Goal: Task Accomplishment & Management: Manage account settings

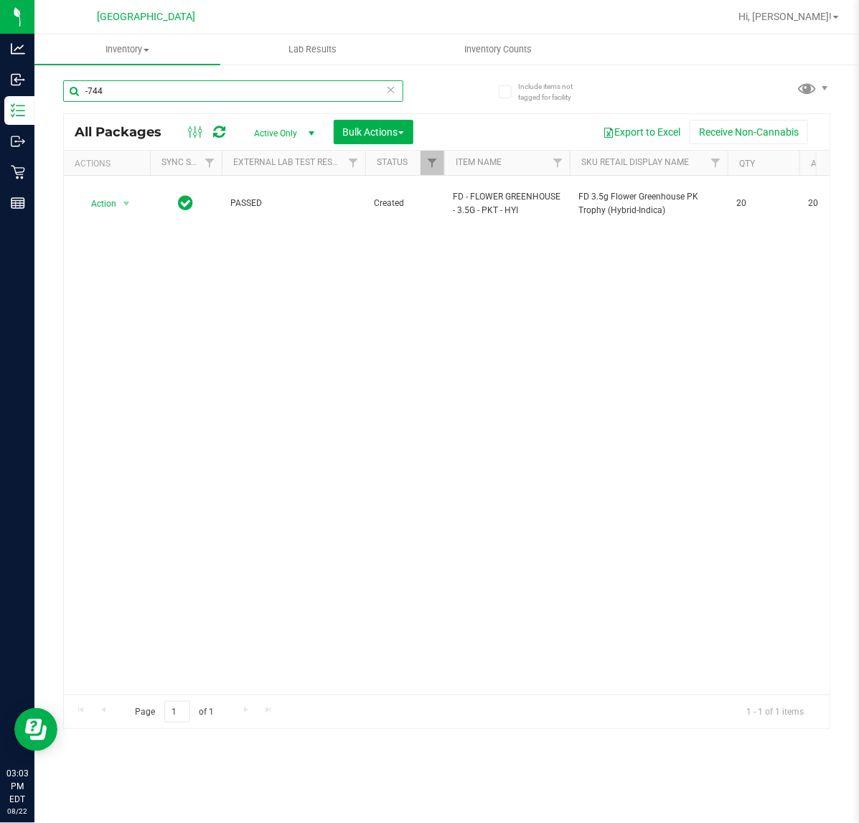
drag, startPoint x: 0, startPoint y: 0, endPoint x: 115, endPoint y: 95, distance: 149.3
click at [115, 95] on input "-744" at bounding box center [233, 91] width 340 height 22
click at [116, 94] on input "-744" at bounding box center [233, 91] width 340 height 22
type input "2907385672976970"
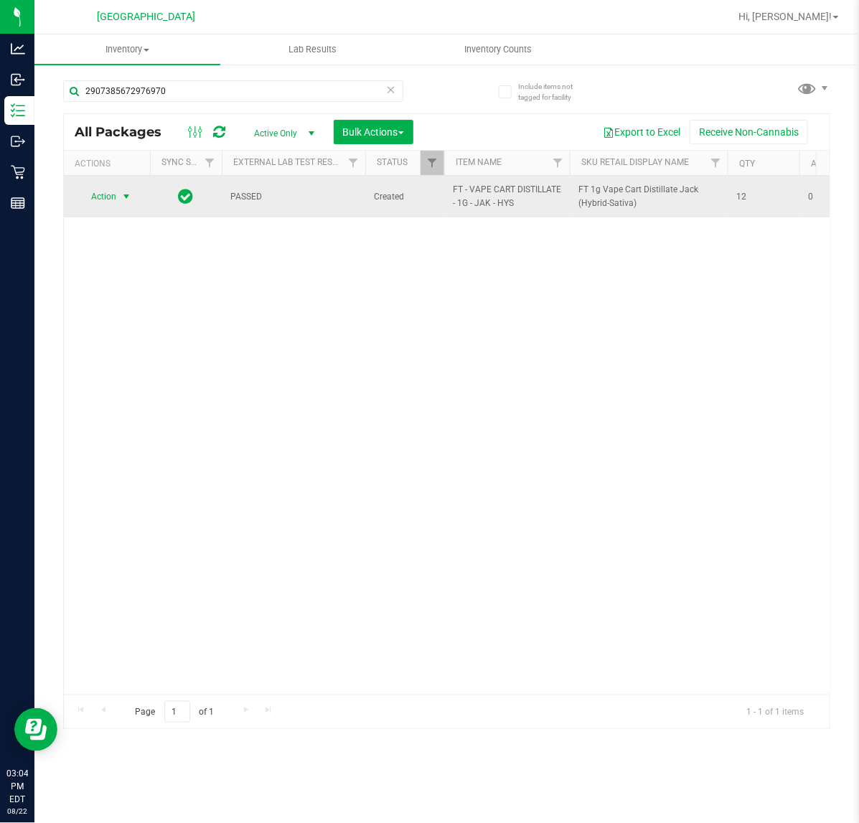
click at [108, 199] on span "Action" at bounding box center [97, 197] width 39 height 20
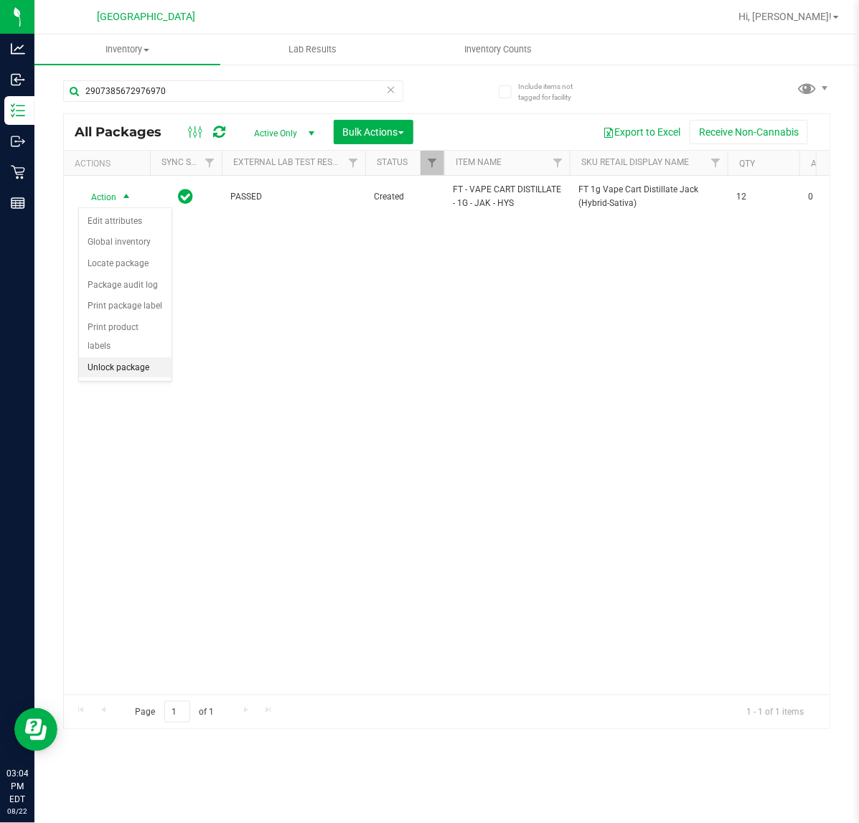
click at [120, 357] on li "Unlock package" at bounding box center [125, 368] width 93 height 22
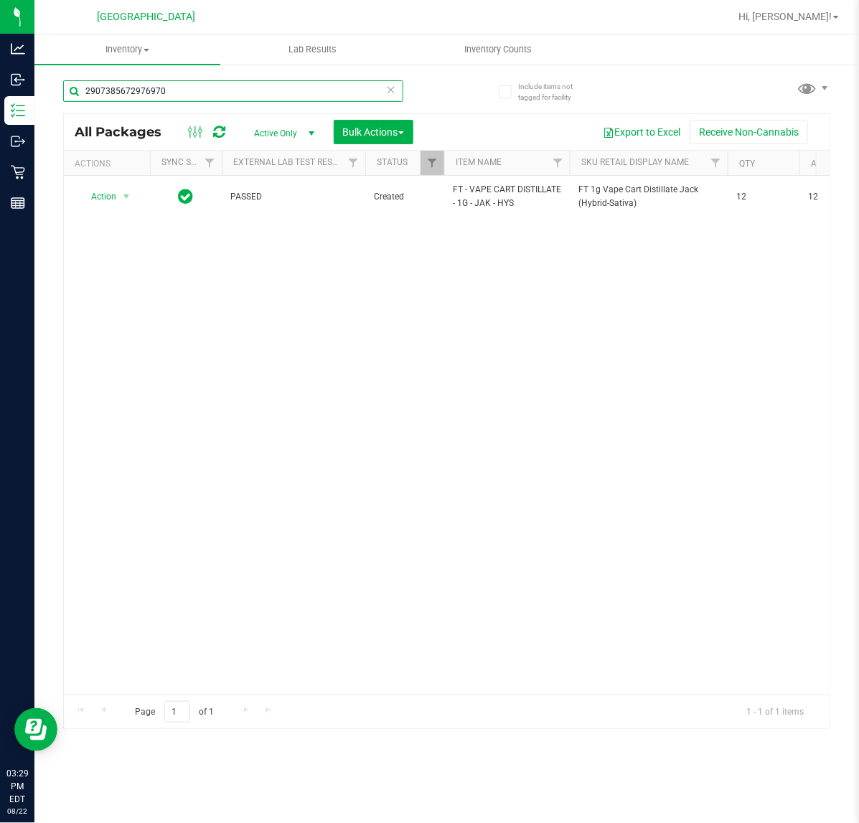
click at [275, 80] on input "2907385672976970" at bounding box center [233, 91] width 340 height 22
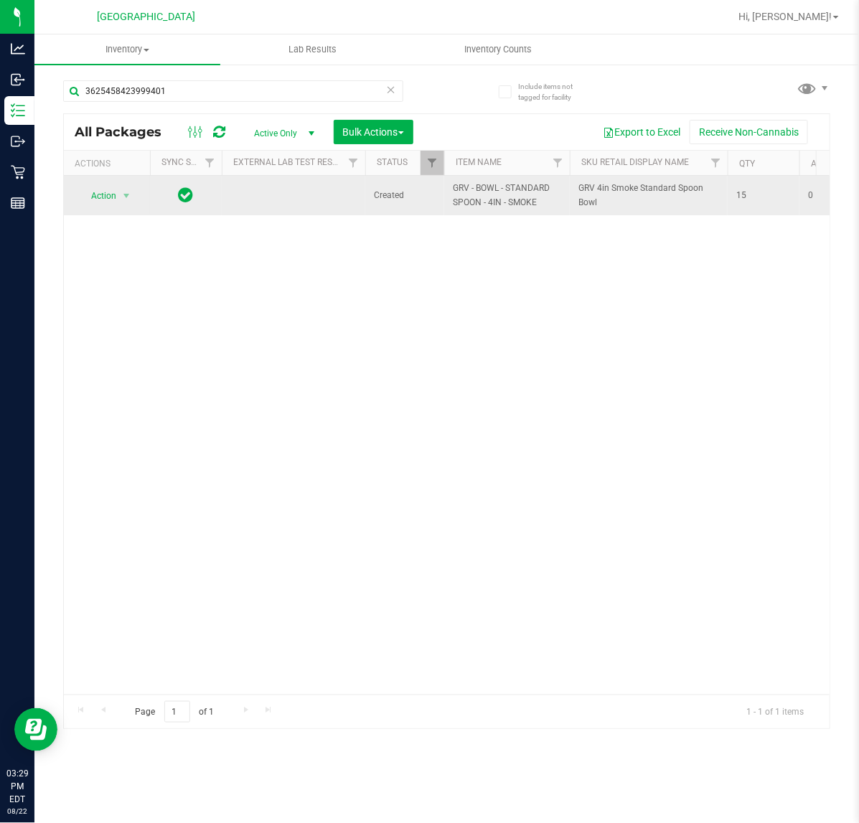
click at [521, 203] on span "GRV - BOWL - STANDARD SPOON - 4IN - SMOKE" at bounding box center [507, 195] width 108 height 27
type input "GRV - BOWL - STANDARD SPOON - 4IN - SMOKE"
drag, startPoint x: 98, startPoint y: 206, endPoint x: 105, endPoint y: 202, distance: 7.8
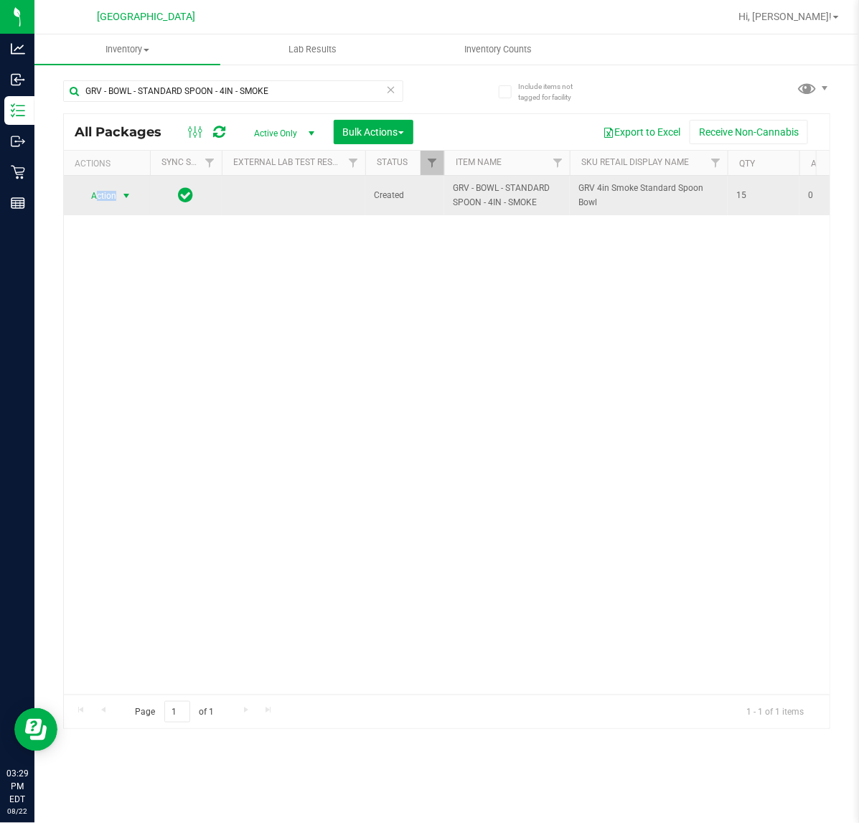
click at [103, 205] on td "Action Action Edit attributes Global inventory Locate package Package audit log…" at bounding box center [107, 195] width 86 height 39
click at [105, 199] on span "Action" at bounding box center [97, 196] width 39 height 20
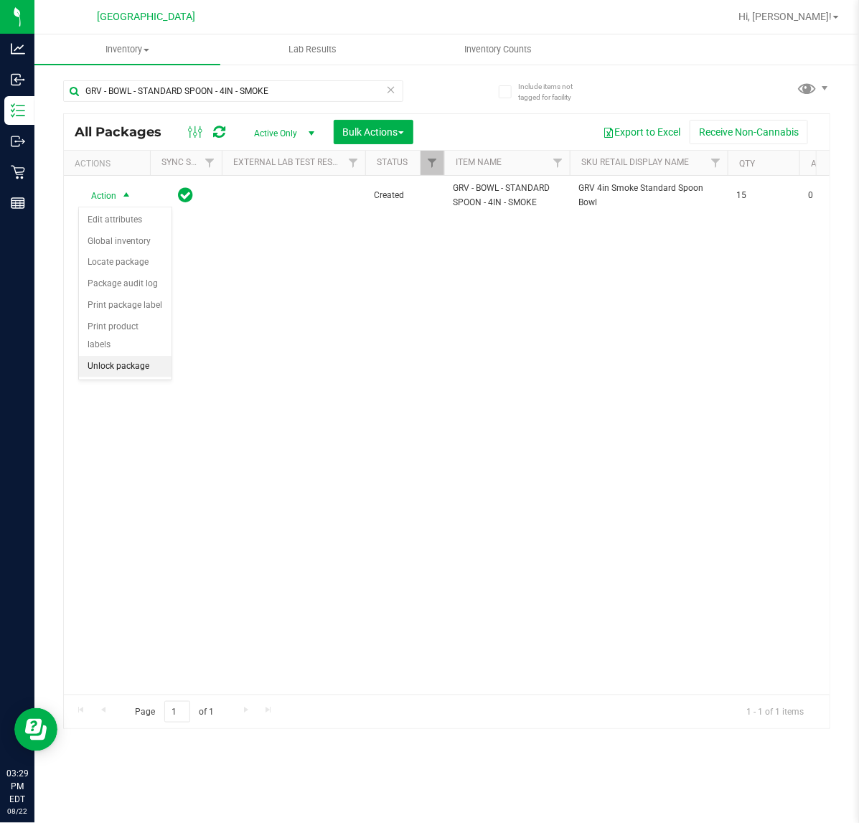
click at [100, 359] on li "Unlock package" at bounding box center [125, 367] width 93 height 22
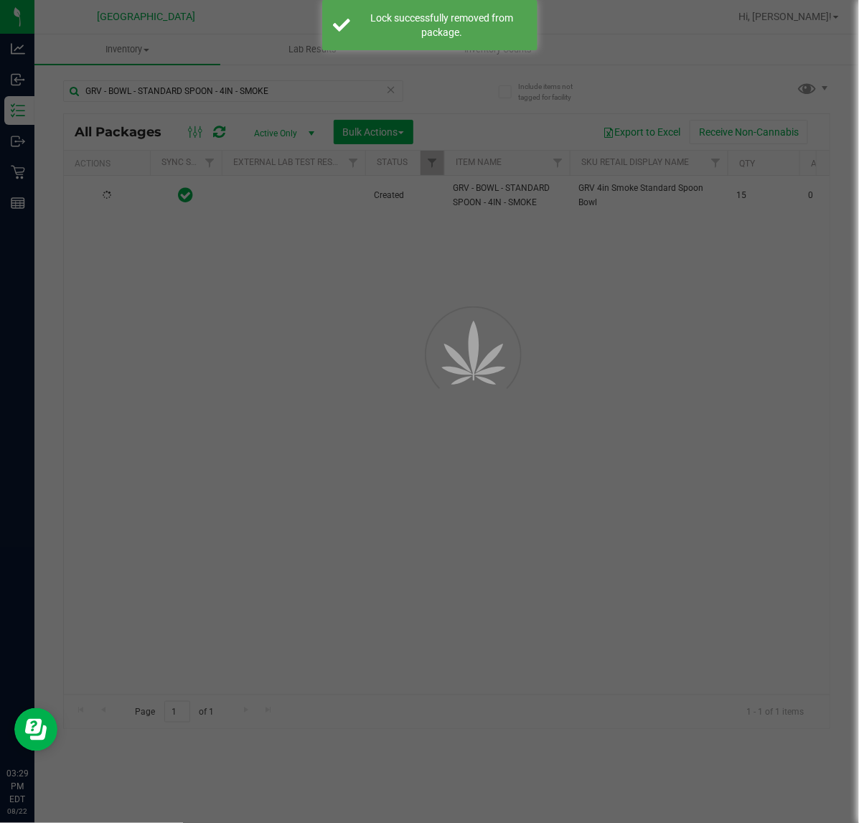
click at [334, 380] on div at bounding box center [429, 411] width 859 height 823
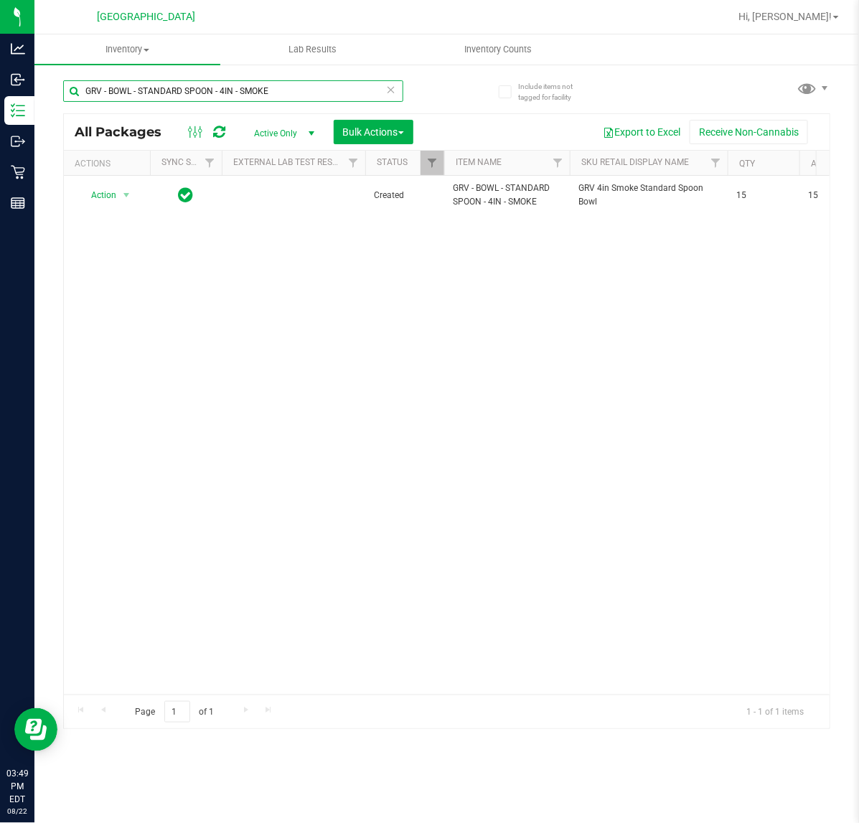
drag, startPoint x: 304, startPoint y: 90, endPoint x: -526, endPoint y: 104, distance: 829.6
click at [0, 104] on html "Analytics Inbound Inventory Outbound Retail Reports 03:49 PM EDT 08/22/2025 08/…" at bounding box center [429, 411] width 859 height 823
type input "gpe"
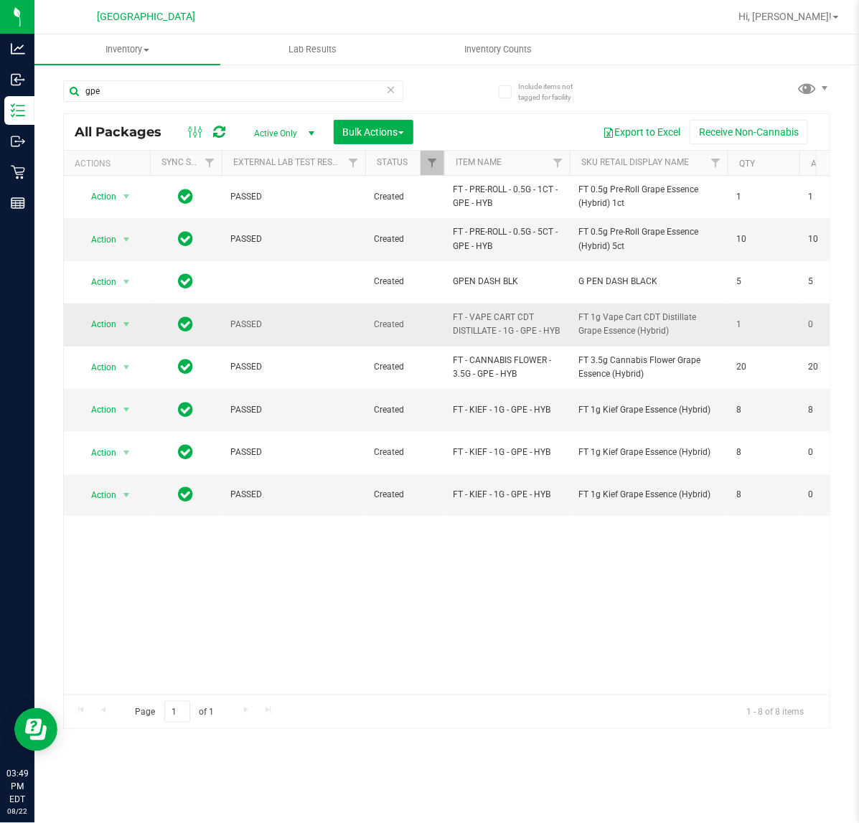
click at [654, 332] on span "FT 1g Vape Cart CDT Distillate Grape Essence (Hybrid)" at bounding box center [648, 324] width 141 height 27
click at [227, 130] on div at bounding box center [207, 131] width 48 height 17
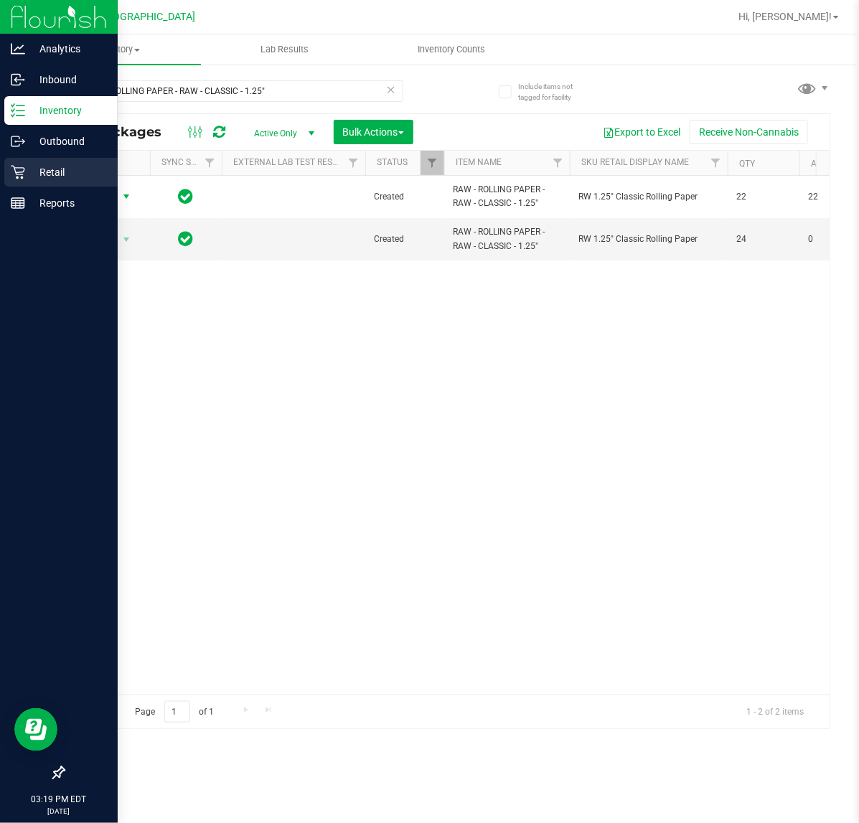
click at [44, 179] on p "Retail" at bounding box center [68, 172] width 86 height 17
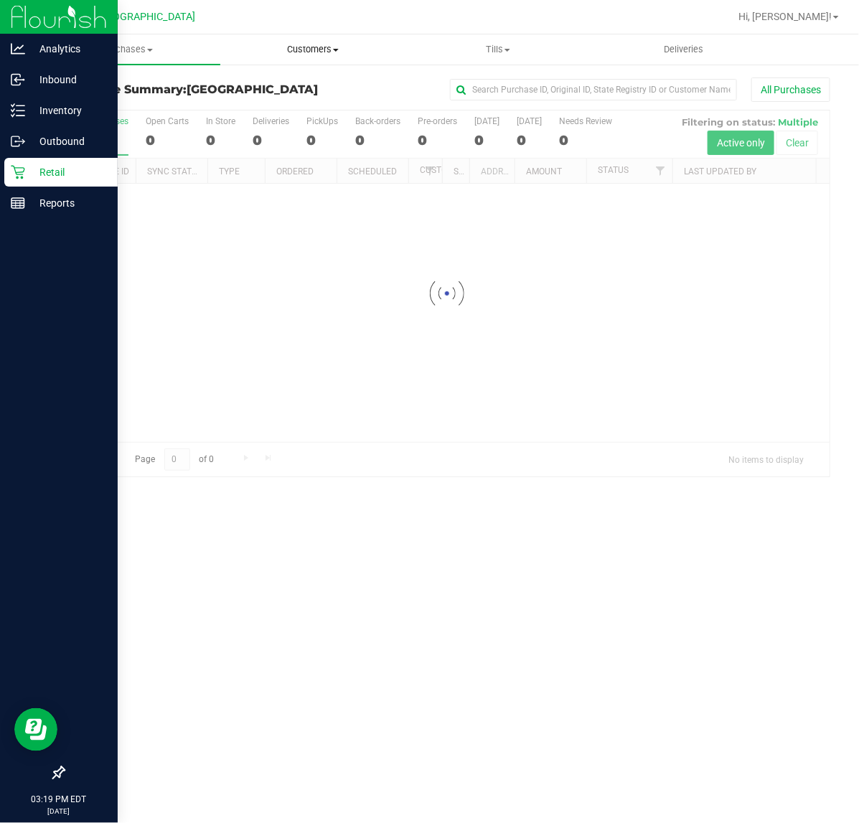
click at [300, 45] on span "Customers" at bounding box center [313, 49] width 184 height 13
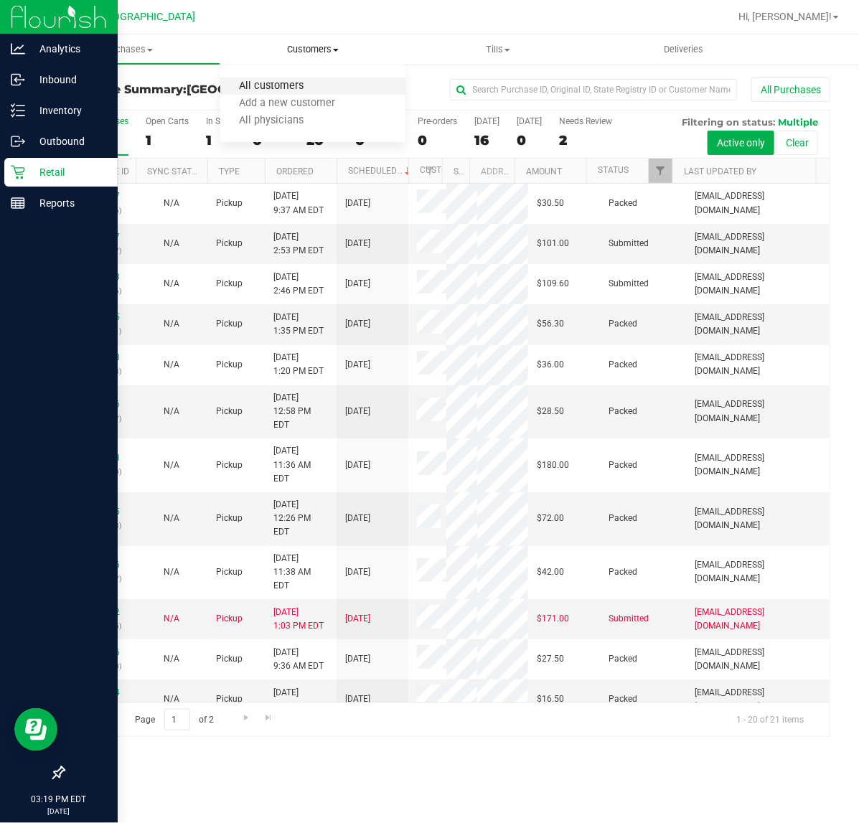
click at [278, 88] on span "All customers" at bounding box center [271, 86] width 103 height 12
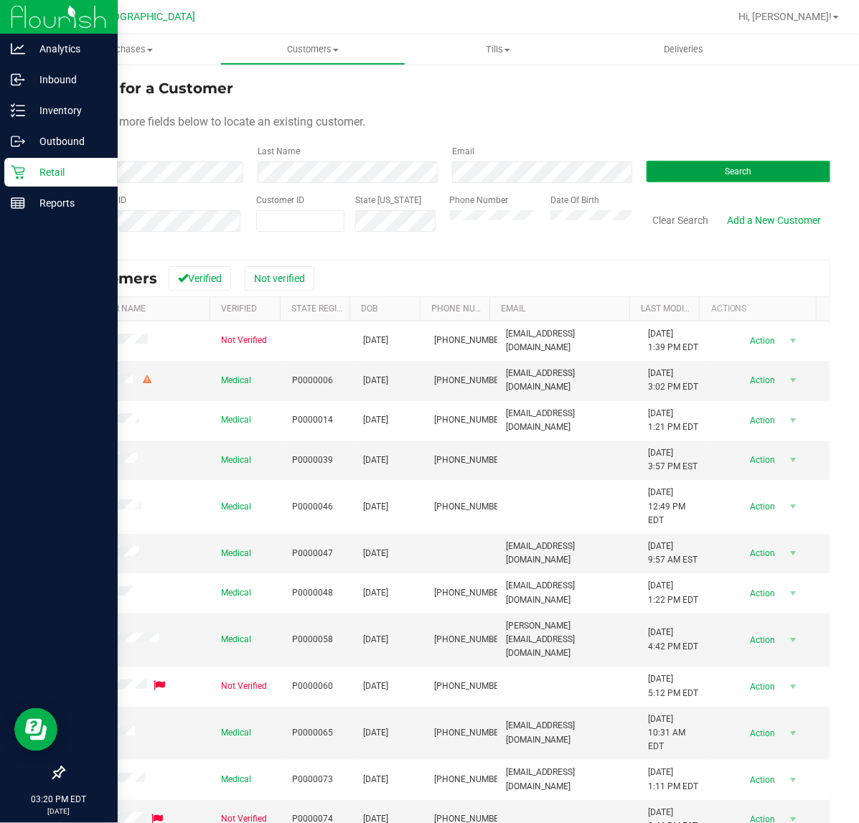
click at [692, 169] on button "Search" at bounding box center [739, 172] width 184 height 22
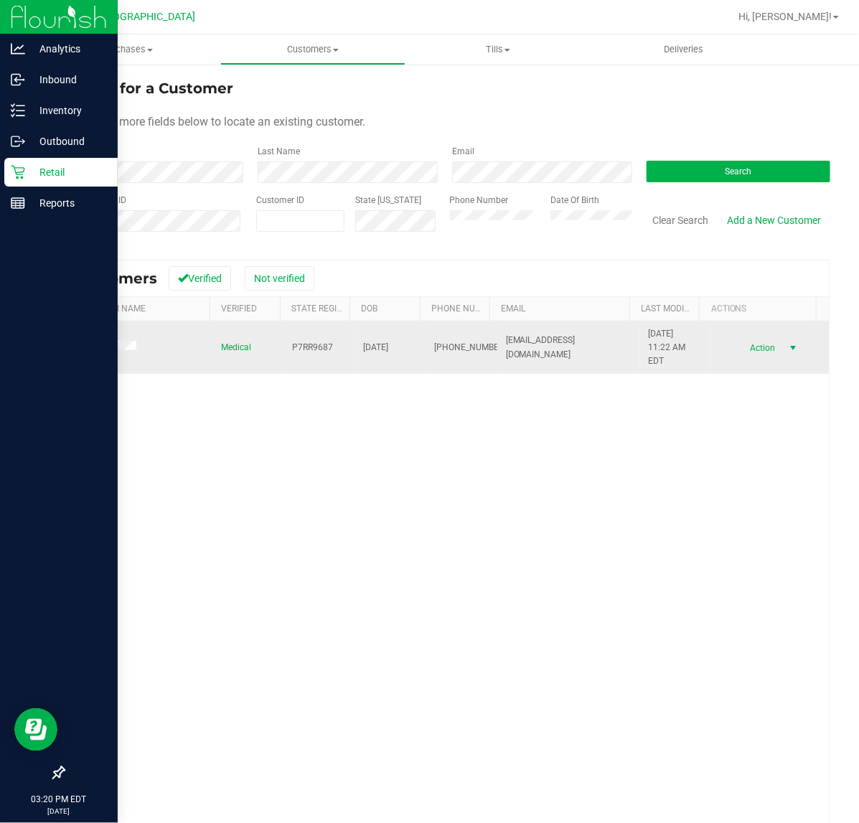
click at [788, 345] on span "select" at bounding box center [793, 347] width 11 height 11
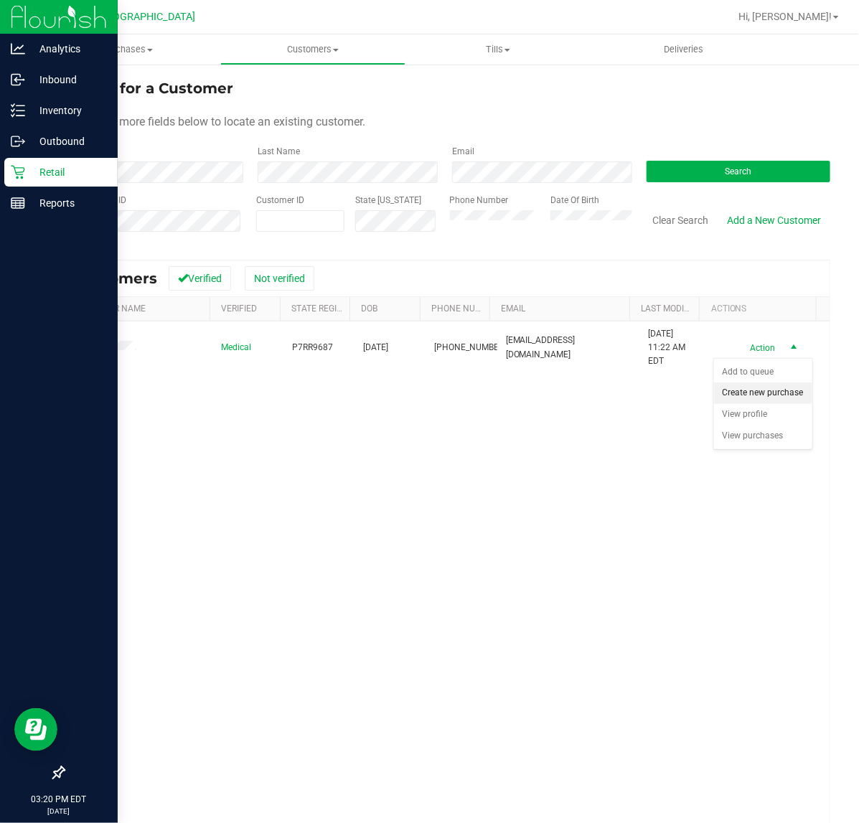
click at [752, 404] on li "Create new purchase" at bounding box center [763, 393] width 98 height 22
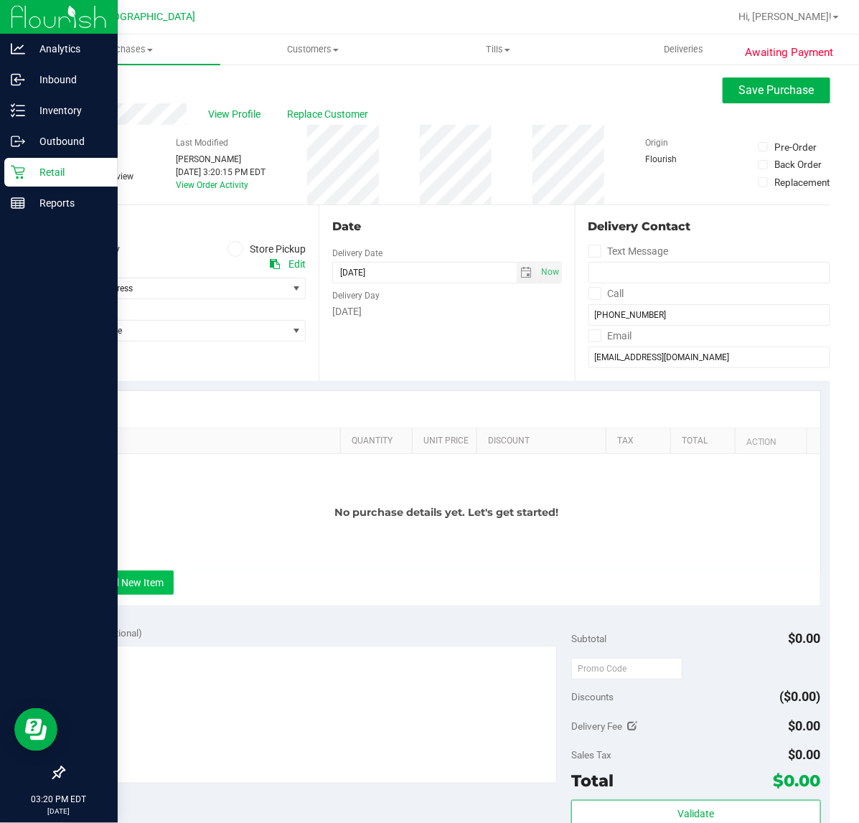
click at [162, 586] on button "+ Add New Item" at bounding box center [129, 582] width 89 height 24
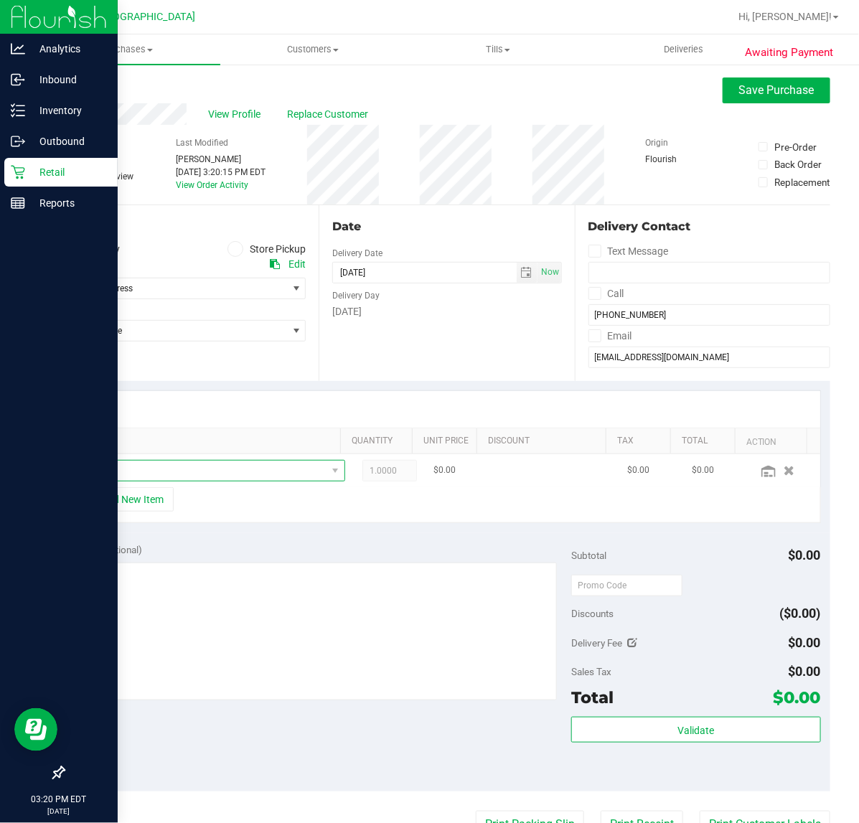
click at [210, 466] on span "NO DATA FOUND" at bounding box center [204, 471] width 243 height 20
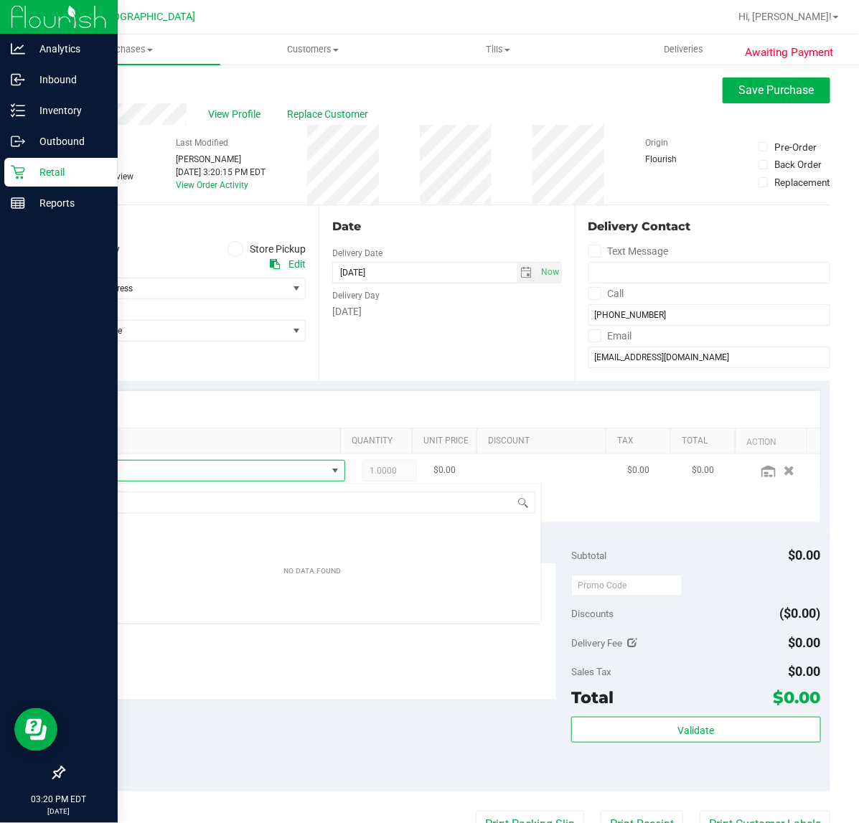
scroll to position [22, 235]
type input "t"
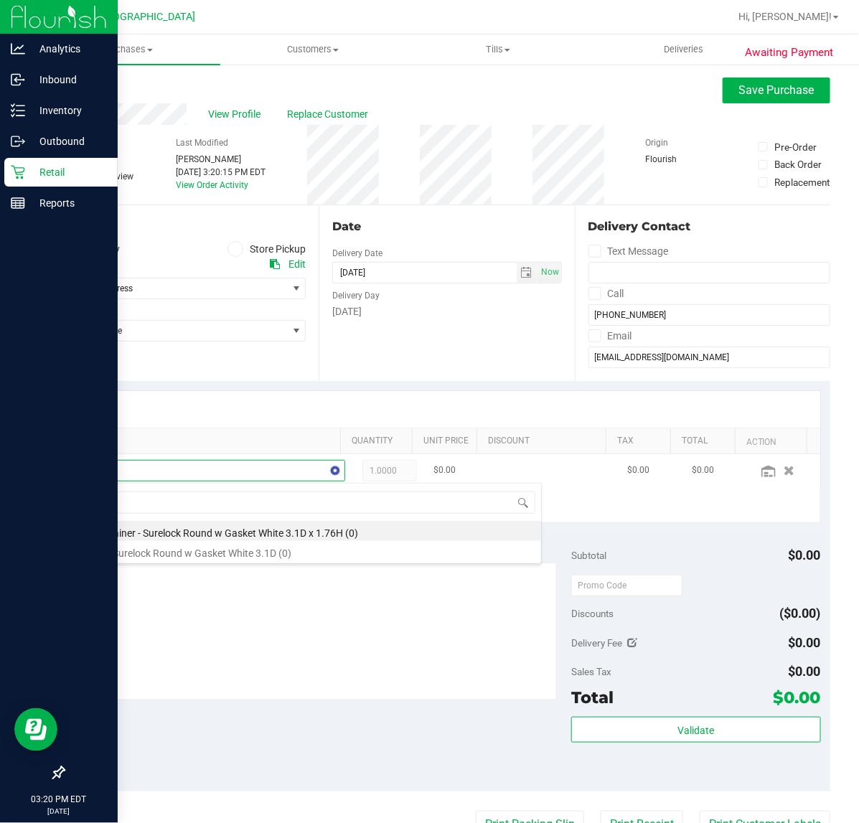
type input "g"
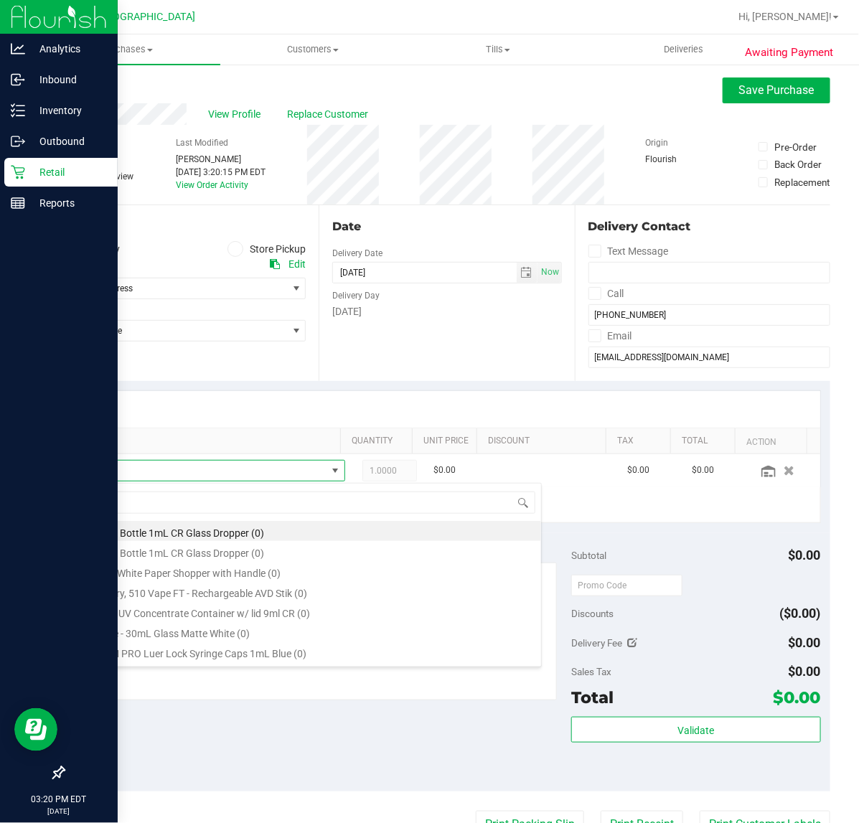
click at [227, 248] on span at bounding box center [235, 249] width 17 height 17
click at [0, 0] on input "Store Pickup" at bounding box center [0, 0] width 0 height 0
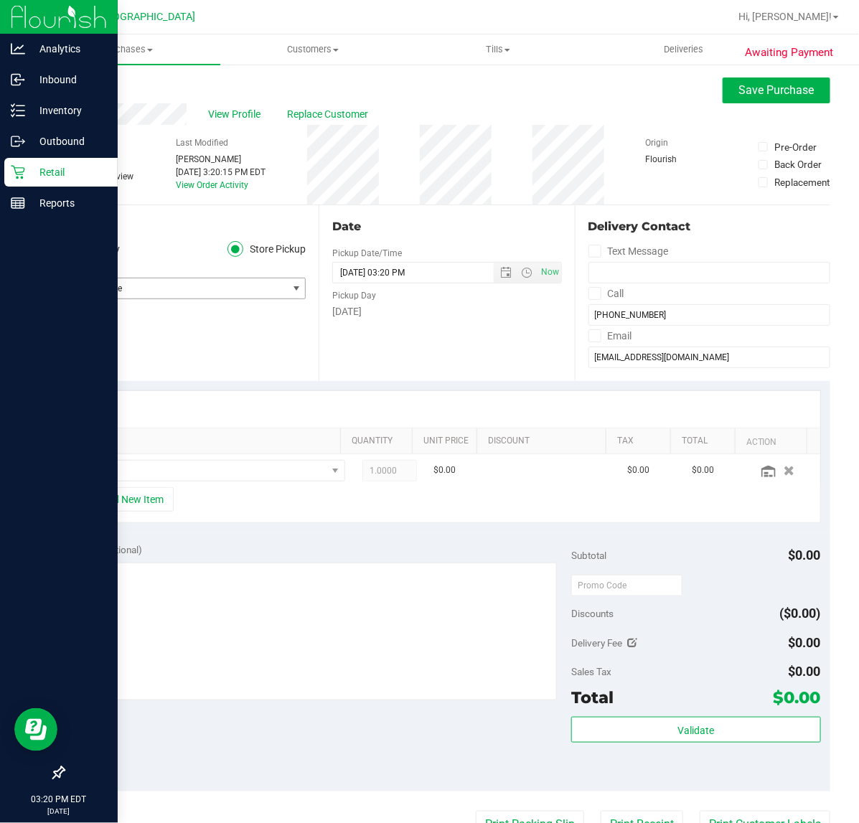
click at [120, 294] on span "Select Store" at bounding box center [175, 288] width 223 height 20
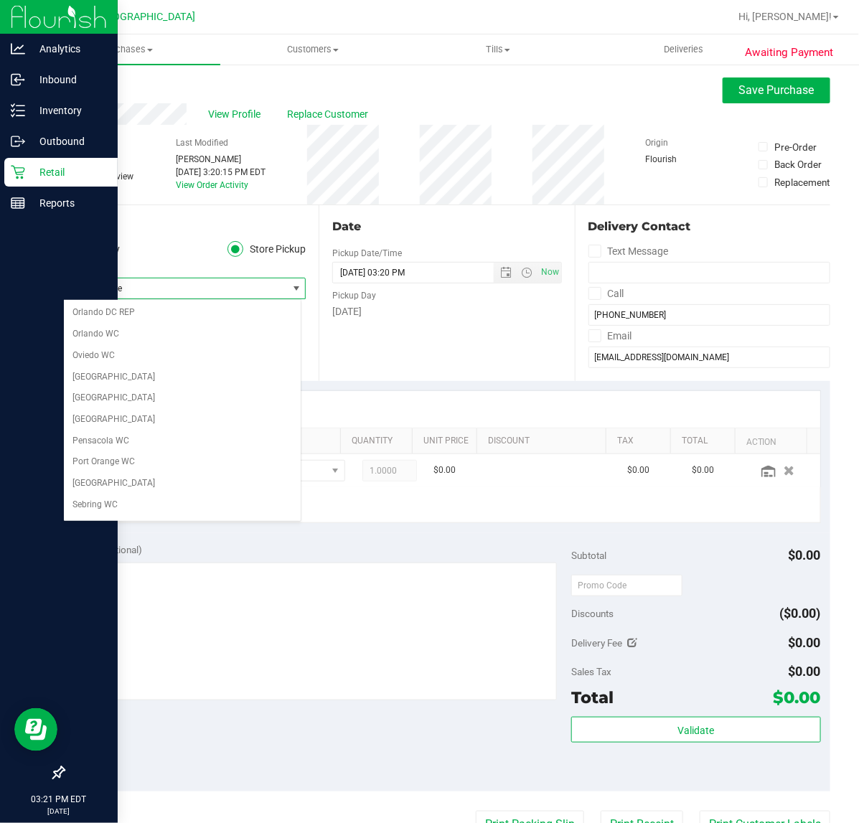
scroll to position [718, 0]
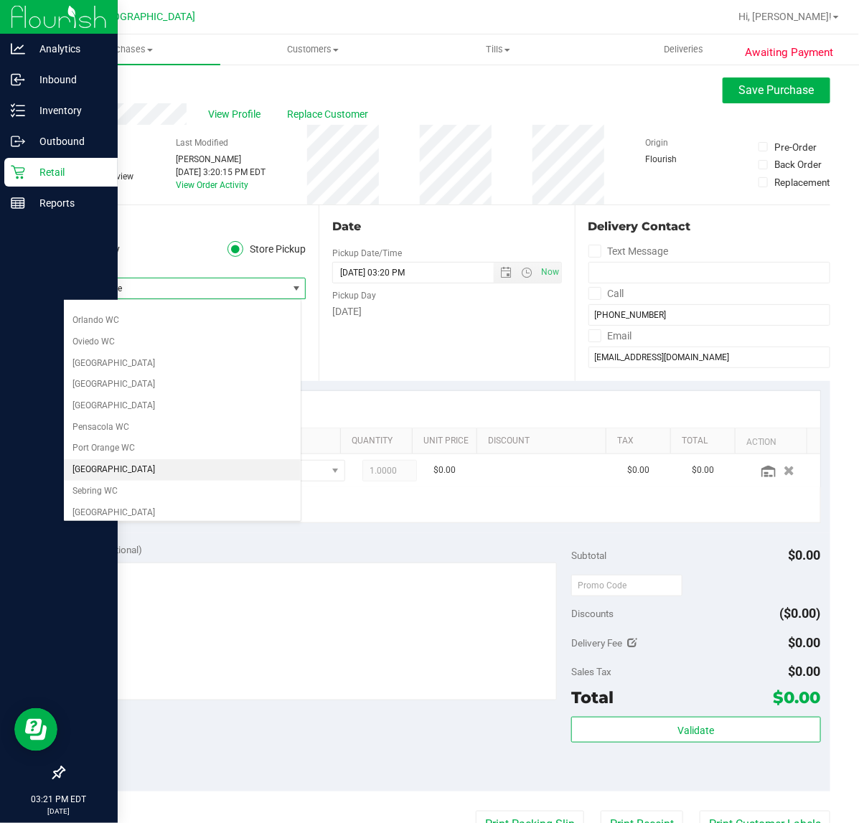
click at [137, 481] on li "[GEOGRAPHIC_DATA]" at bounding box center [182, 470] width 237 height 22
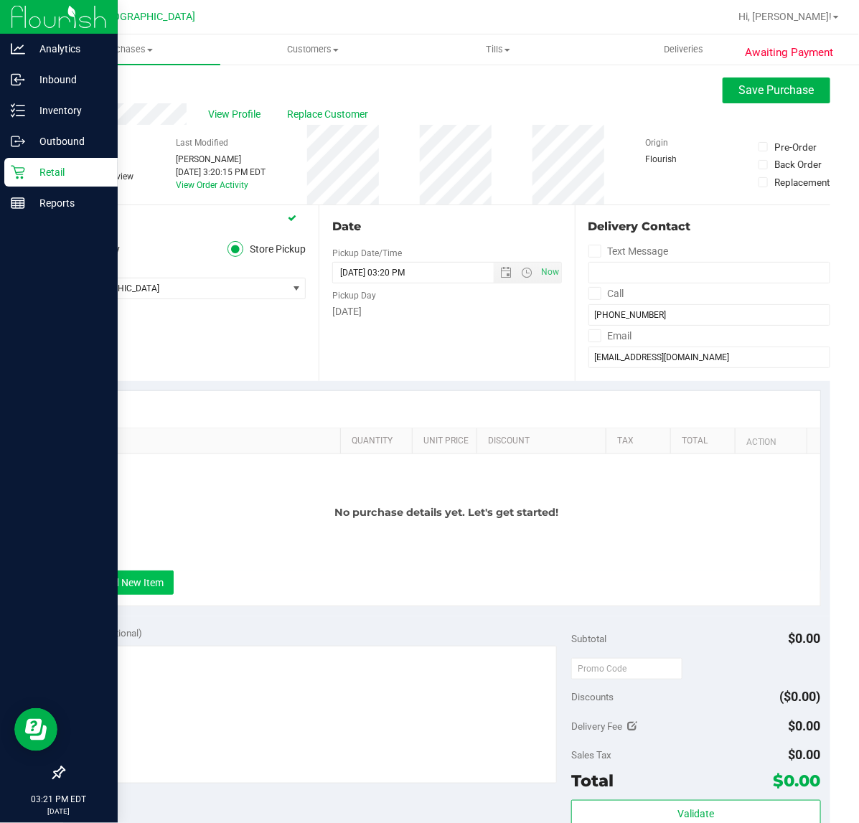
click at [156, 583] on button "+ Add New Item" at bounding box center [129, 582] width 89 height 24
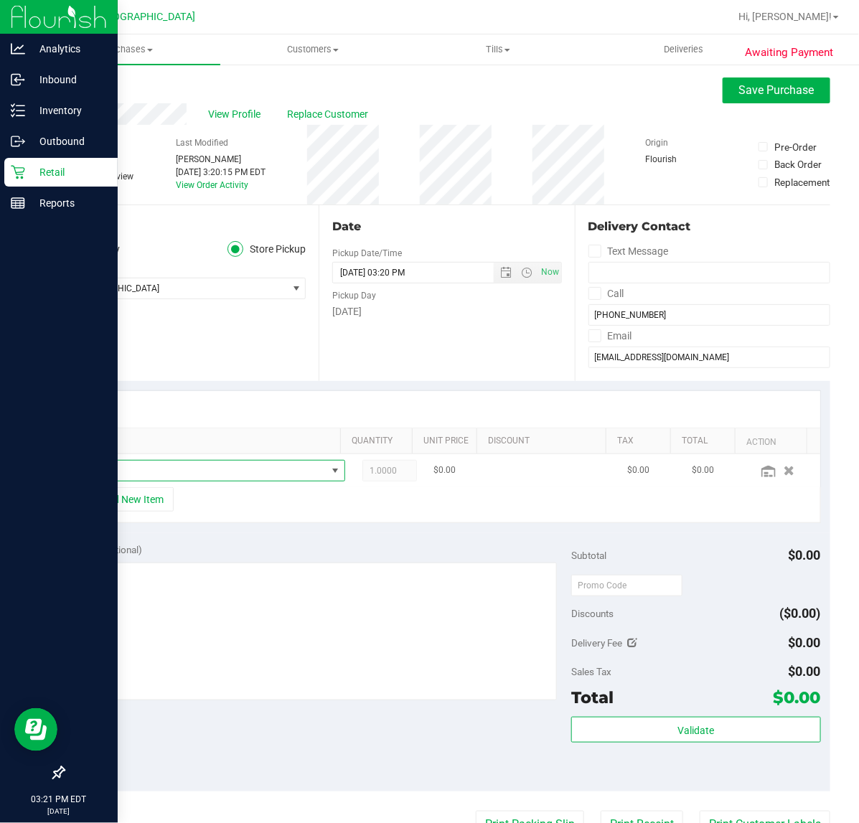
click at [258, 468] on span "NO DATA FOUND" at bounding box center [204, 471] width 243 height 20
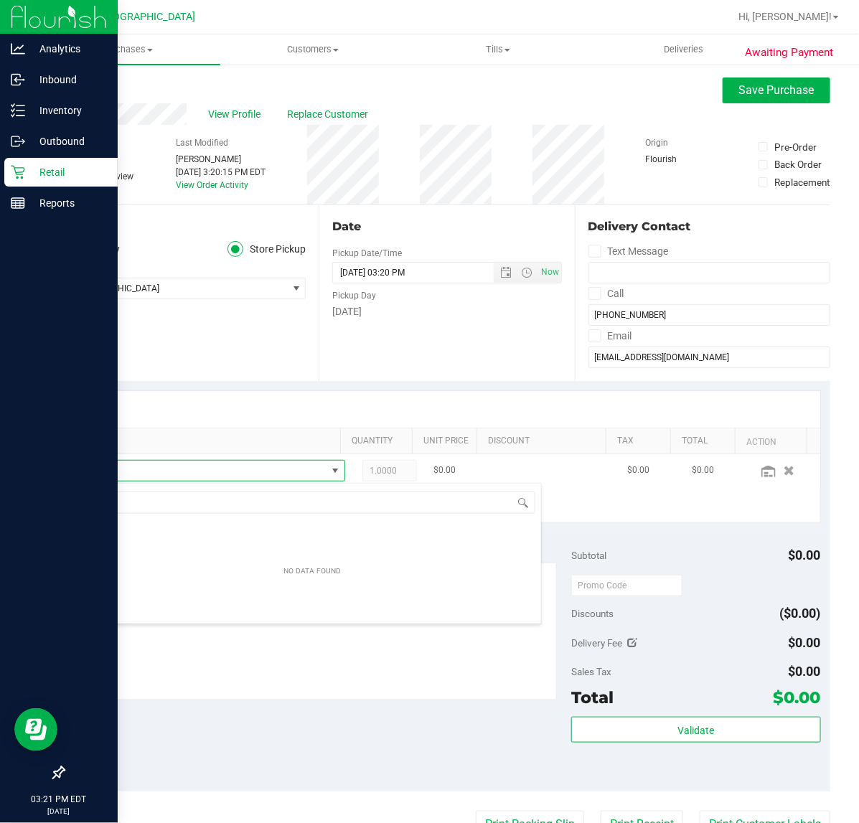
scroll to position [22, 235]
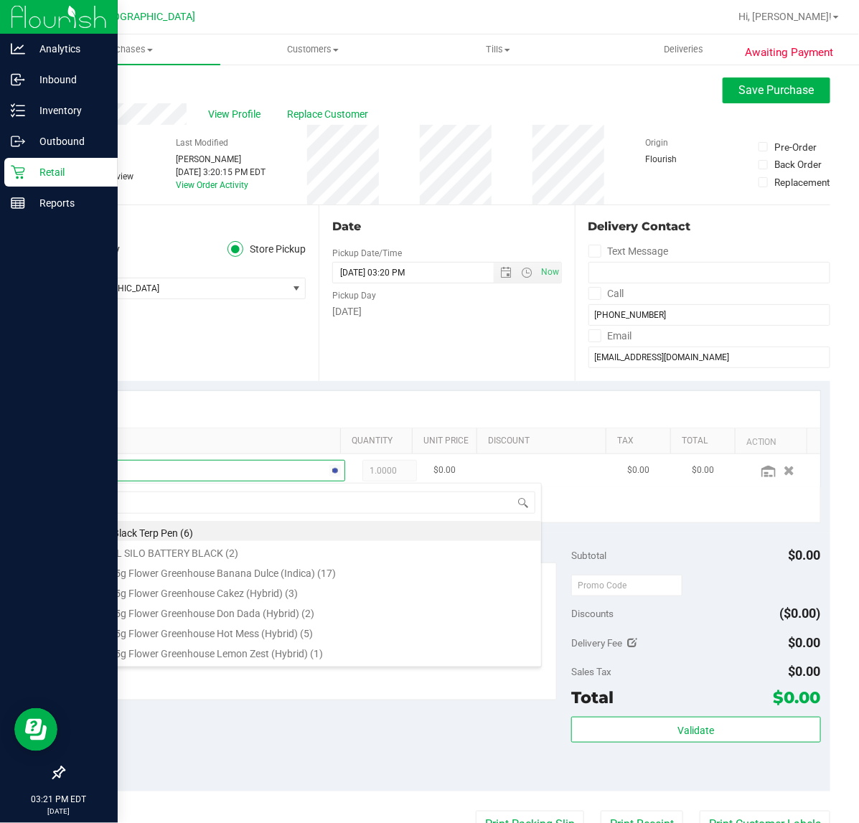
type input "t17"
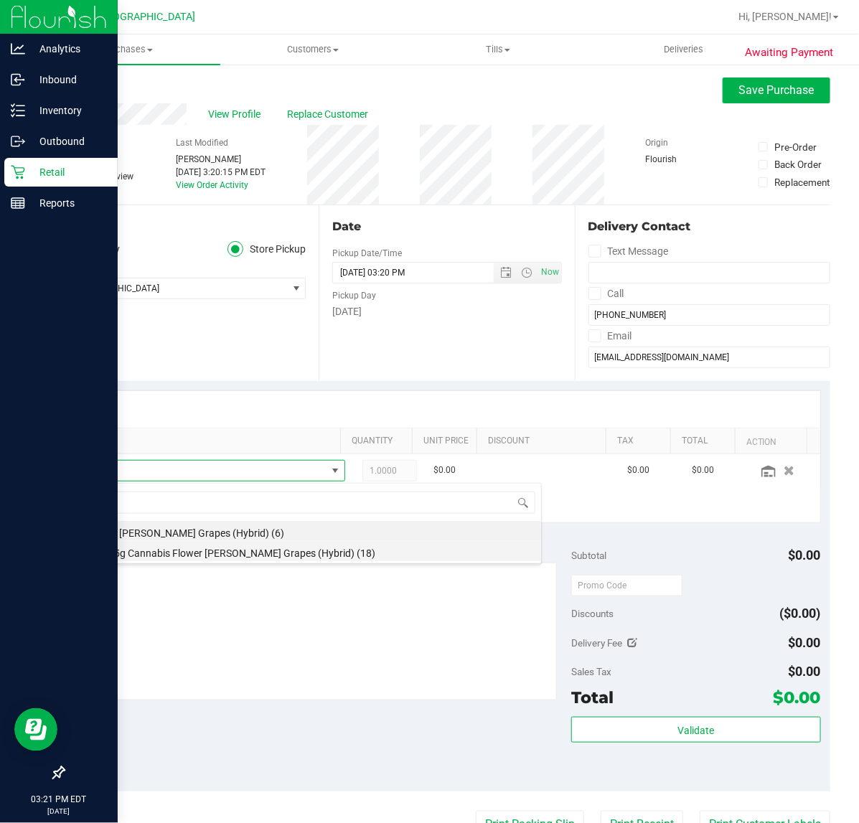
click at [265, 550] on li "FT 3.5g Cannabis Flower Gaspar's Grapes (Hybrid) (18)" at bounding box center [312, 551] width 458 height 20
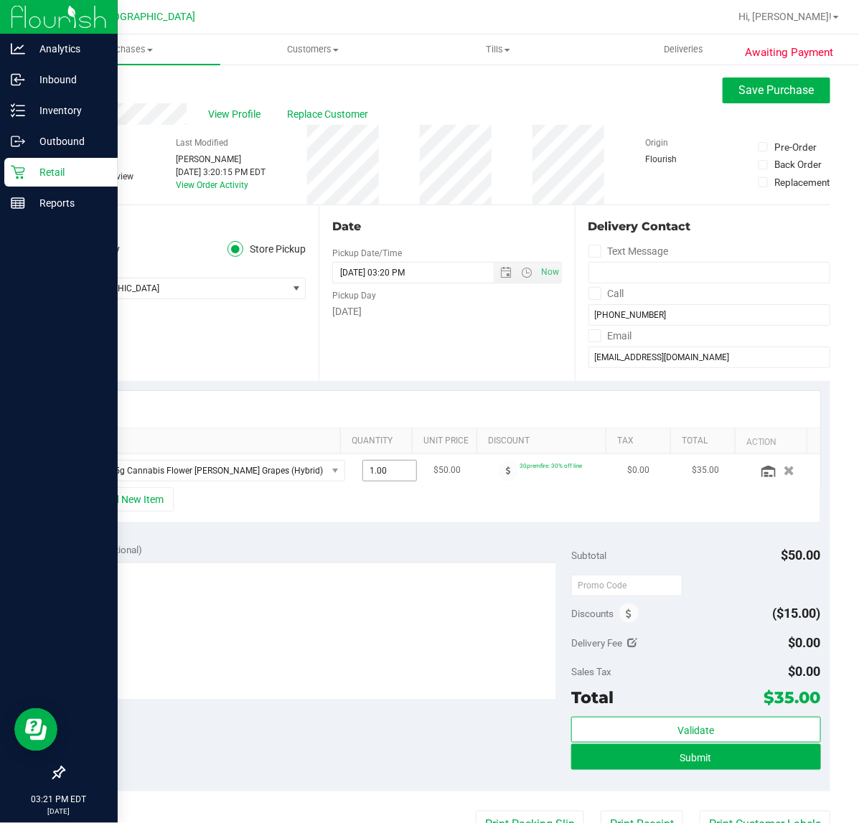
click at [385, 477] on span "1.00 1" at bounding box center [389, 471] width 55 height 22
click at [385, 477] on input "1" at bounding box center [389, 471] width 53 height 20
type input "4"
type input "4.00"
click at [428, 514] on div "+ Add New Item" at bounding box center [447, 505] width 748 height 36
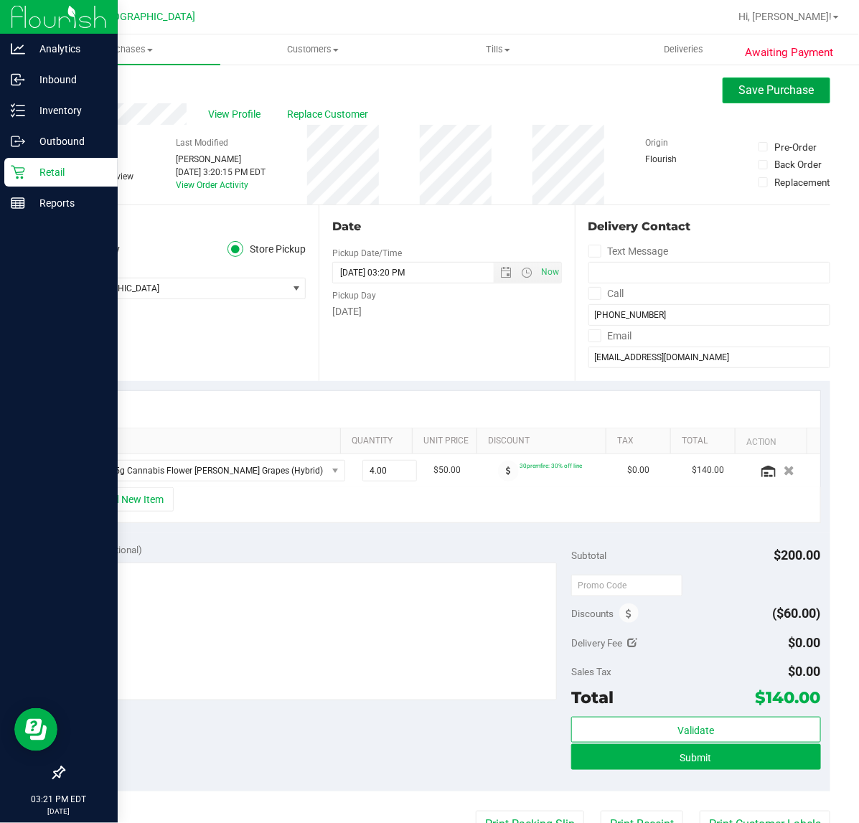
click at [771, 86] on span "Save Purchase" at bounding box center [776, 90] width 75 height 14
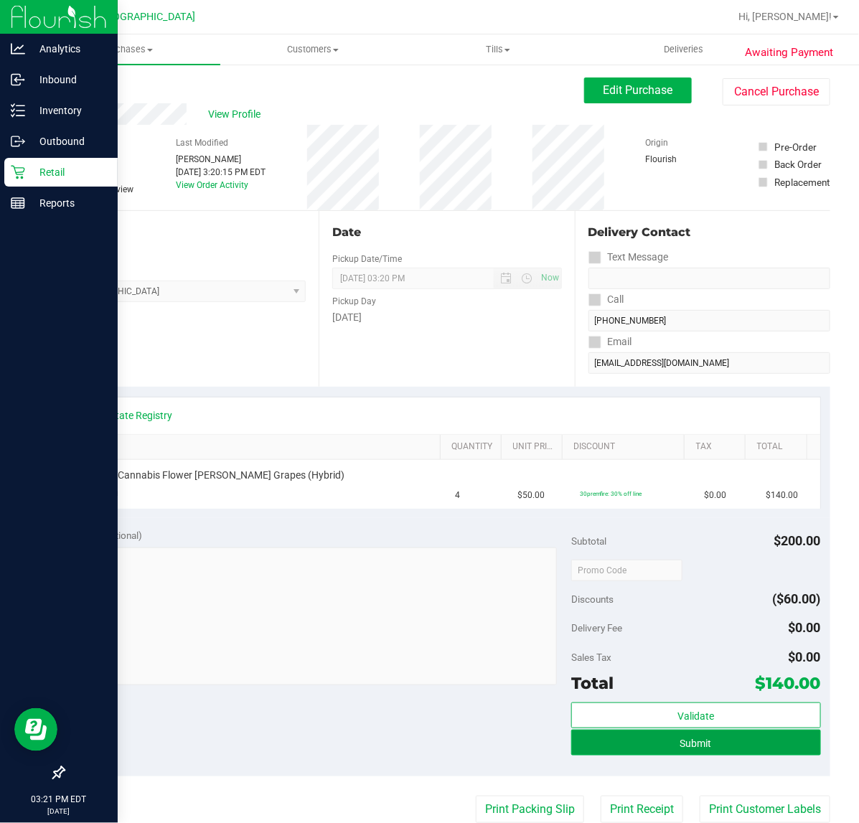
click at [660, 739] on button "Submit" at bounding box center [695, 743] width 249 height 26
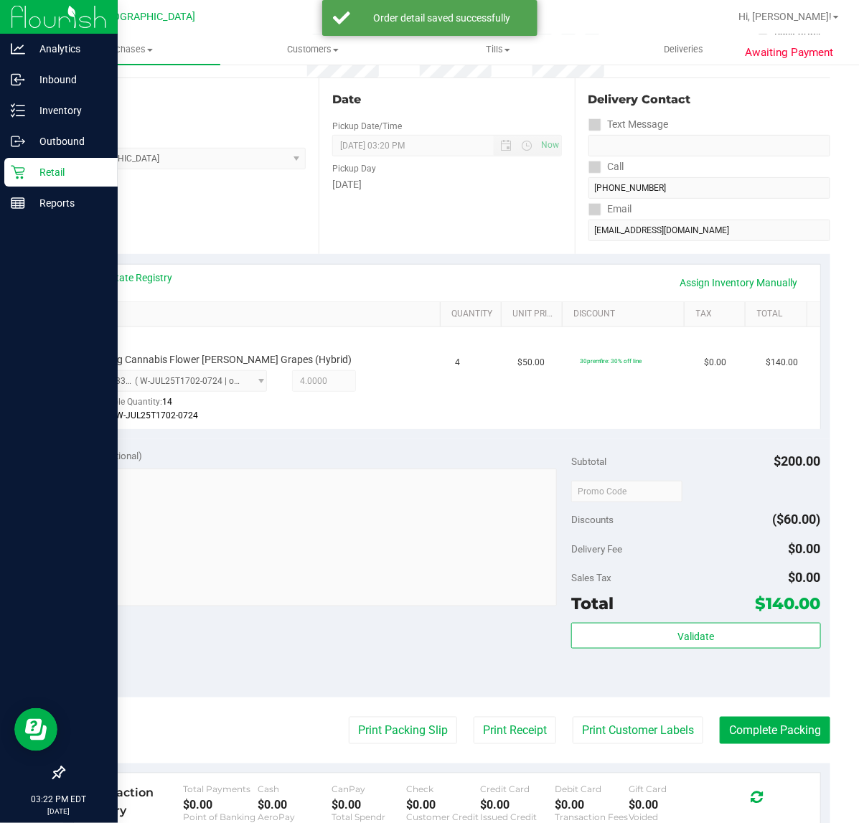
scroll to position [359, 0]
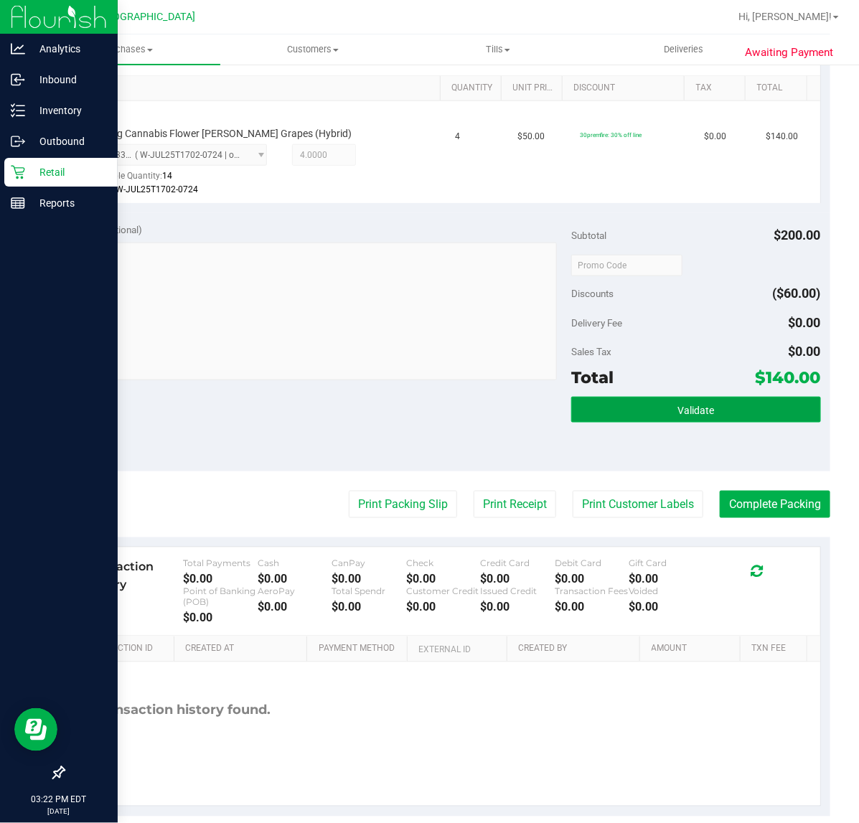
click at [677, 410] on span "Validate" at bounding box center [695, 410] width 37 height 11
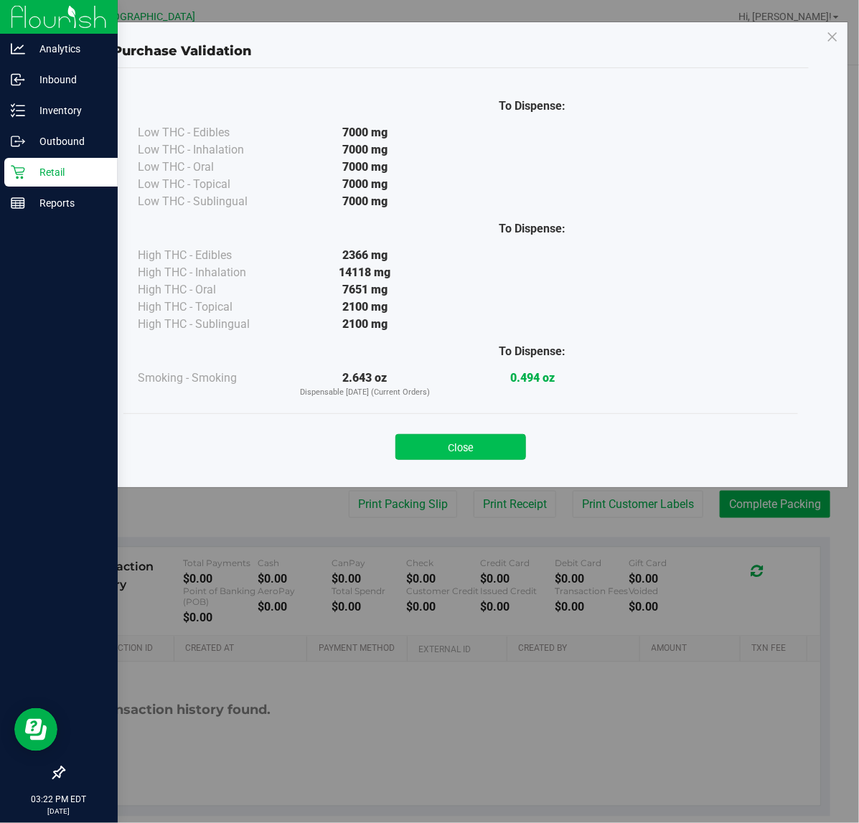
click at [471, 439] on button "Close" at bounding box center [460, 447] width 131 height 26
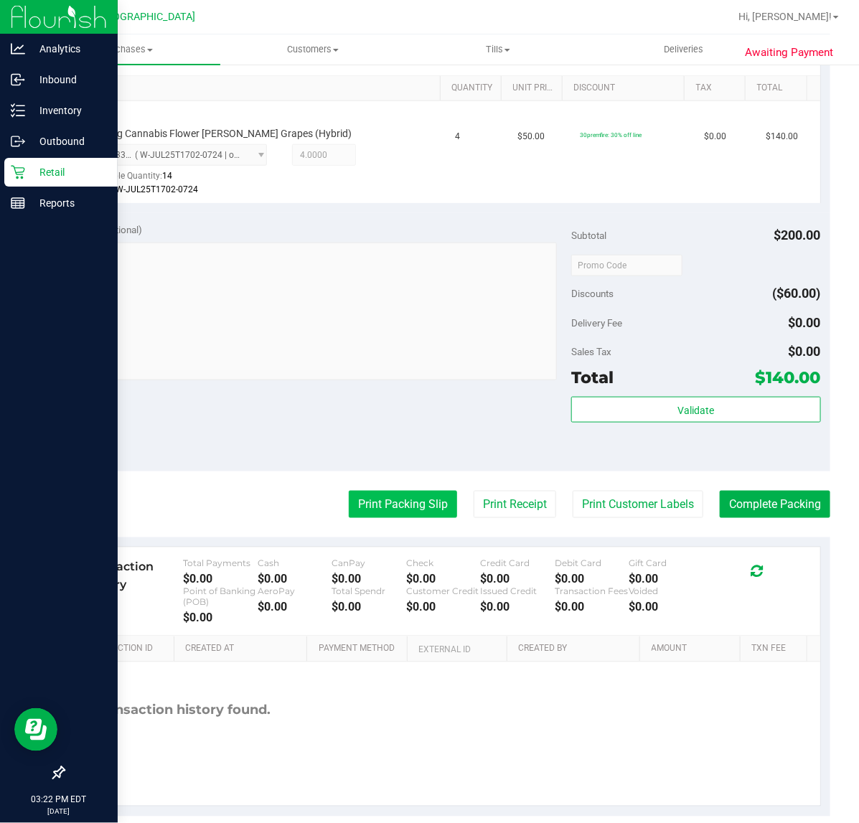
click at [416, 512] on button "Print Packing Slip" at bounding box center [403, 504] width 108 height 27
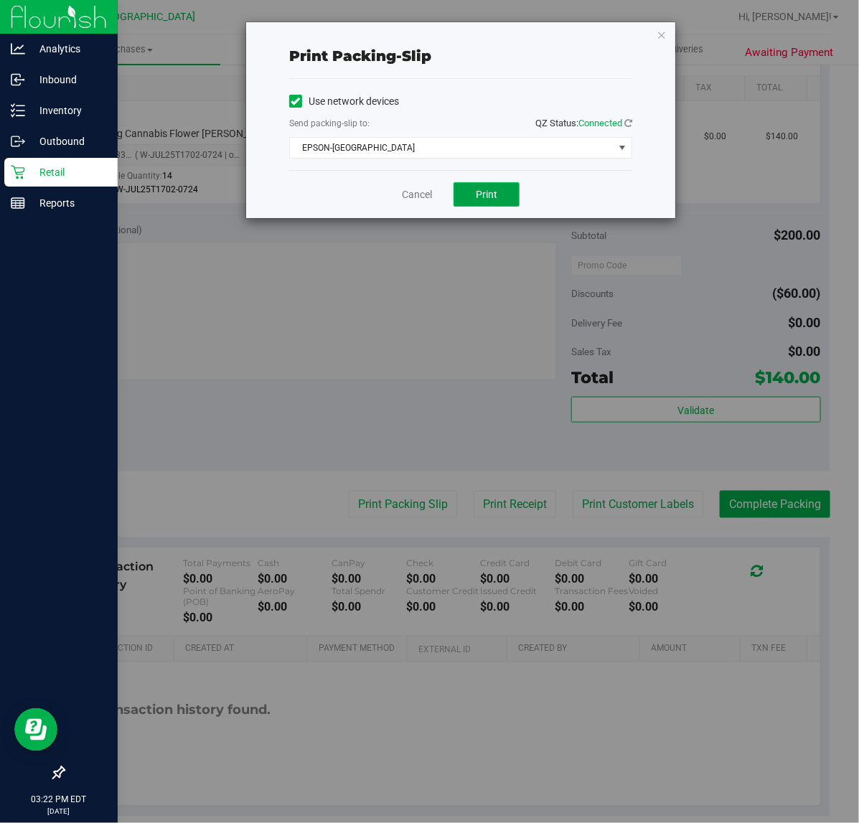
click at [507, 194] on button "Print" at bounding box center [486, 194] width 66 height 24
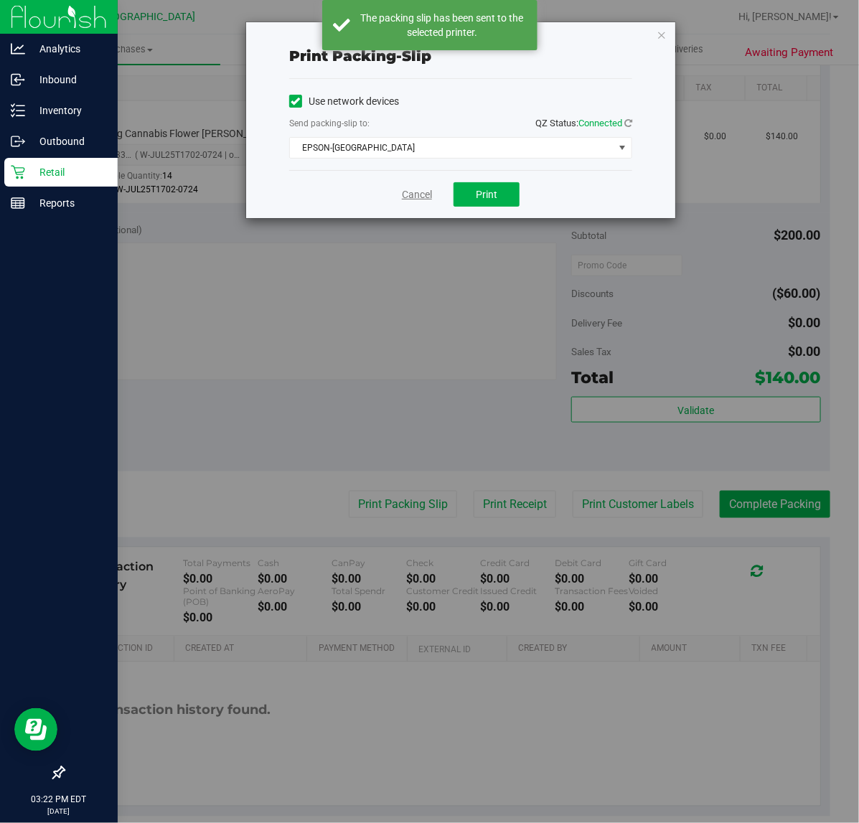
click at [413, 196] on link "Cancel" at bounding box center [417, 194] width 30 height 15
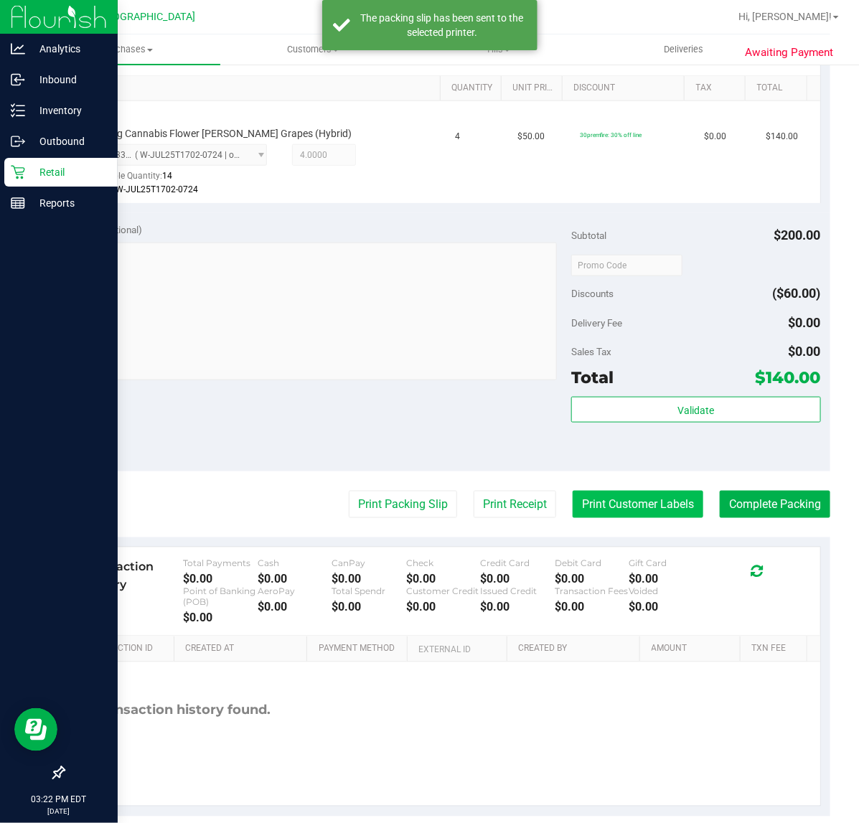
click at [630, 507] on button "Print Customer Labels" at bounding box center [638, 504] width 131 height 27
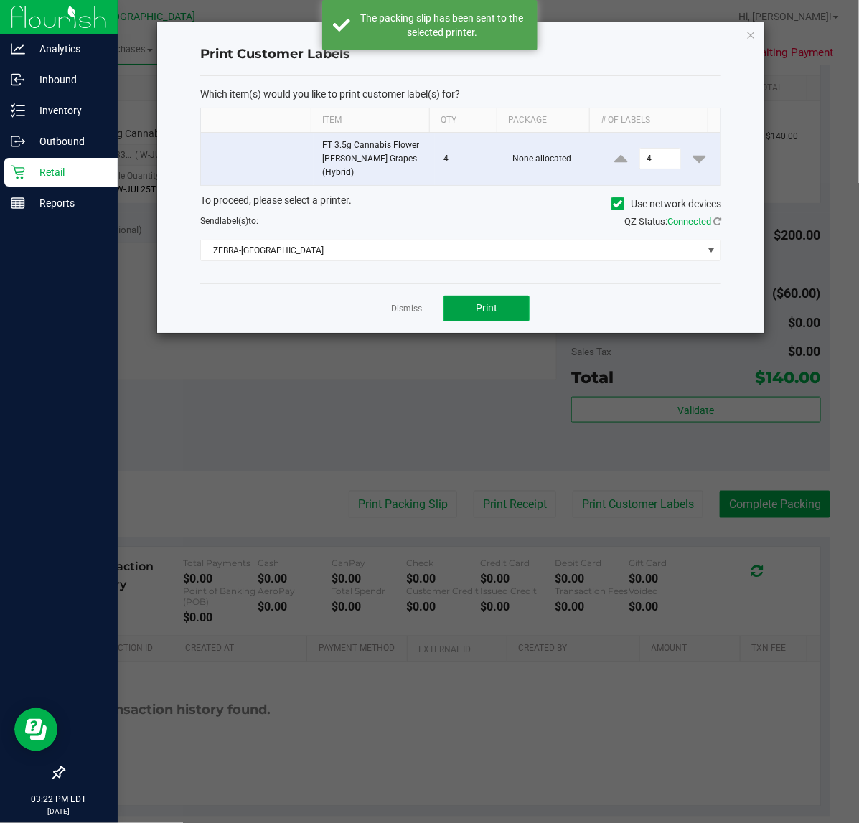
click at [481, 302] on span "Print" at bounding box center [487, 307] width 22 height 11
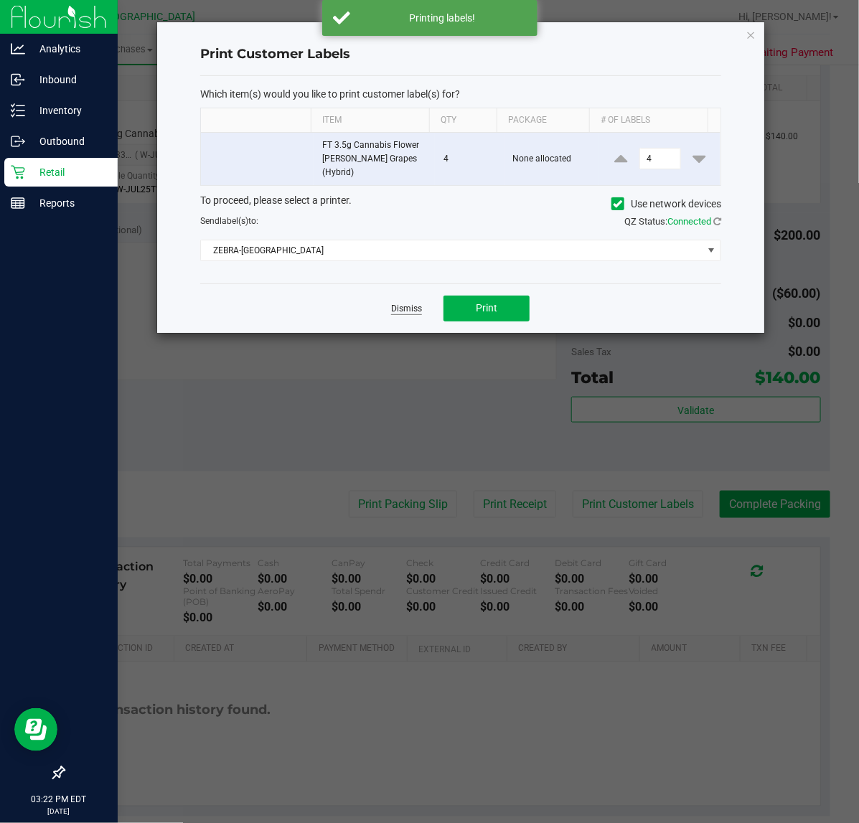
click at [411, 303] on link "Dismiss" at bounding box center [406, 309] width 31 height 12
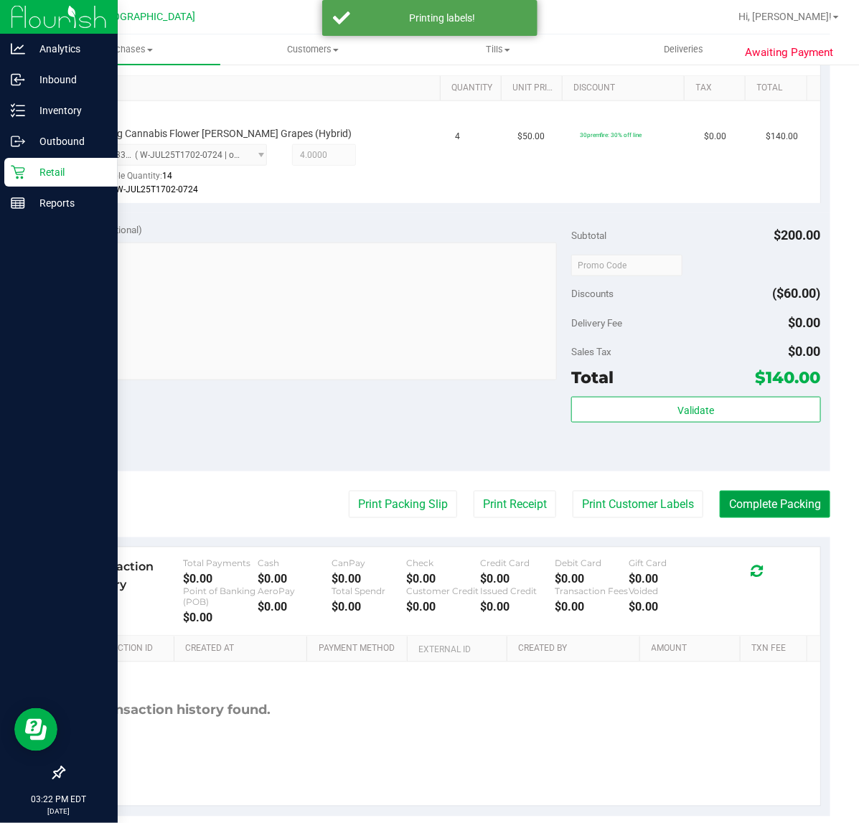
click at [794, 502] on button "Complete Packing" at bounding box center [775, 504] width 111 height 27
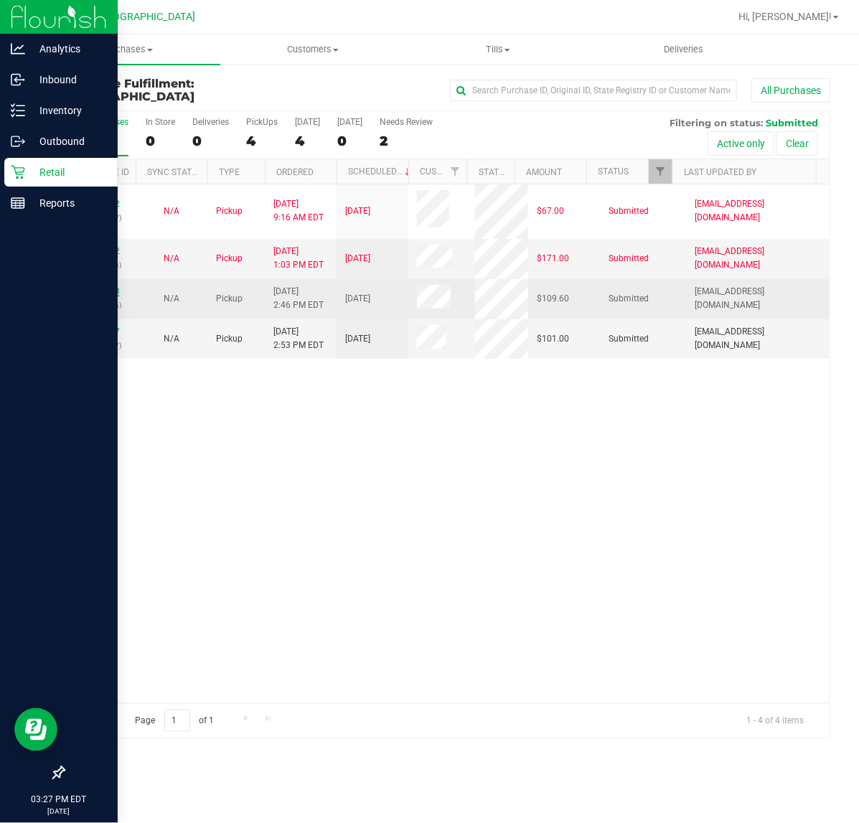
click at [99, 291] on link "11829603" at bounding box center [100, 291] width 40 height 10
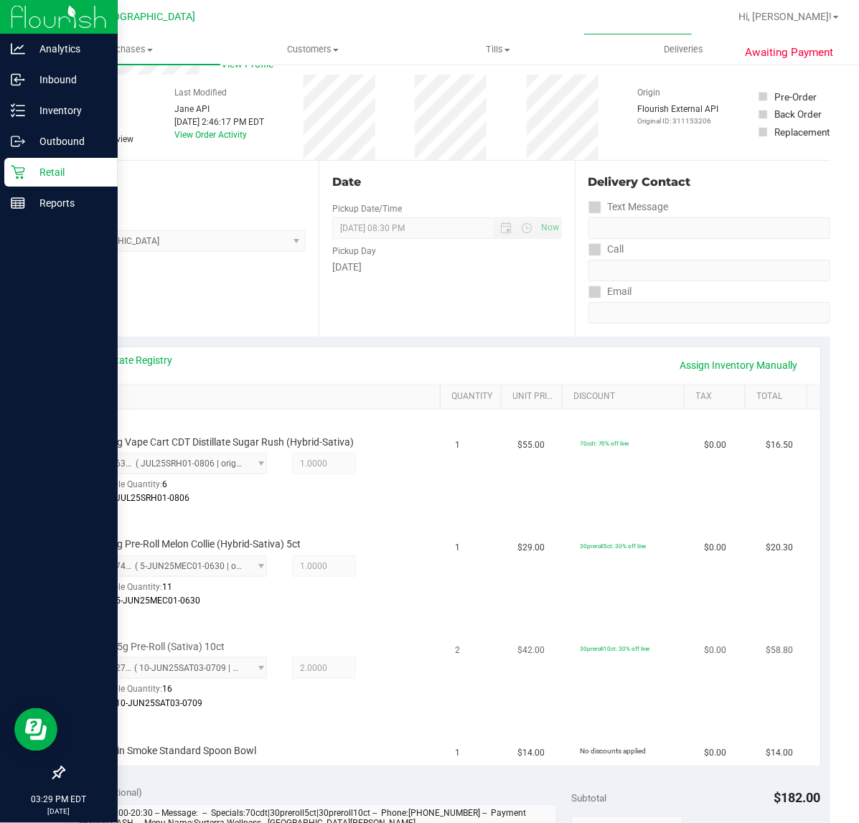
scroll to position [90, 0]
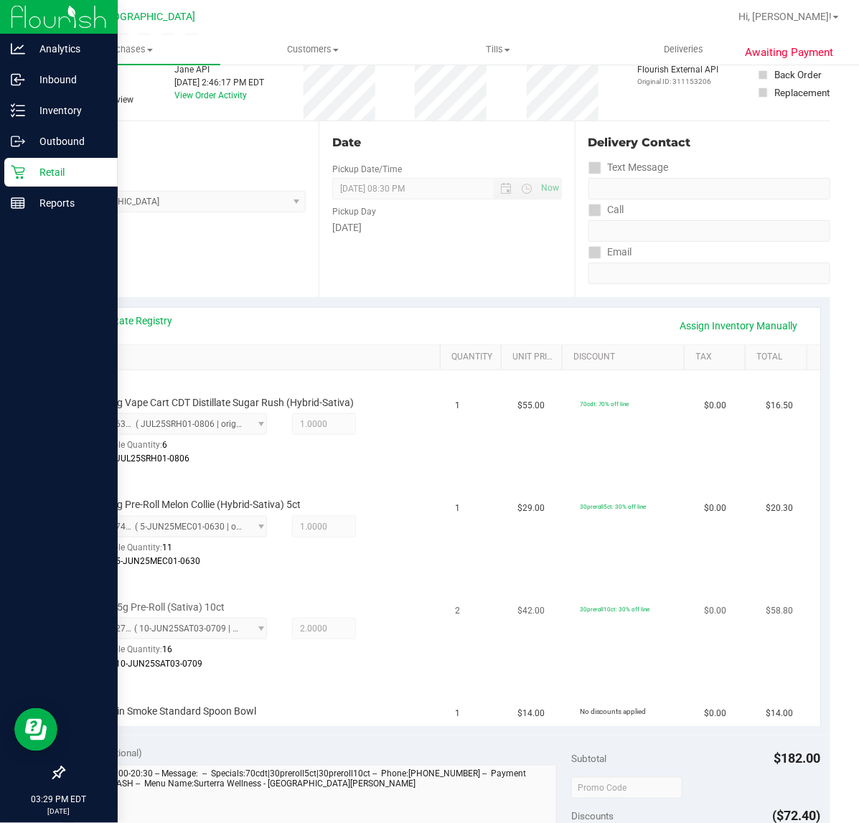
click at [335, 652] on div "5812279454776863 ( 10-JUN25SAT03-0709 | orig: FLSRWGM-20250715-1103 ) 581227945…" at bounding box center [250, 644] width 320 height 52
click at [763, 316] on link "Assign Inventory Manually" at bounding box center [739, 326] width 136 height 24
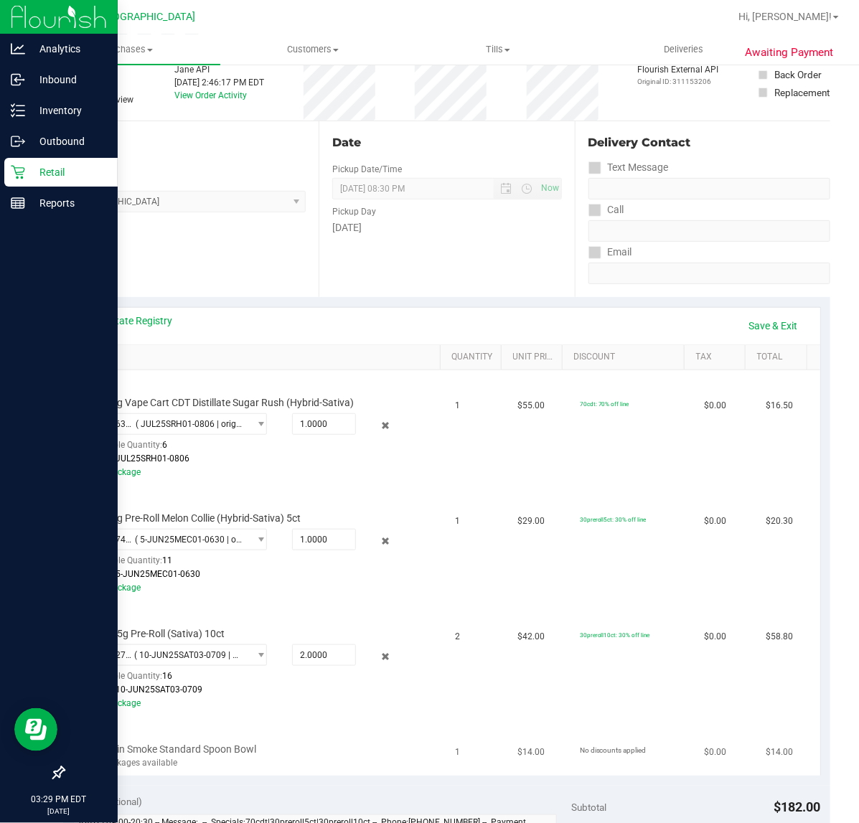
click at [162, 763] on div "No packages available" at bounding box center [250, 763] width 320 height 14
click at [253, 756] on div "No packages available" at bounding box center [250, 763] width 320 height 14
click at [783, 317] on link "Save & Exit" at bounding box center [773, 326] width 67 height 24
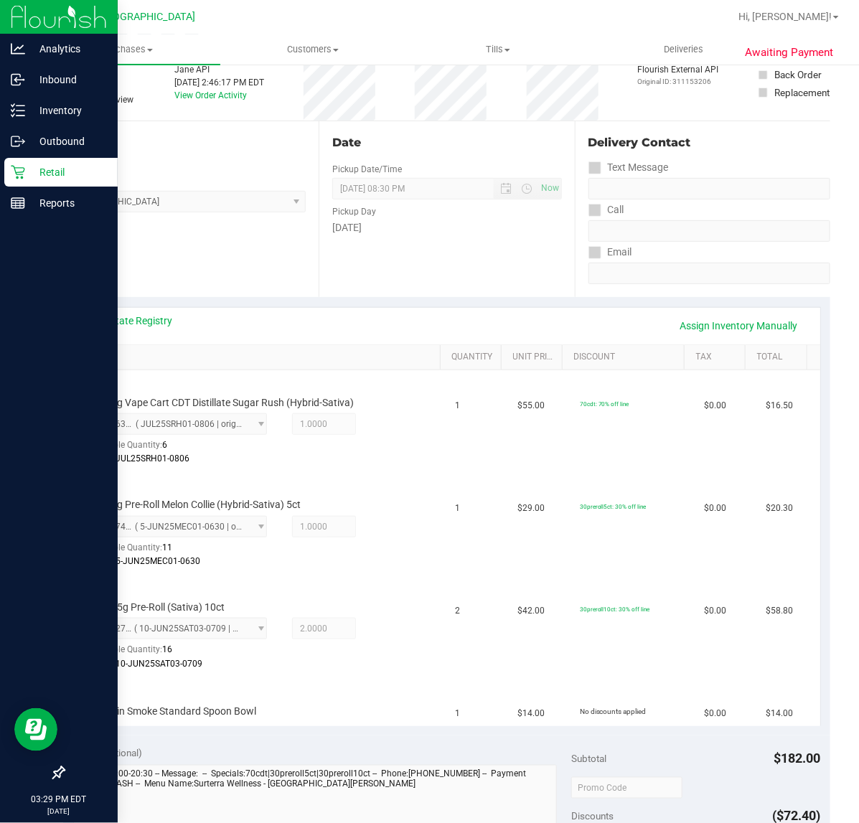
click at [431, 291] on div "Date Pickup Date/Time 08/22/2025 Now 08/22/2025 08:30 PM Now Pickup Day Friday" at bounding box center [446, 209] width 255 height 176
click at [683, 314] on link "Assign Inventory Manually" at bounding box center [739, 326] width 136 height 24
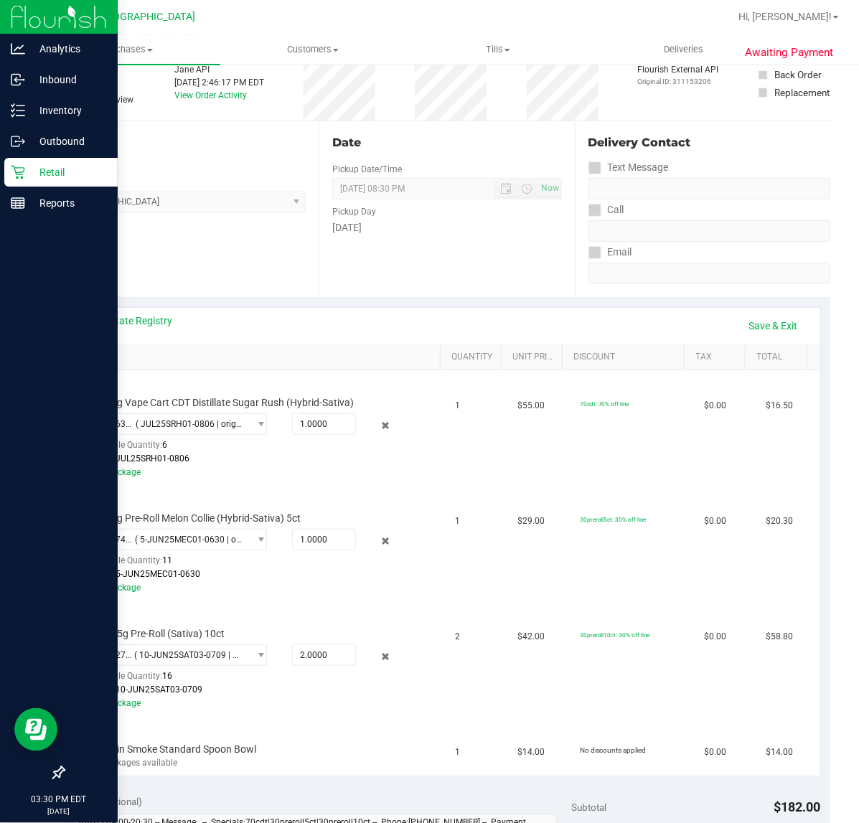
click at [683, 314] on div "View State Registry Save & Exit" at bounding box center [447, 326] width 720 height 24
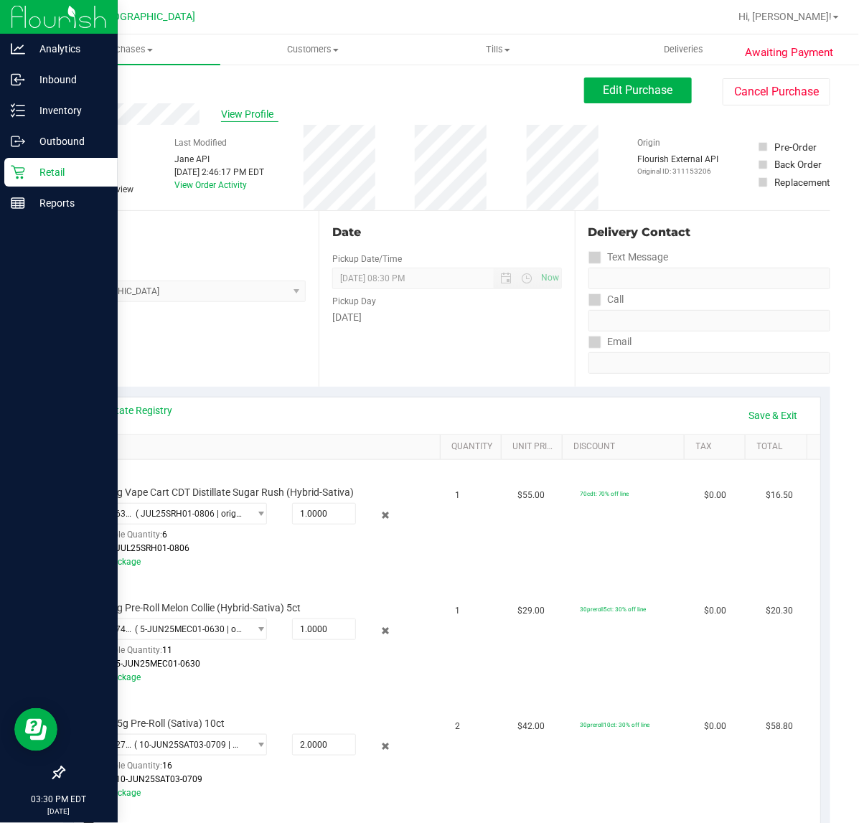
click at [238, 110] on span "View Profile" at bounding box center [249, 114] width 57 height 15
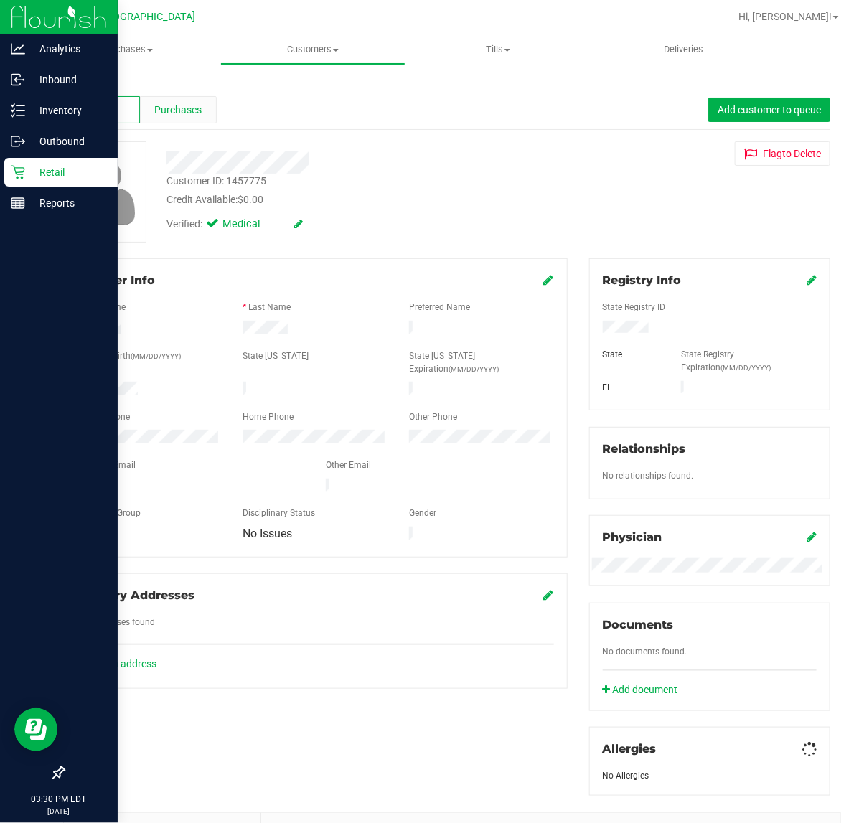
click at [202, 110] on div "Purchases" at bounding box center [178, 109] width 77 height 27
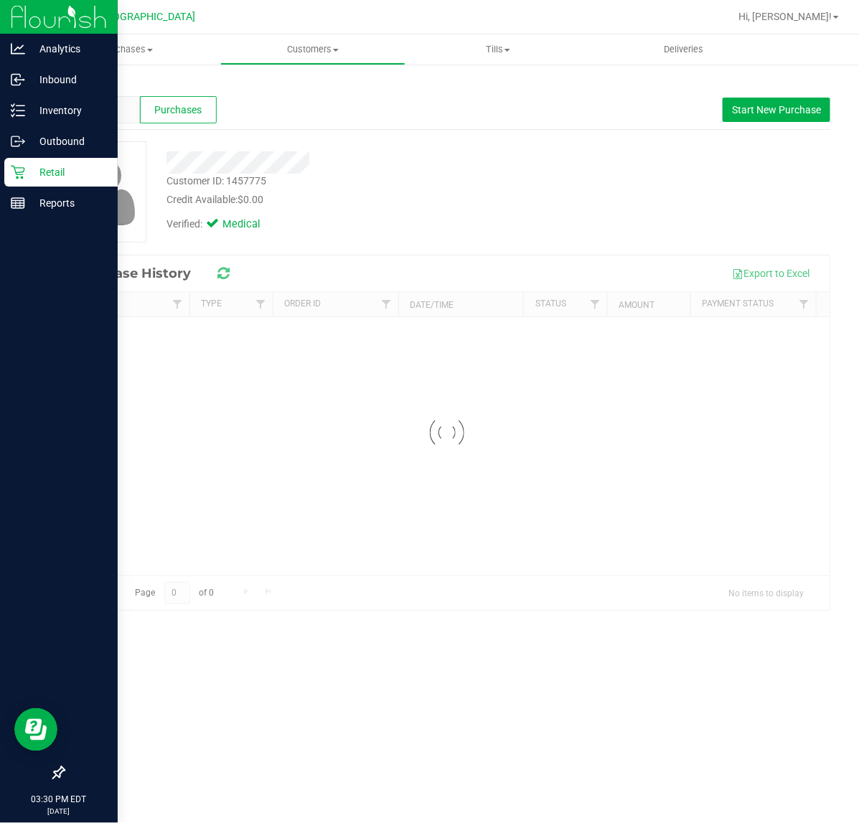
click at [431, 151] on div at bounding box center [353, 162] width 395 height 22
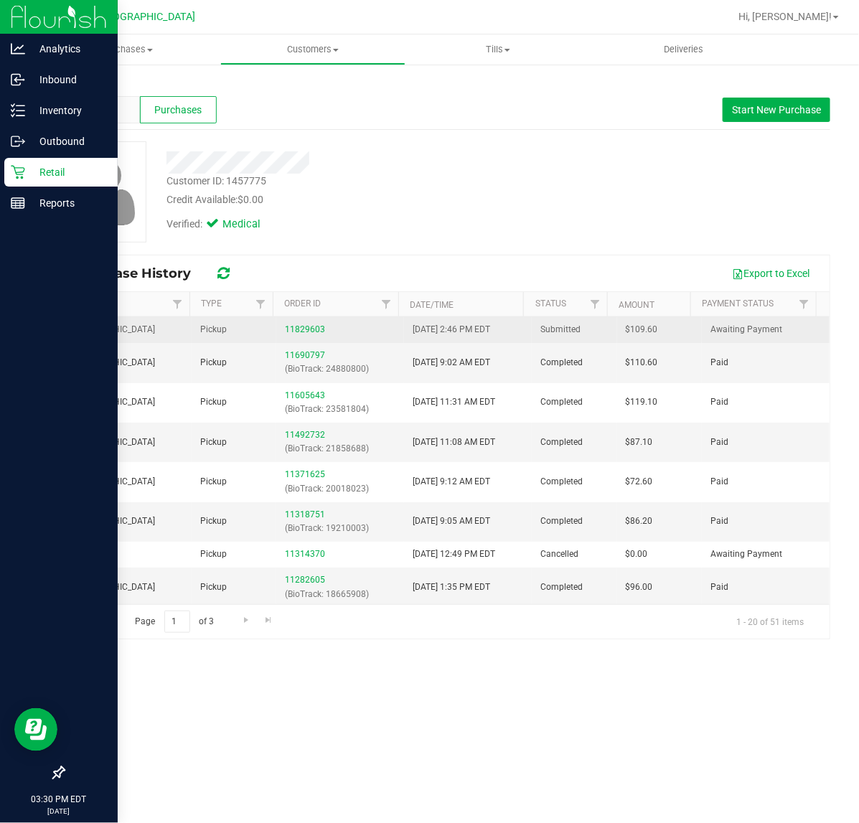
click at [303, 320] on td "11829603" at bounding box center [340, 330] width 128 height 26
click at [303, 328] on link "11829603" at bounding box center [305, 329] width 40 height 10
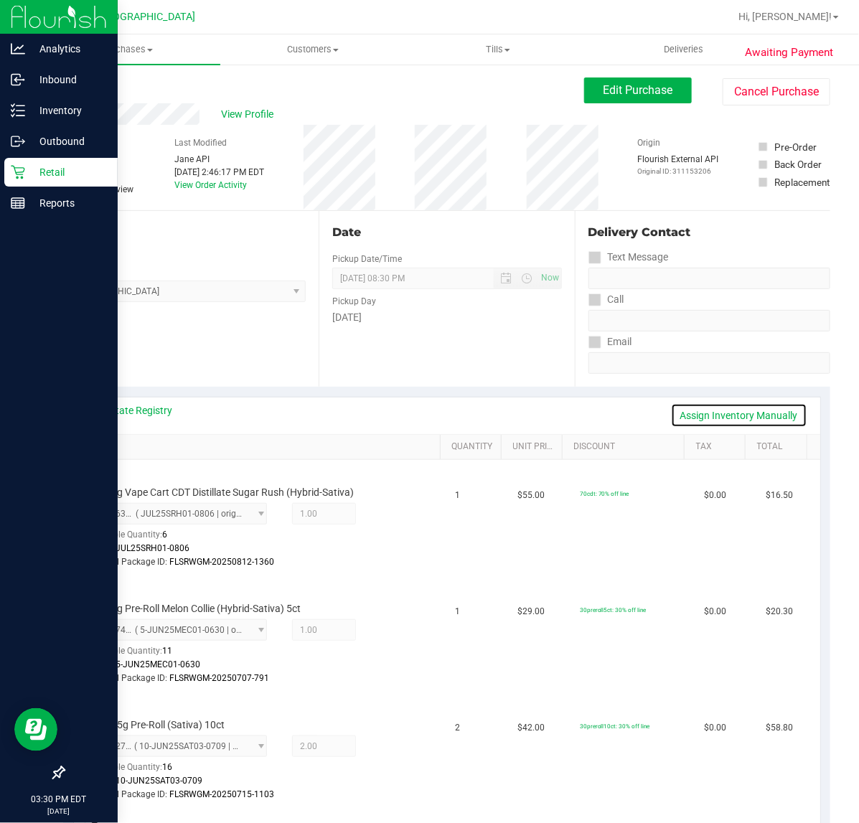
click at [733, 413] on link "Assign Inventory Manually" at bounding box center [739, 415] width 136 height 24
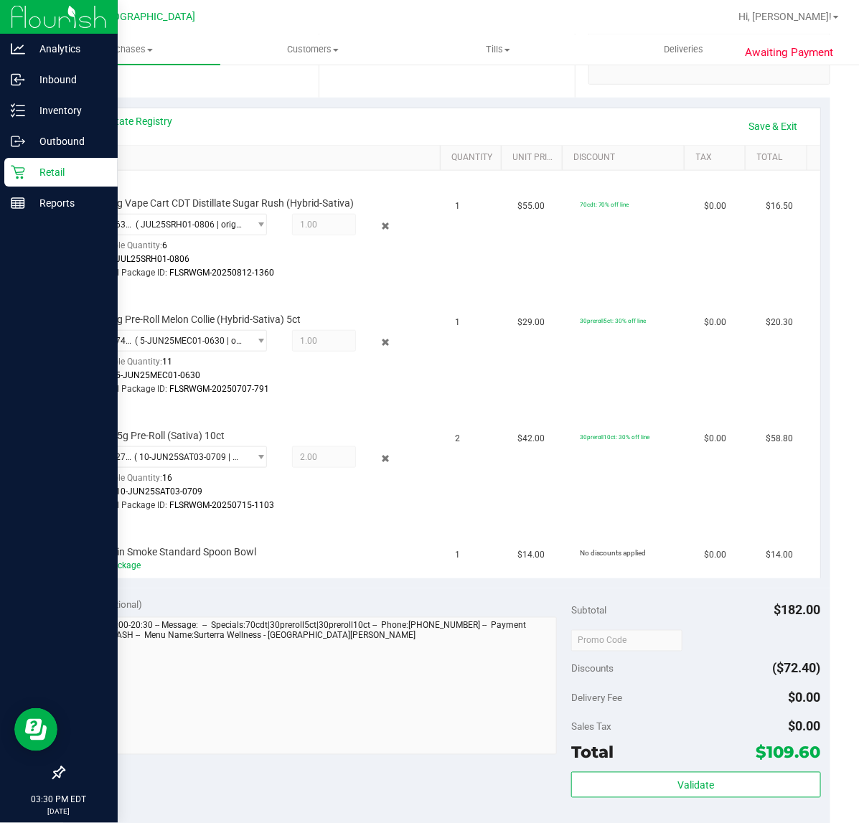
scroll to position [448, 0]
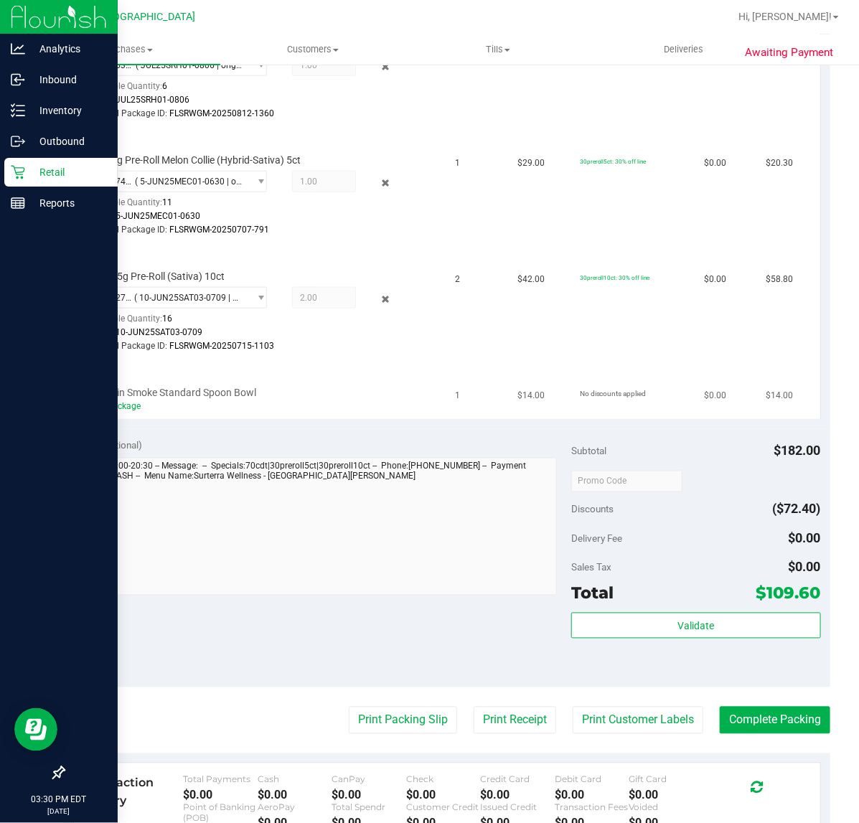
click at [116, 409] on div "Add Package" at bounding box center [250, 407] width 320 height 14
click at [136, 408] on div "Add Package" at bounding box center [250, 407] width 320 height 14
click at [131, 404] on link "Add Package" at bounding box center [116, 406] width 52 height 10
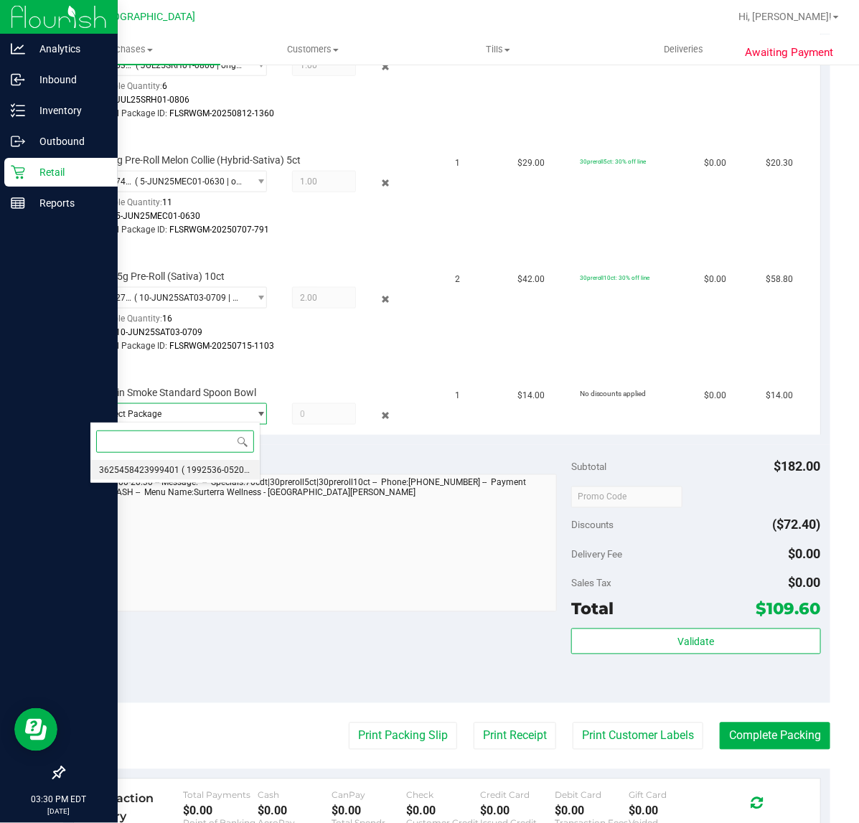
click at [212, 470] on span "( 1992536-052025 | orig: FLSRWWD-20250804-003 )" at bounding box center [284, 470] width 204 height 10
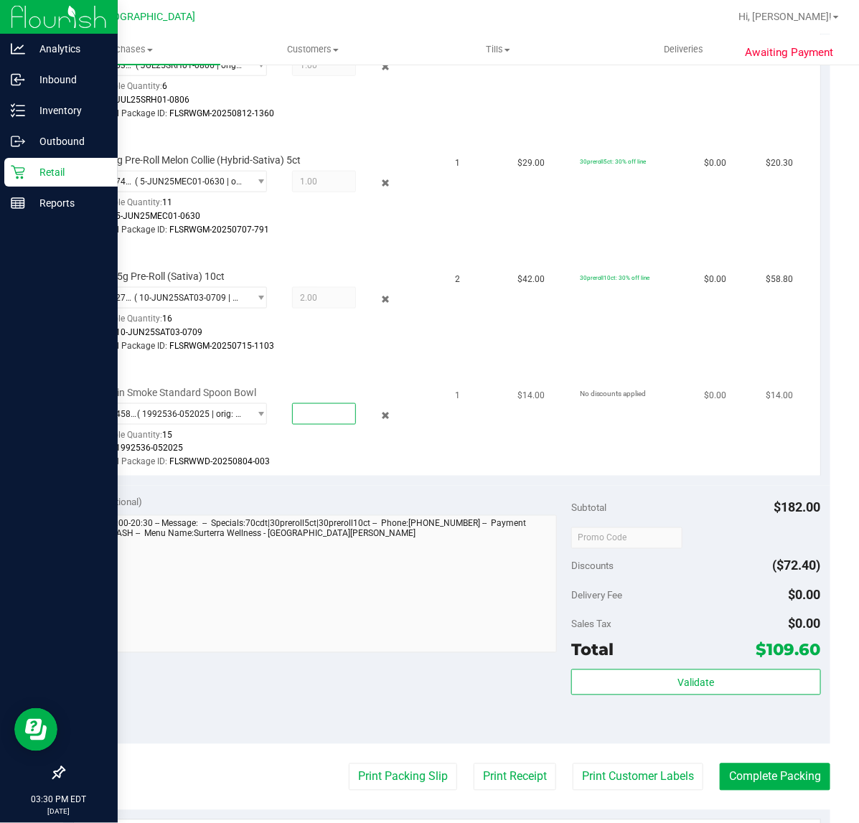
click at [326, 411] on span at bounding box center [324, 414] width 64 height 22
type input "1"
type input "1.0000"
click at [328, 479] on div "View State Registry Save & Exit SKU Quantity Unit Price Discount Tax Total FT 0…" at bounding box center [446, 211] width 767 height 547
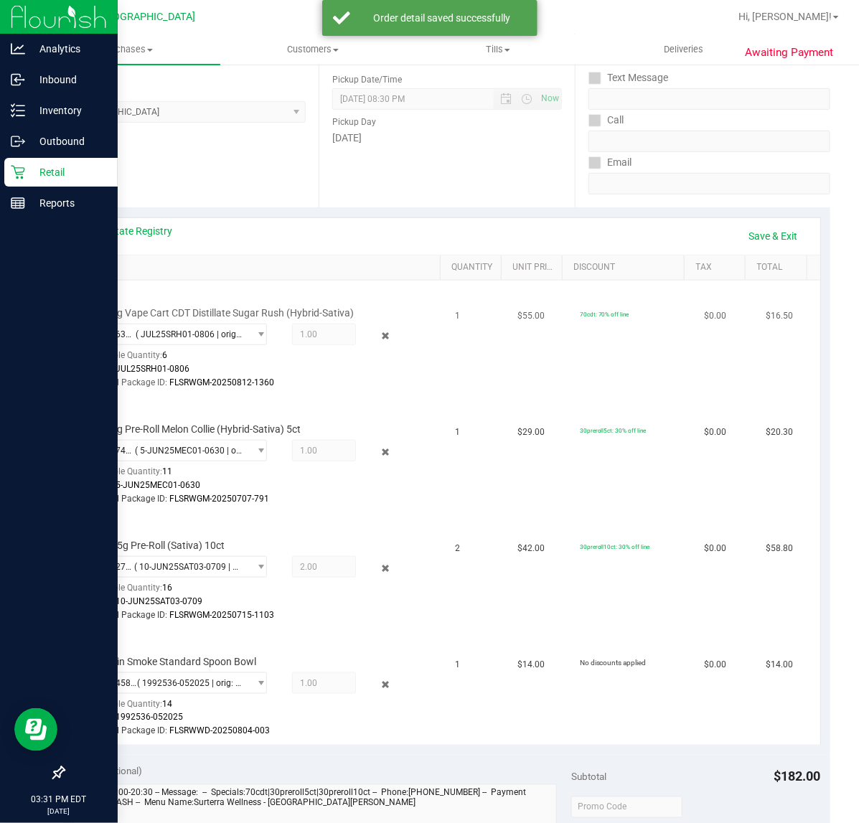
scroll to position [0, 0]
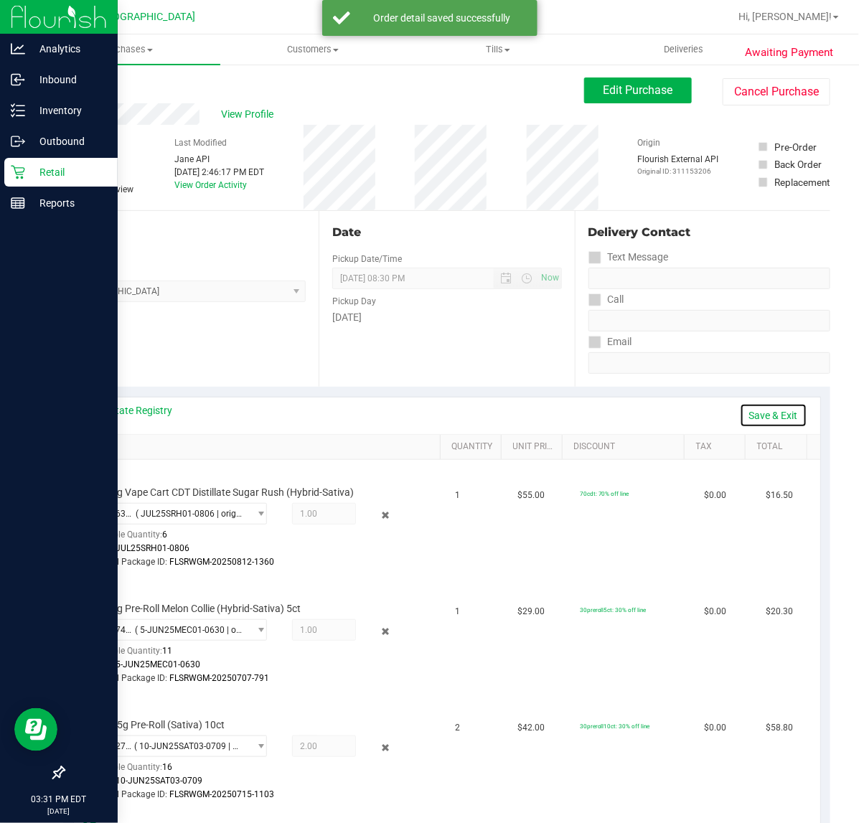
click at [787, 421] on link "Save & Exit" at bounding box center [773, 415] width 67 height 24
click at [342, 339] on div "Date Pickup Date/Time 08/22/2025 Now 08/22/2025 08:30 PM Now Pickup Day Friday" at bounding box center [446, 299] width 255 height 176
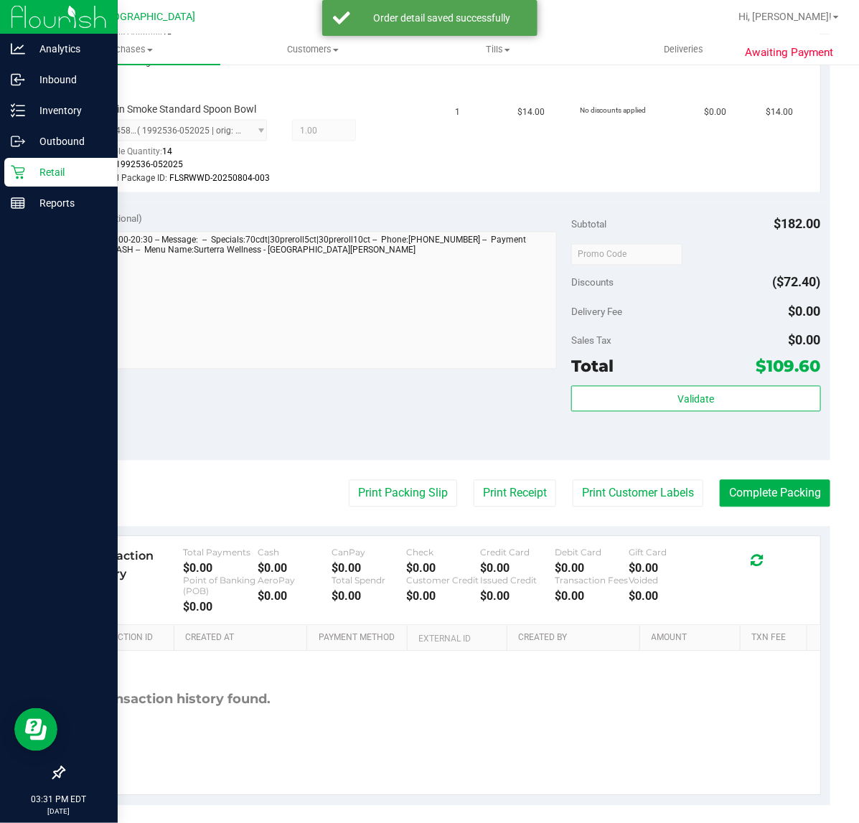
scroll to position [738, 0]
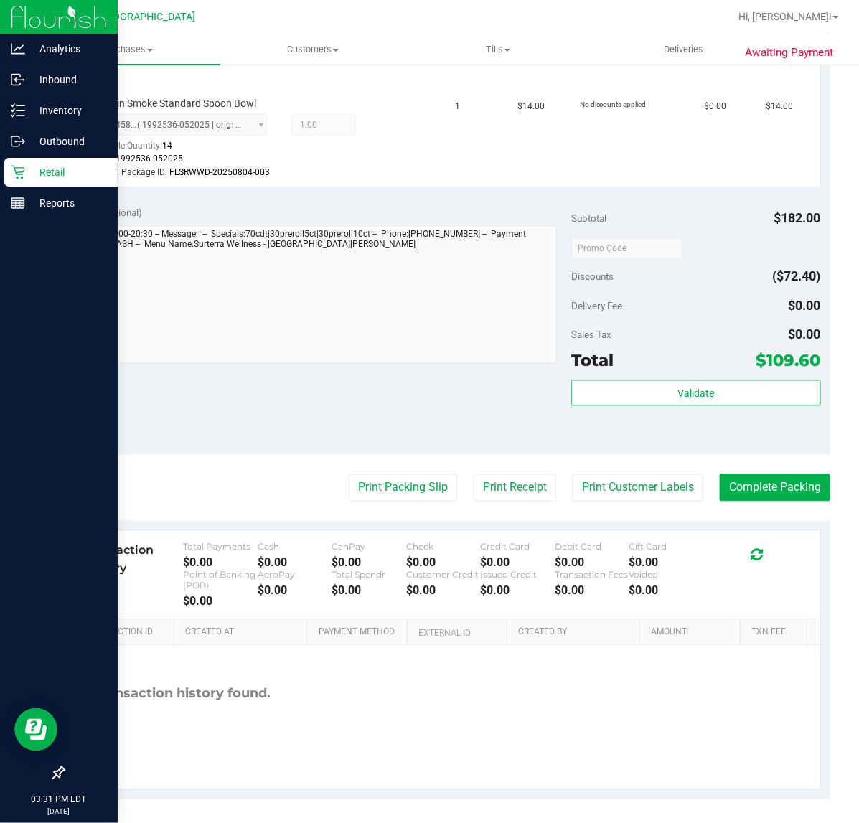
click at [672, 408] on div "Validate" at bounding box center [695, 412] width 249 height 65
click at [669, 400] on button "Validate" at bounding box center [695, 393] width 249 height 26
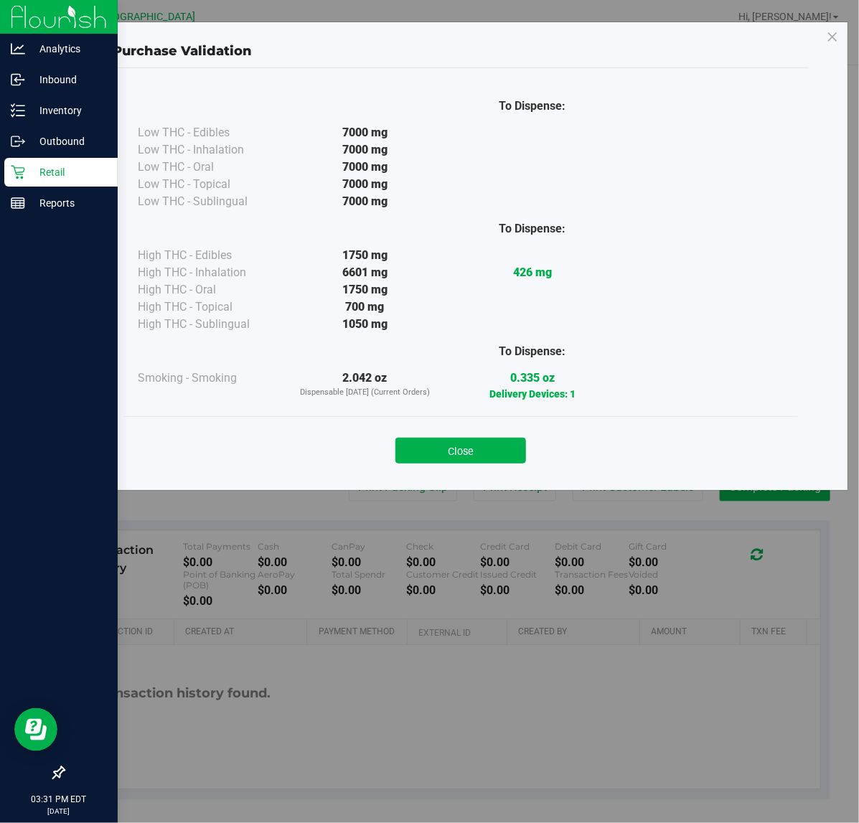
click at [454, 399] on div "To Dispense: Low THC - Edibles 7000 mg" at bounding box center [461, 272] width 696 height 409
click at [474, 452] on button "Close" at bounding box center [460, 451] width 131 height 26
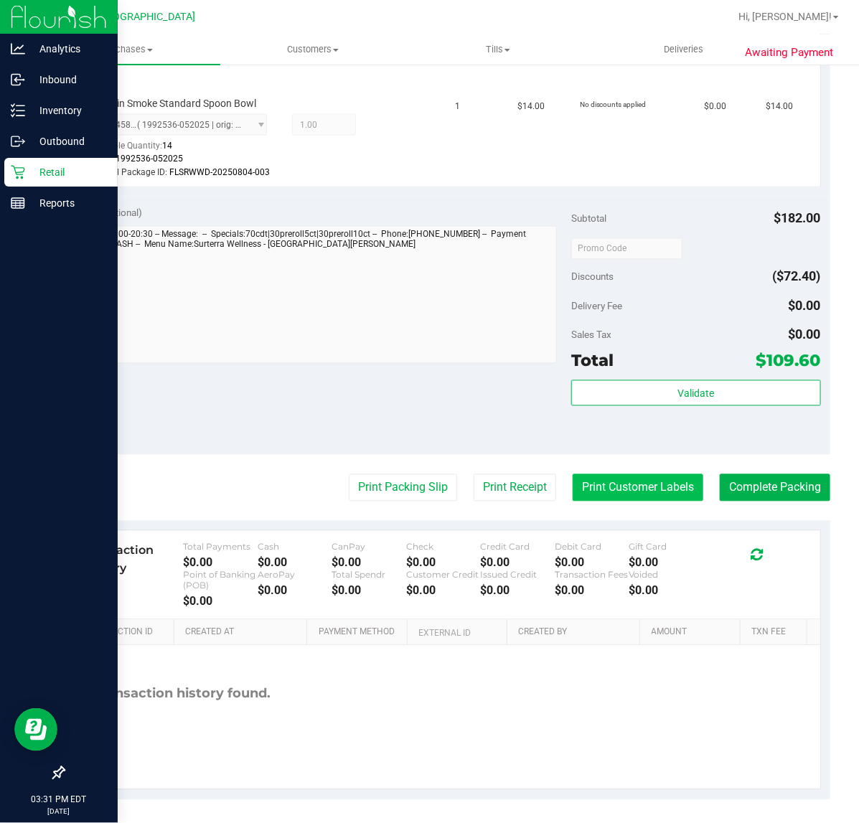
click at [625, 479] on button "Print Customer Labels" at bounding box center [638, 487] width 131 height 27
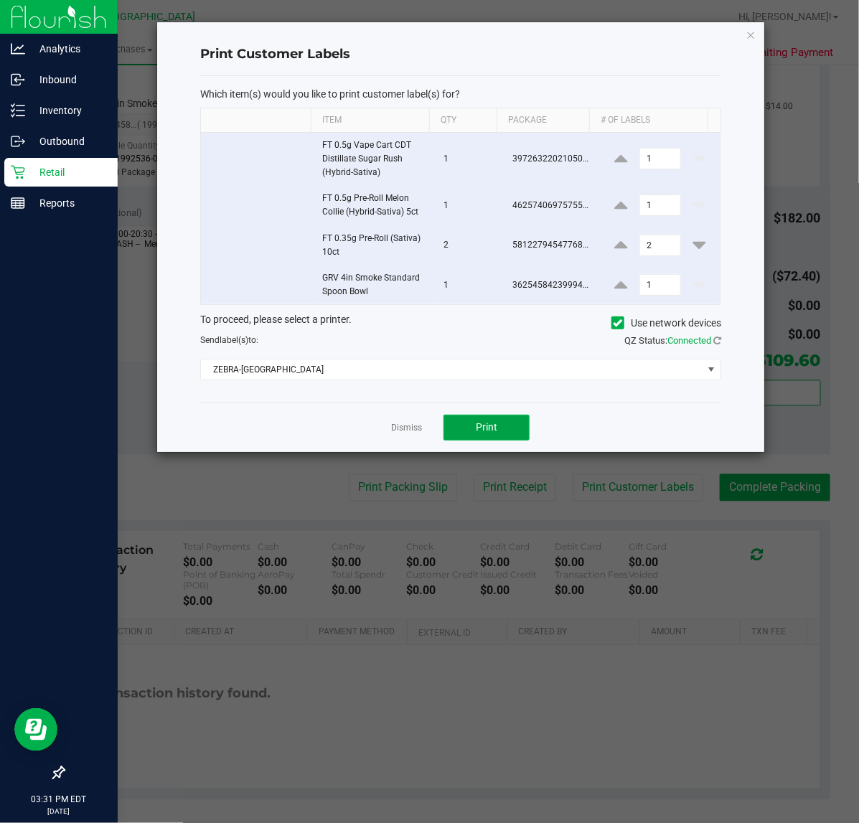
click at [479, 438] on button "Print" at bounding box center [486, 428] width 86 height 26
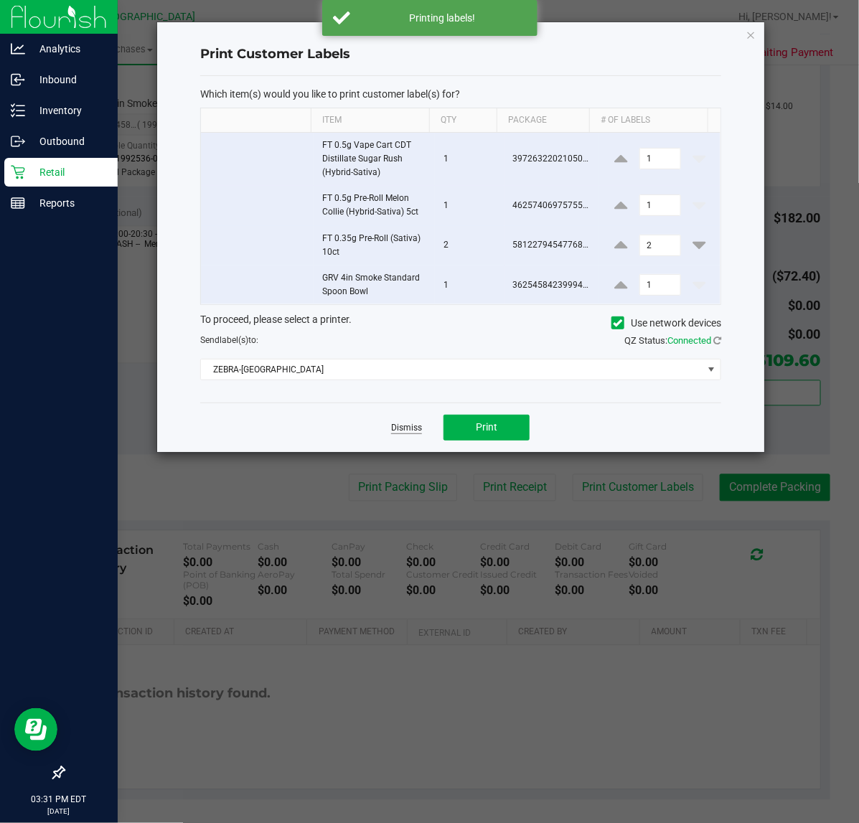
click at [405, 424] on link "Dismiss" at bounding box center [406, 428] width 31 height 12
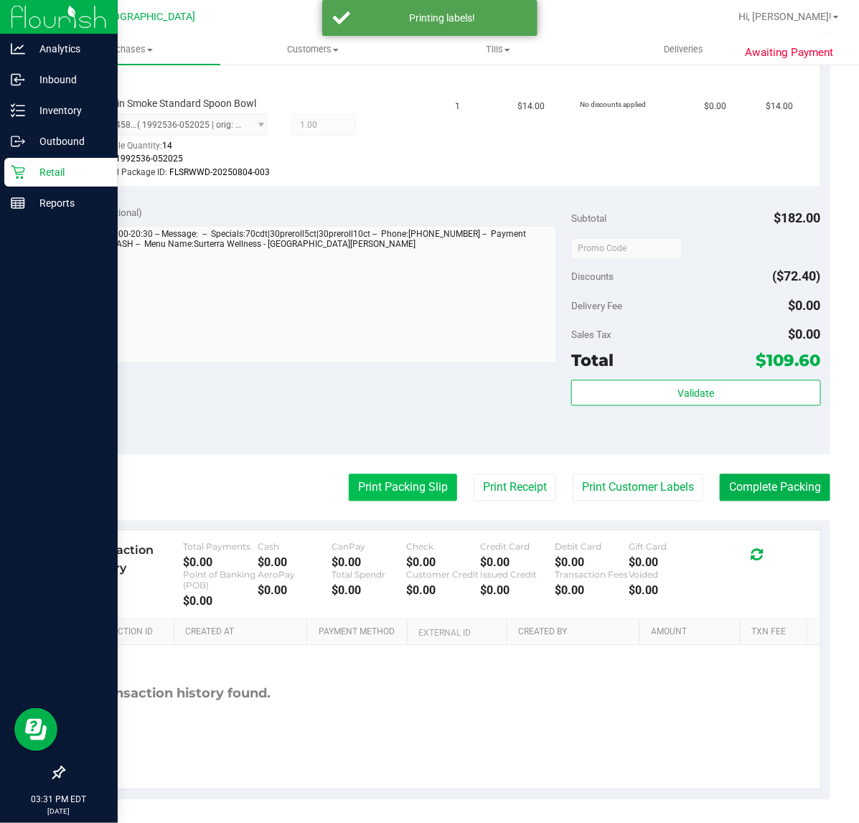
click at [405, 481] on button "Print Packing Slip" at bounding box center [403, 487] width 108 height 27
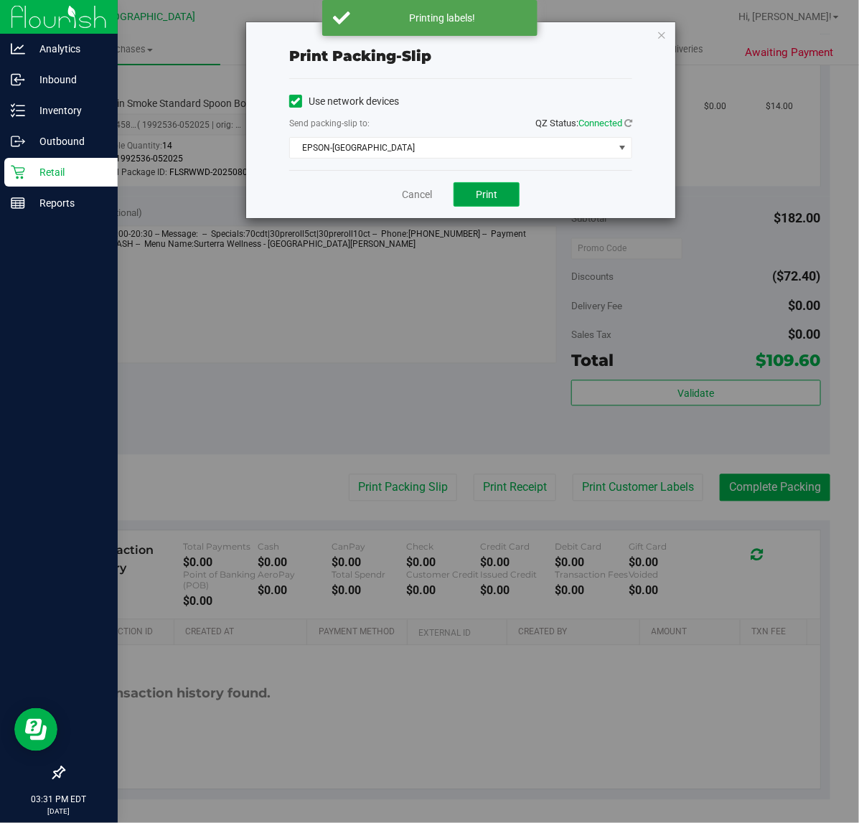
click at [474, 196] on button "Print" at bounding box center [486, 194] width 66 height 24
click at [560, 197] on div "Cancel Print" at bounding box center [460, 194] width 343 height 48
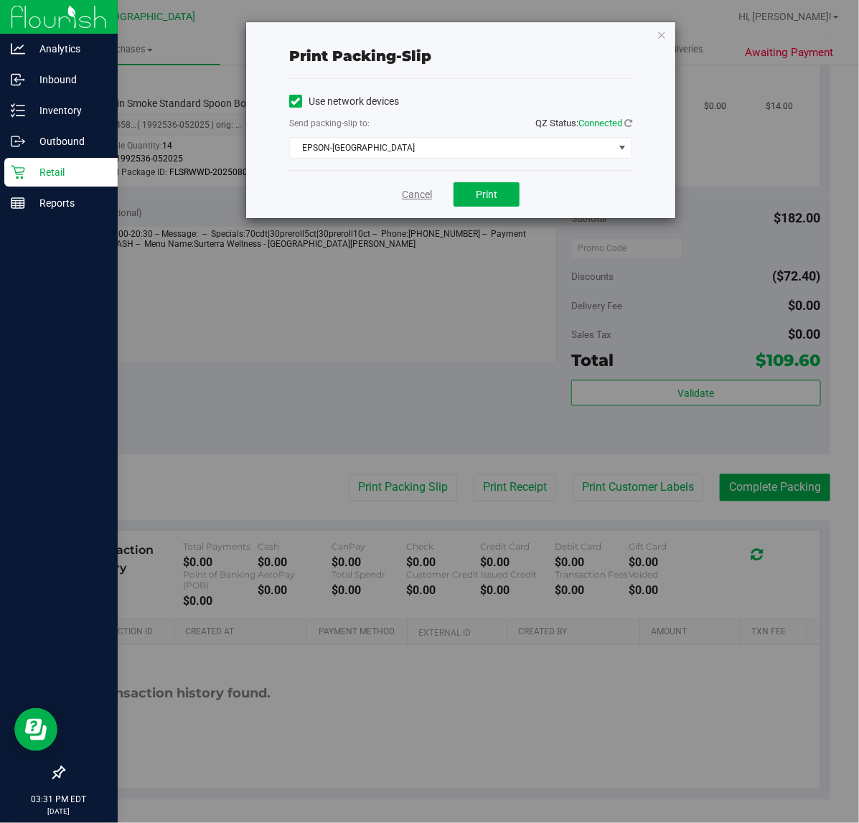
click at [416, 189] on link "Cancel" at bounding box center [417, 194] width 30 height 15
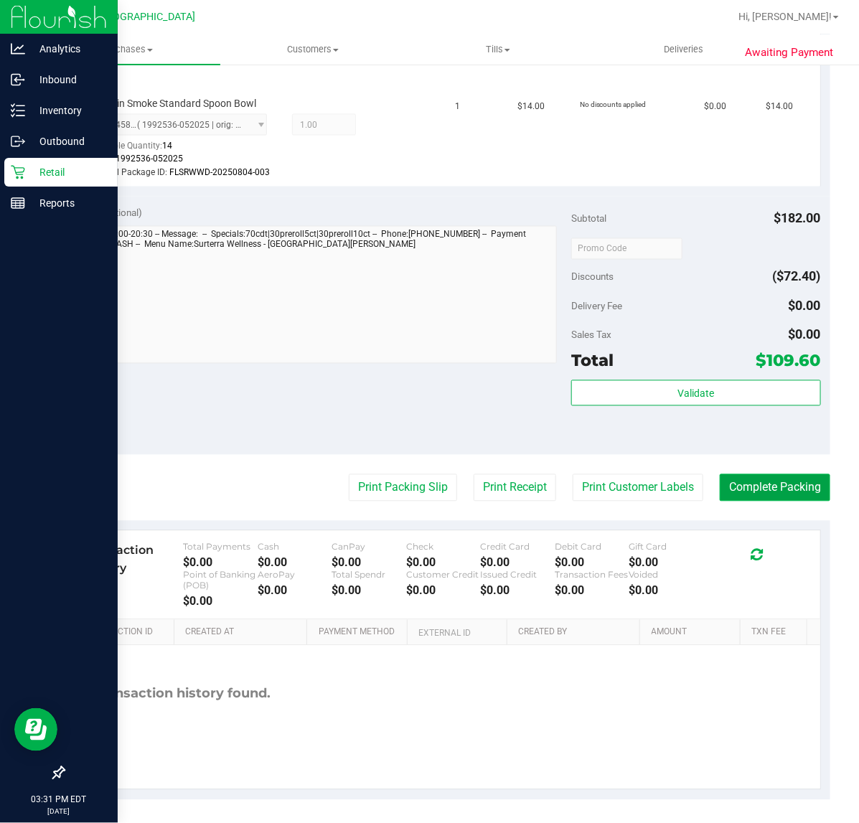
click at [769, 482] on button "Complete Packing" at bounding box center [775, 487] width 111 height 27
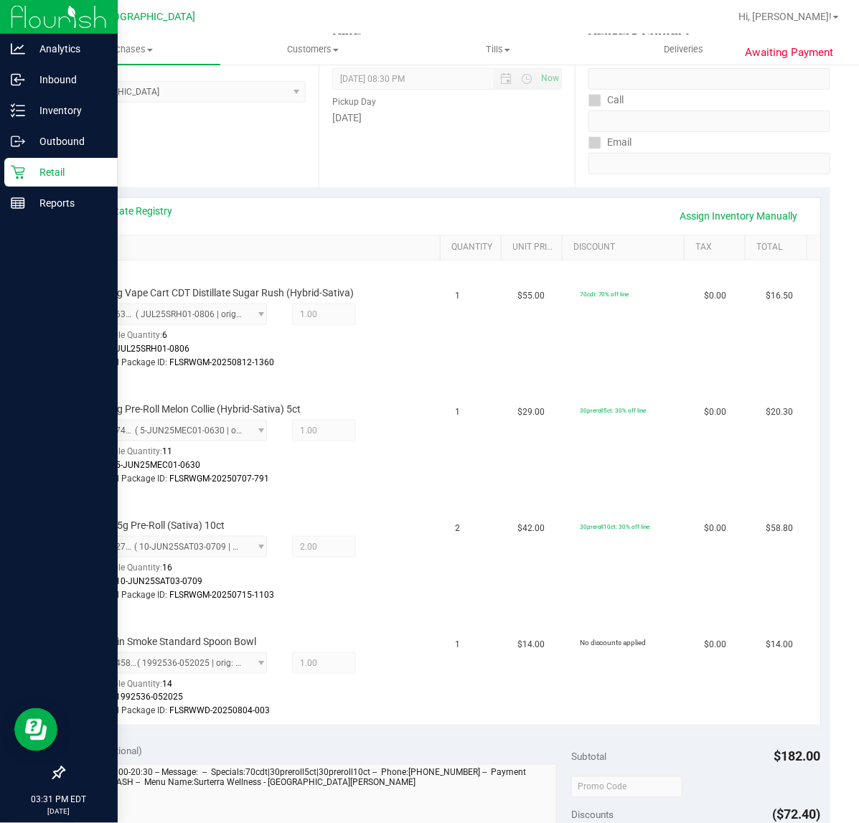
scroll to position [0, 0]
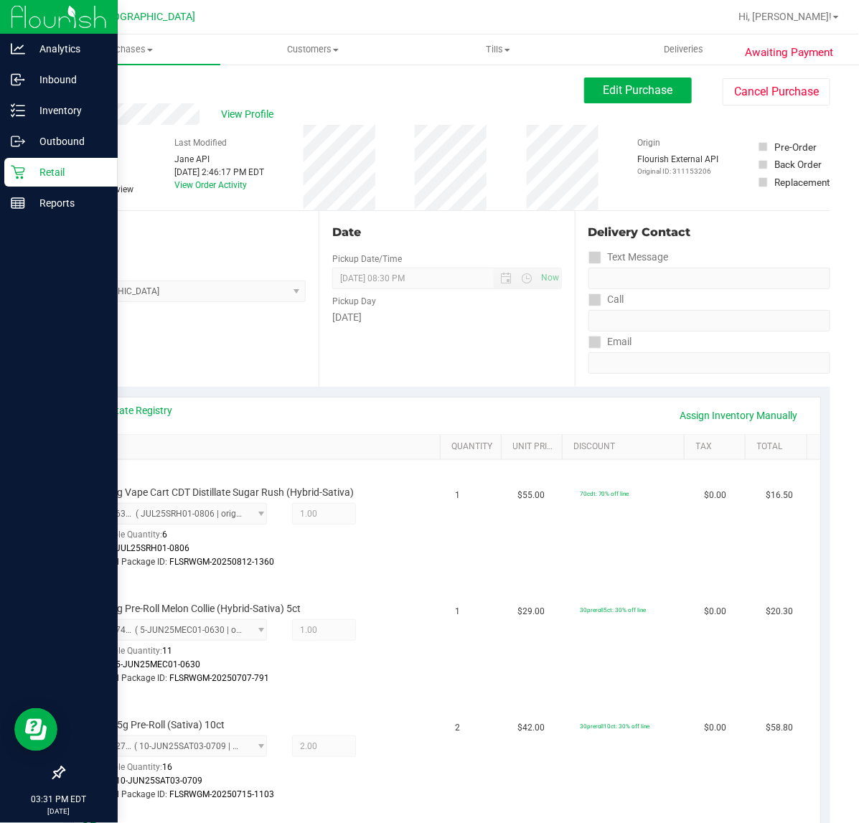
click at [488, 294] on div "Pickup Day" at bounding box center [446, 299] width 229 height 21
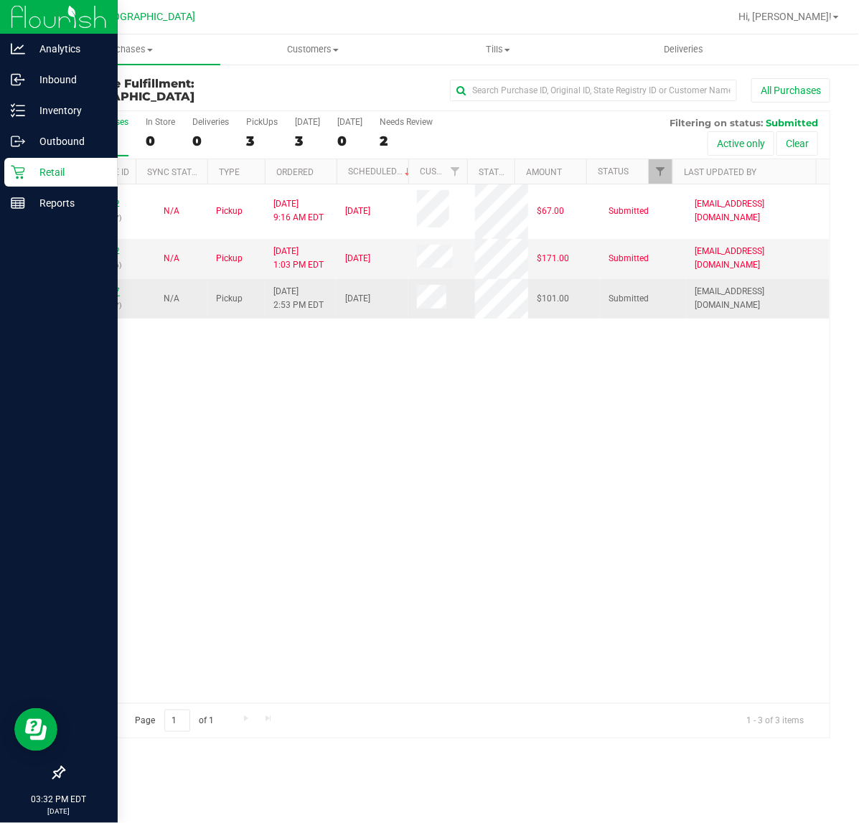
click at [113, 288] on link "11829657" at bounding box center [100, 291] width 40 height 10
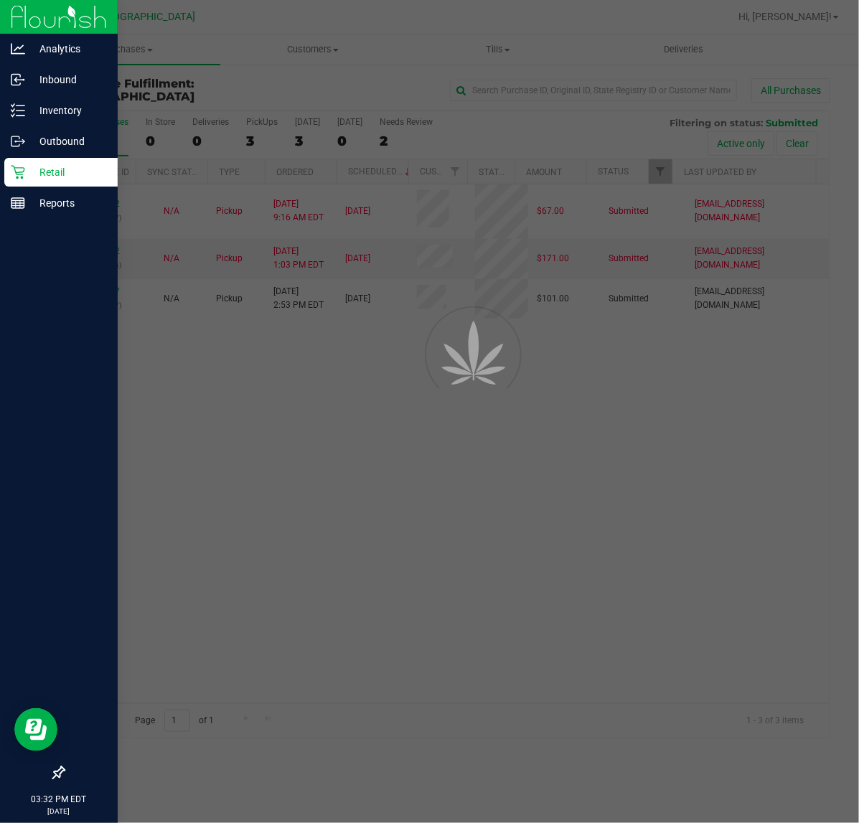
click at [220, 438] on div at bounding box center [429, 411] width 859 height 823
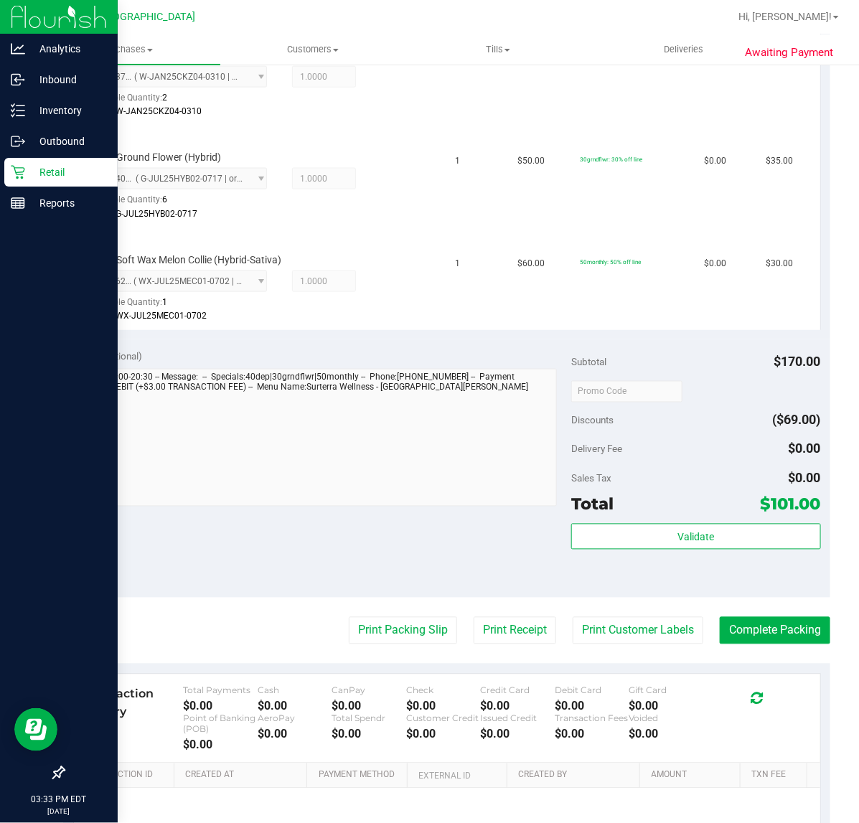
scroll to position [682, 0]
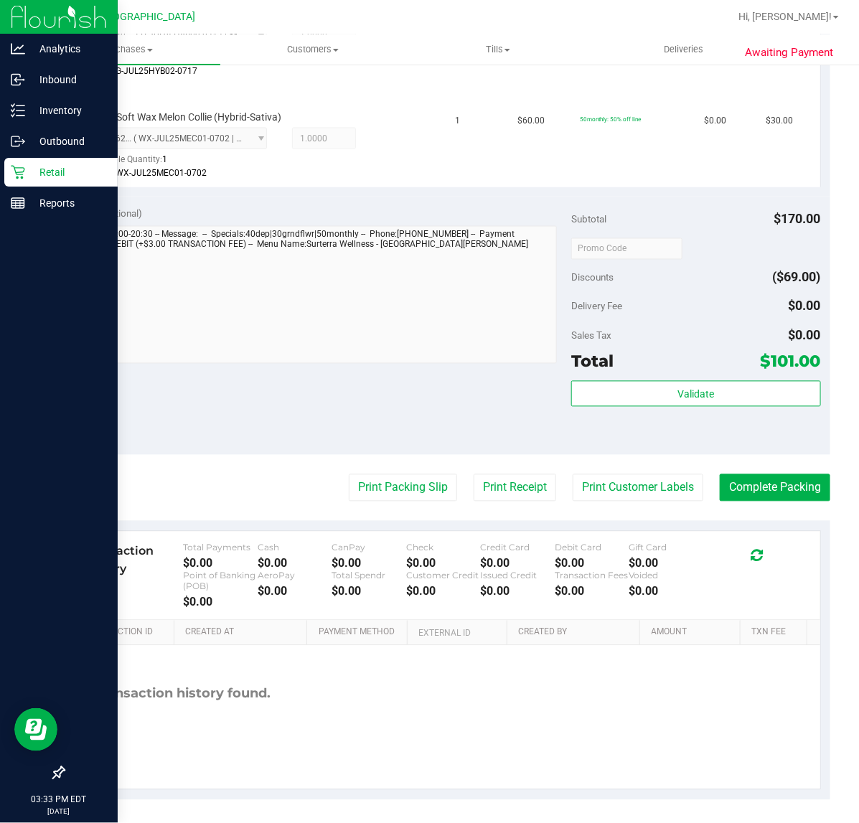
click at [704, 368] on div "Total $101.00" at bounding box center [695, 362] width 249 height 26
click at [704, 386] on button "Validate" at bounding box center [695, 394] width 249 height 26
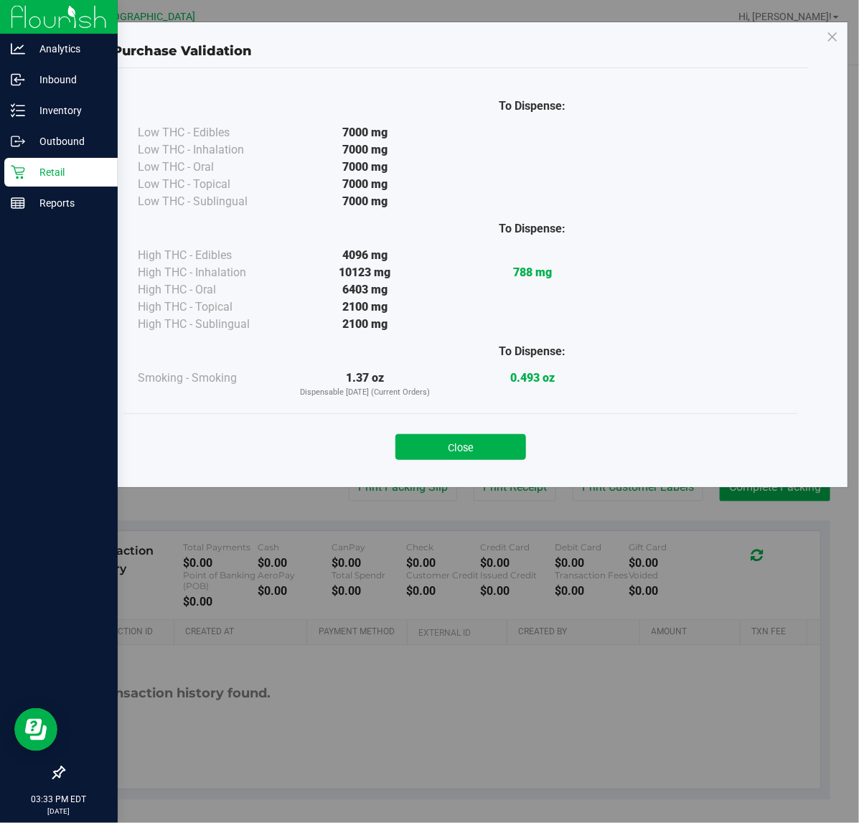
click at [474, 410] on div "To Dispense: Low THC - Edibles 7000 mg" at bounding box center [460, 251] width 675 height 326
click at [490, 447] on button "Close" at bounding box center [460, 447] width 131 height 26
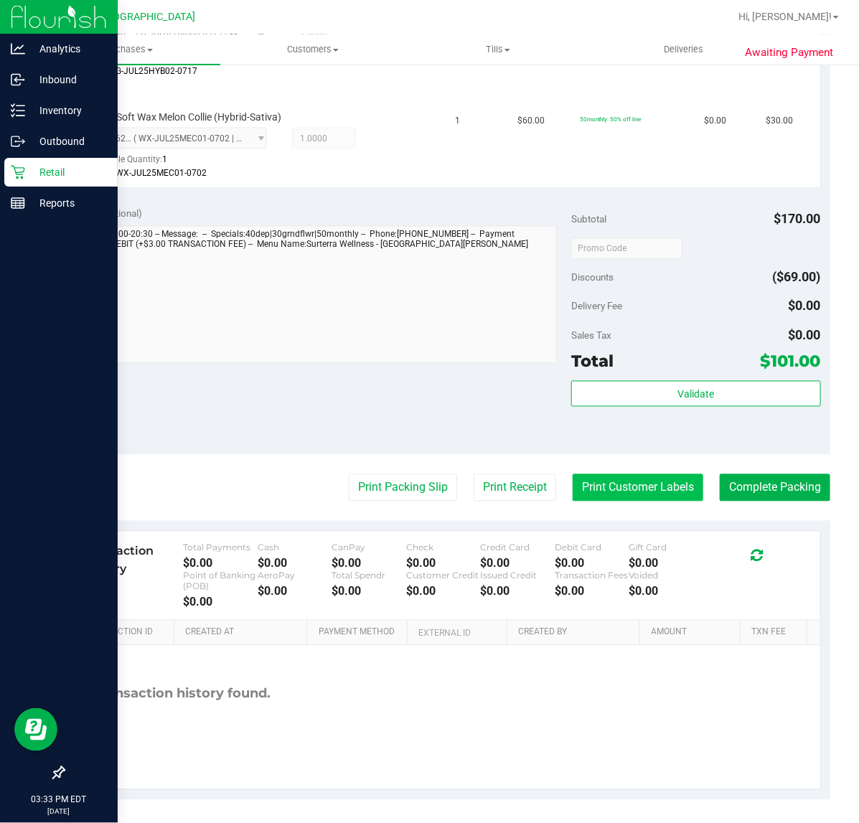
click at [628, 479] on button "Print Customer Labels" at bounding box center [638, 487] width 131 height 27
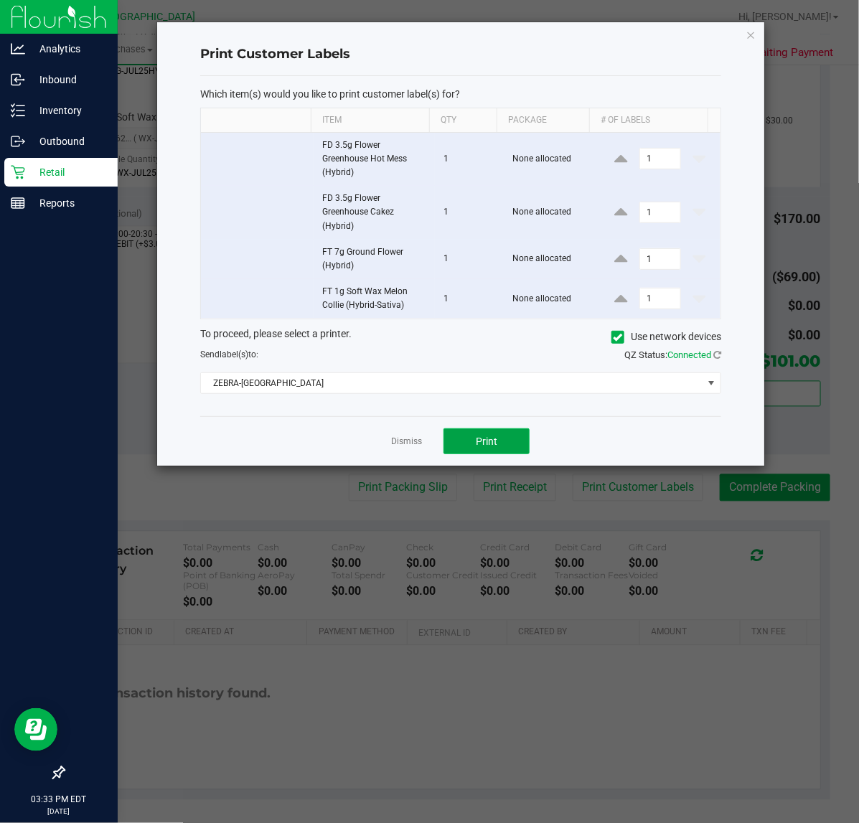
click at [497, 435] on button "Print" at bounding box center [486, 441] width 86 height 26
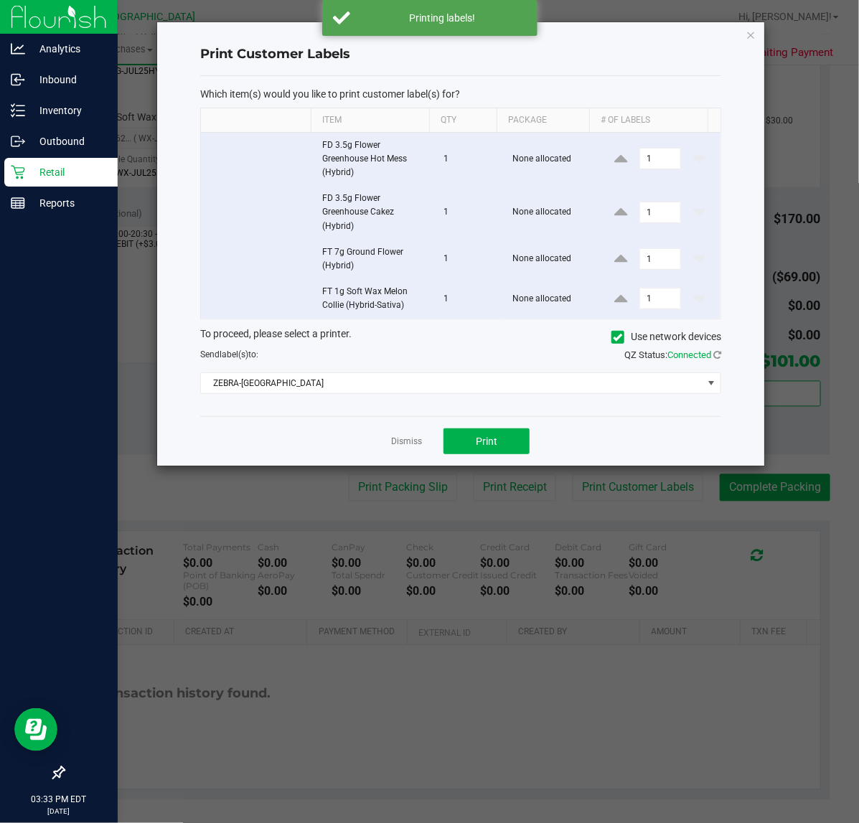
click at [413, 456] on div "Dismiss Print" at bounding box center [460, 441] width 521 height 50
click at [413, 448] on link "Dismiss" at bounding box center [406, 442] width 31 height 12
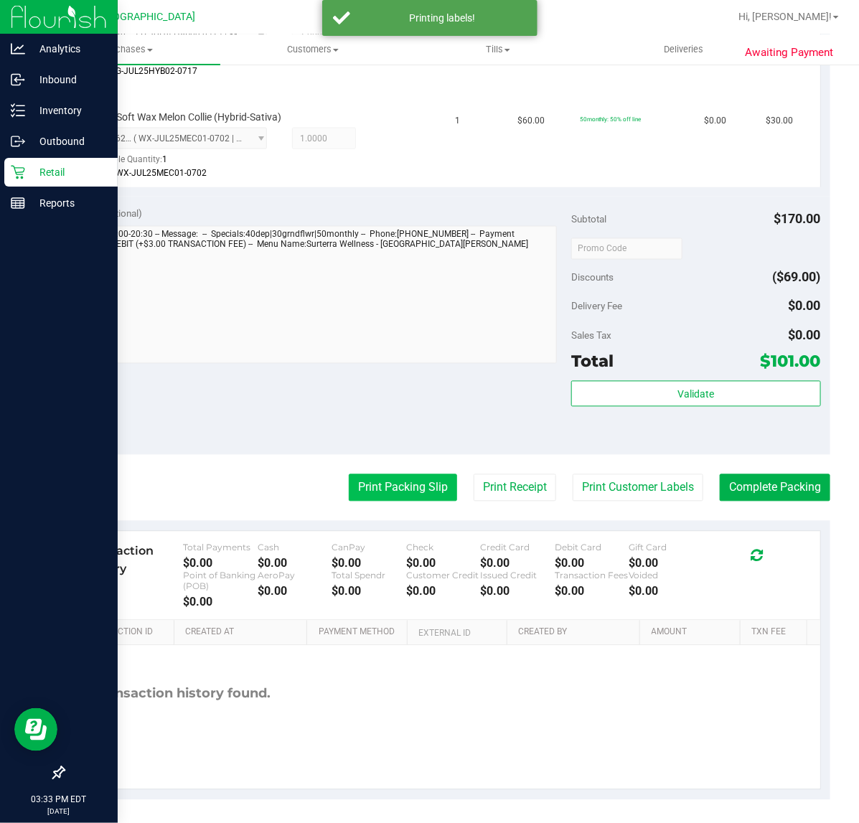
click at [418, 476] on button "Print Packing Slip" at bounding box center [403, 487] width 108 height 27
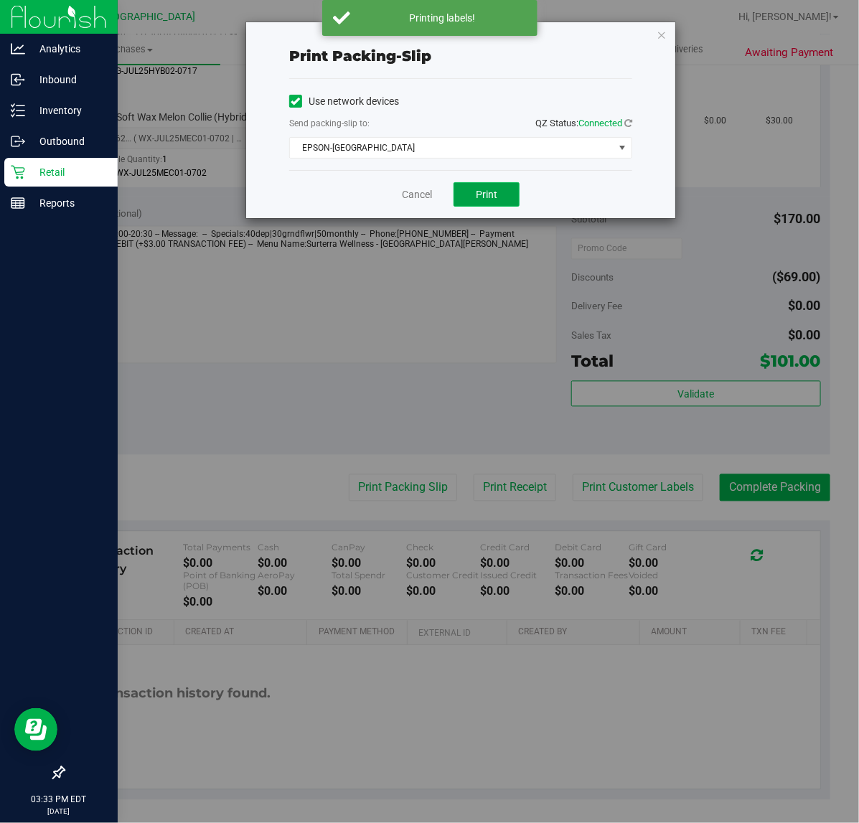
click at [499, 187] on button "Print" at bounding box center [486, 194] width 66 height 24
click at [563, 177] on div "Cancel Print" at bounding box center [460, 194] width 343 height 48
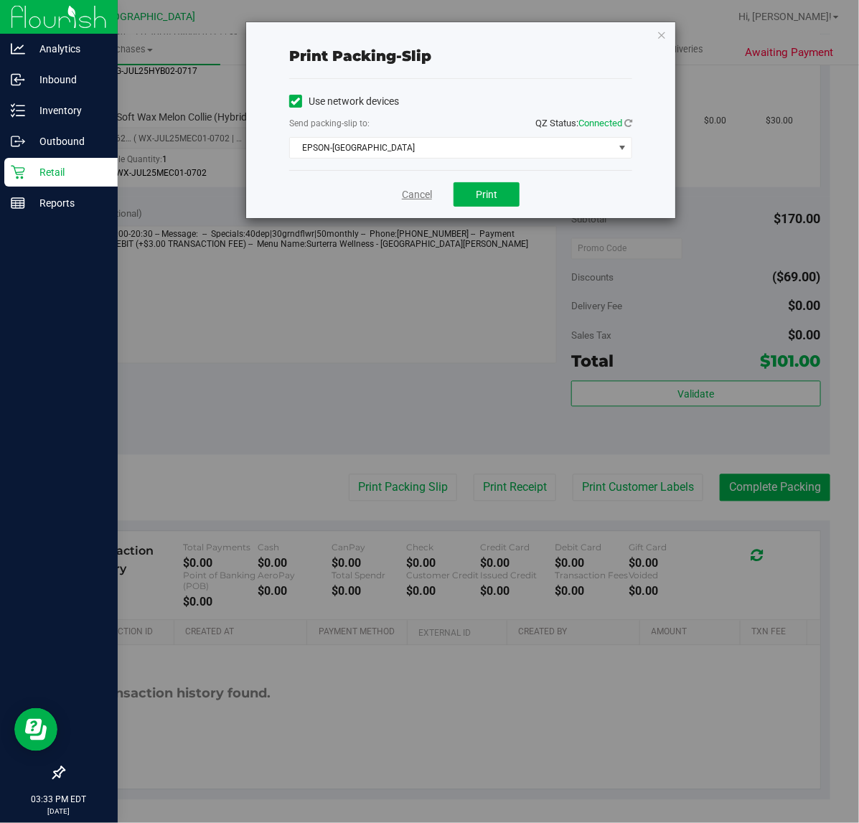
click at [416, 198] on link "Cancel" at bounding box center [417, 194] width 30 height 15
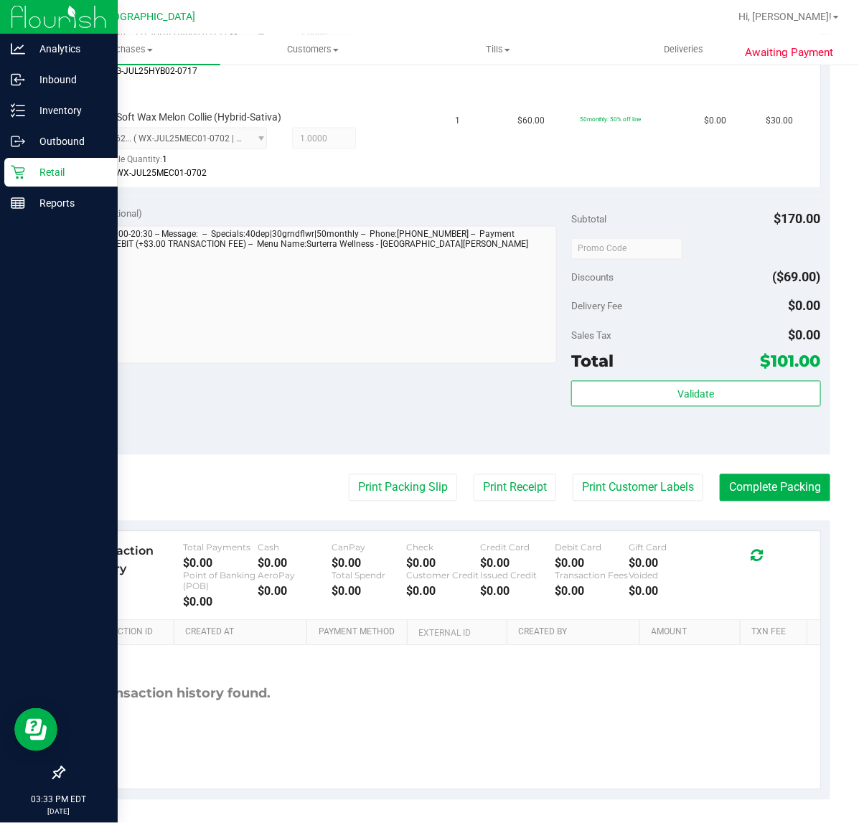
click at [415, 197] on div "Notes (optional) Subtotal $170.00 Discounts ($69.00) Delivery Fee $0.00 Sales T…" at bounding box center [446, 326] width 767 height 258
drag, startPoint x: 740, startPoint y: 499, endPoint x: 747, endPoint y: 487, distance: 14.2
click at [741, 499] on button "Complete Packing" at bounding box center [775, 487] width 111 height 27
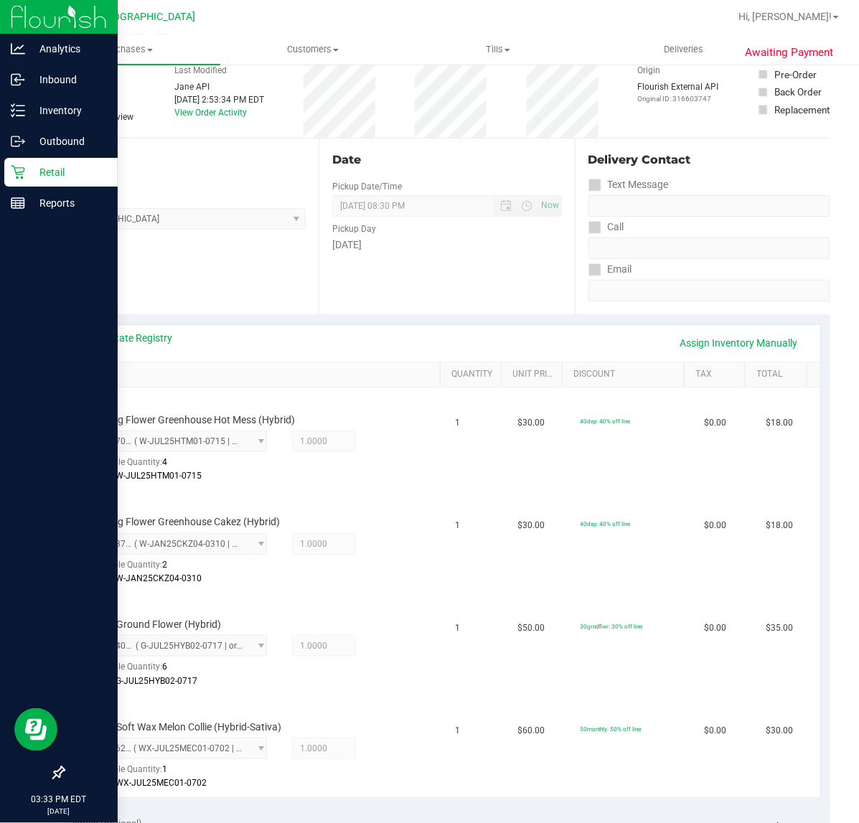
scroll to position [0, 0]
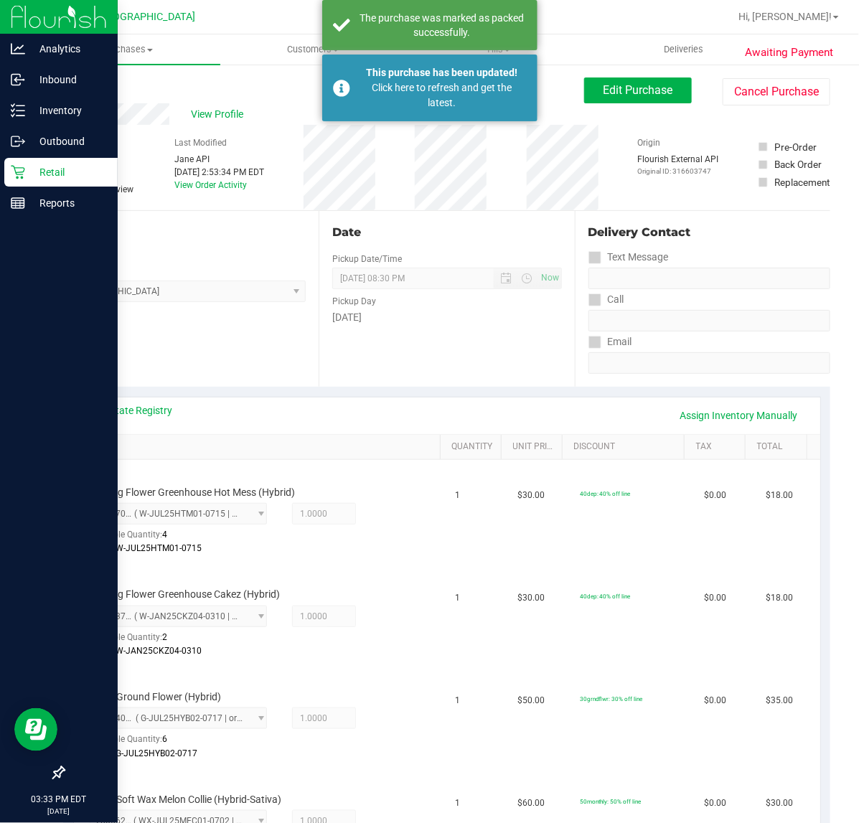
click at [420, 324] on div "[DATE]" at bounding box center [446, 317] width 229 height 15
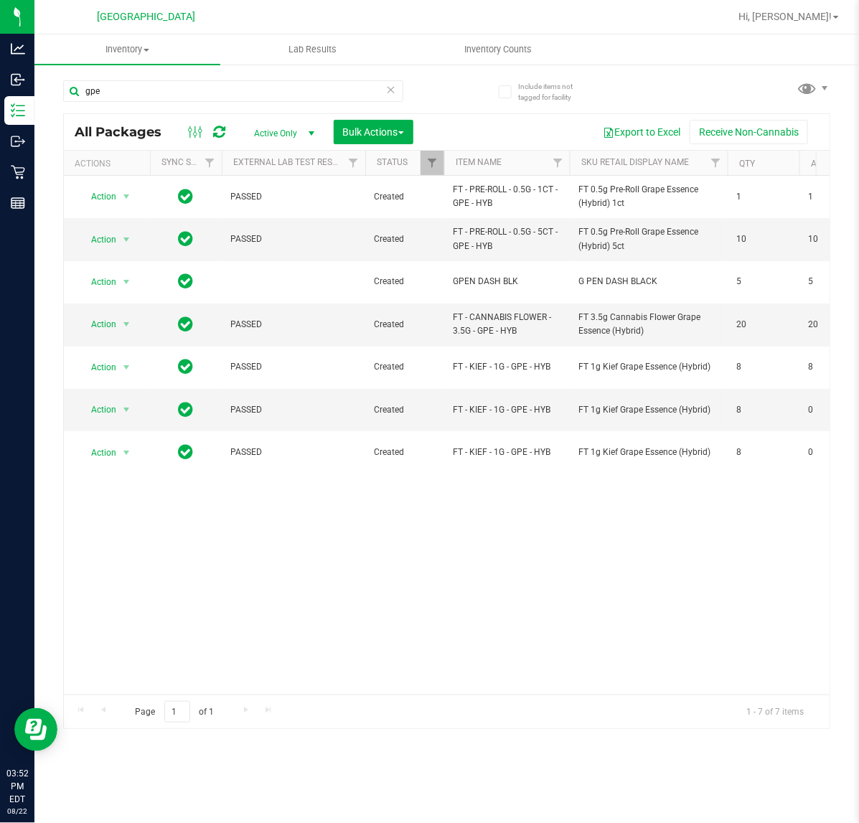
click at [529, 549] on div "Action Action Adjust qty Create package Edit attributes Global inventory Locate…" at bounding box center [447, 435] width 766 height 519
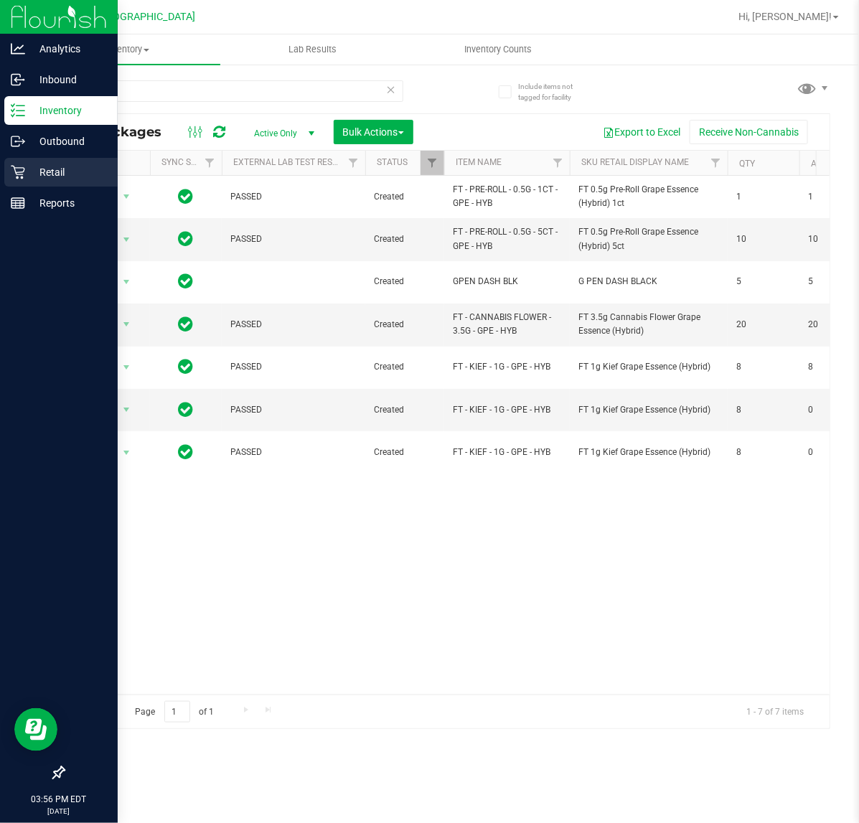
click at [57, 176] on p "Retail" at bounding box center [68, 172] width 86 height 17
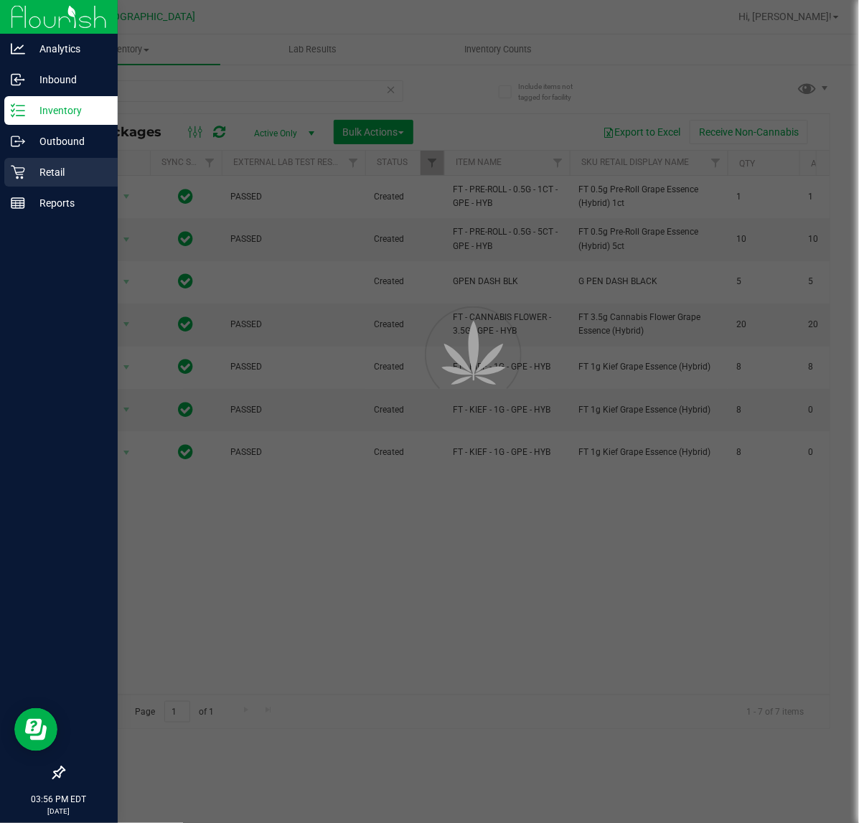
click at [57, 176] on p "Retail" at bounding box center [68, 172] width 86 height 17
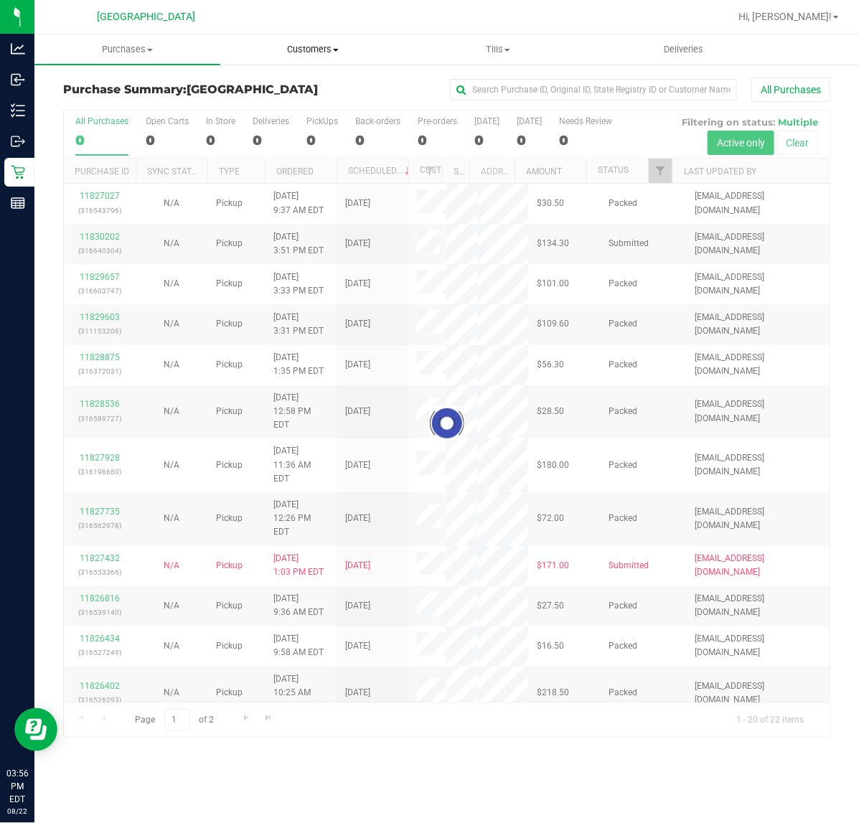
click at [346, 48] on span "Customers" at bounding box center [313, 49] width 184 height 13
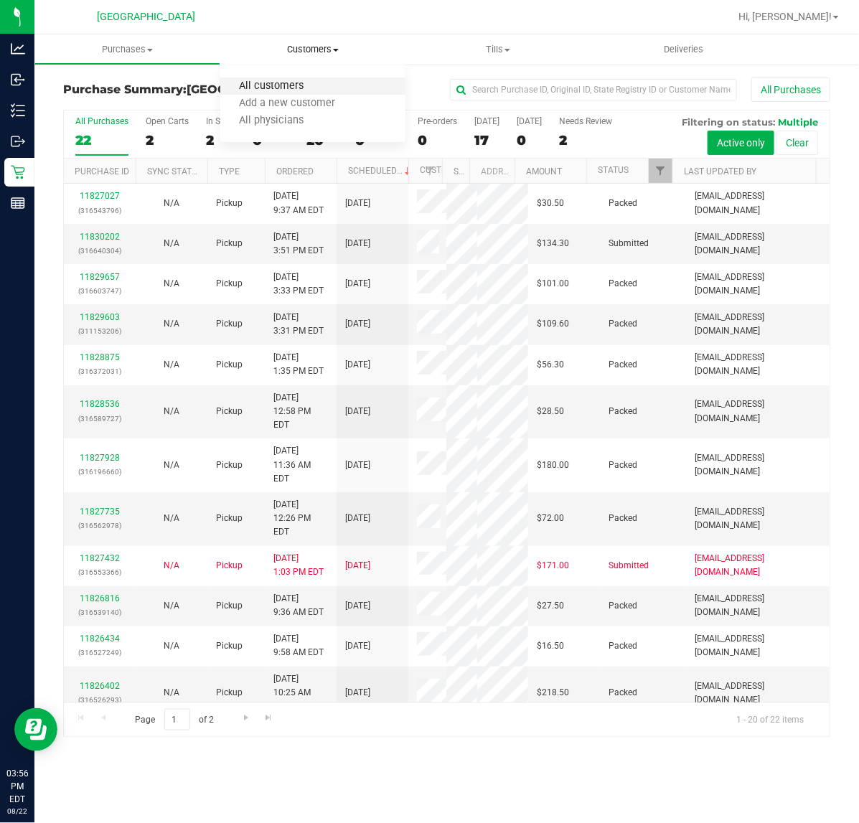
click at [318, 83] on span "All customers" at bounding box center [271, 86] width 103 height 12
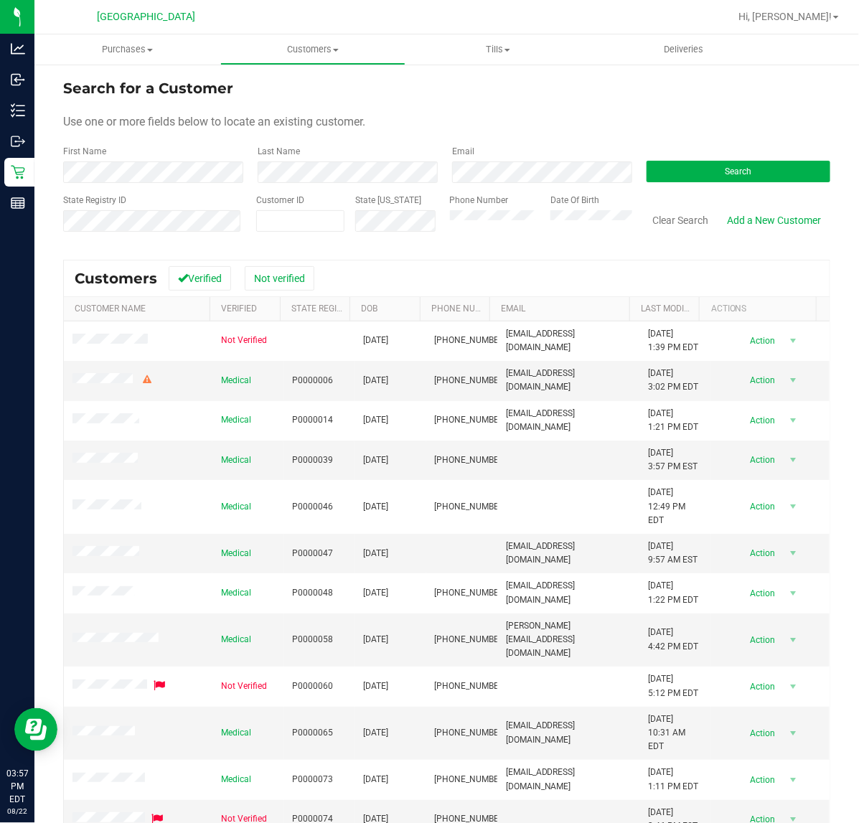
click at [698, 159] on div "Search" at bounding box center [733, 164] width 194 height 38
click at [707, 173] on button "Search" at bounding box center [739, 172] width 184 height 22
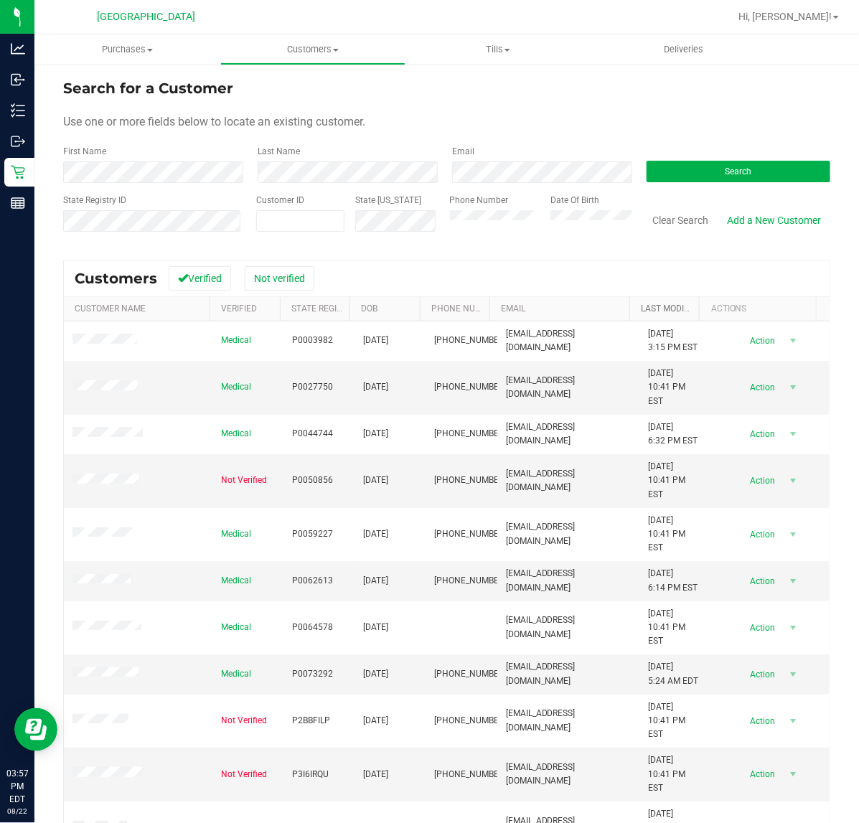
click at [662, 311] on link "Last Modified" at bounding box center [671, 309] width 61 height 10
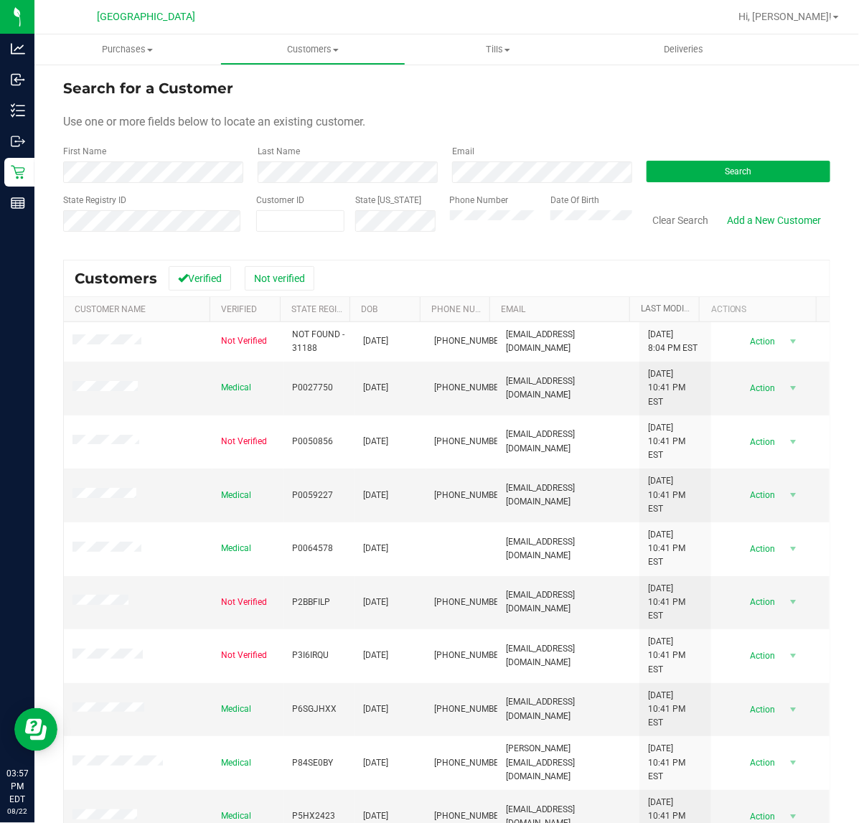
click at [660, 309] on link "Last Modified" at bounding box center [679, 309] width 77 height 10
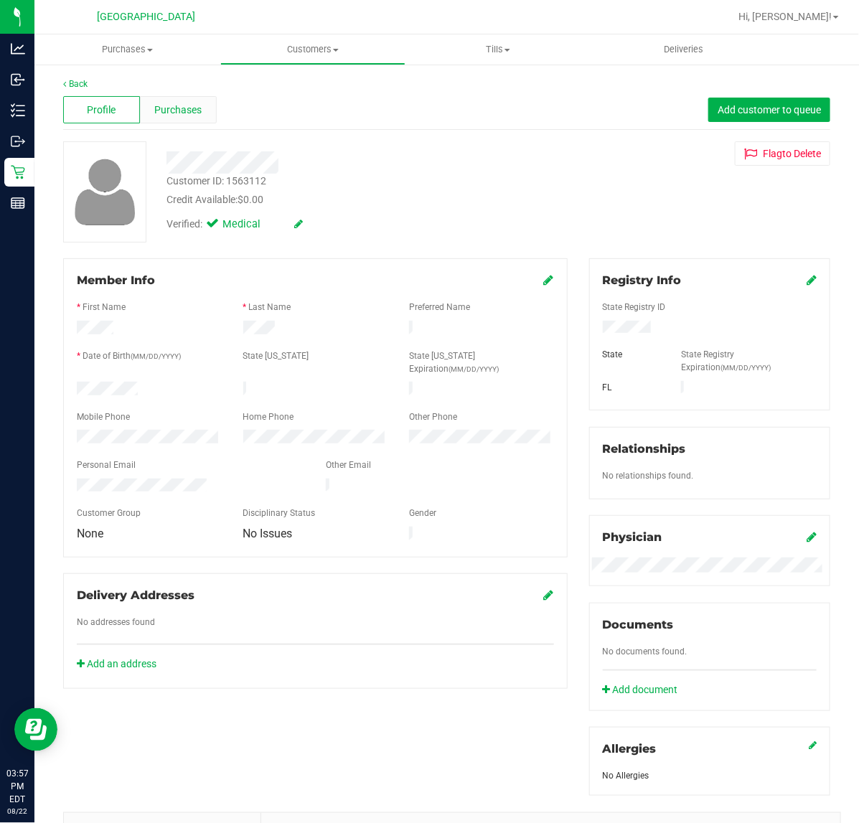
click at [176, 116] on span "Purchases" at bounding box center [177, 110] width 47 height 15
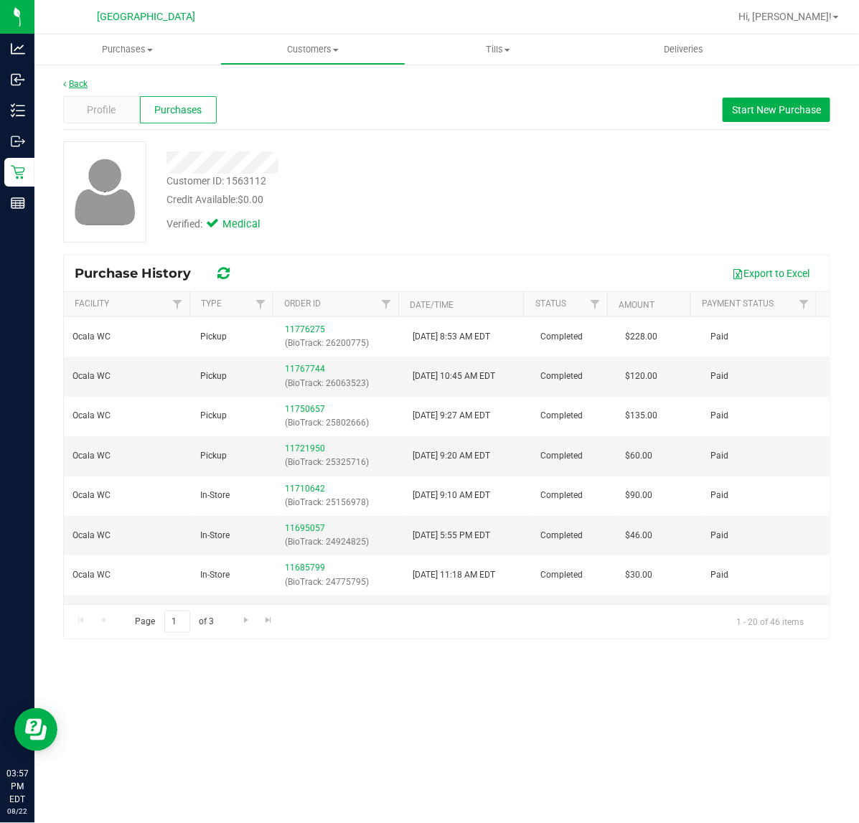
click at [79, 80] on link "Back" at bounding box center [75, 84] width 24 height 10
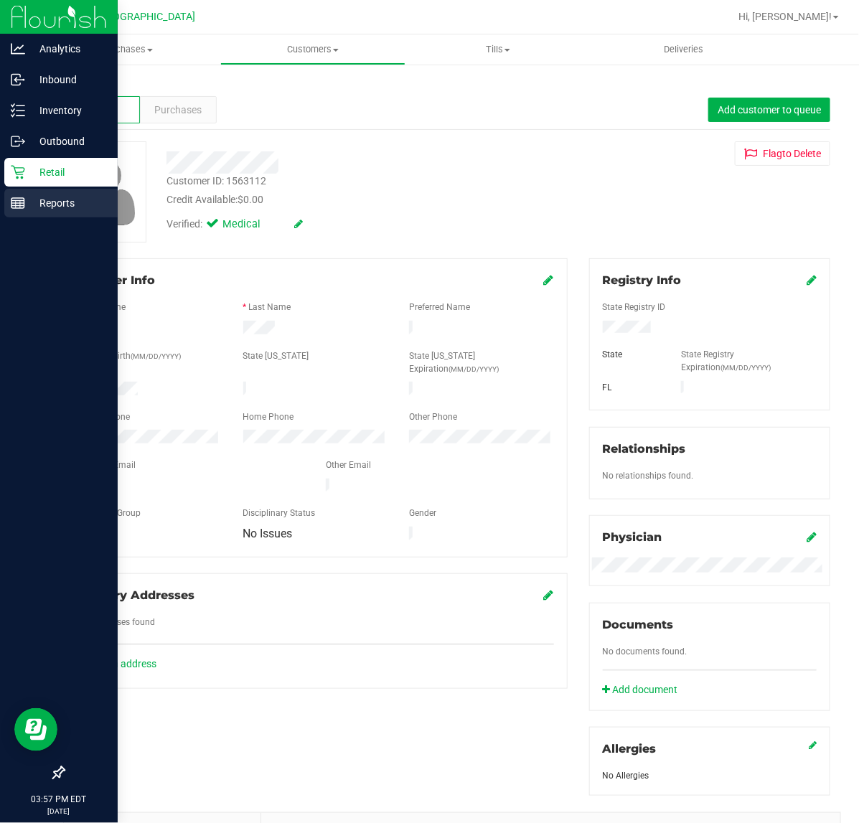
click at [23, 201] on line at bounding box center [17, 201] width 13 height 0
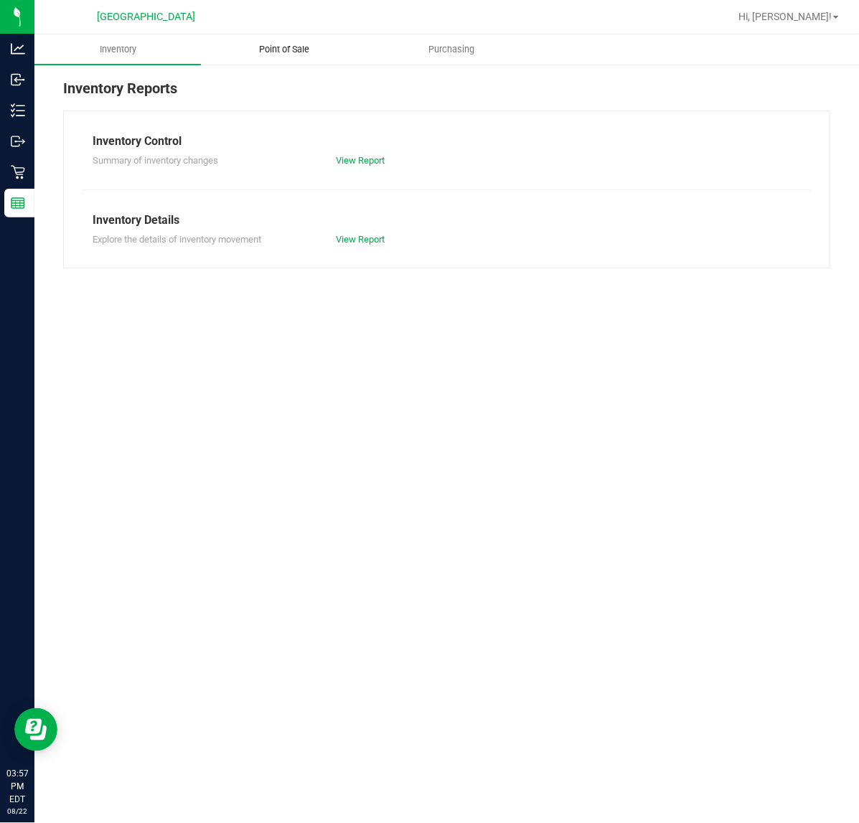
click at [303, 48] on span "Point of Sale" at bounding box center [284, 49] width 89 height 13
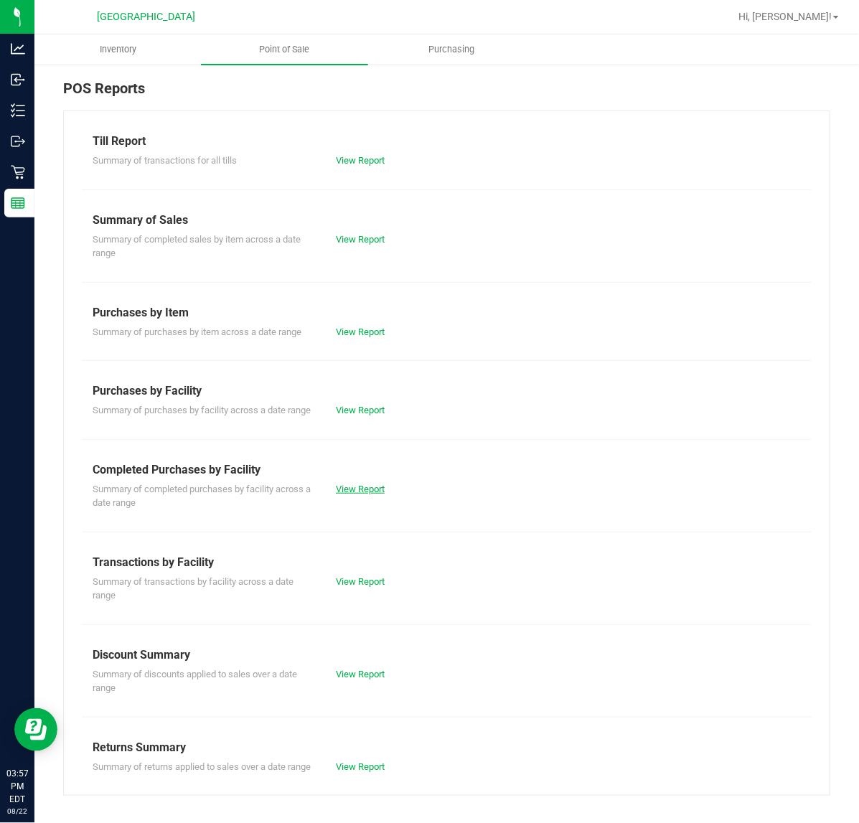
click at [372, 494] on link "View Report" at bounding box center [360, 489] width 49 height 11
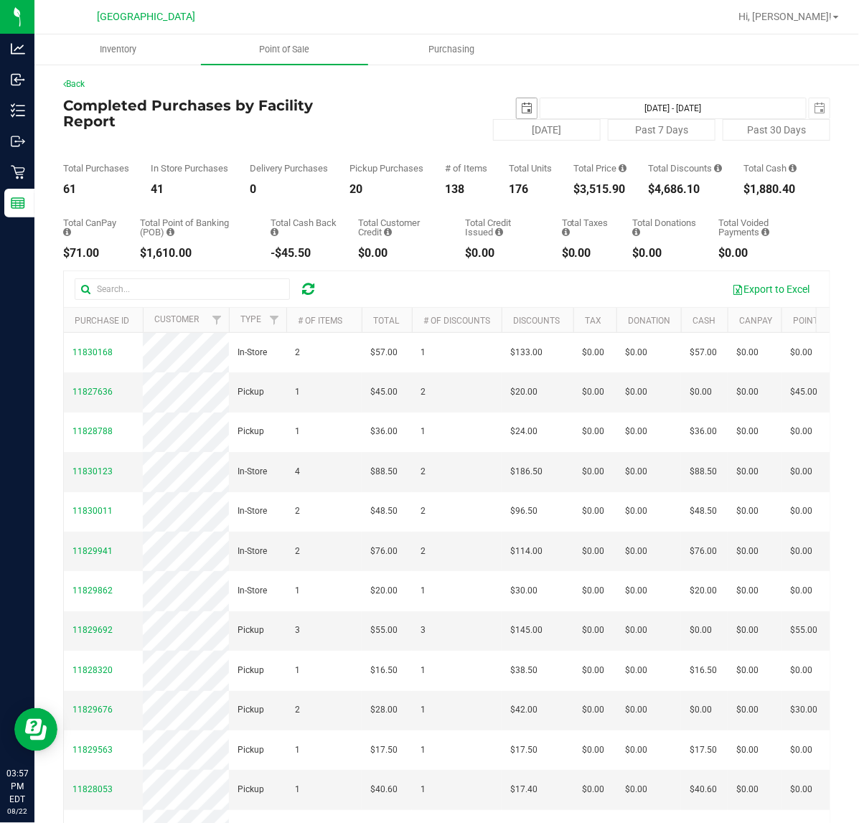
click at [521, 104] on span "select" at bounding box center [526, 108] width 11 height 11
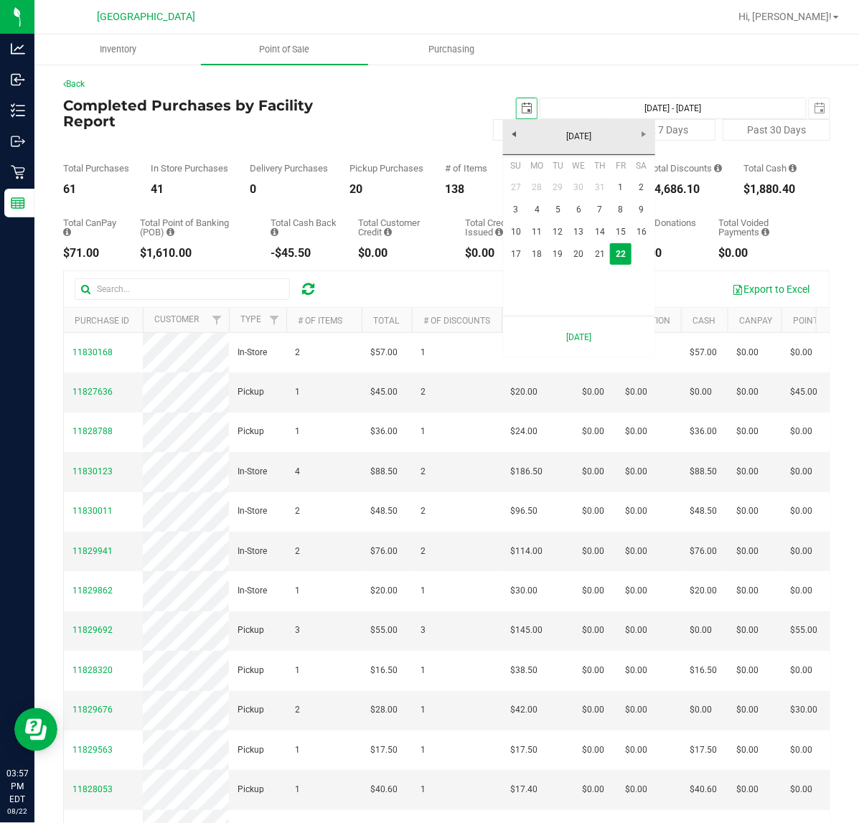
scroll to position [0, 36]
click at [540, 140] on link "August 2025" at bounding box center [579, 137] width 154 height 22
click at [492, 177] on div "Total Purchases 61 In Store Purchases 41 Delivery Purchases 0 Pickup Purchases …" at bounding box center [446, 168] width 767 height 55
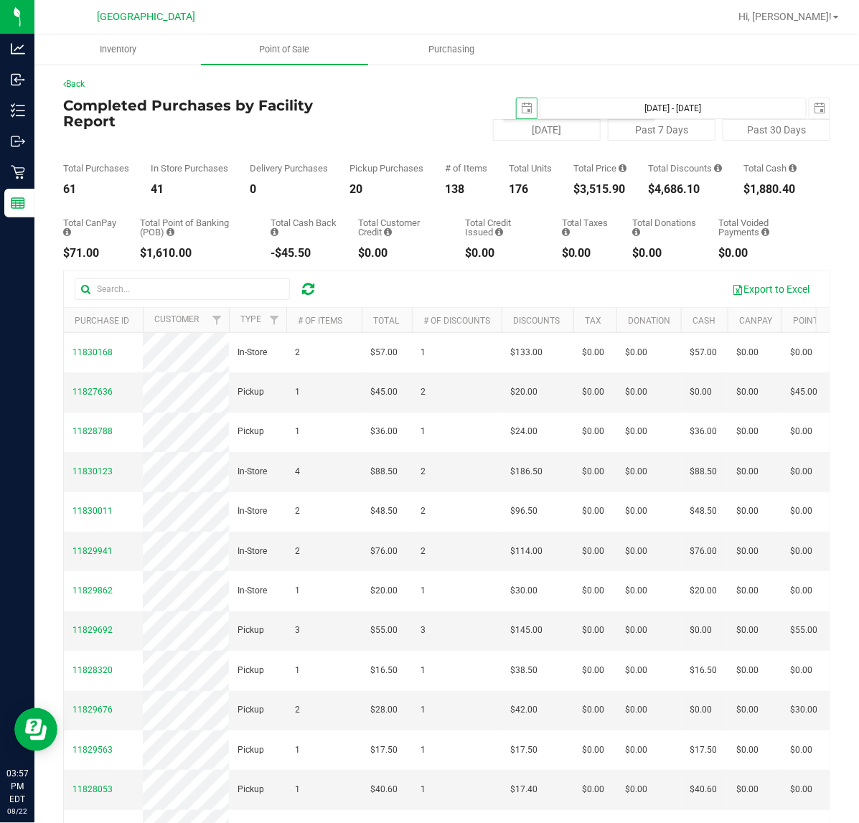
scroll to position [0, 0]
click at [521, 108] on span "select" at bounding box center [526, 108] width 11 height 11
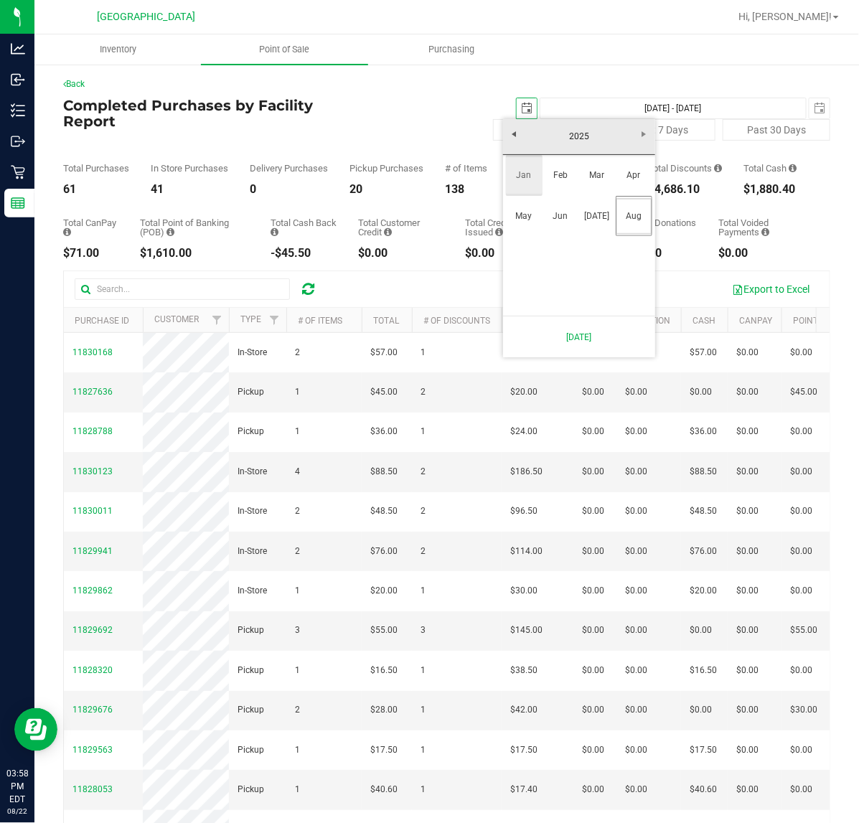
click at [517, 174] on link "Jan" at bounding box center [524, 175] width 37 height 37
click at [576, 195] on link "1" at bounding box center [578, 188] width 21 height 22
type input "2025-01-01"
type input "Jan 1, 2025 - Aug 22, 2025"
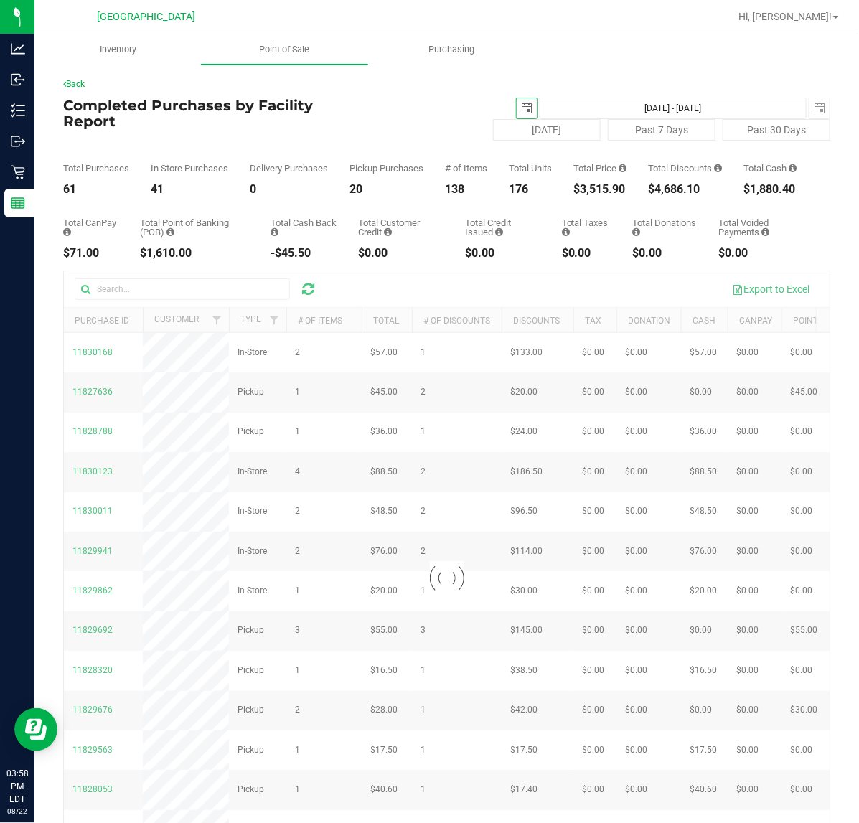
click at [521, 105] on span "select" at bounding box center [526, 108] width 11 height 11
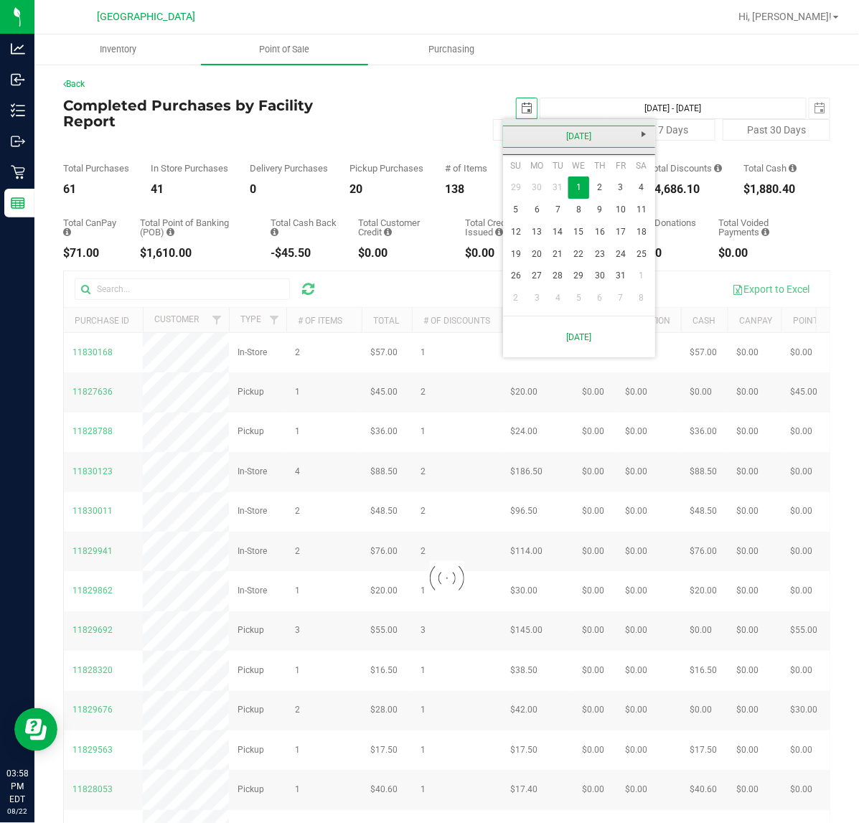
click at [601, 144] on link "January 2025" at bounding box center [579, 137] width 154 height 22
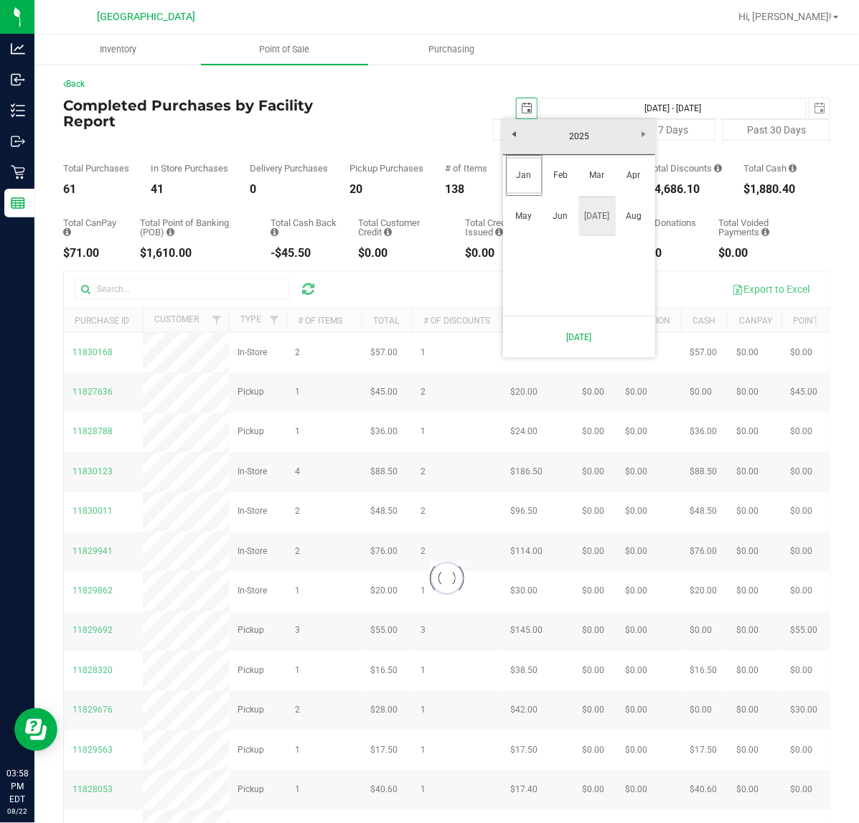
click at [593, 221] on link "Jul" at bounding box center [597, 216] width 37 height 37
click at [560, 185] on link "1" at bounding box center [557, 188] width 21 height 22
type input "2025-07-01"
type input "Jul 1, 2025 - Aug 22, 2025"
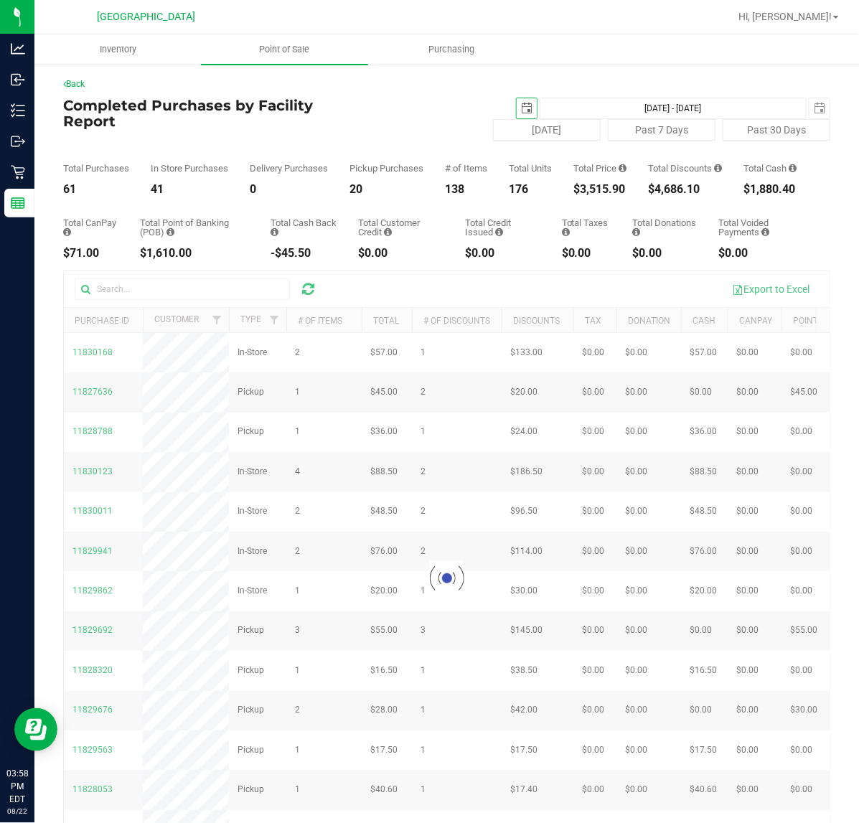
click at [210, 295] on div at bounding box center [447, 578] width 766 height 615
click at [213, 298] on div at bounding box center [447, 578] width 766 height 615
click at [142, 302] on div at bounding box center [447, 578] width 766 height 615
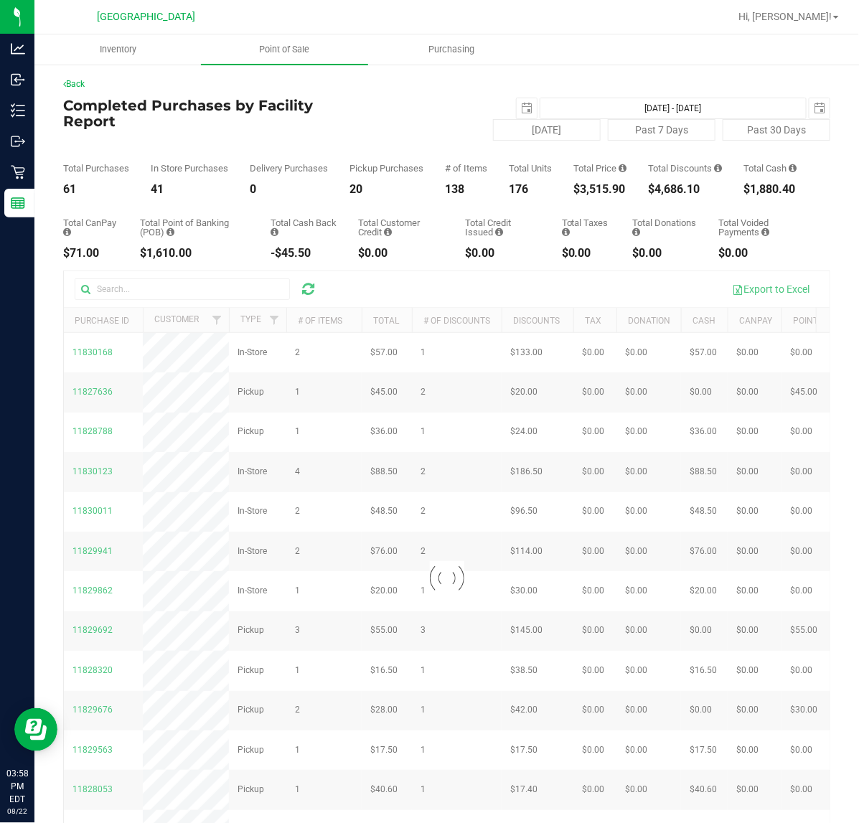
click at [142, 302] on div at bounding box center [447, 578] width 766 height 615
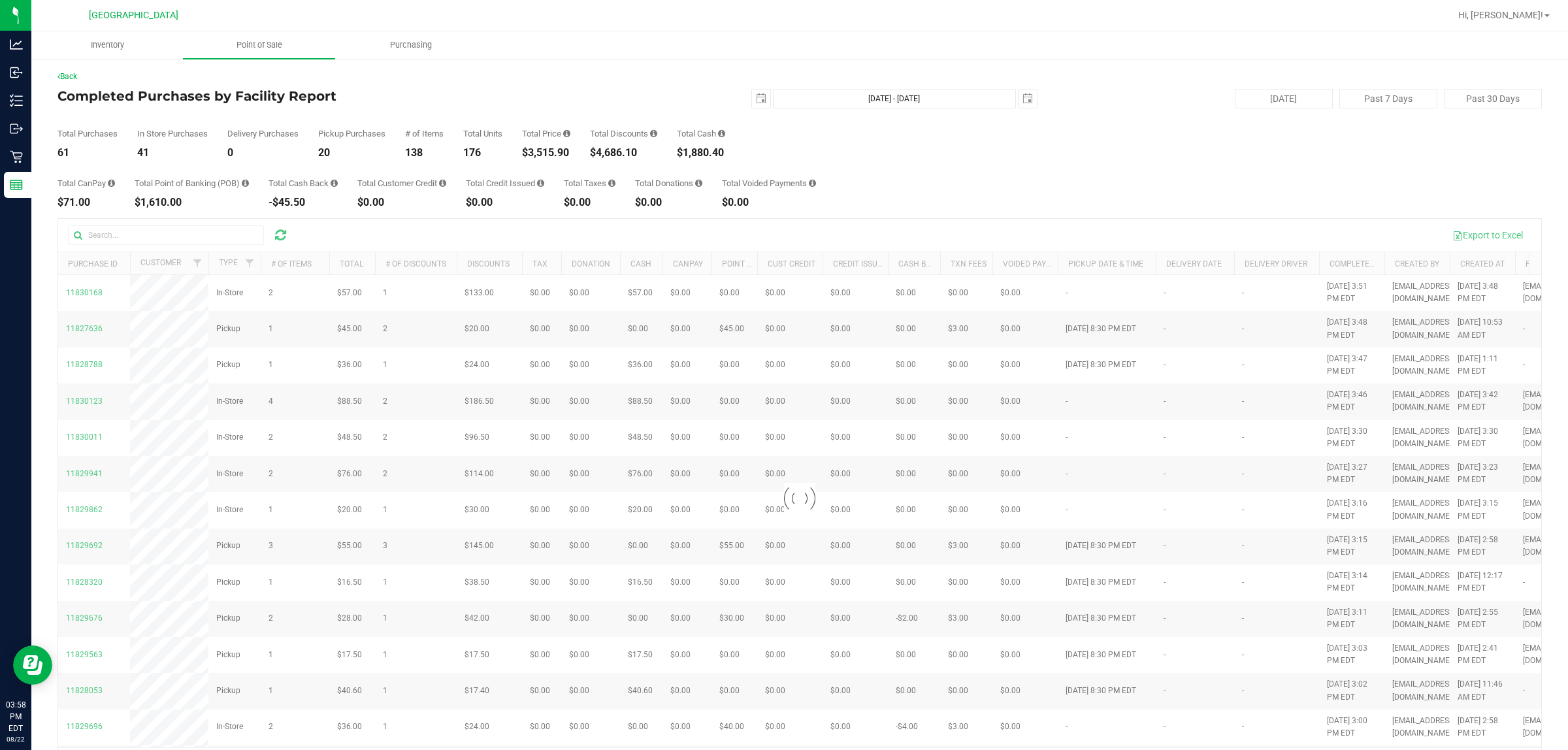
click at [781, 214] on div "Back Completed Purchases by Facility Report 2025-07-01 Jul 1, 2025 - Aug 22, 20…" at bounding box center [799, 424] width 1484 height 709
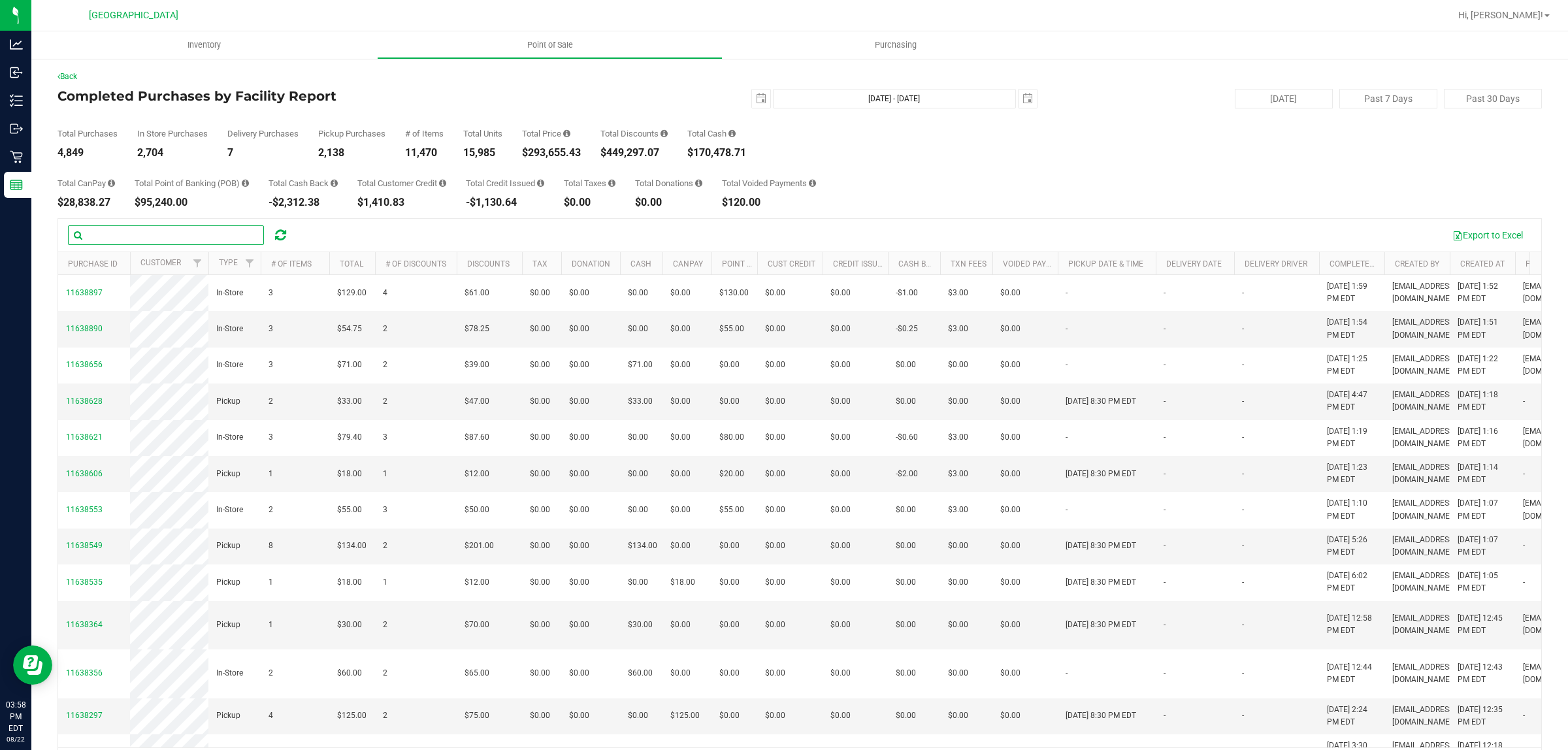
click at [175, 237] on input "text" at bounding box center [166, 236] width 196 height 20
type input "jason"
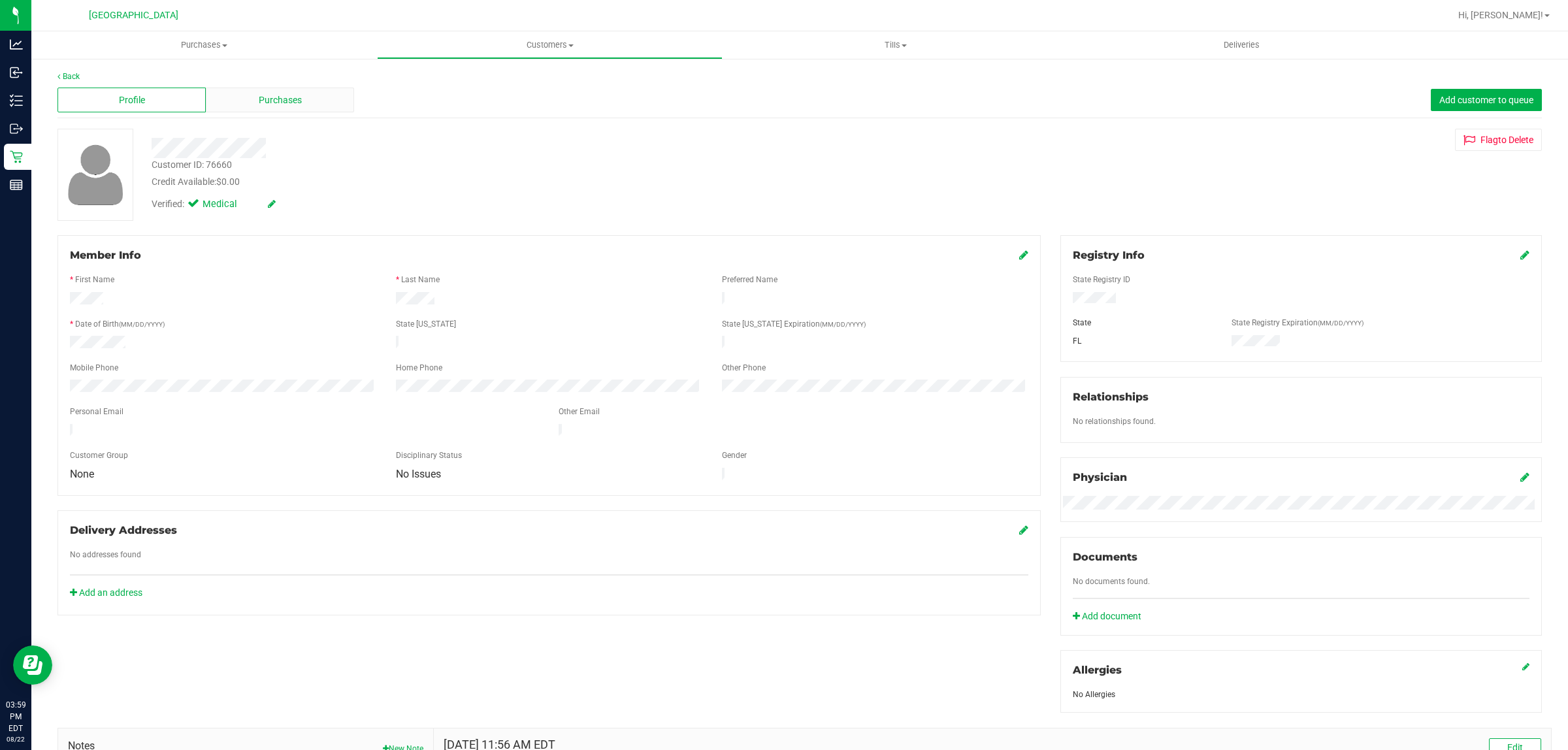
click at [247, 103] on div "Purchases" at bounding box center [280, 99] width 148 height 25
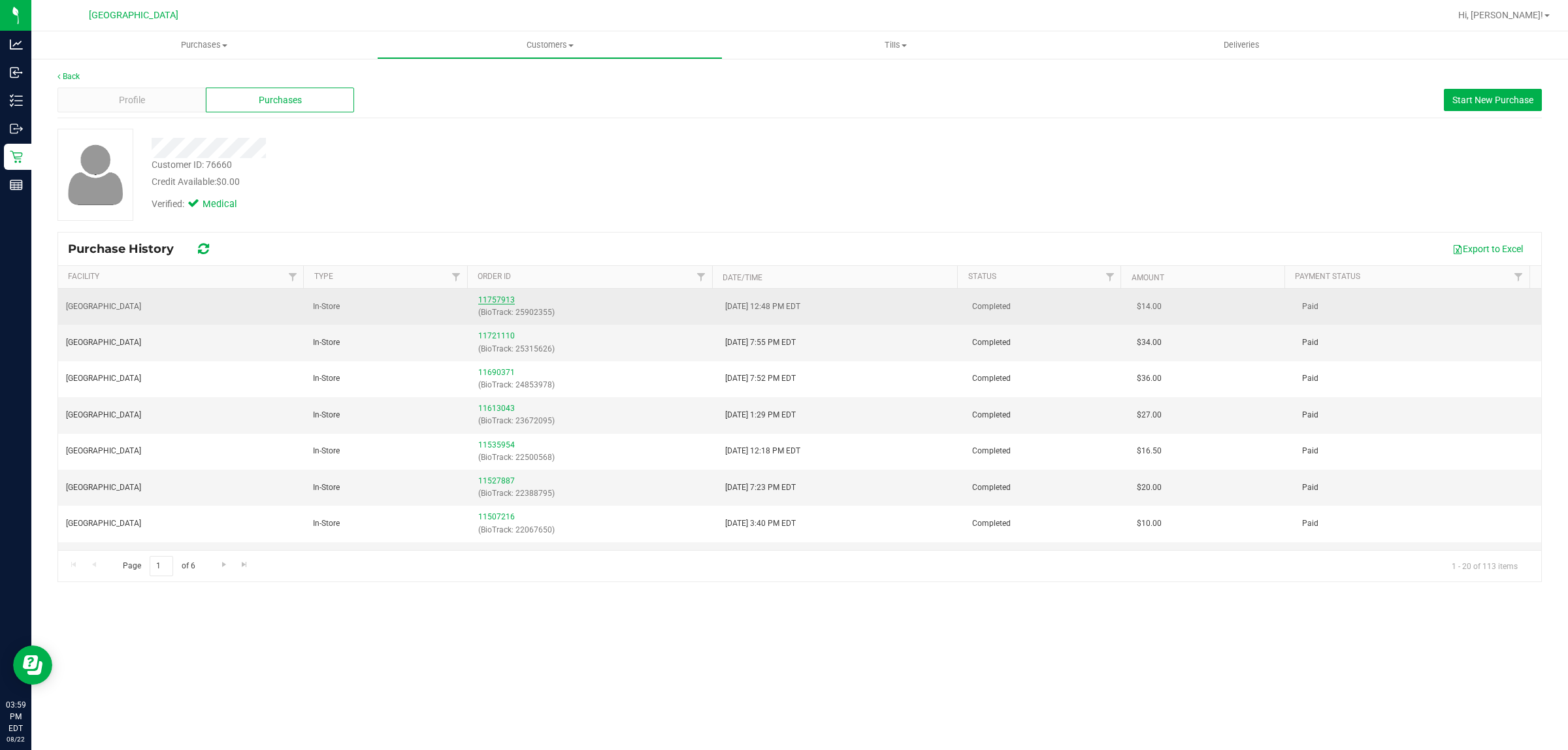
click at [505, 302] on link "11757913" at bounding box center [496, 299] width 36 height 9
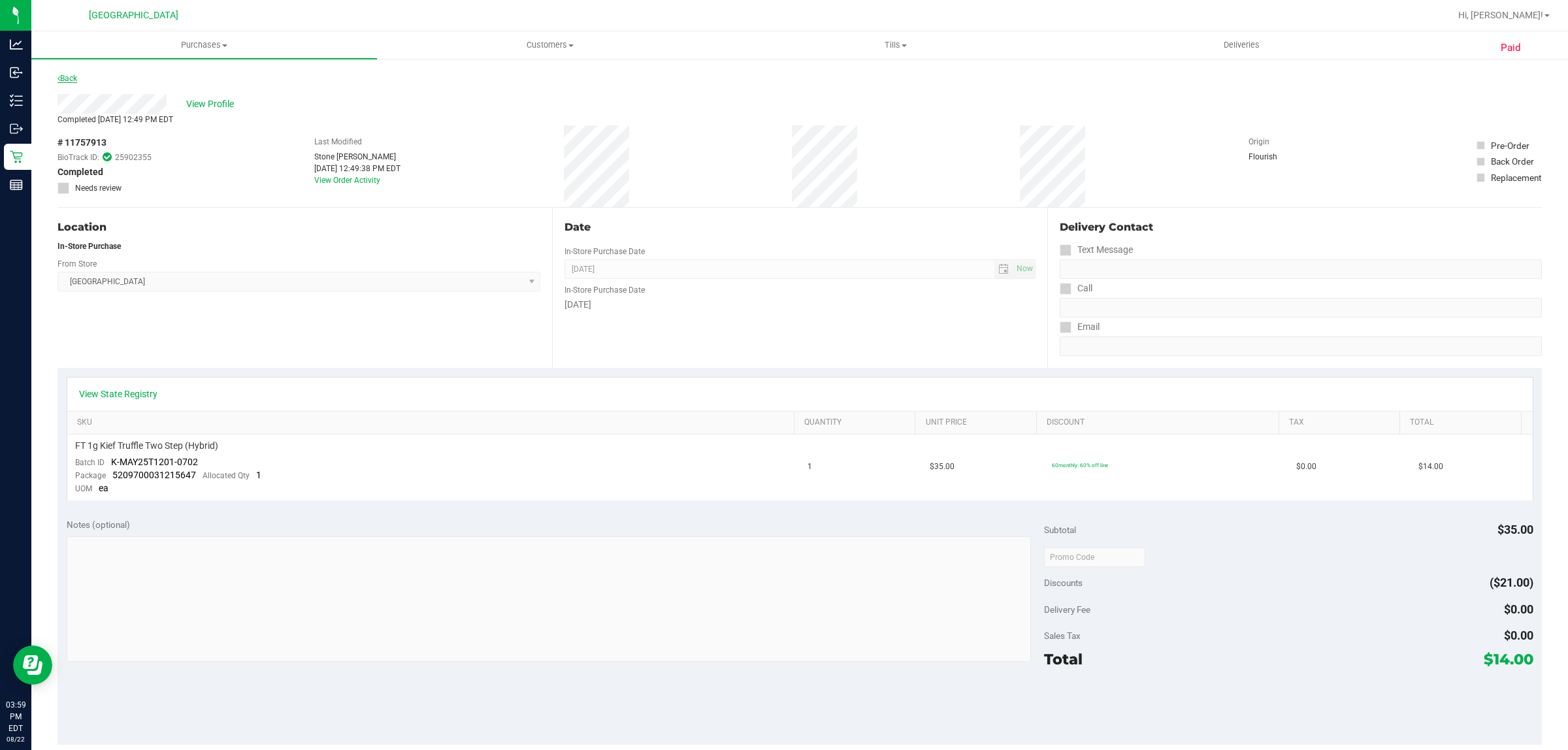
drag, startPoint x: 59, startPoint y: 82, endPoint x: 66, endPoint y: 79, distance: 7.6
click at [59, 83] on div "Back" at bounding box center [67, 77] width 20 height 15
click at [70, 78] on link "Back" at bounding box center [67, 78] width 20 height 9
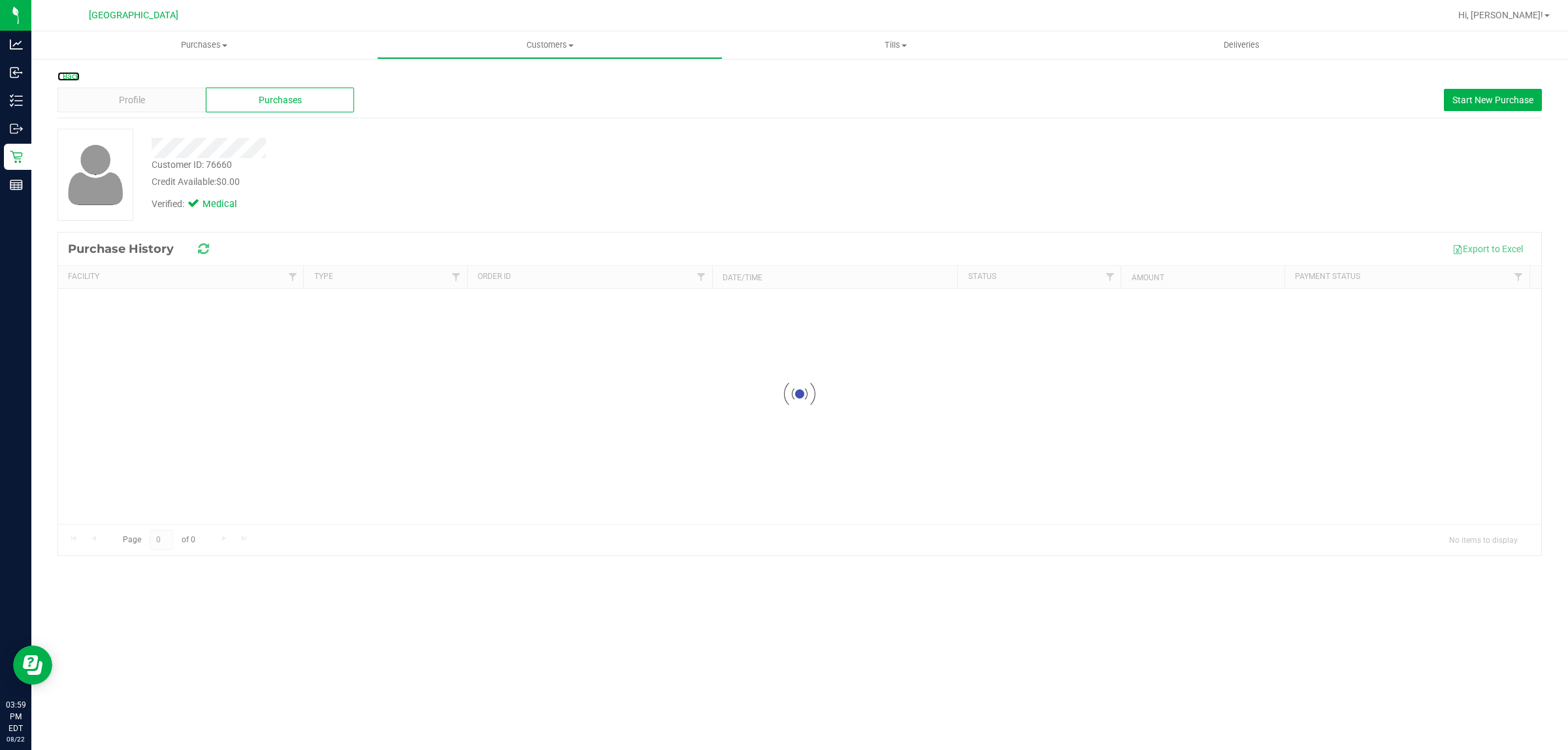
click at [70, 78] on link "Back" at bounding box center [68, 76] width 22 height 9
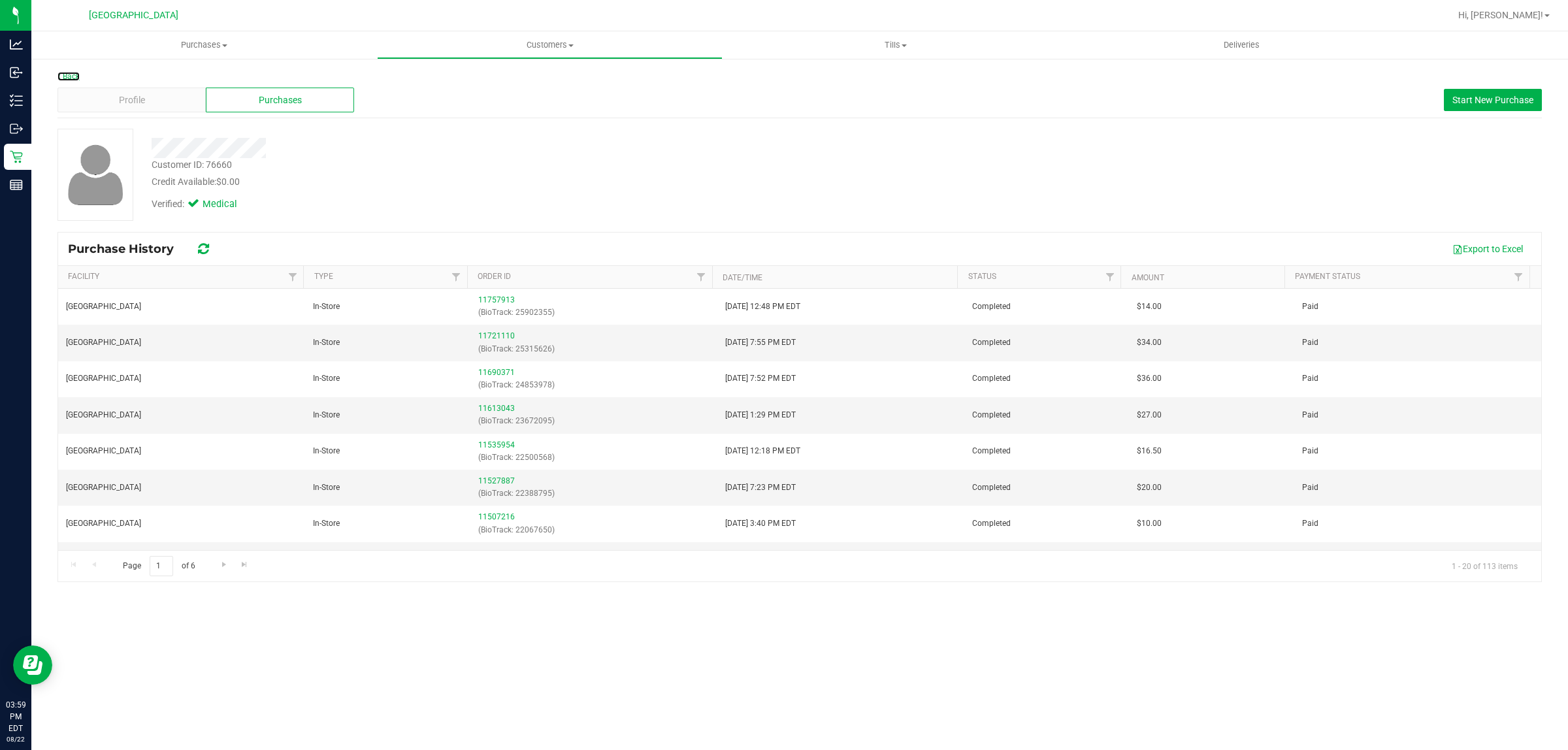
click at [70, 78] on link "Back" at bounding box center [68, 76] width 22 height 9
click at [73, 76] on link "Back" at bounding box center [68, 76] width 22 height 9
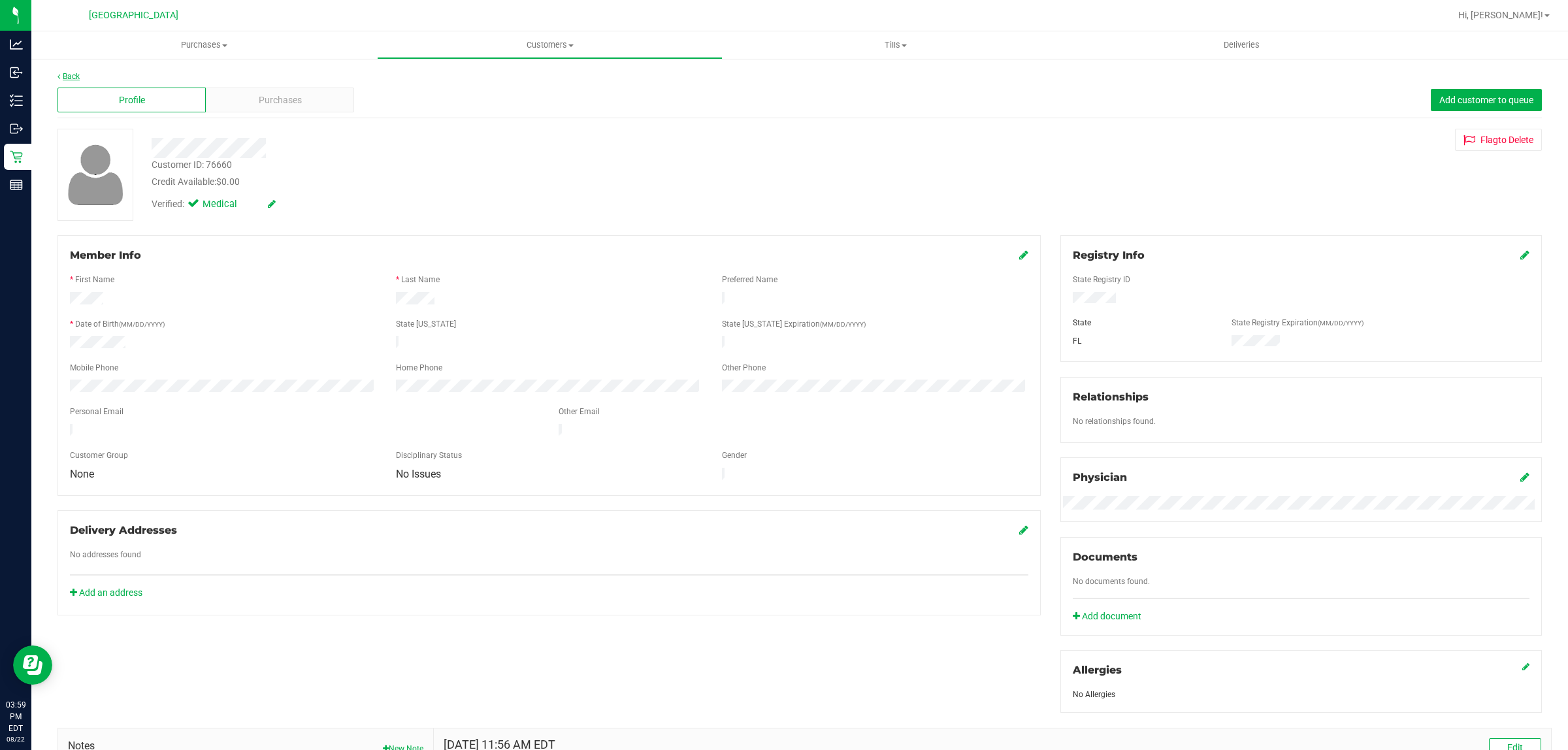
click at [66, 73] on link "Back" at bounding box center [68, 76] width 22 height 9
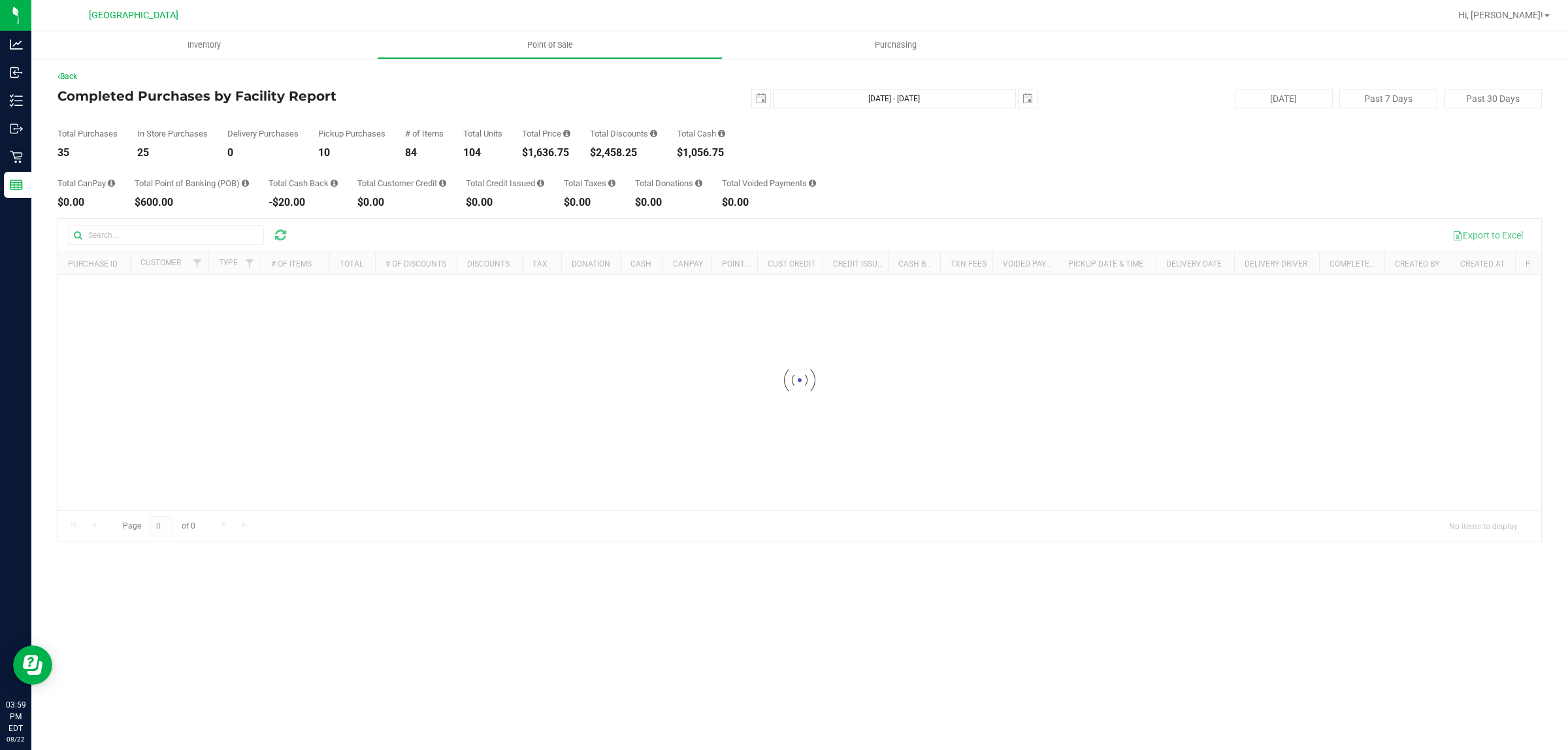
click at [123, 239] on div at bounding box center [799, 380] width 1483 height 322
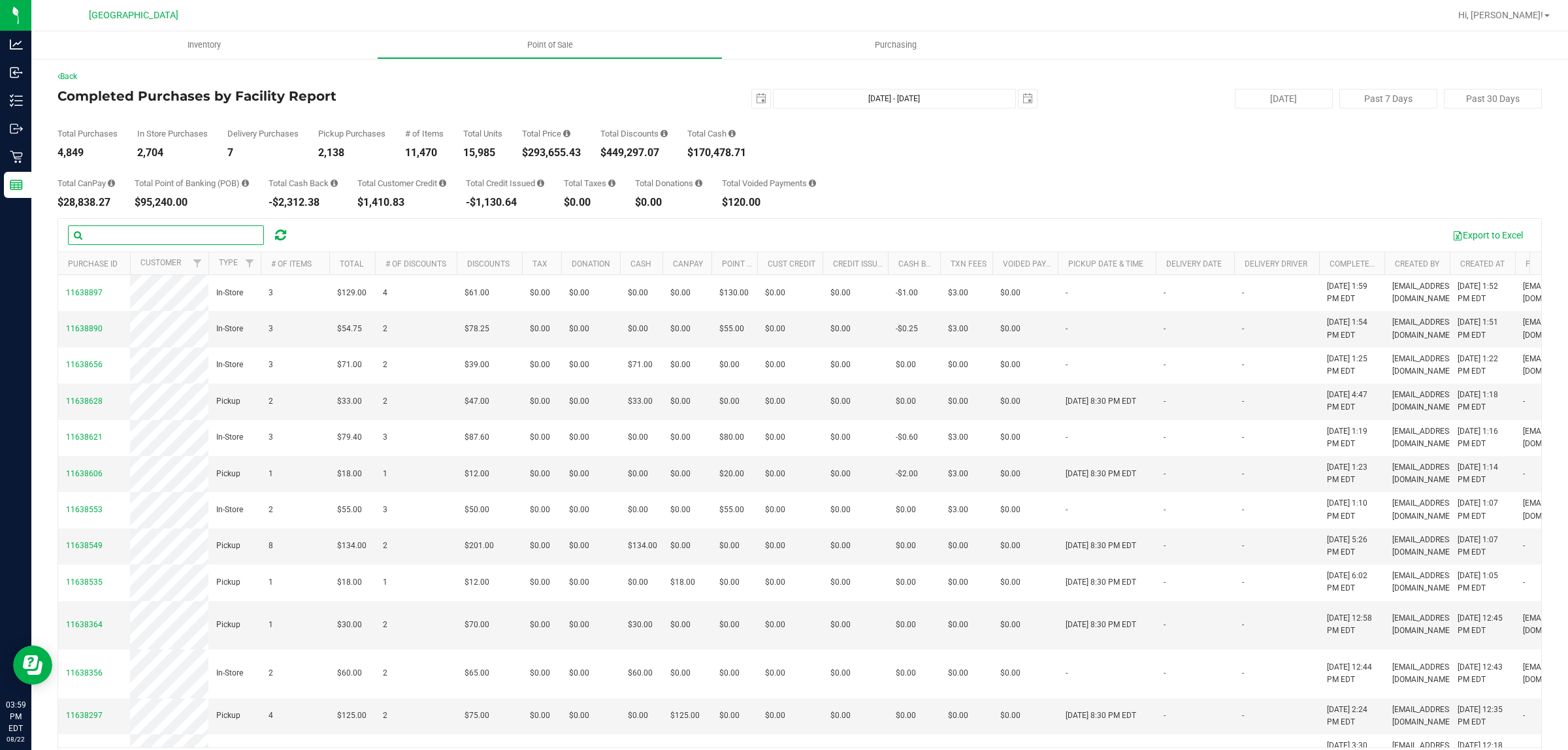
click at [132, 237] on input "text" at bounding box center [166, 236] width 196 height 20
type input "[PERSON_NAME]"
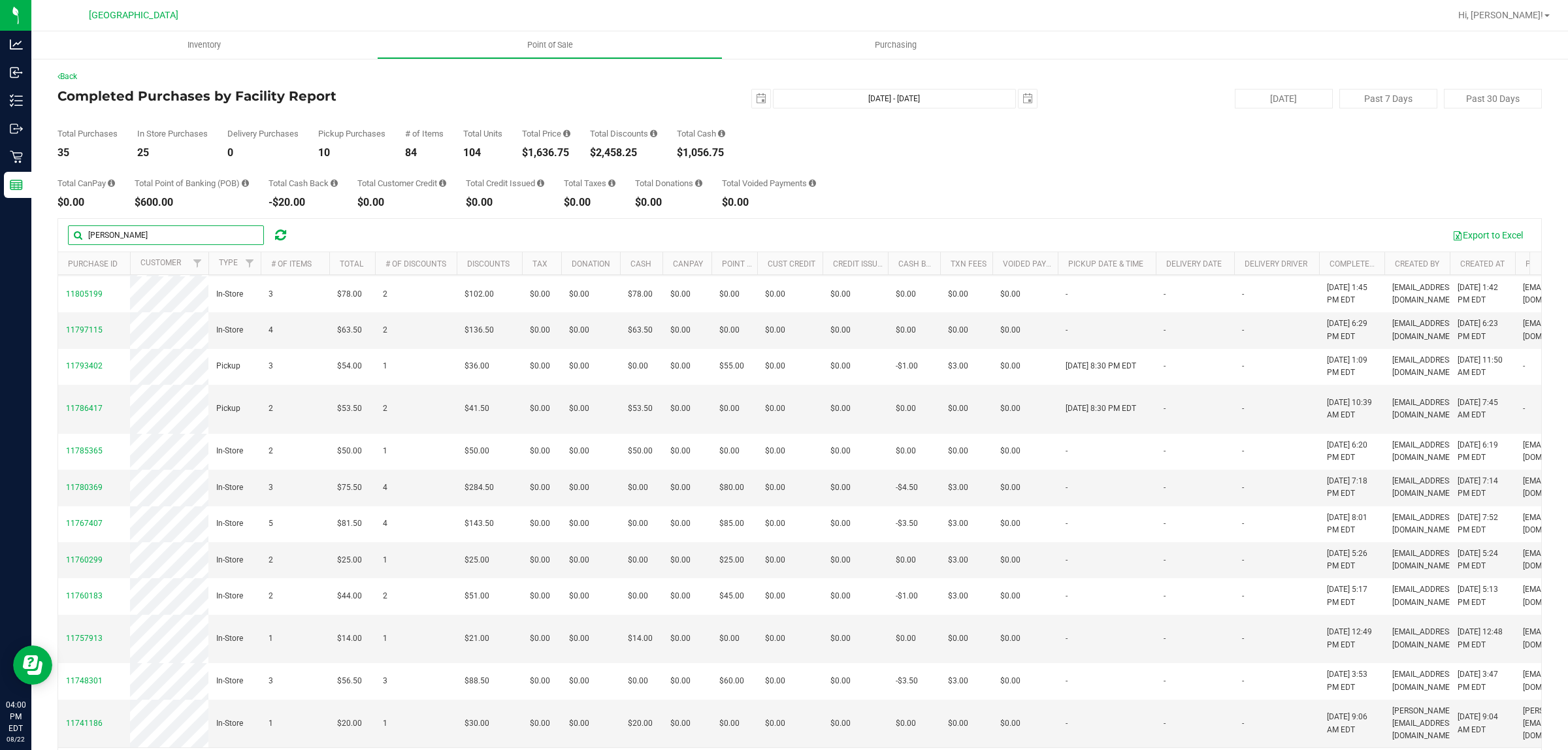
scroll to position [892, 0]
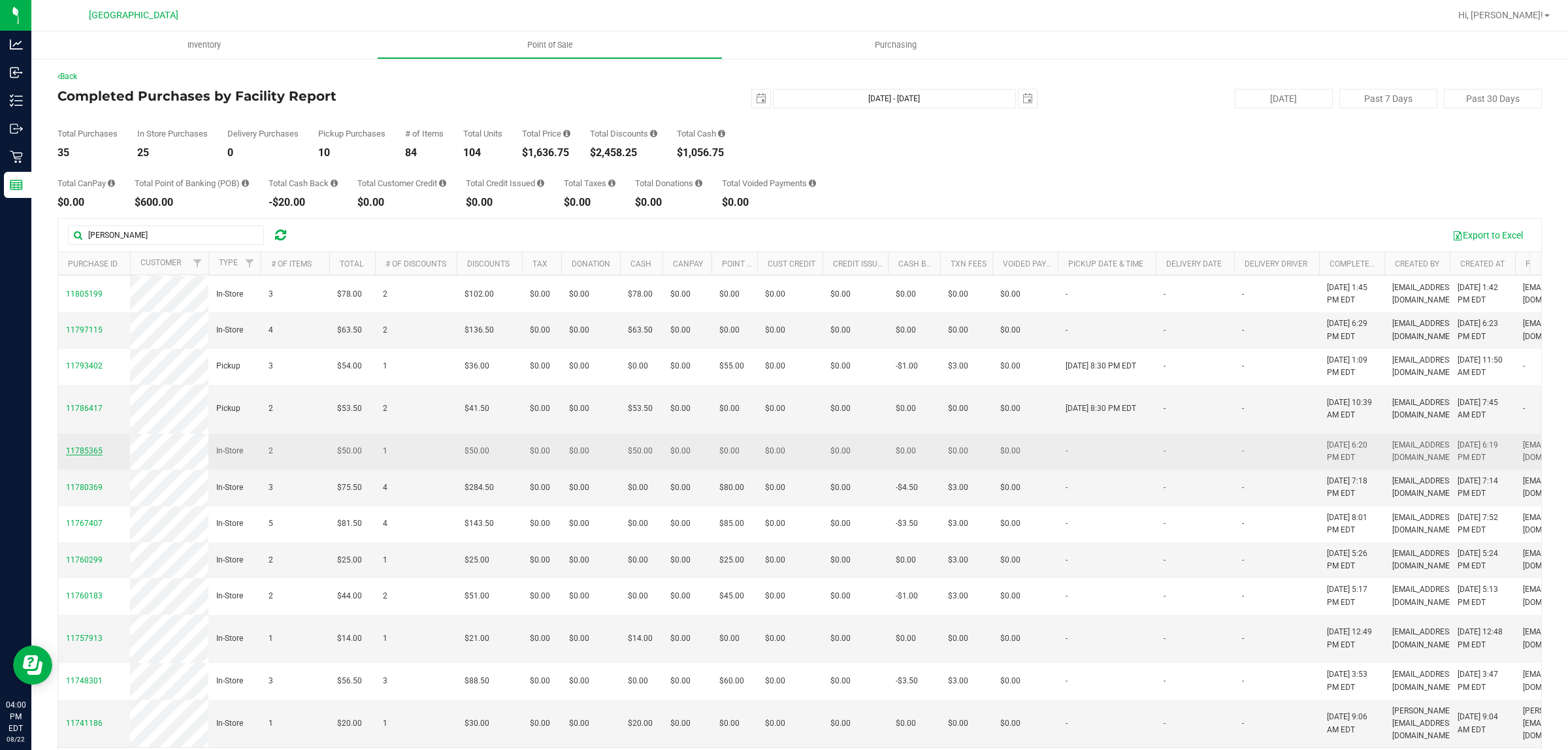
click at [82, 446] on span "11785365" at bounding box center [84, 451] width 36 height 9
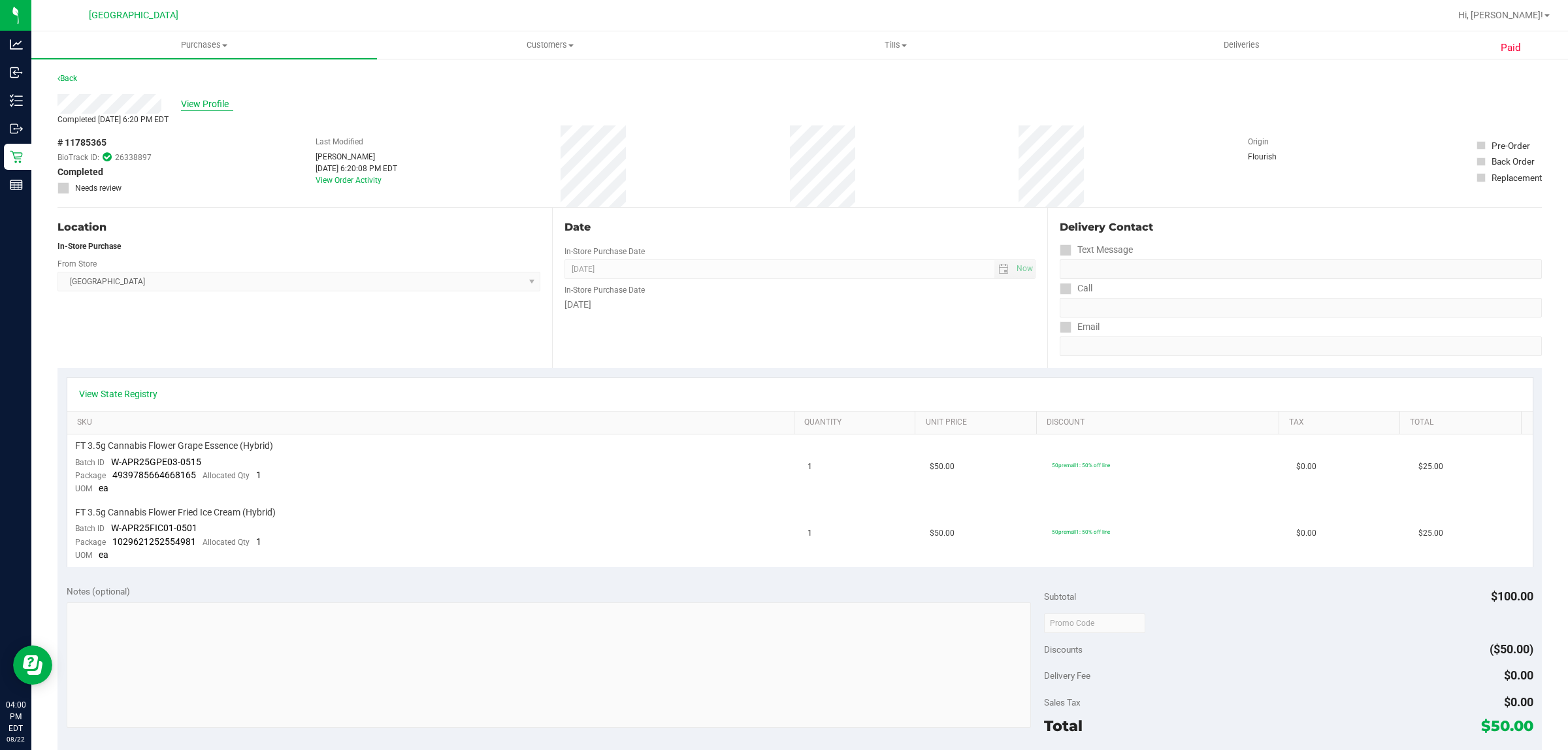
click at [209, 106] on span "View Profile" at bounding box center [207, 104] width 52 height 14
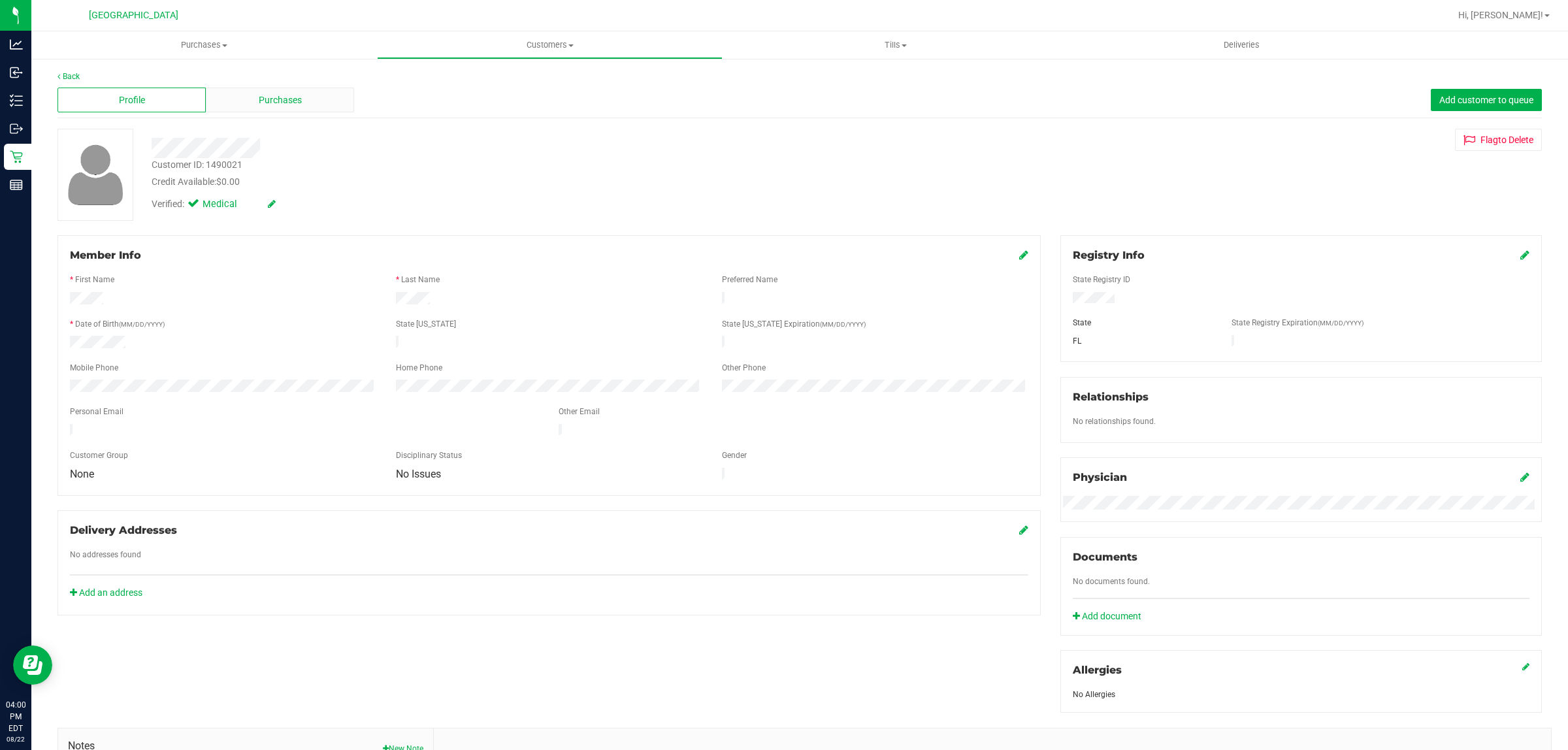
click at [302, 99] on div "Purchases" at bounding box center [280, 99] width 148 height 25
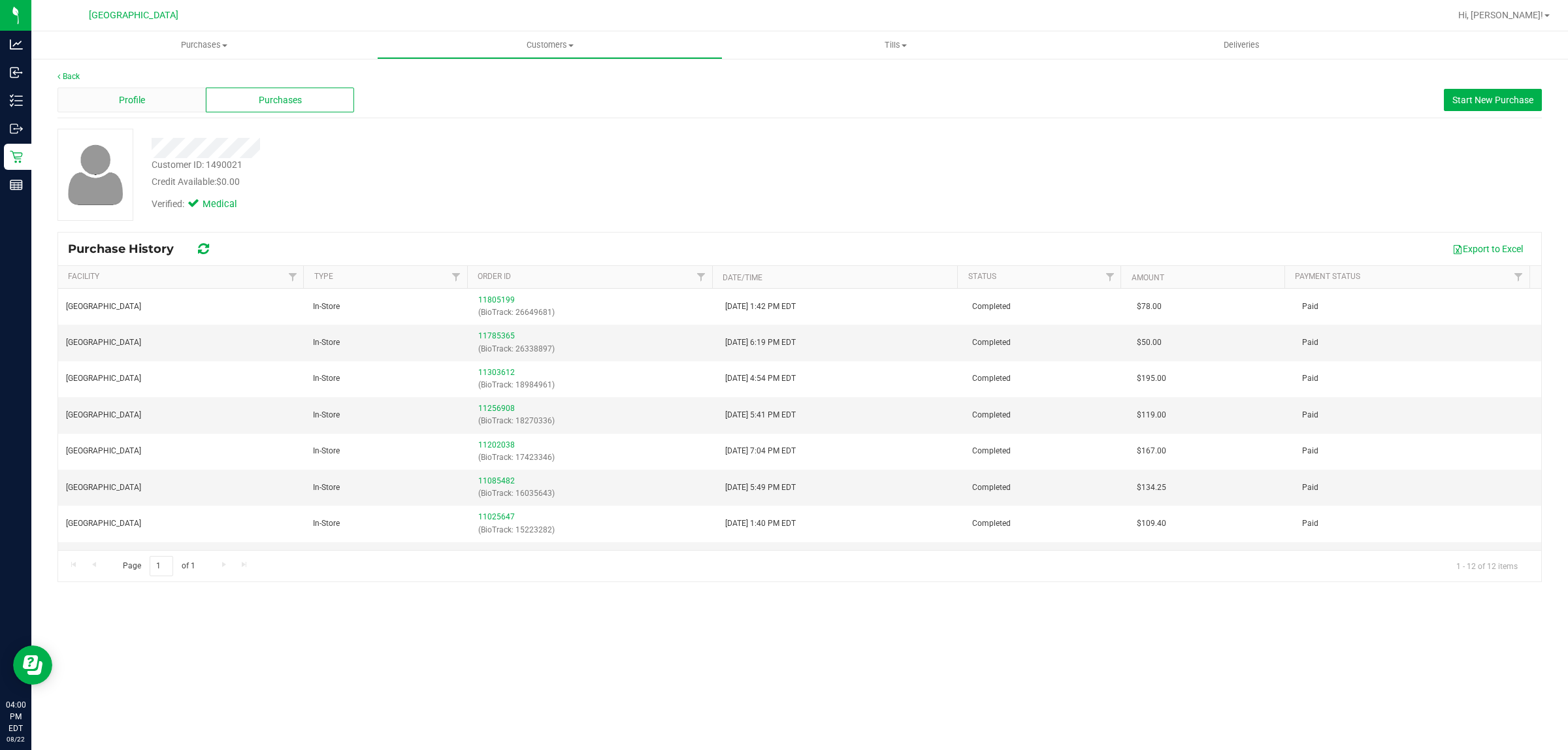
click at [139, 98] on span "Profile" at bounding box center [132, 100] width 26 height 14
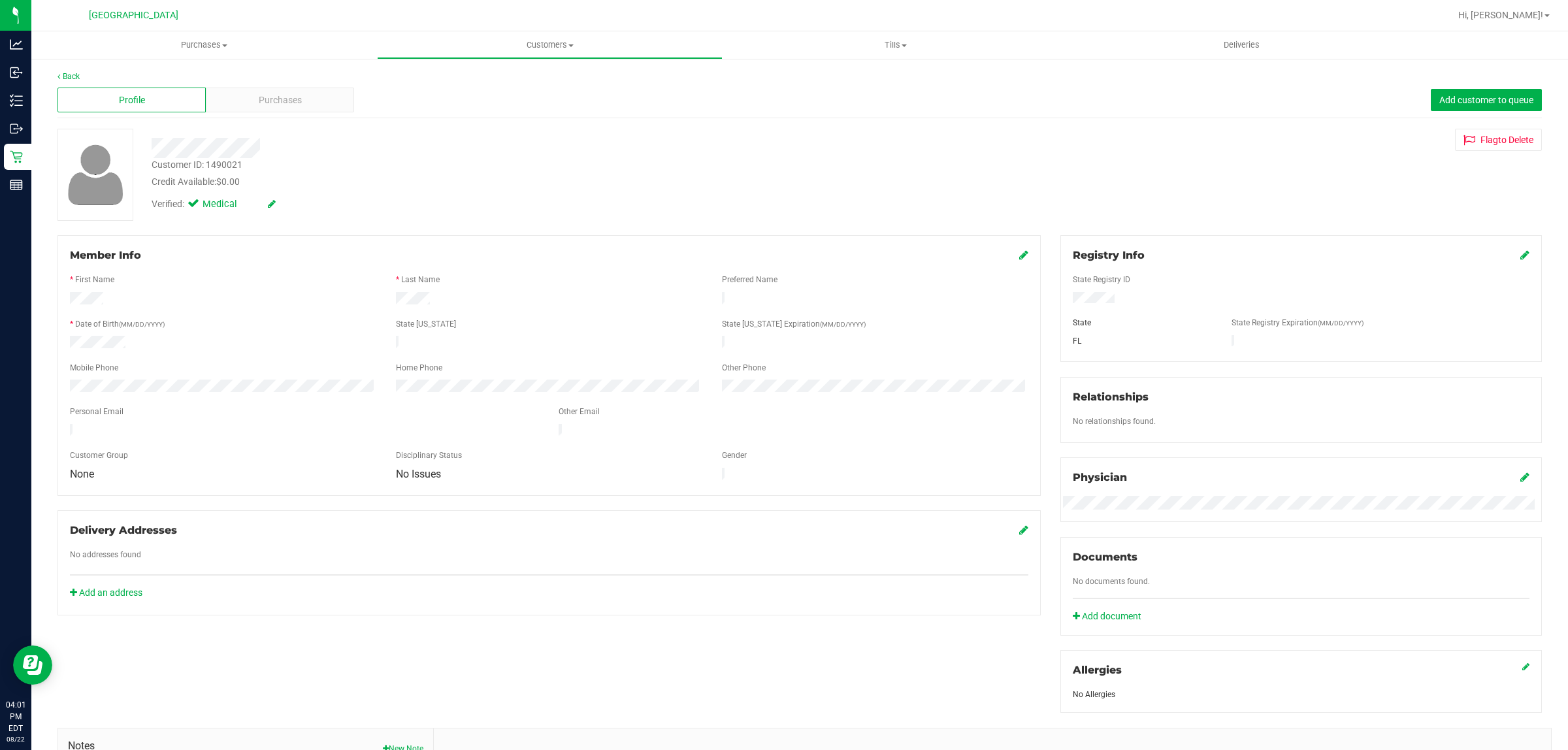
click at [73, 80] on div "Back" at bounding box center [799, 76] width 1484 height 12
click at [73, 78] on link "Back" at bounding box center [68, 76] width 22 height 9
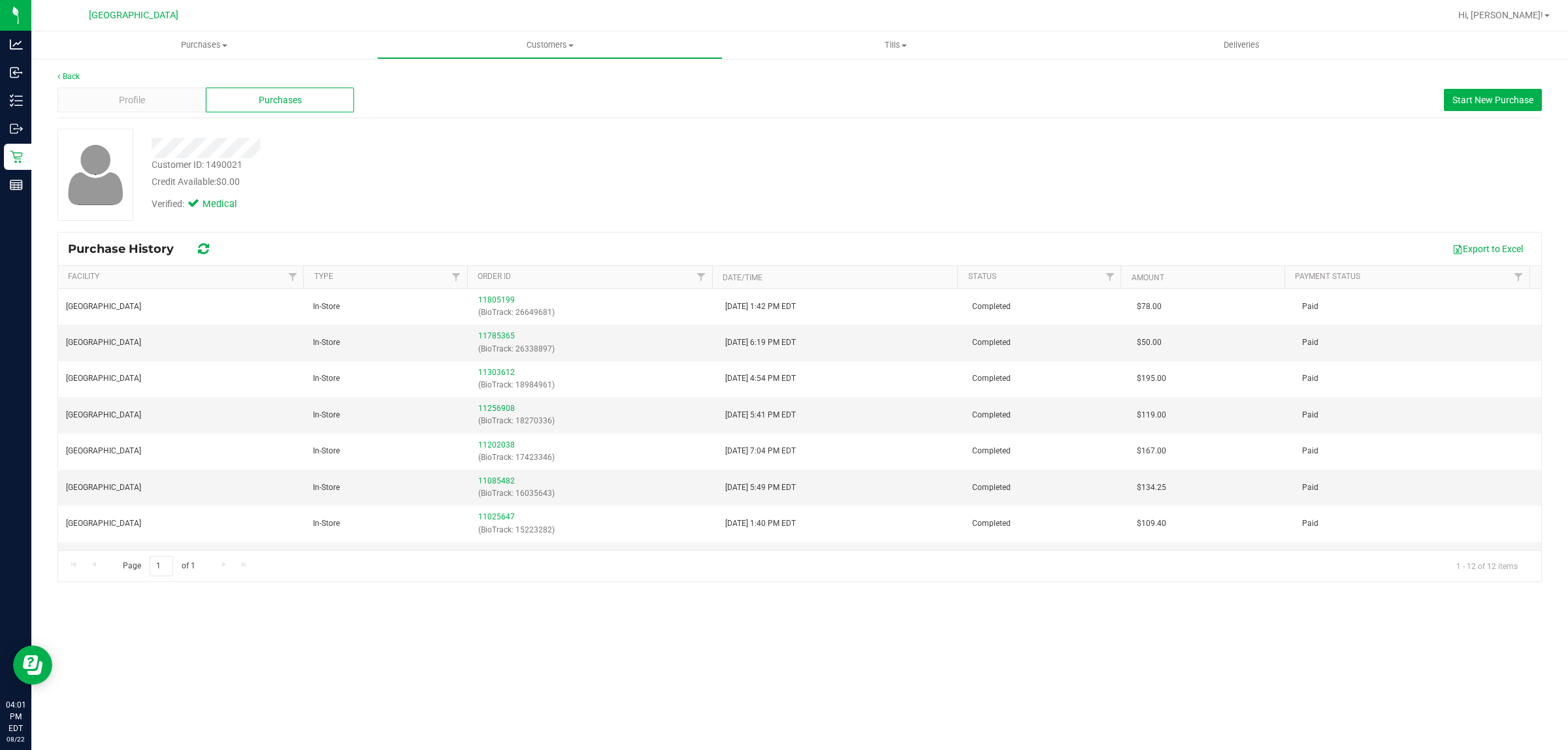
click at [38, 72] on div "Back Profile Purchases Start New Purchase Customer ID: 1490021 Credit Available…" at bounding box center [799, 326] width 1537 height 538
click at [63, 73] on link "Back" at bounding box center [68, 76] width 22 height 9
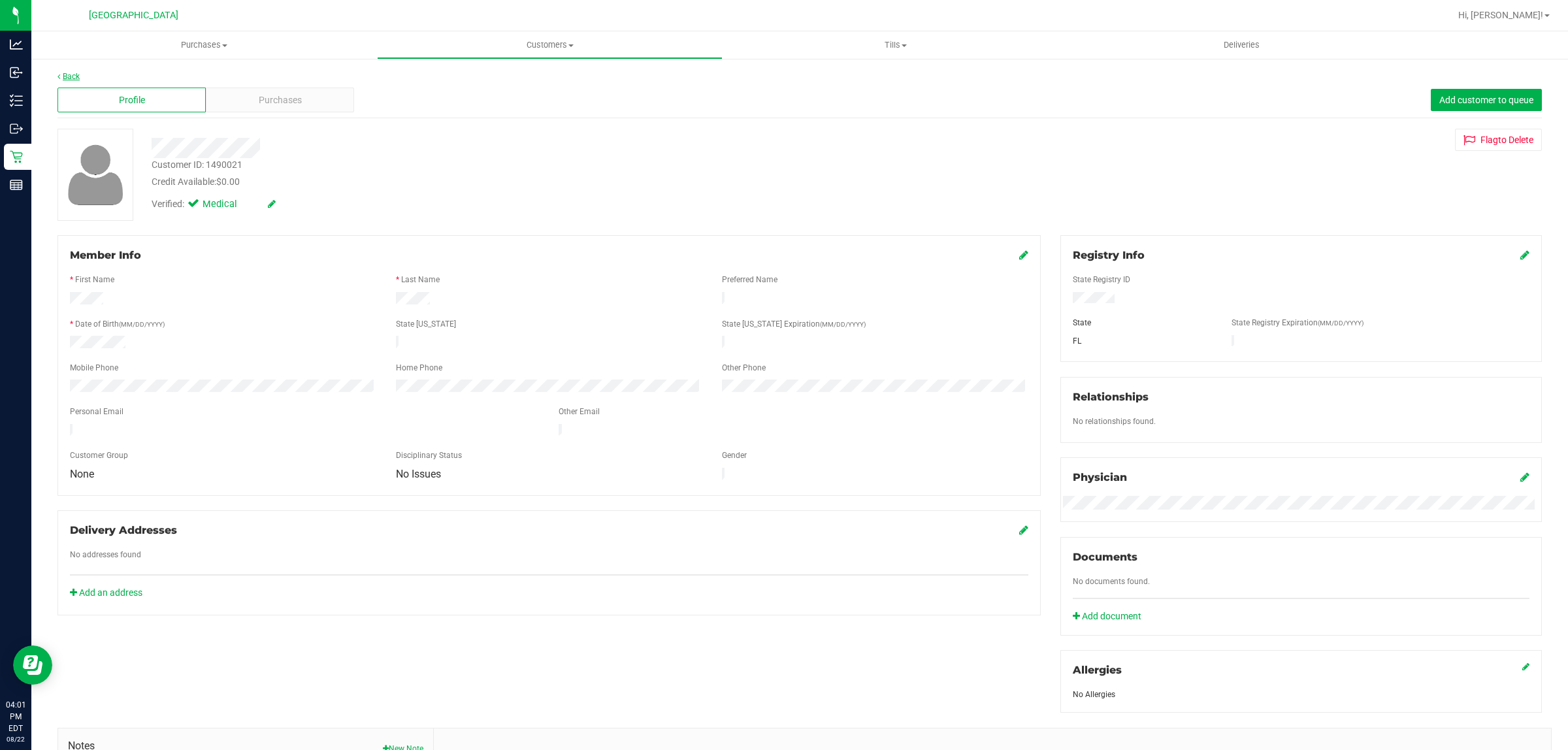
click at [64, 76] on link "Back" at bounding box center [68, 76] width 22 height 9
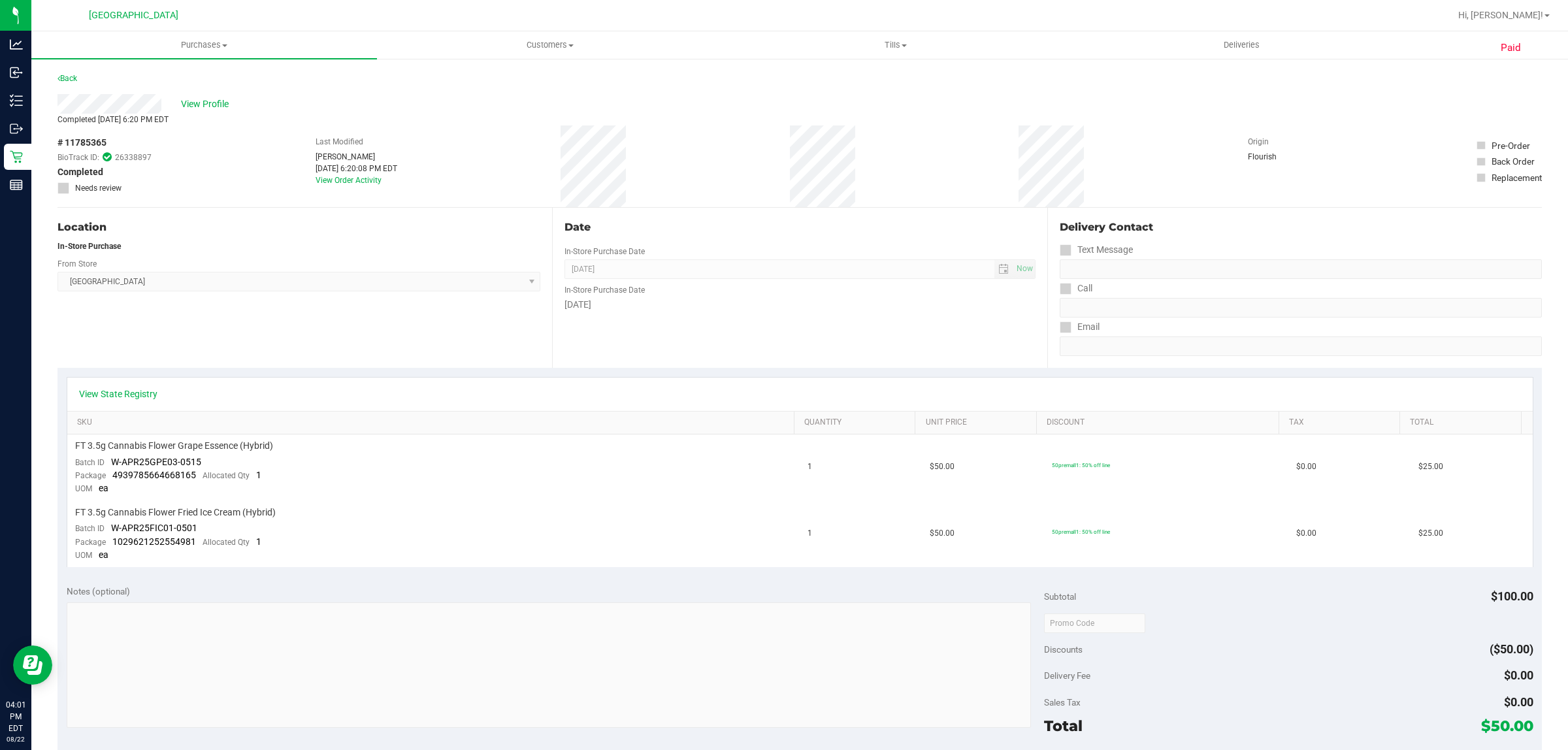
click at [64, 76] on link "Back" at bounding box center [67, 78] width 20 height 9
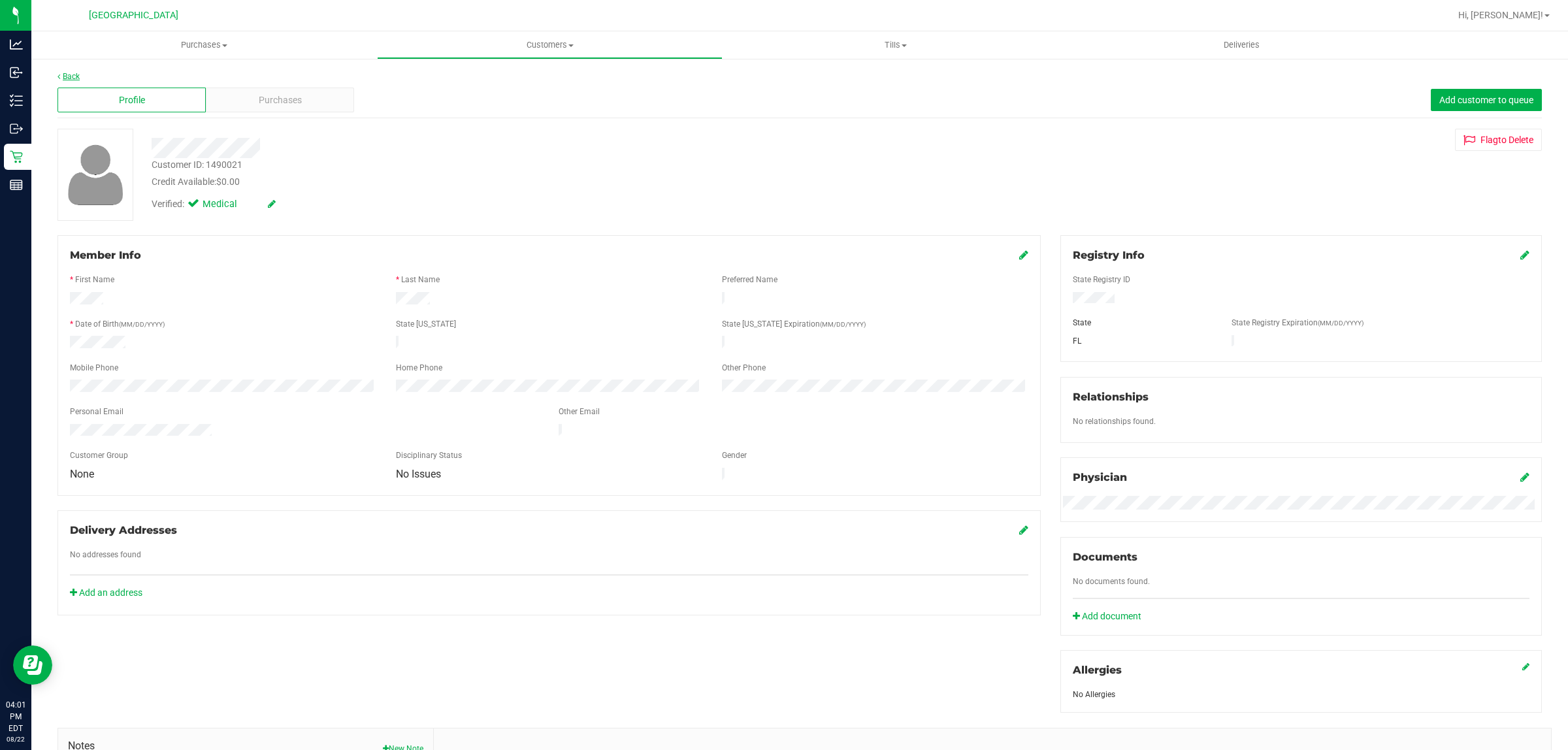
click at [70, 77] on link "Back" at bounding box center [68, 76] width 22 height 9
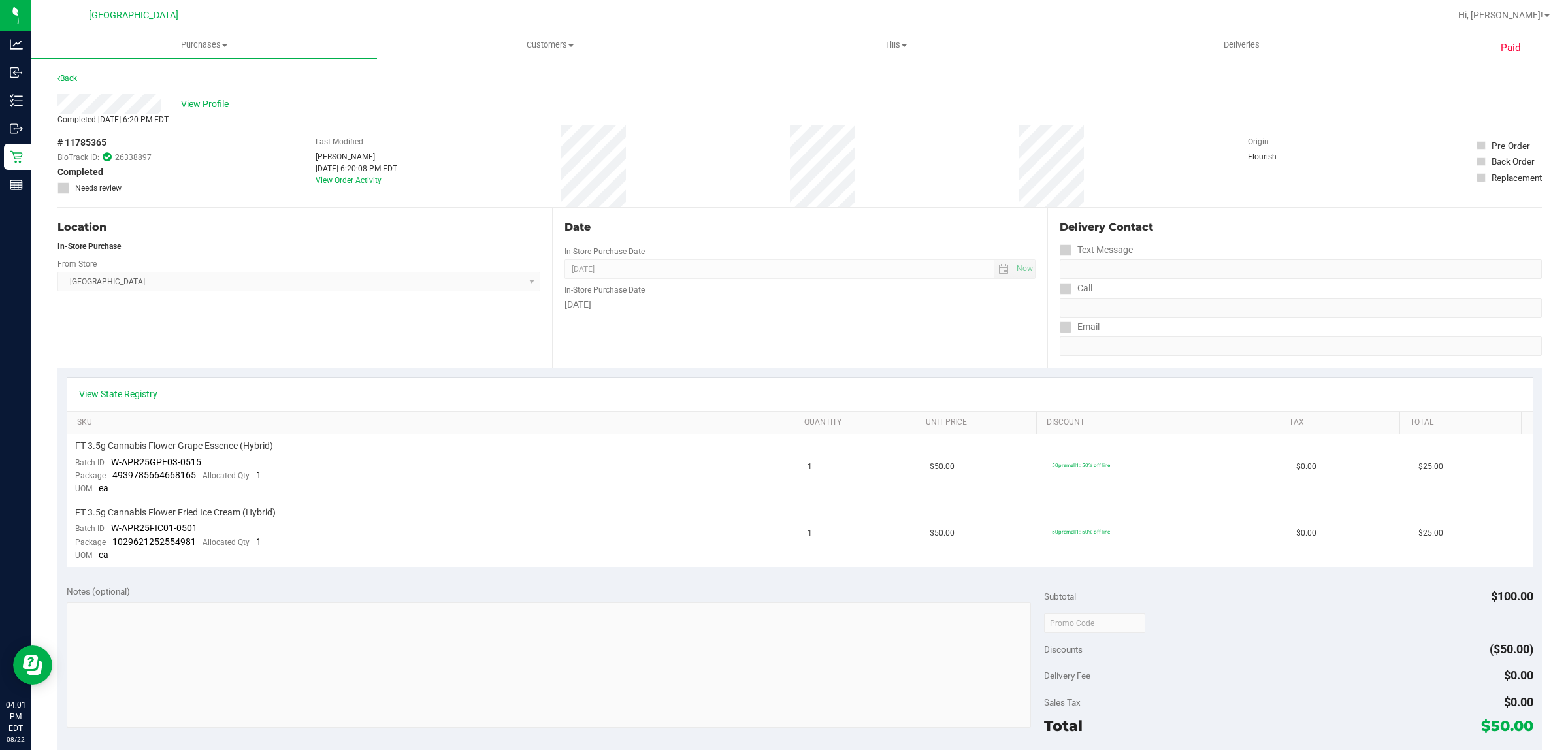
click at [70, 77] on link "Back" at bounding box center [67, 78] width 20 height 9
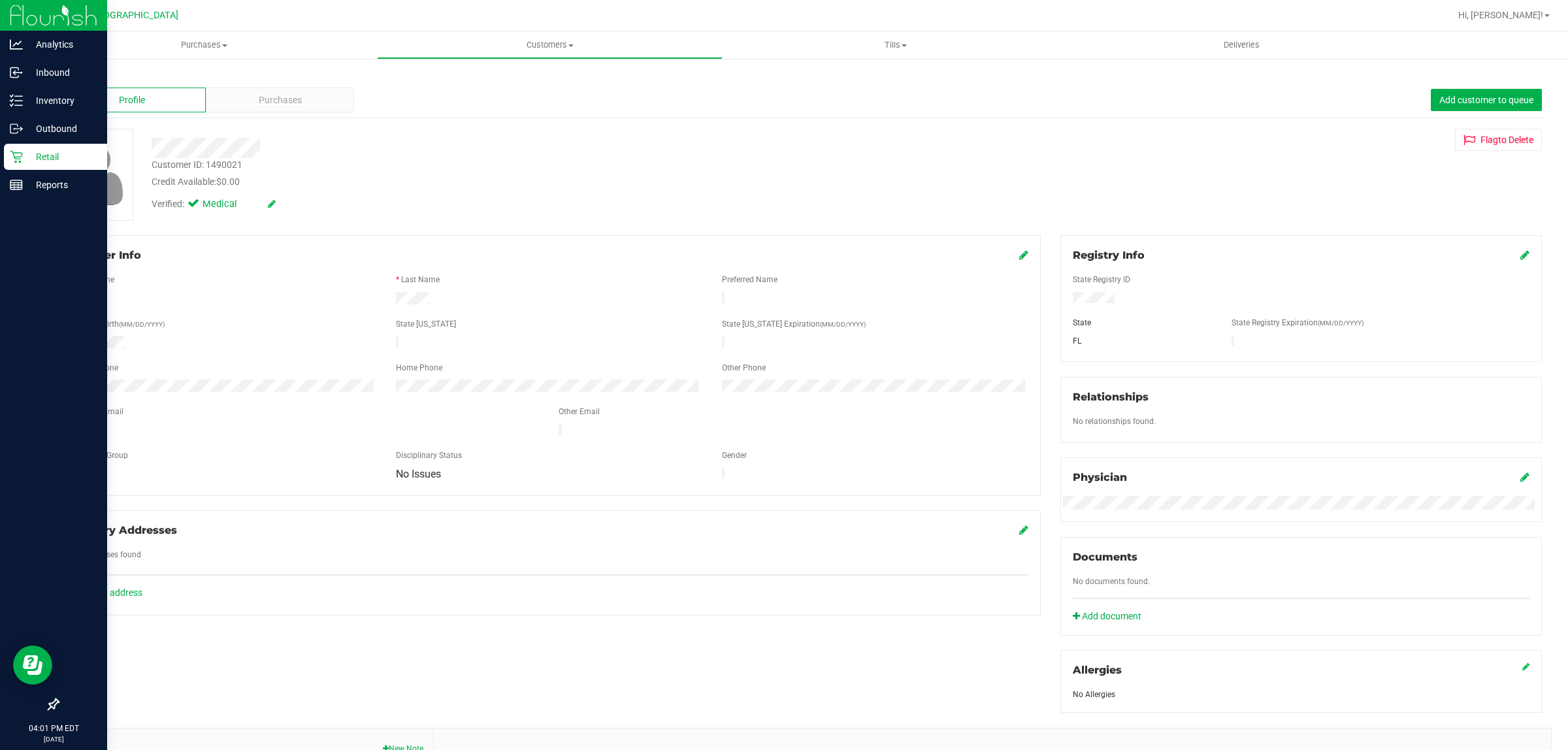
click at [25, 156] on p "Retail" at bounding box center [62, 157] width 78 height 15
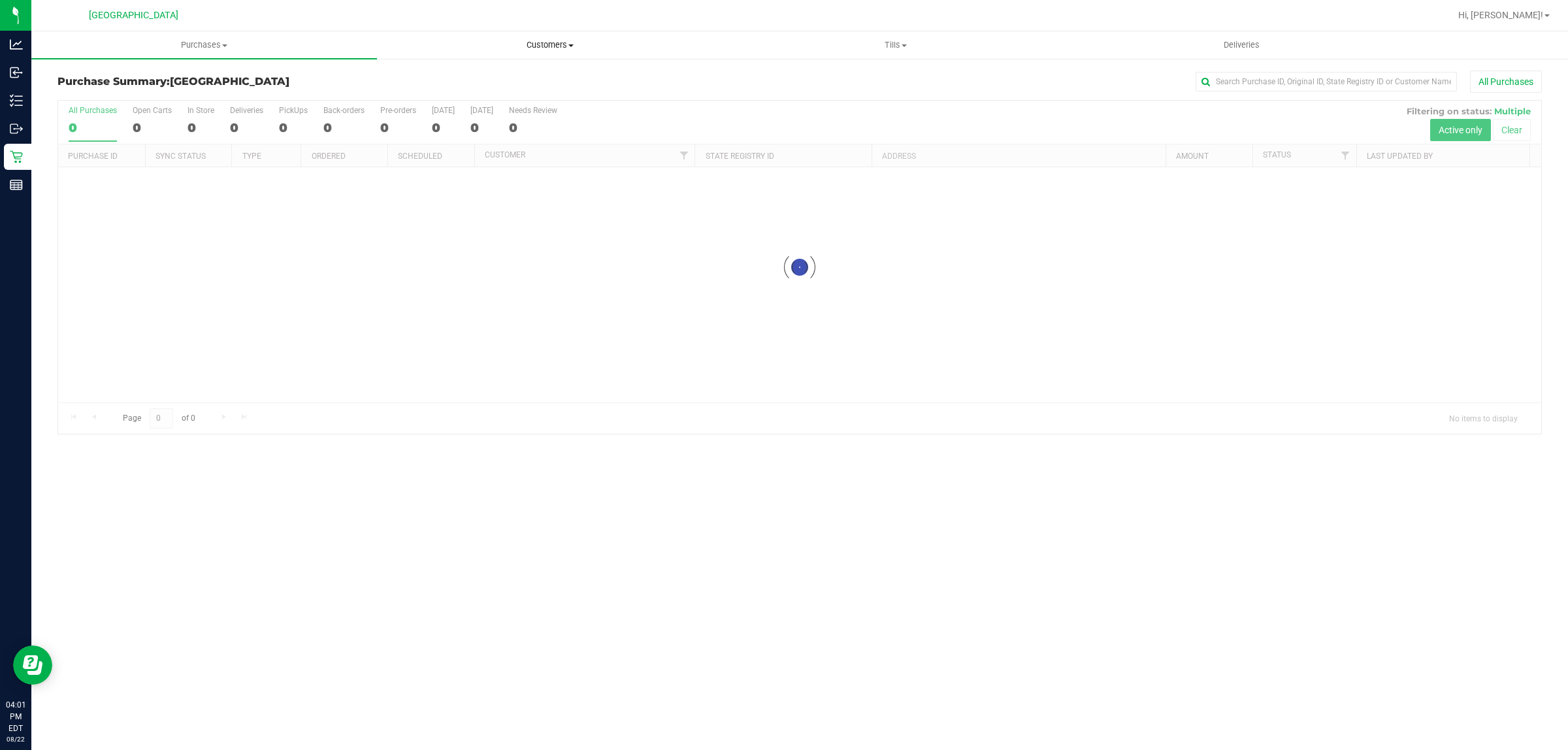
click at [545, 46] on span "Customers" at bounding box center [550, 45] width 344 height 12
click at [463, 76] on span "All customers" at bounding box center [423, 78] width 94 height 11
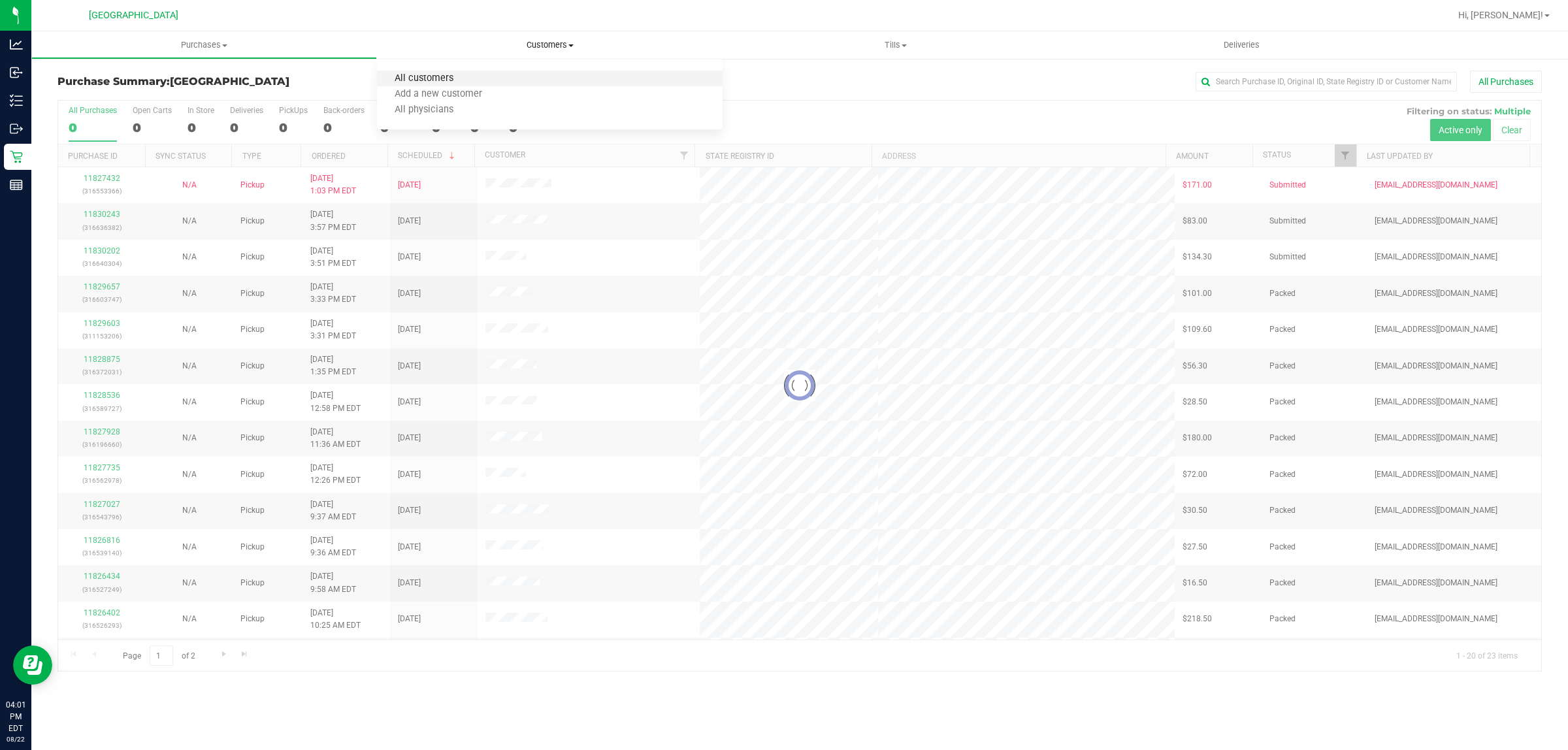
click at [462, 76] on span "All customers" at bounding box center [423, 78] width 94 height 11
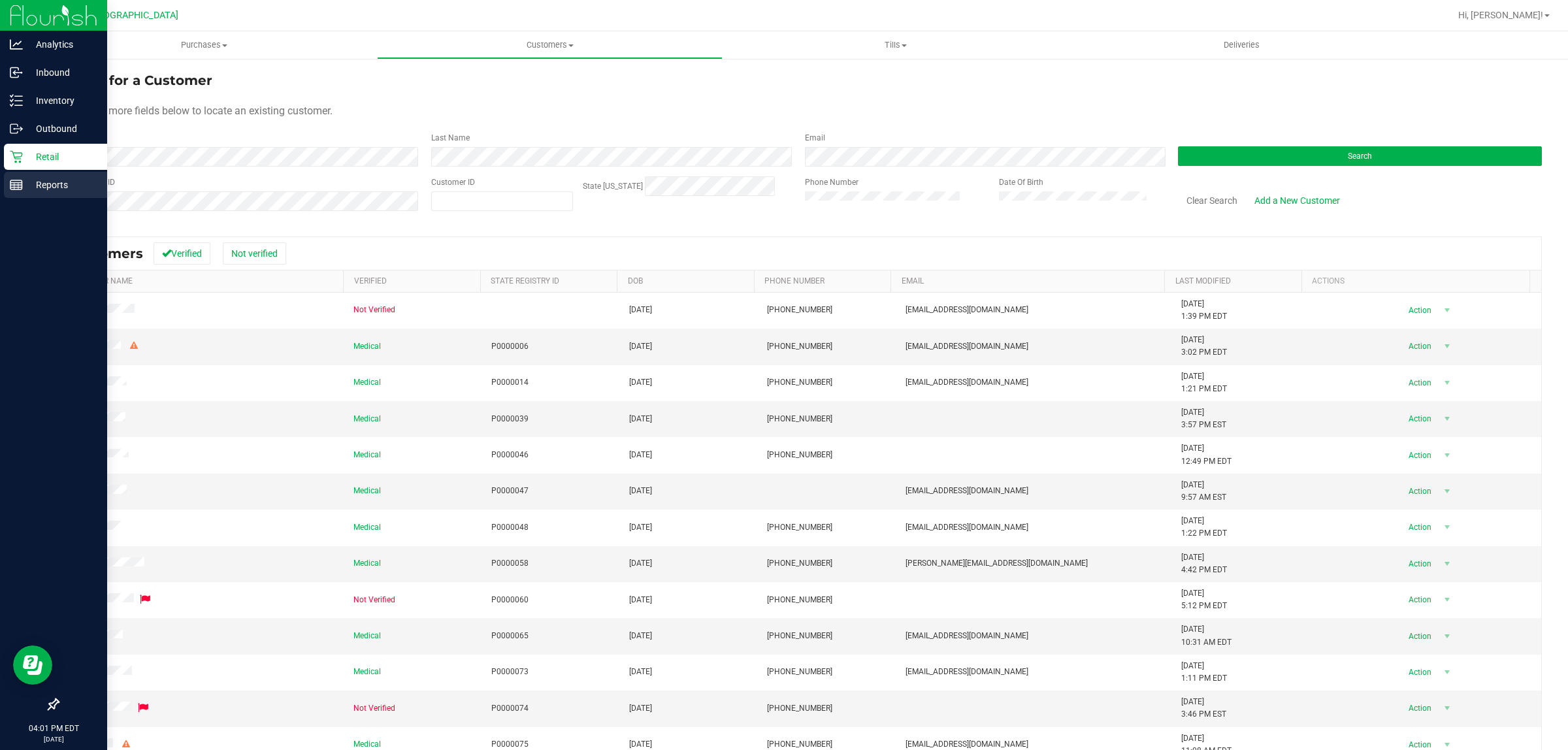
click at [36, 180] on p "Reports" at bounding box center [62, 184] width 78 height 15
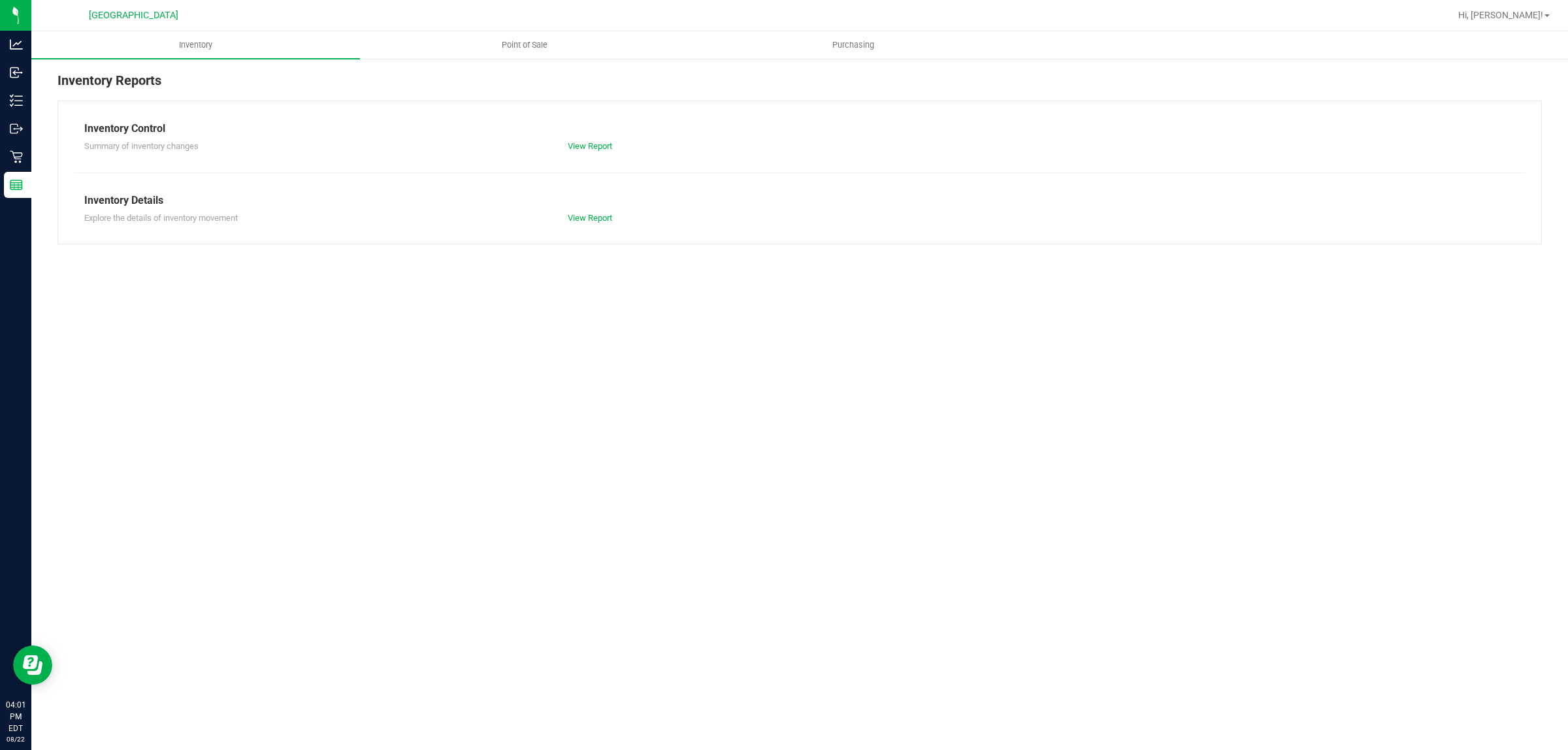
click at [540, 61] on div "Inventory Reports Inventory Control Summary of inventory changes View Report In…" at bounding box center [799, 157] width 1537 height 200
click at [531, 53] on uib-tab-heading "Point of Sale" at bounding box center [524, 45] width 327 height 26
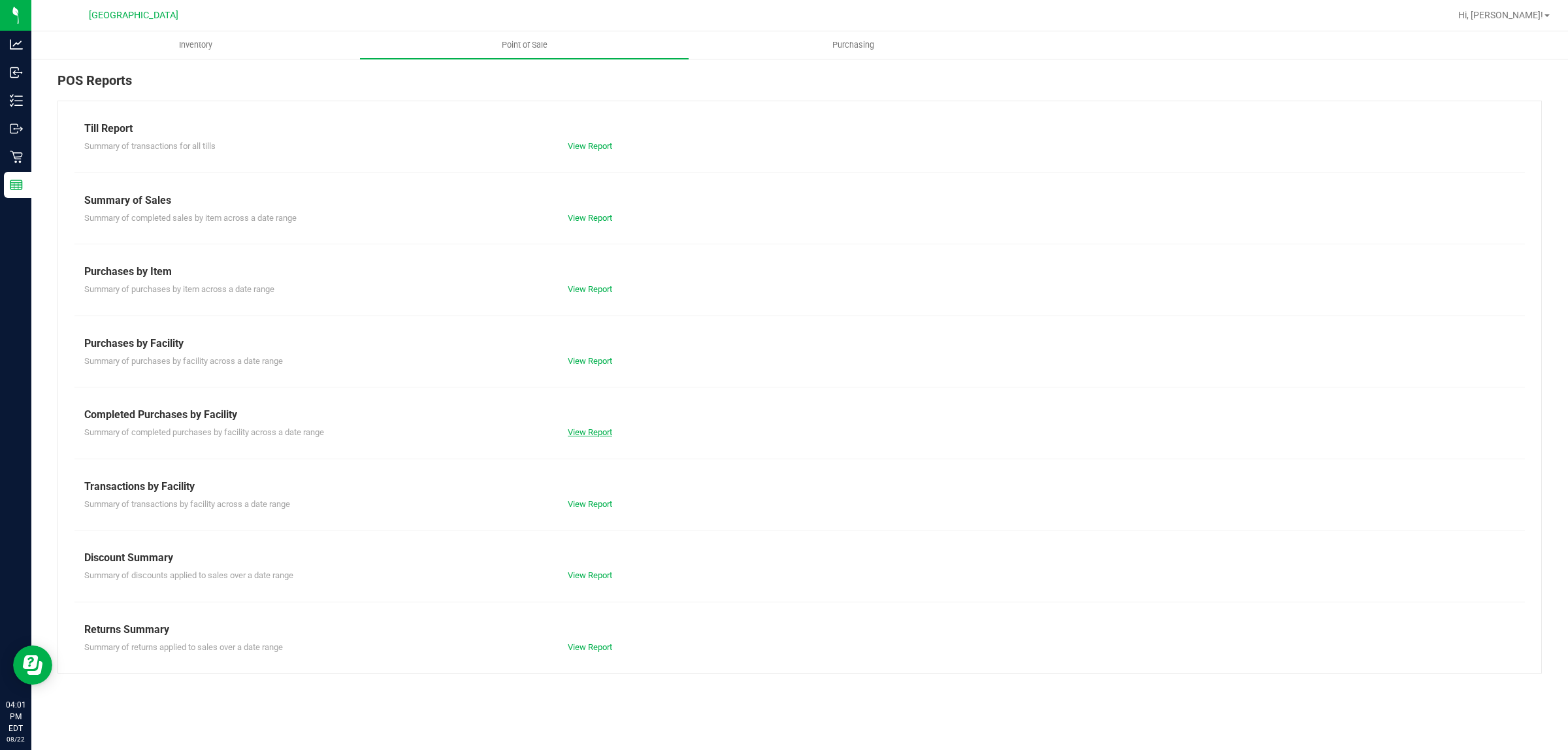
click at [582, 435] on link "View Report" at bounding box center [590, 431] width 45 height 10
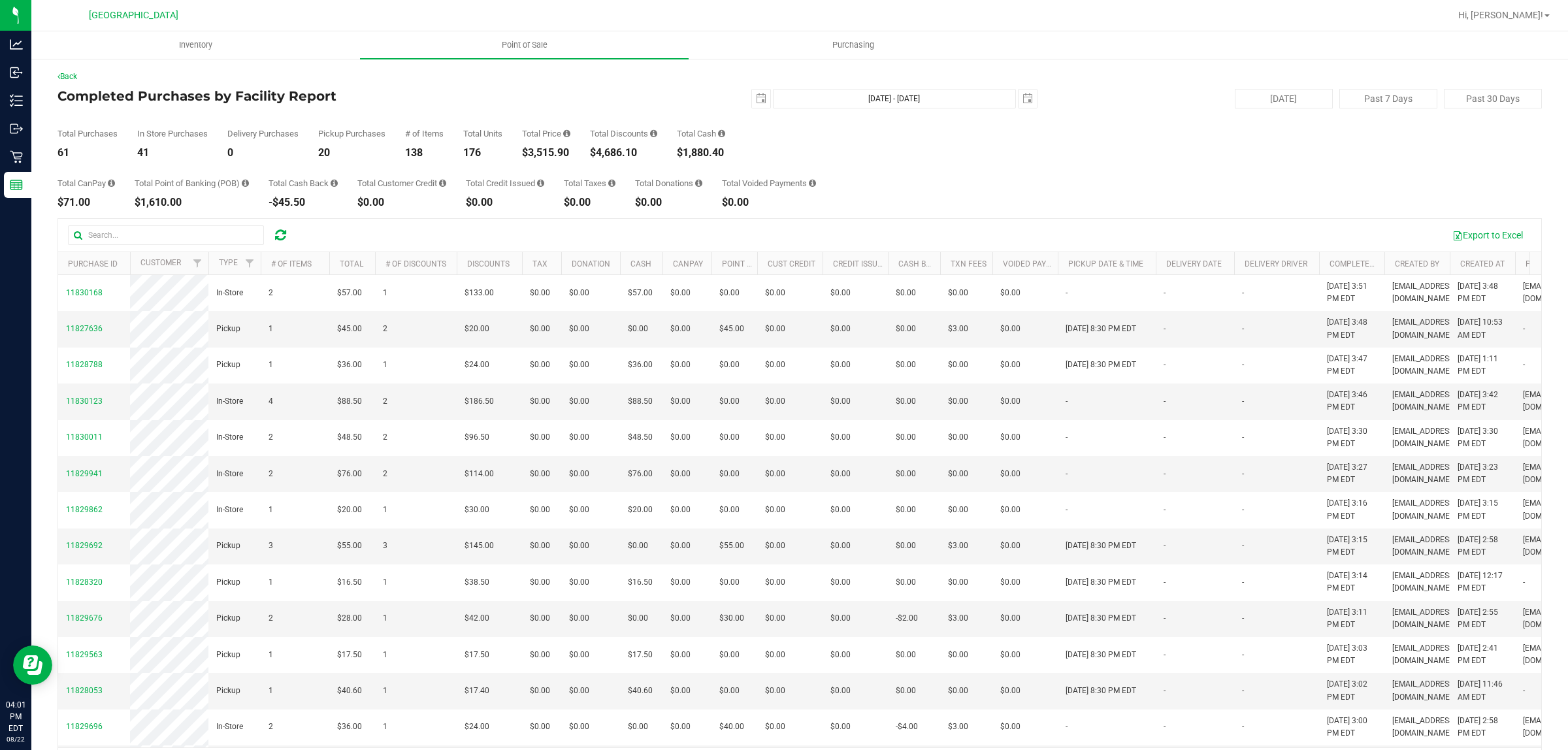
click at [739, 102] on div "2025-08-22 Aug 22, 2025 - Aug 22, 2025 2025-08-22" at bounding box center [795, 99] width 504 height 20
click at [756, 103] on span "select" at bounding box center [760, 98] width 10 height 10
click at [752, 126] on link "August 2025" at bounding box center [812, 125] width 140 height 20
click at [837, 200] on link "Jul" at bounding box center [829, 197] width 34 height 34
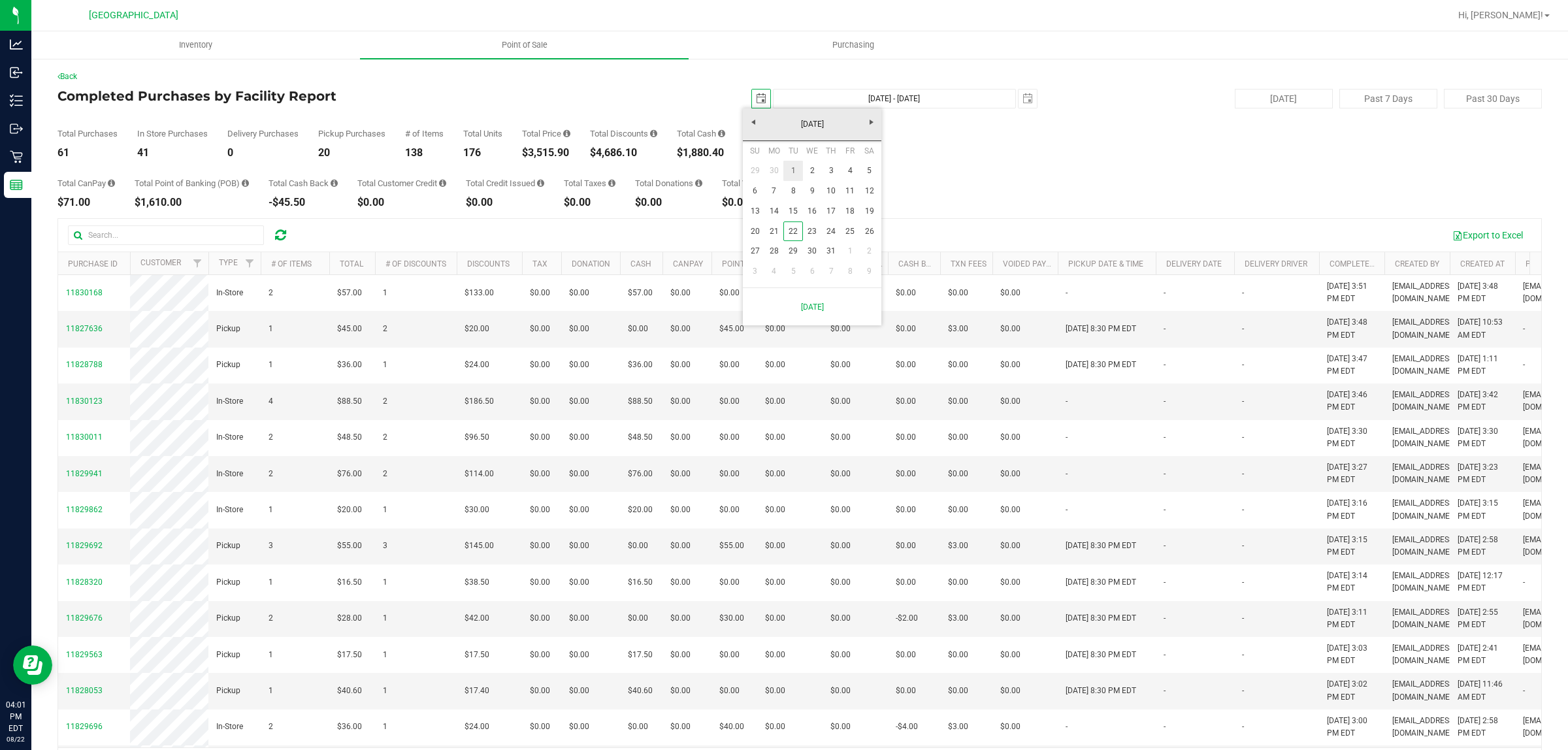
click at [792, 177] on link "1" at bounding box center [792, 171] width 19 height 20
type input "2025-07-01"
type input "Jul 1, 2025 - Aug 22, 2025"
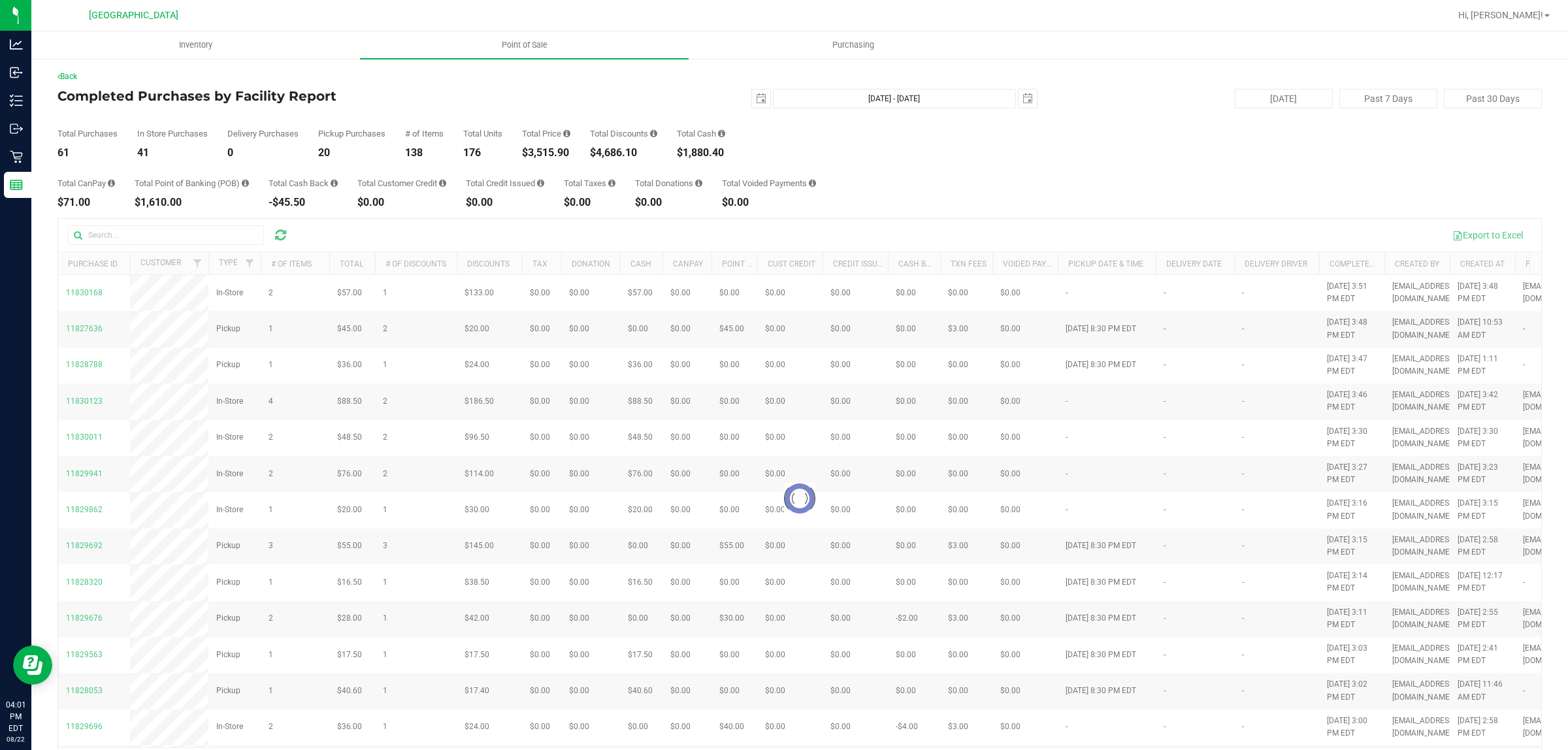
click at [158, 238] on div at bounding box center [799, 498] width 1483 height 560
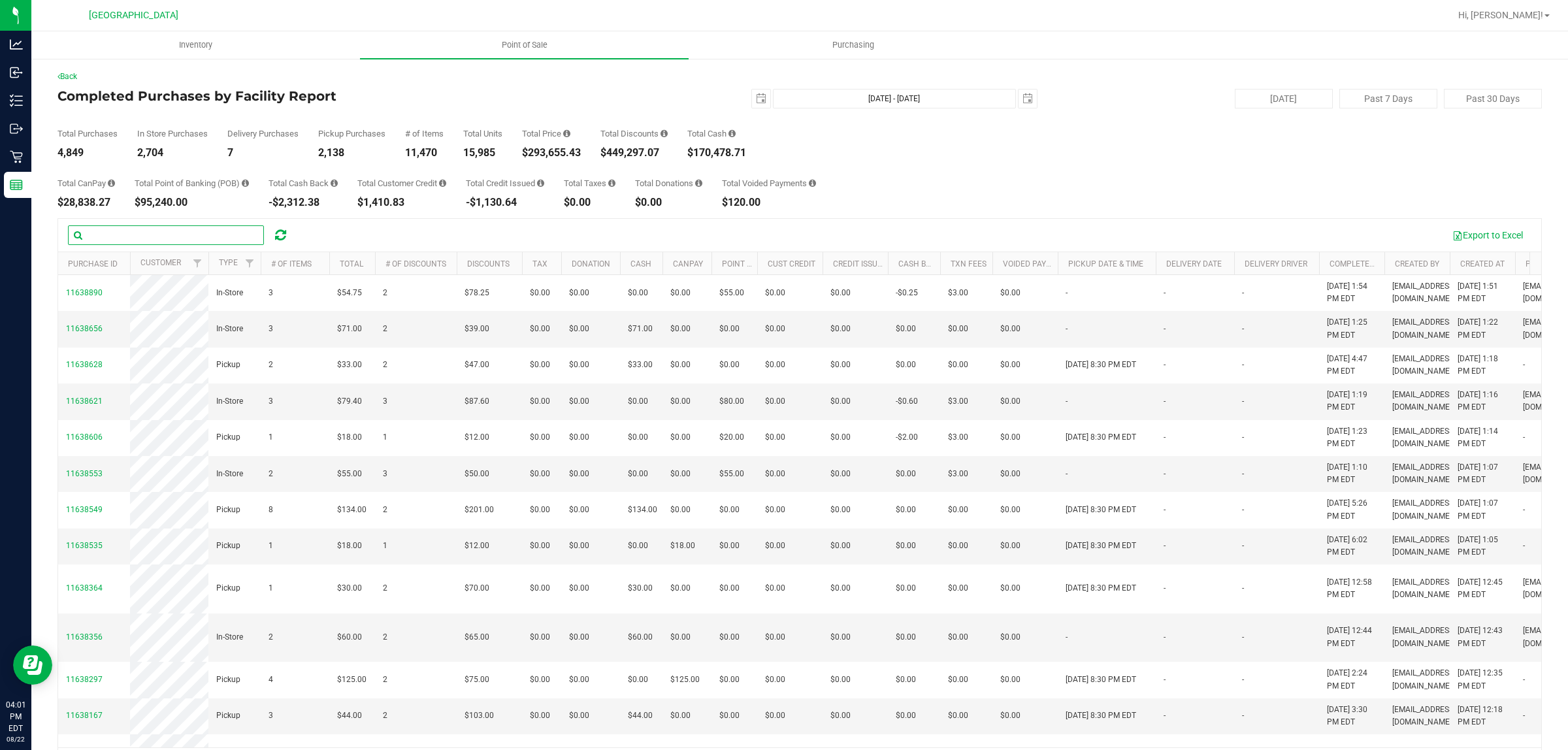
click at [158, 238] on input "text" at bounding box center [166, 236] width 196 height 20
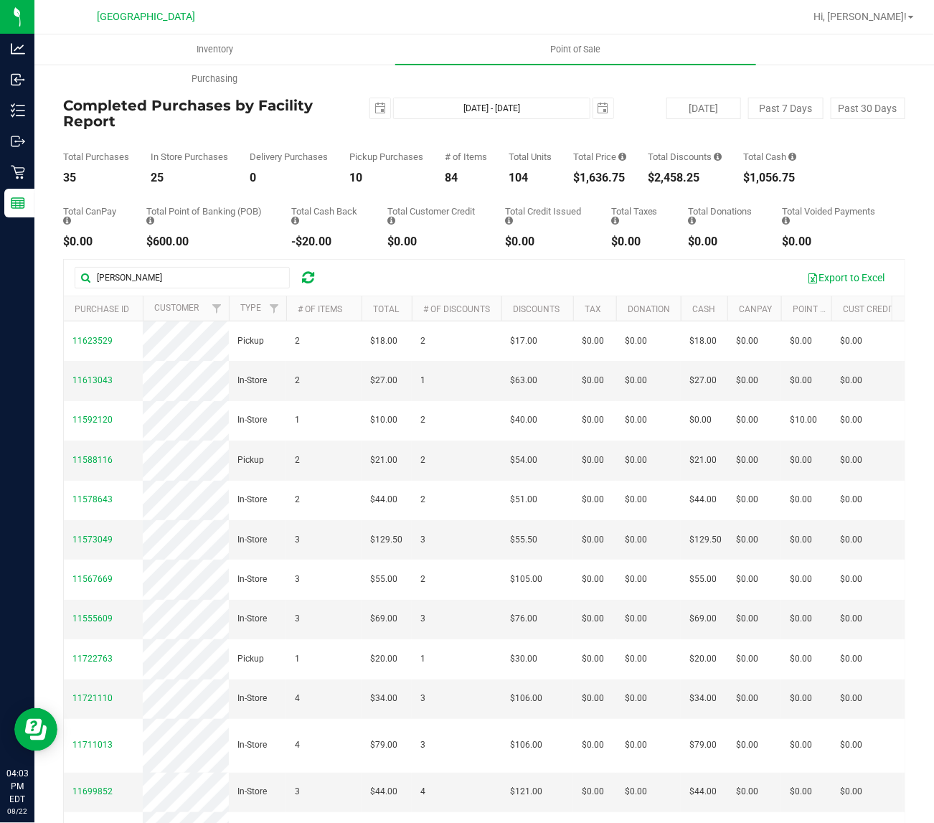
drag, startPoint x: 99, startPoint y: 342, endPoint x: 47, endPoint y: 443, distance: 113.6
click at [47, 443] on div "Back Completed Purchases by Facility Report 2025-07-01 Jul 1, 2025 - Aug 22, 20…" at bounding box center [484, 476] width 900 height 826
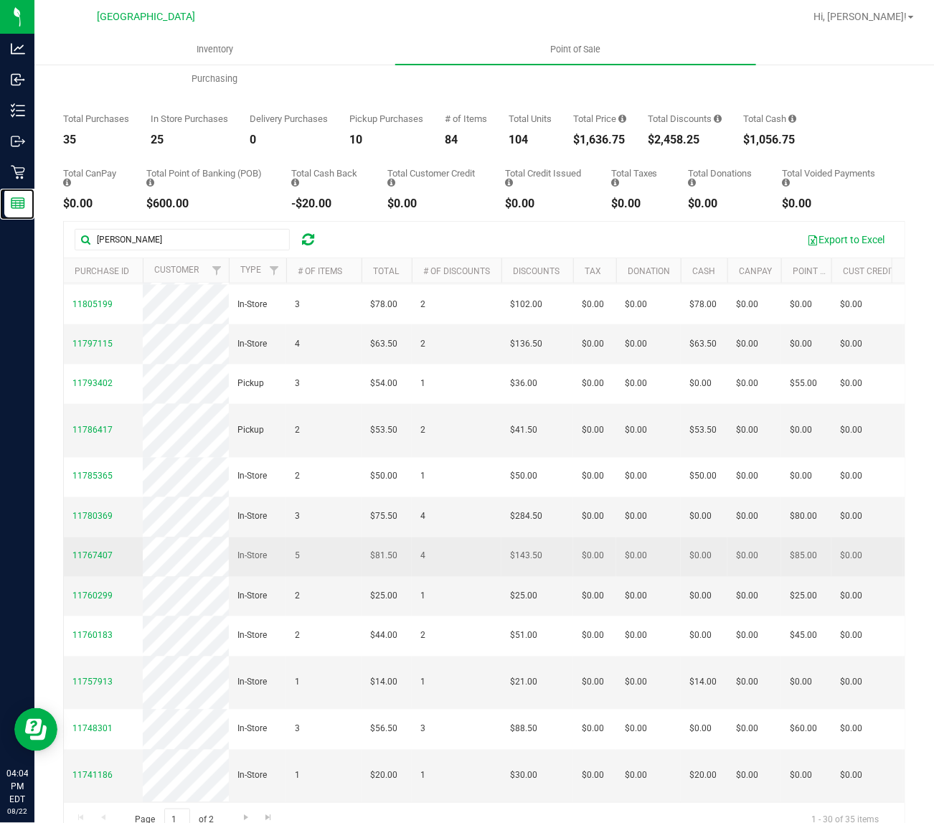
scroll to position [69, 0]
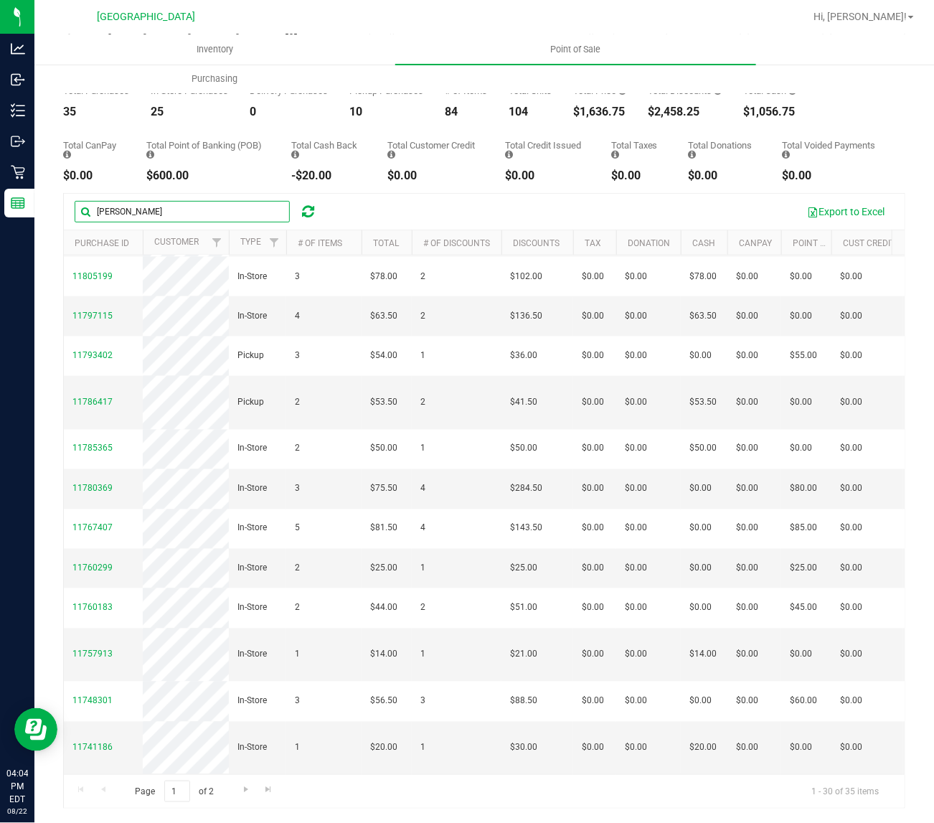
click at [201, 201] on input "jason" at bounding box center [182, 212] width 215 height 22
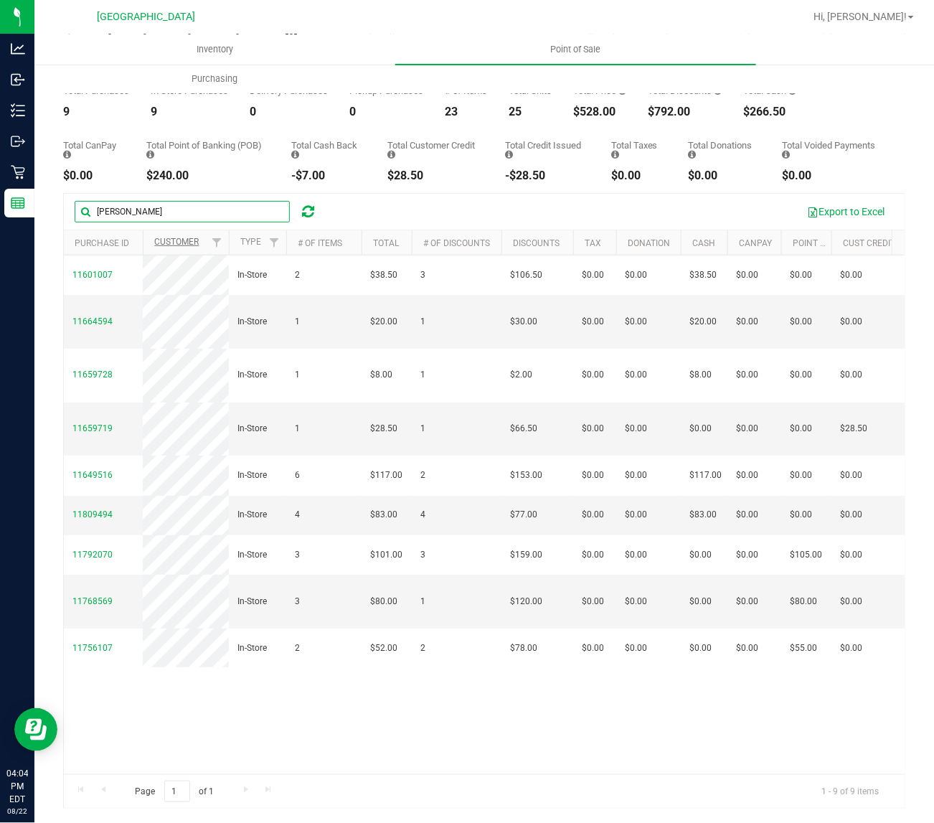
scroll to position [0, 0]
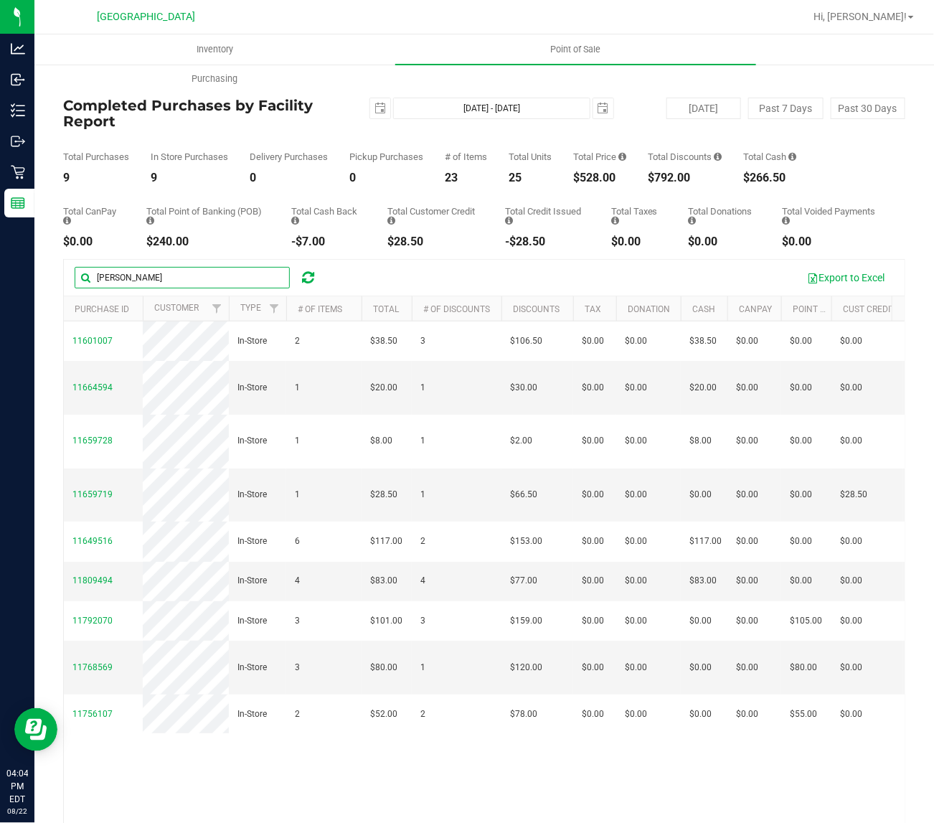
click at [172, 277] on input "joey" at bounding box center [182, 278] width 215 height 22
type input "j"
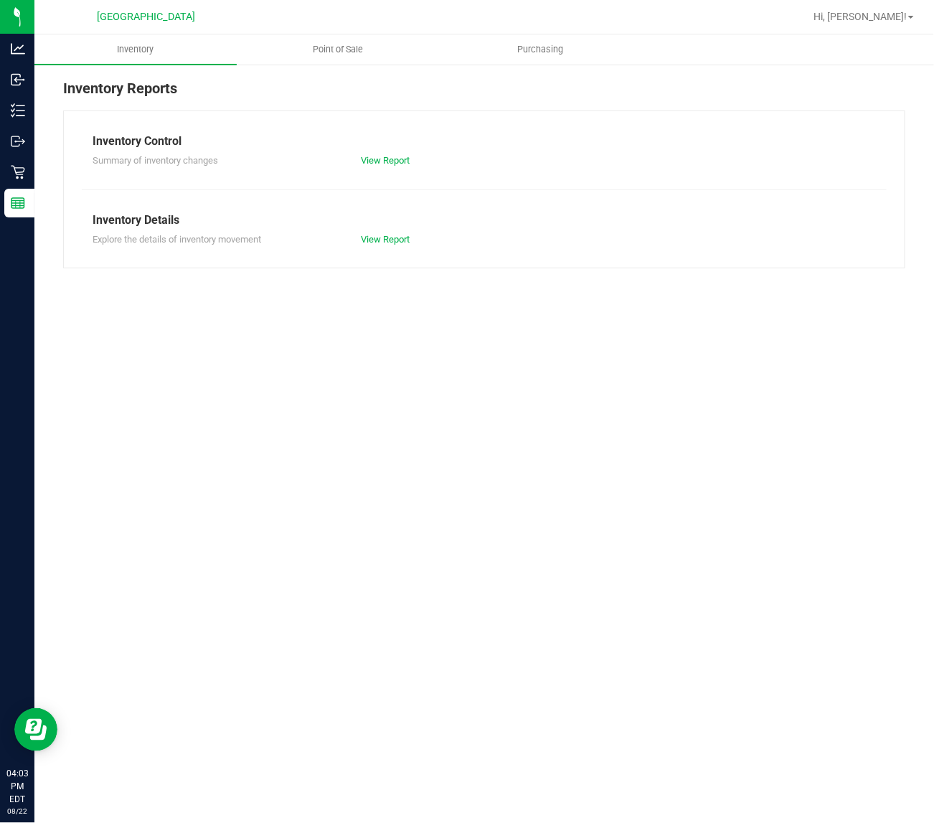
click at [356, 35] on uib-tab-heading "Point of Sale" at bounding box center [338, 49] width 201 height 29
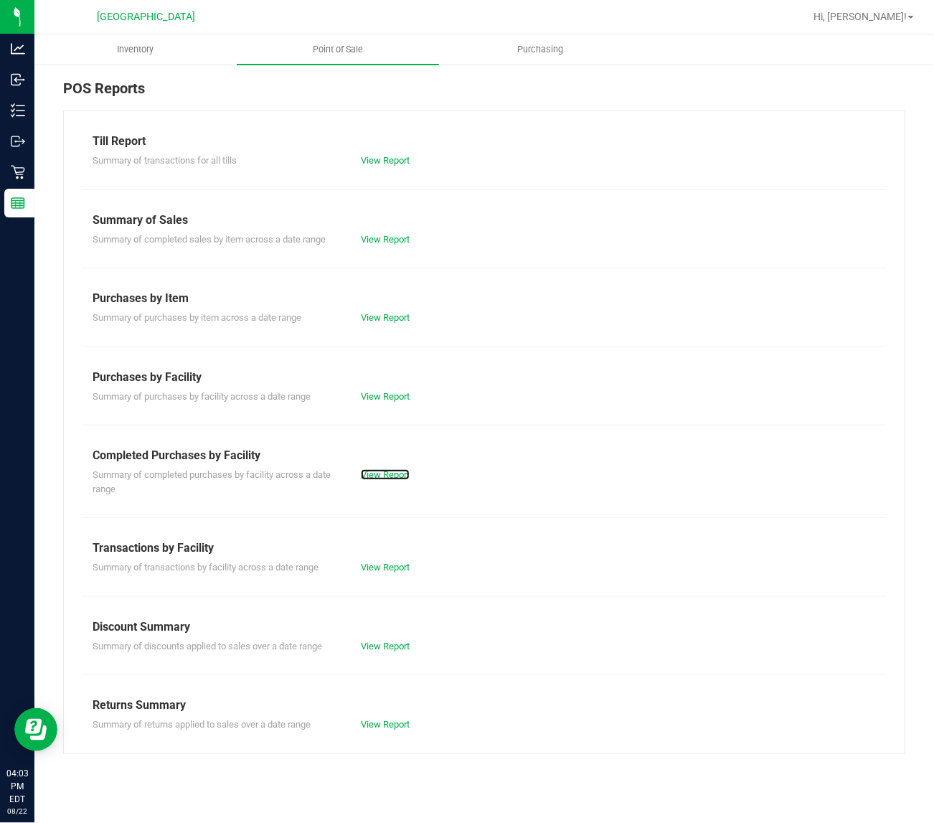
click at [403, 478] on link "View Report" at bounding box center [385, 474] width 49 height 11
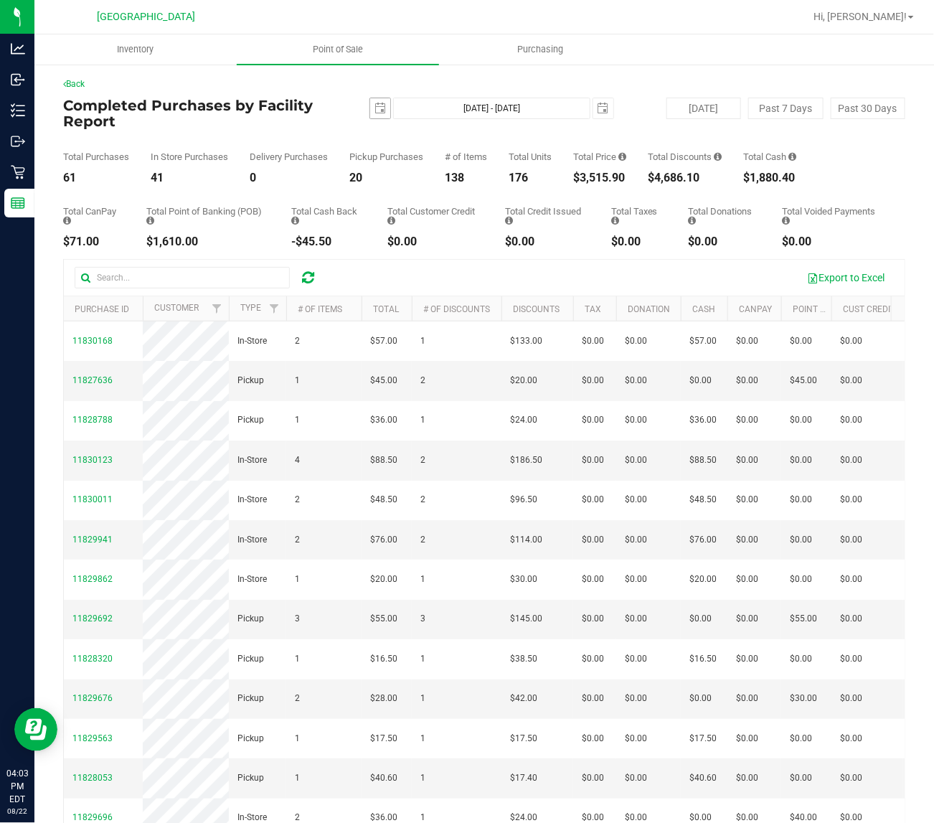
click at [375, 116] on span "select" at bounding box center [380, 108] width 20 height 20
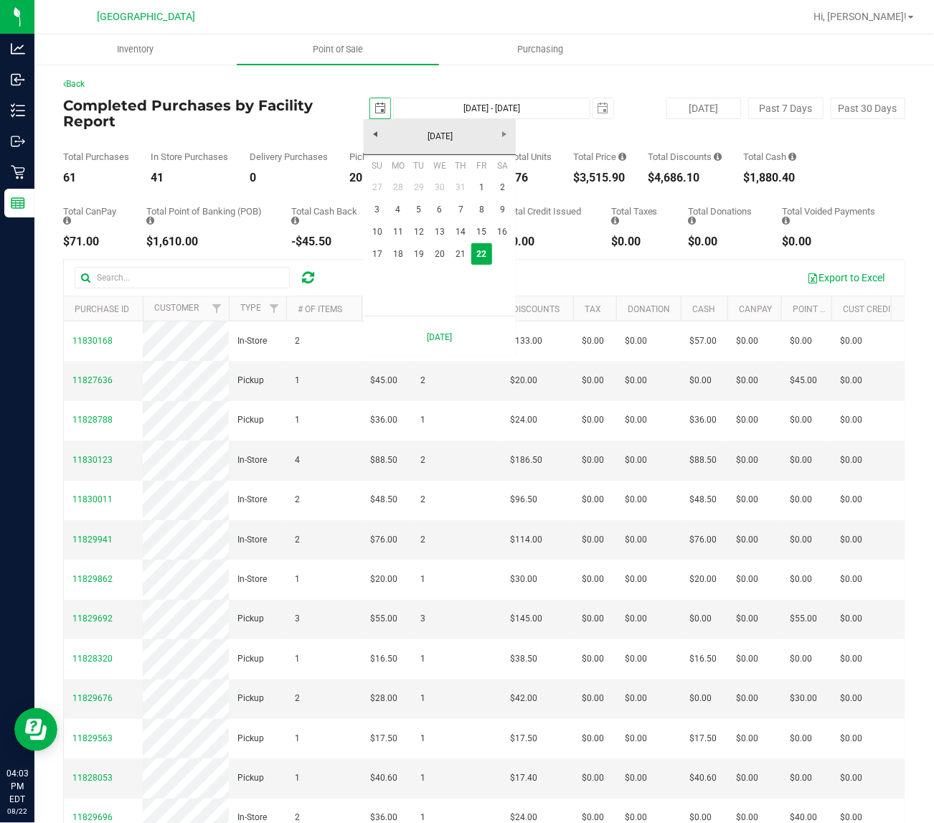
scroll to position [0, 36]
click at [485, 187] on link "1" at bounding box center [481, 188] width 21 height 22
type input "[DATE]"
type input "[DATE] - [DATE]"
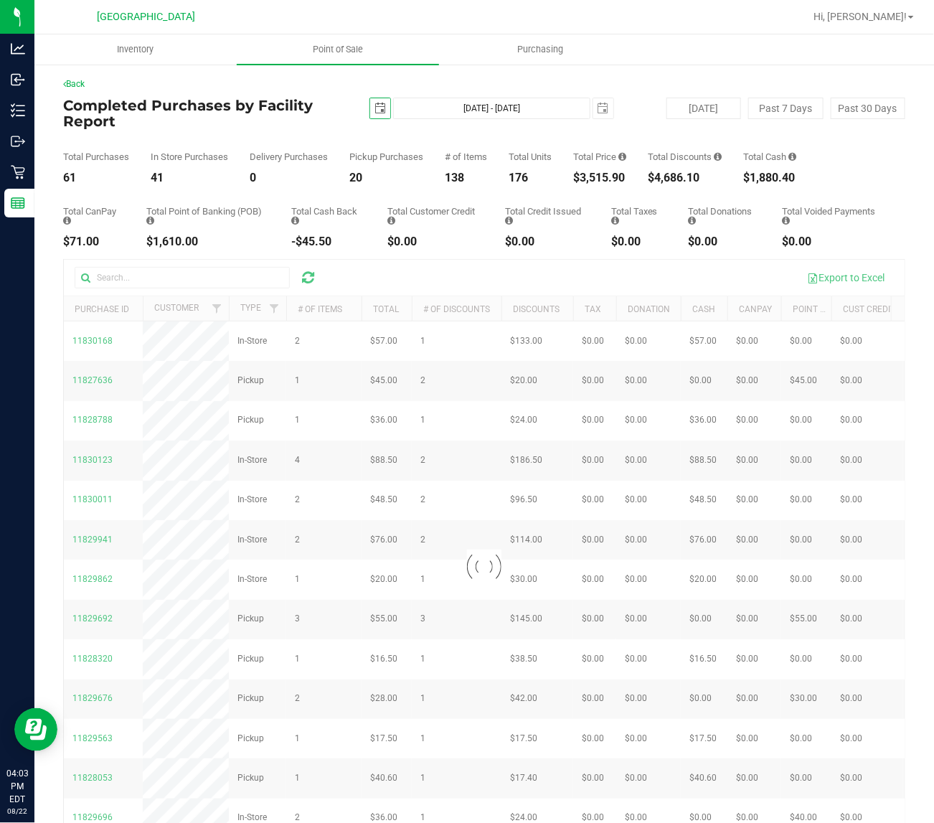
click at [375, 105] on span "select" at bounding box center [380, 108] width 11 height 11
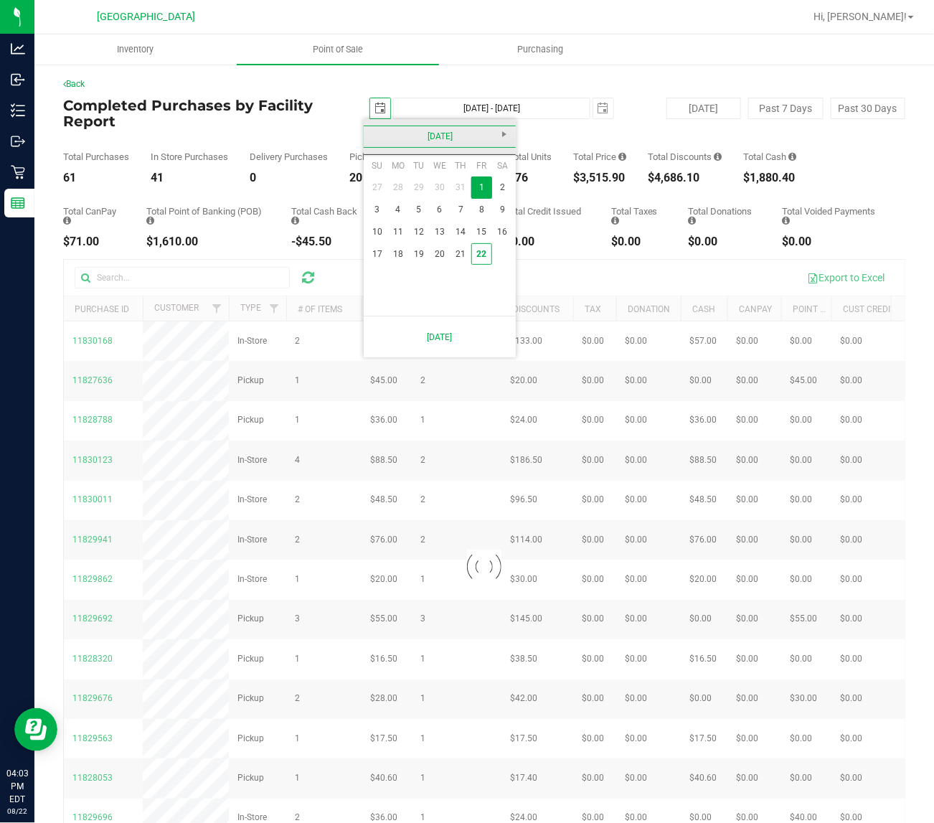
click at [392, 138] on link "[DATE]" at bounding box center [440, 137] width 154 height 22
click at [463, 221] on link "[DATE]" at bounding box center [458, 216] width 37 height 37
click at [424, 187] on link "1" at bounding box center [419, 188] width 21 height 22
type input "[DATE]"
type input "[DATE] - [DATE]"
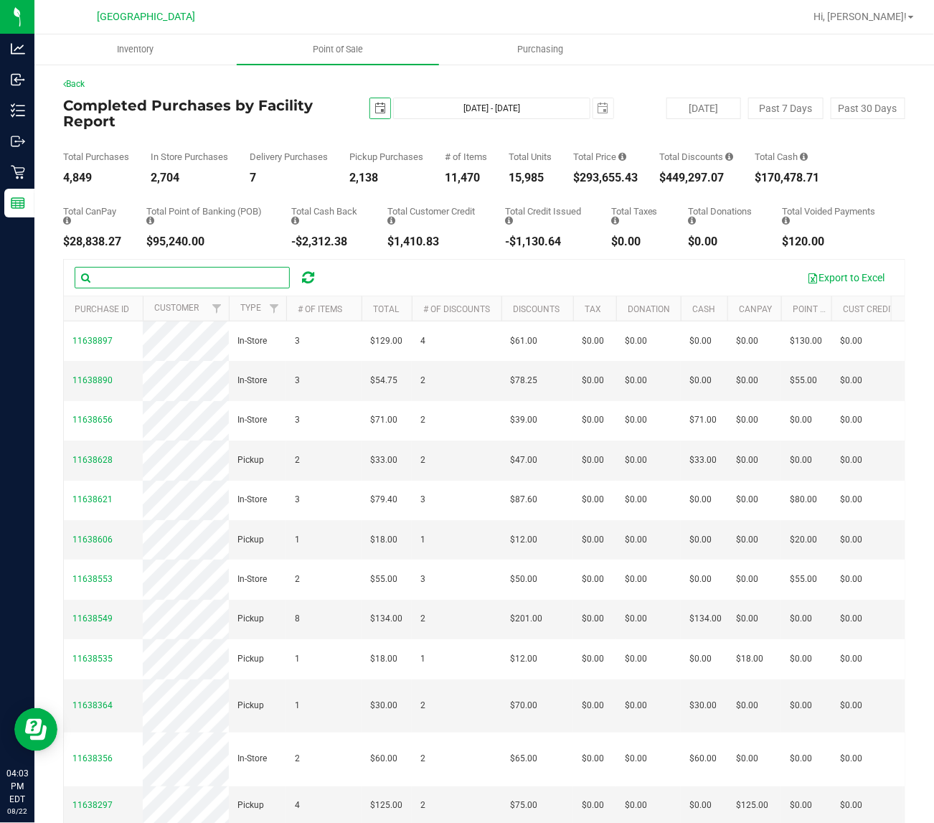
click at [138, 281] on input "text" at bounding box center [182, 278] width 215 height 22
type input "[PERSON_NAME]"
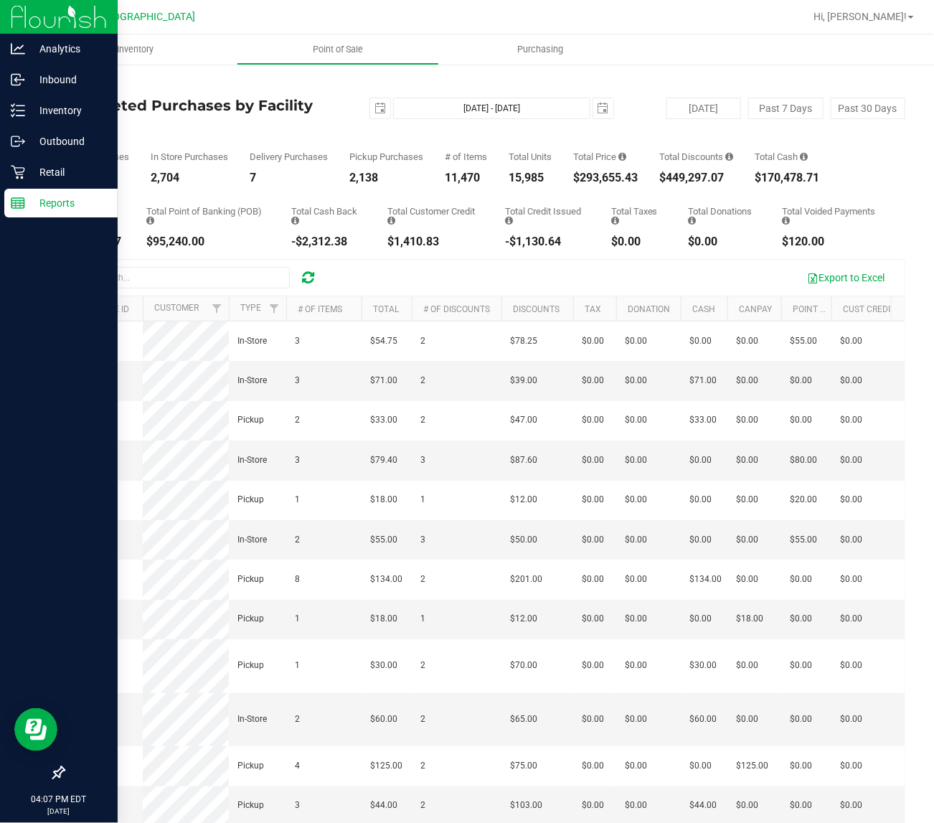
click at [23, 214] on div "Reports" at bounding box center [60, 203] width 113 height 29
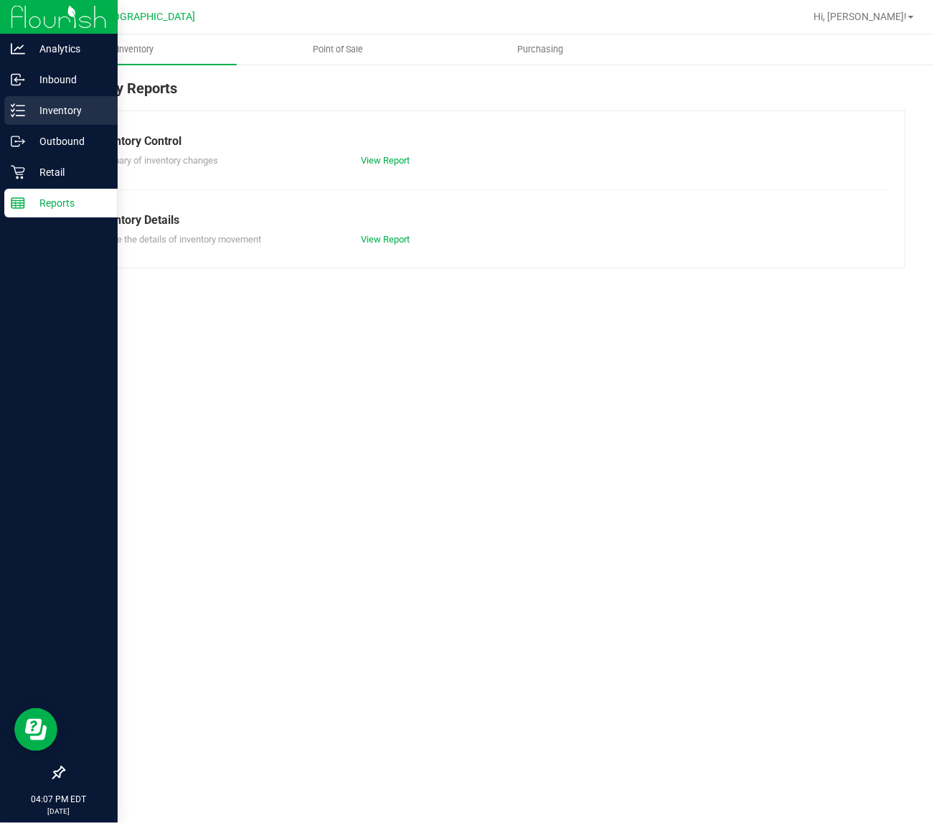
click at [70, 115] on p "Inventory" at bounding box center [68, 110] width 86 height 17
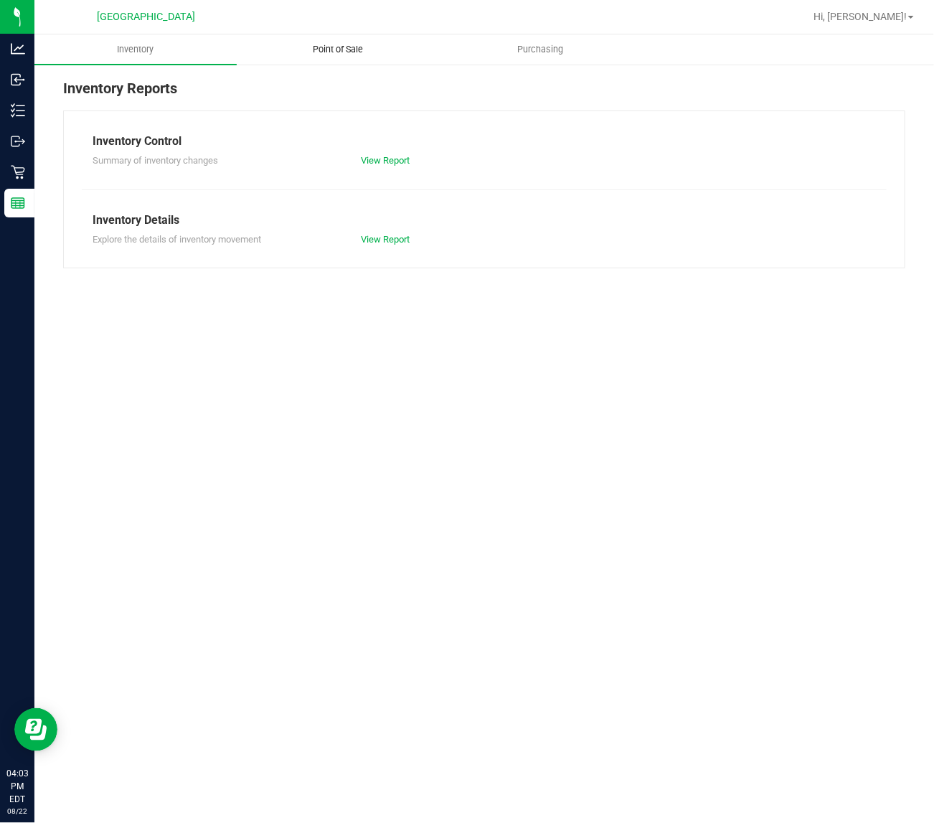
click at [371, 47] on span "Point of Sale" at bounding box center [337, 49] width 89 height 13
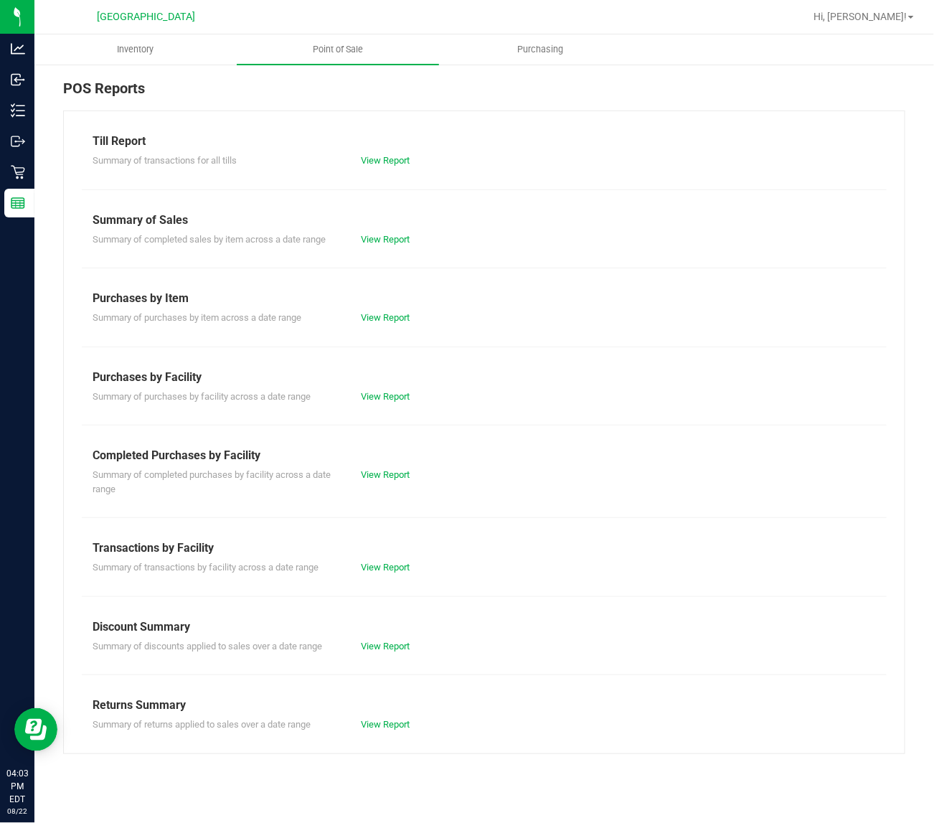
click at [395, 482] on div "View Report" at bounding box center [417, 475] width 134 height 14
click at [395, 472] on link "View Report" at bounding box center [385, 474] width 49 height 11
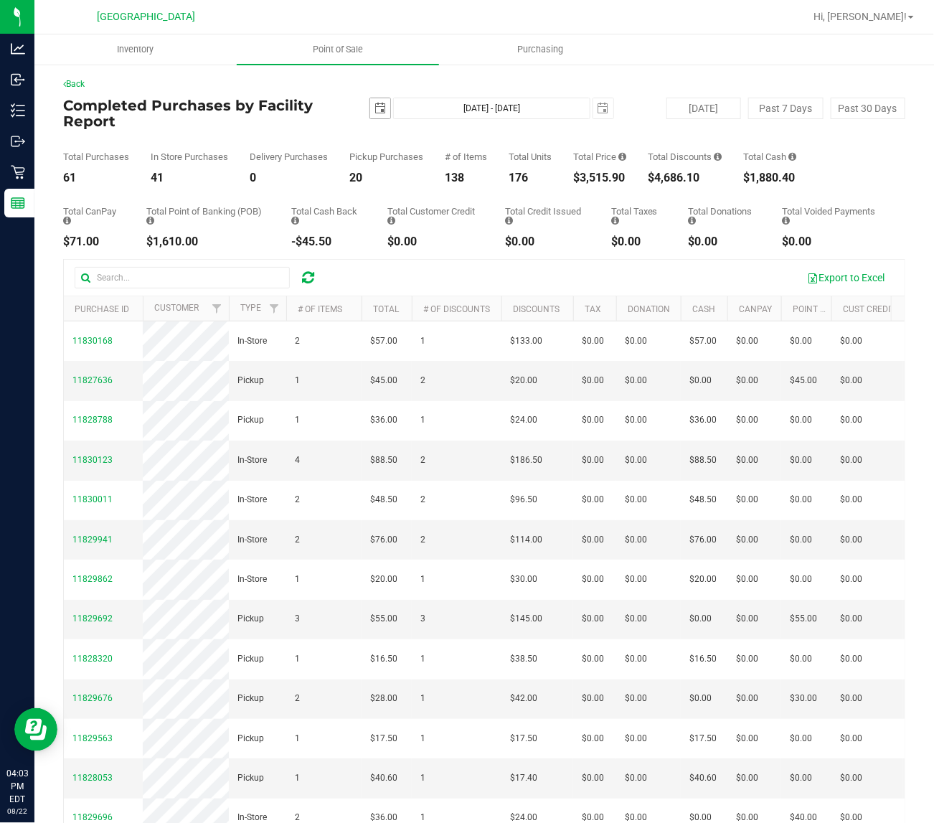
click at [375, 106] on span "select" at bounding box center [380, 108] width 11 height 11
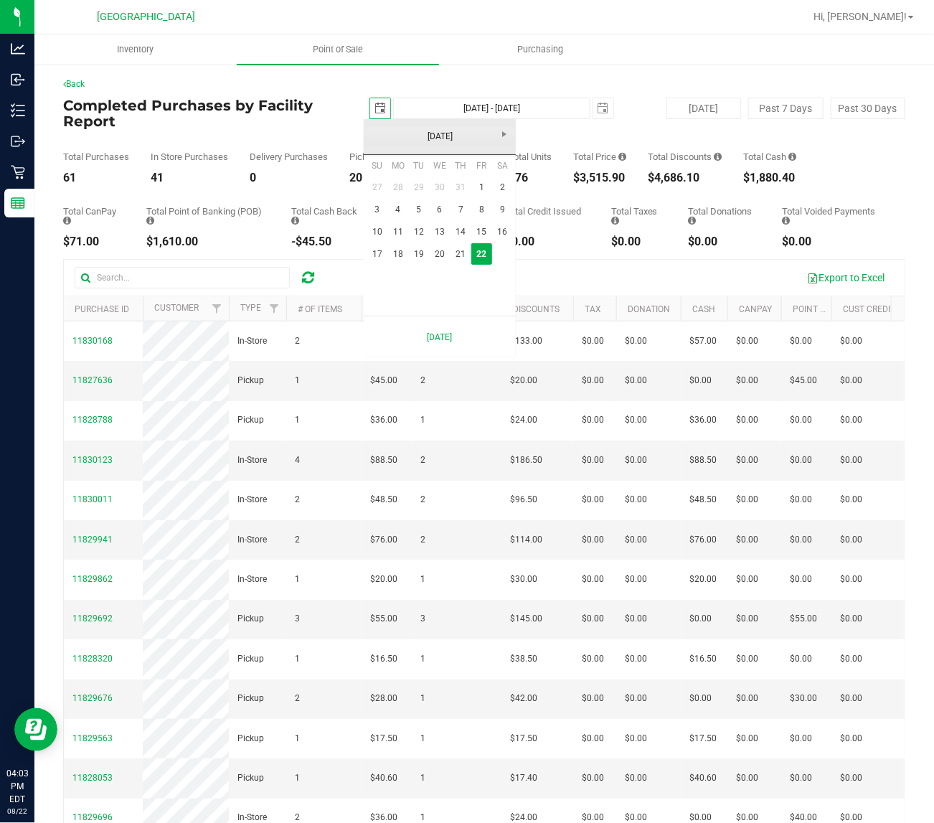
scroll to position [0, 36]
click at [421, 134] on link "[DATE]" at bounding box center [440, 137] width 154 height 22
click at [464, 223] on link "Jul" at bounding box center [458, 216] width 37 height 37
click at [410, 187] on link "1" at bounding box center [419, 188] width 21 height 22
type input "2025-07-01"
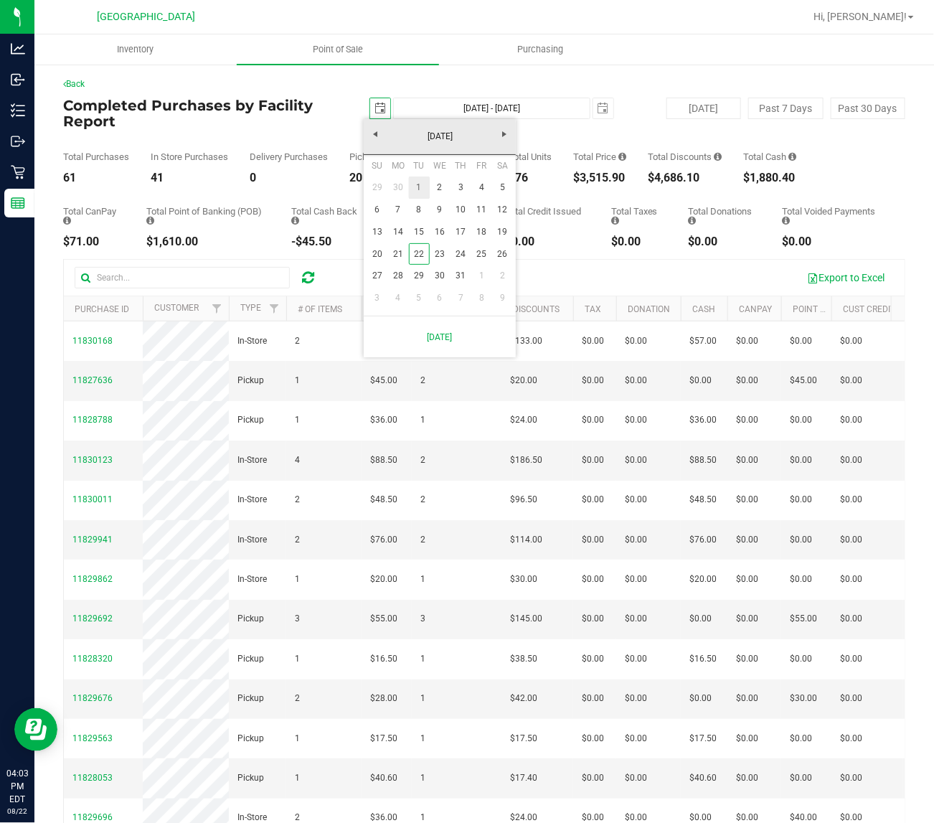
type input "Jul 1, 2025 - Aug 22, 2025"
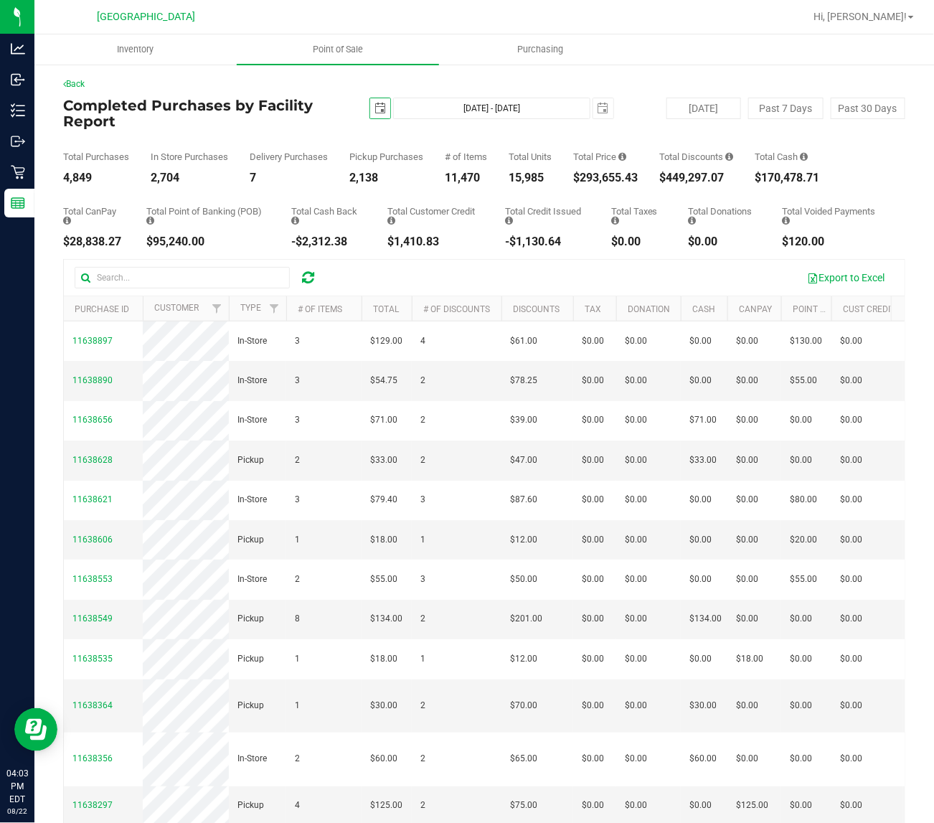
click at [113, 298] on th "Purchase ID" at bounding box center [103, 308] width 79 height 25
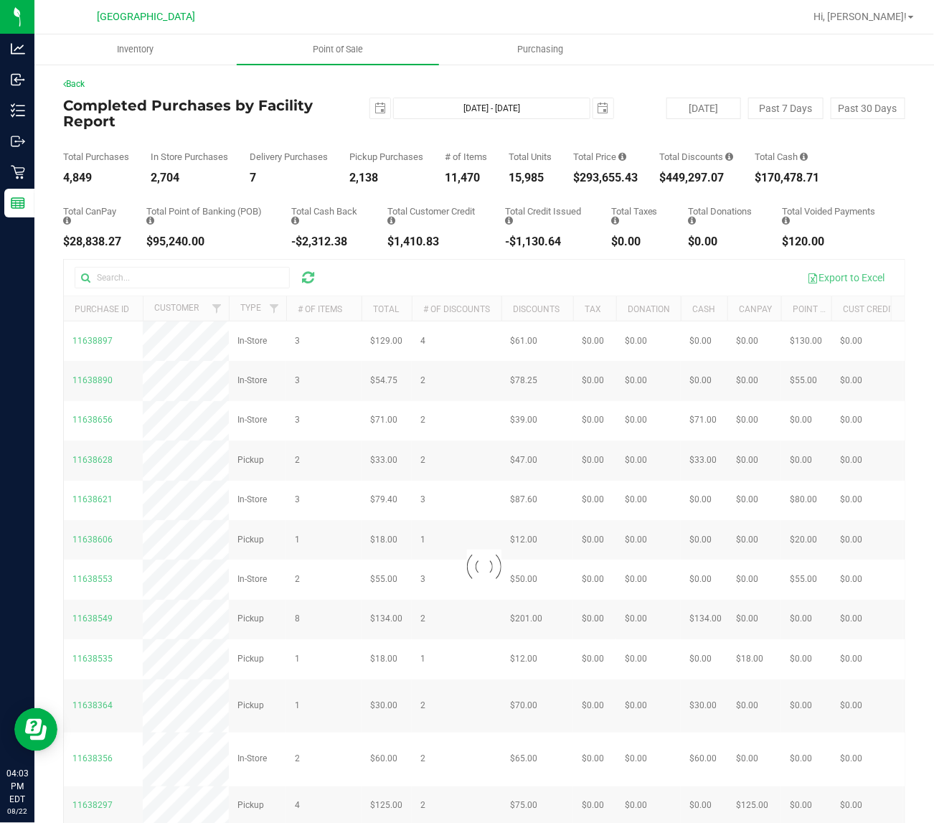
click at [126, 285] on div at bounding box center [484, 567] width 841 height 615
click at [129, 282] on div at bounding box center [484, 567] width 841 height 615
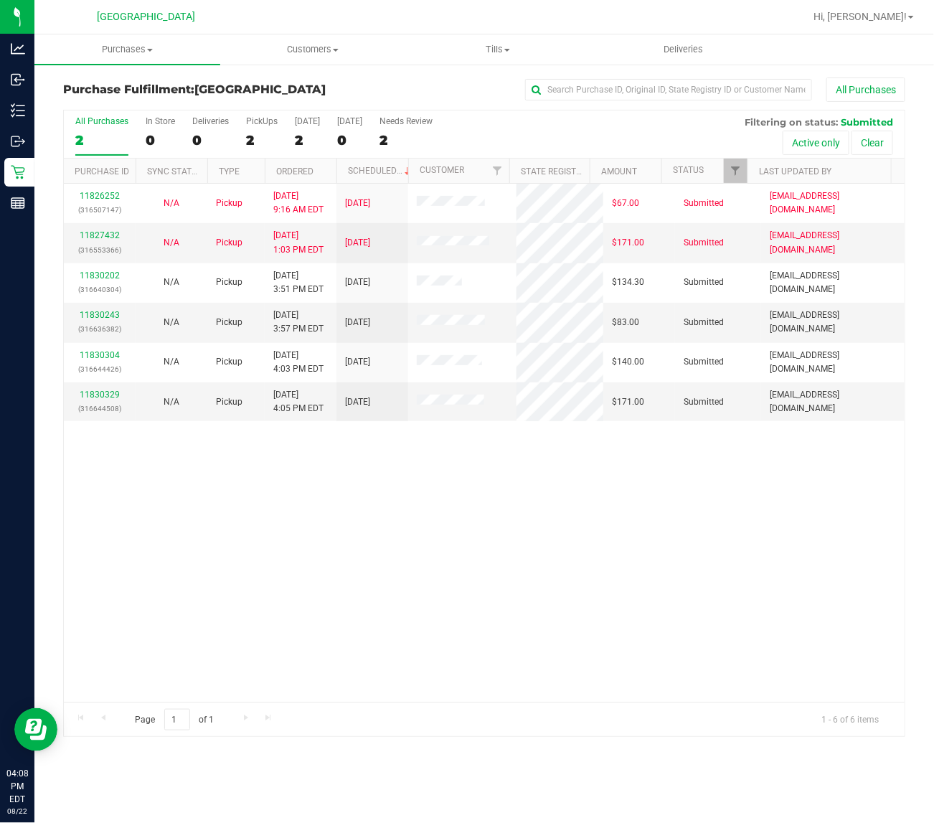
click at [525, 475] on div "11826252 (316507147) N/A Pickup [DATE] 9:16 AM EDT 8/22/2025 $67.00 Submitted […" at bounding box center [484, 443] width 841 height 519
click at [532, 527] on div "11826252 (316507147) N/A Pickup [DATE] 9:16 AM EDT 8/22/2025 $67.00 Submitted […" at bounding box center [484, 443] width 841 height 519
click at [104, 317] on link "11830243" at bounding box center [100, 315] width 40 height 10
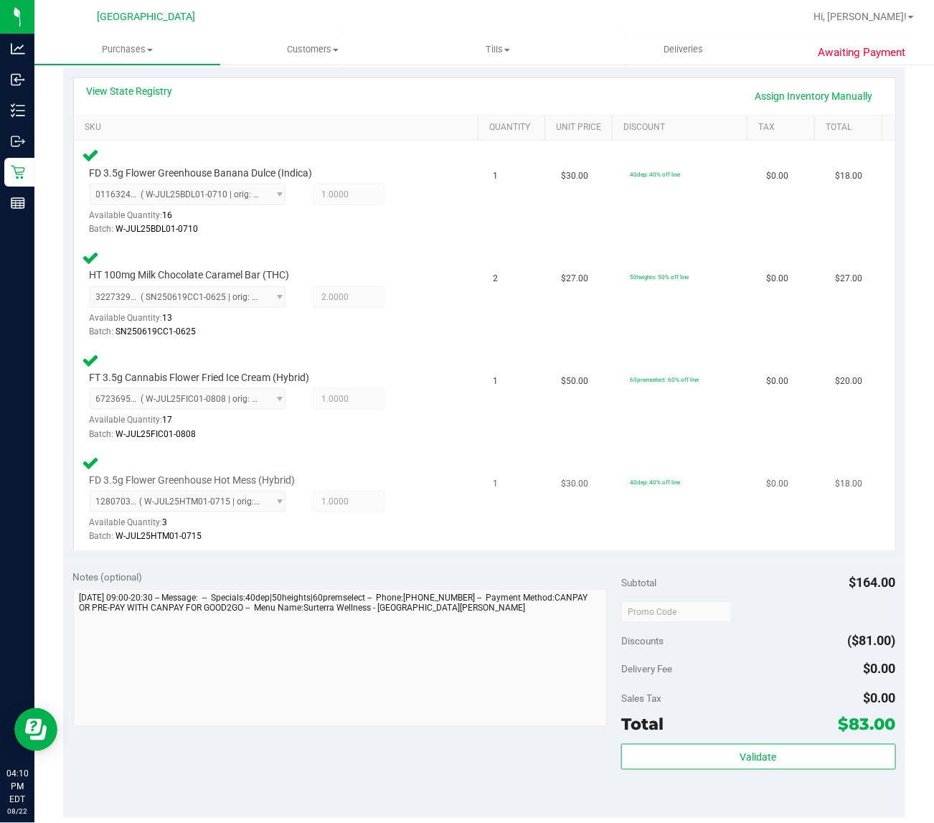
scroll to position [359, 0]
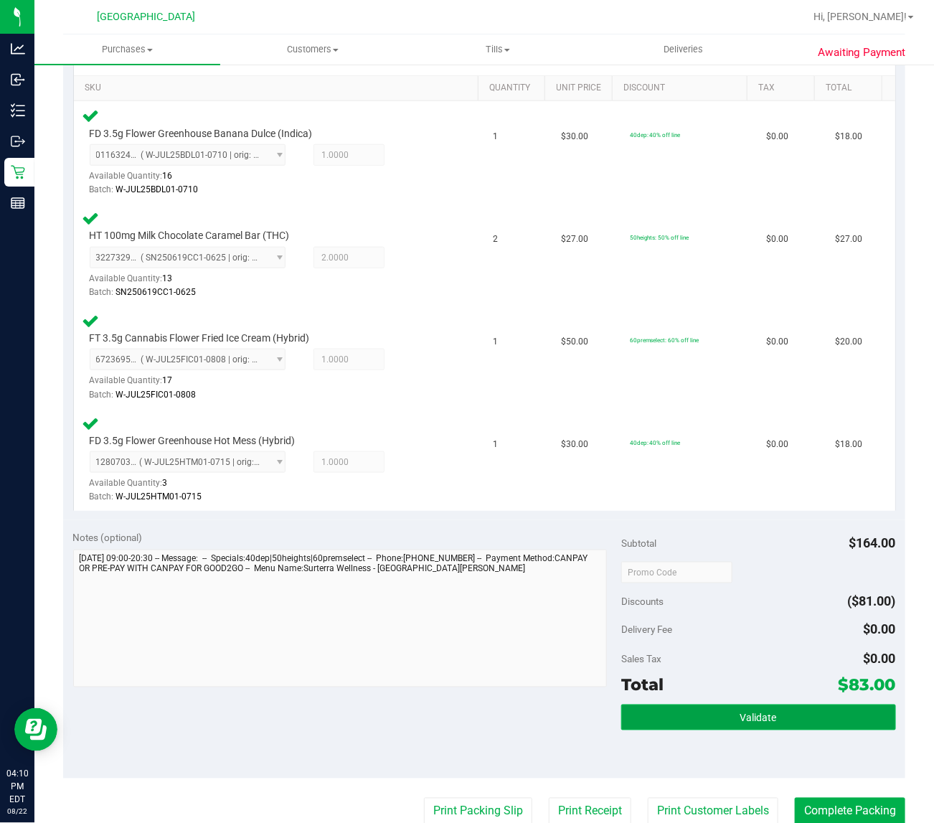
click at [764, 719] on span "Validate" at bounding box center [759, 718] width 37 height 11
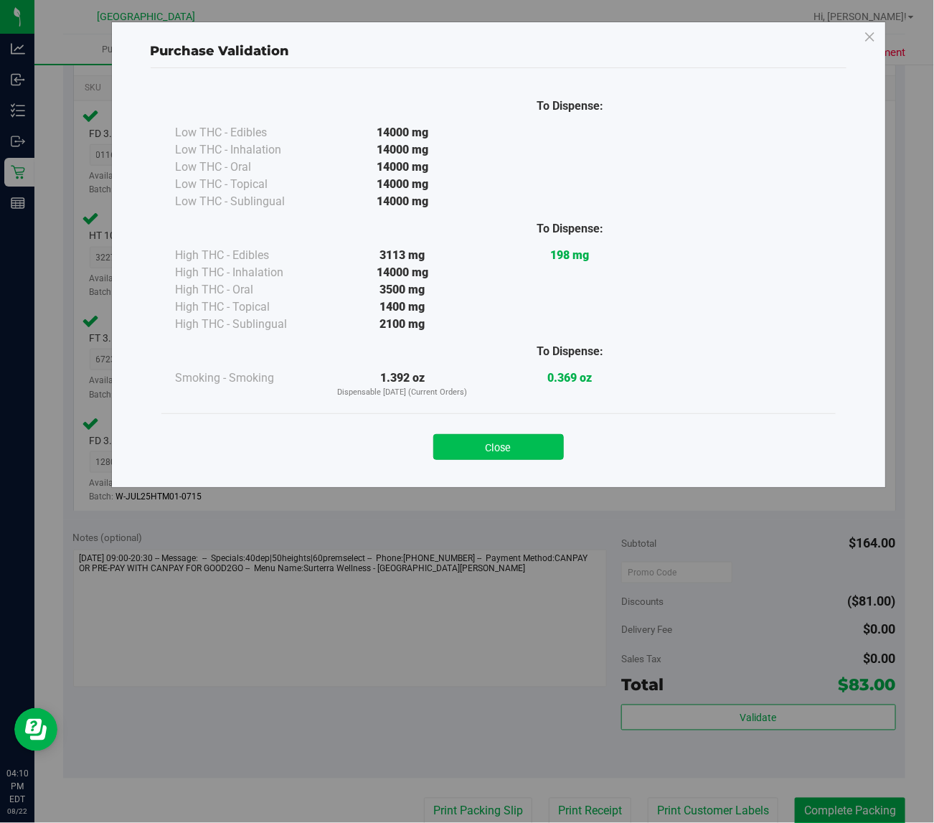
click at [522, 452] on button "Close" at bounding box center [498, 447] width 131 height 26
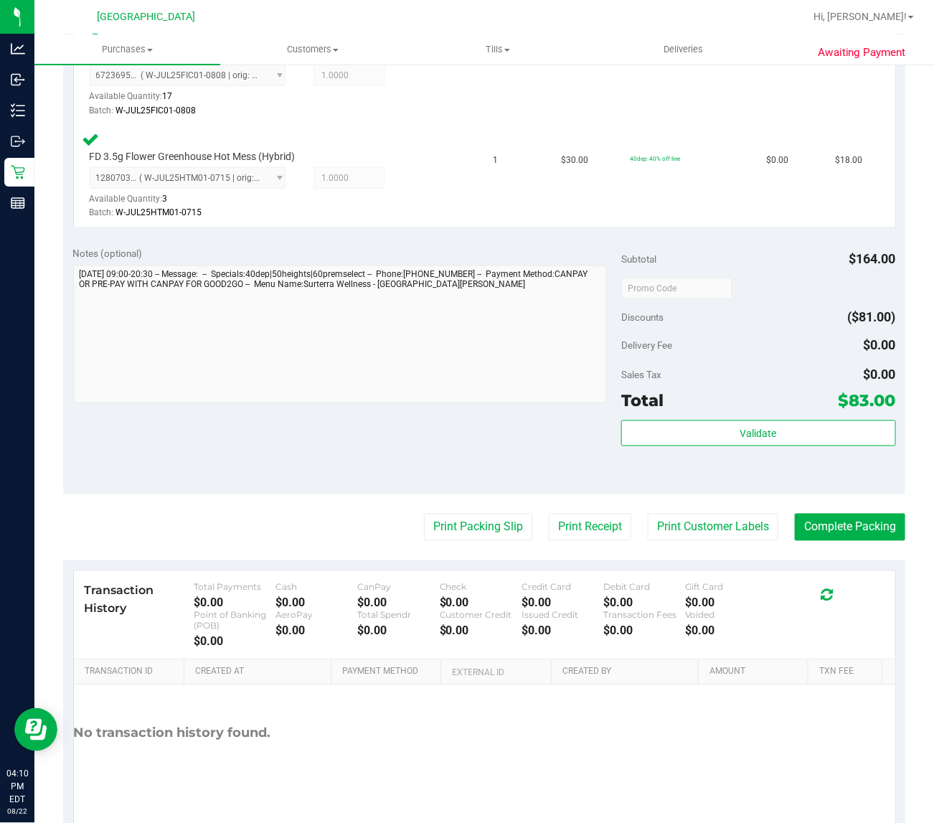
scroll to position [682, 0]
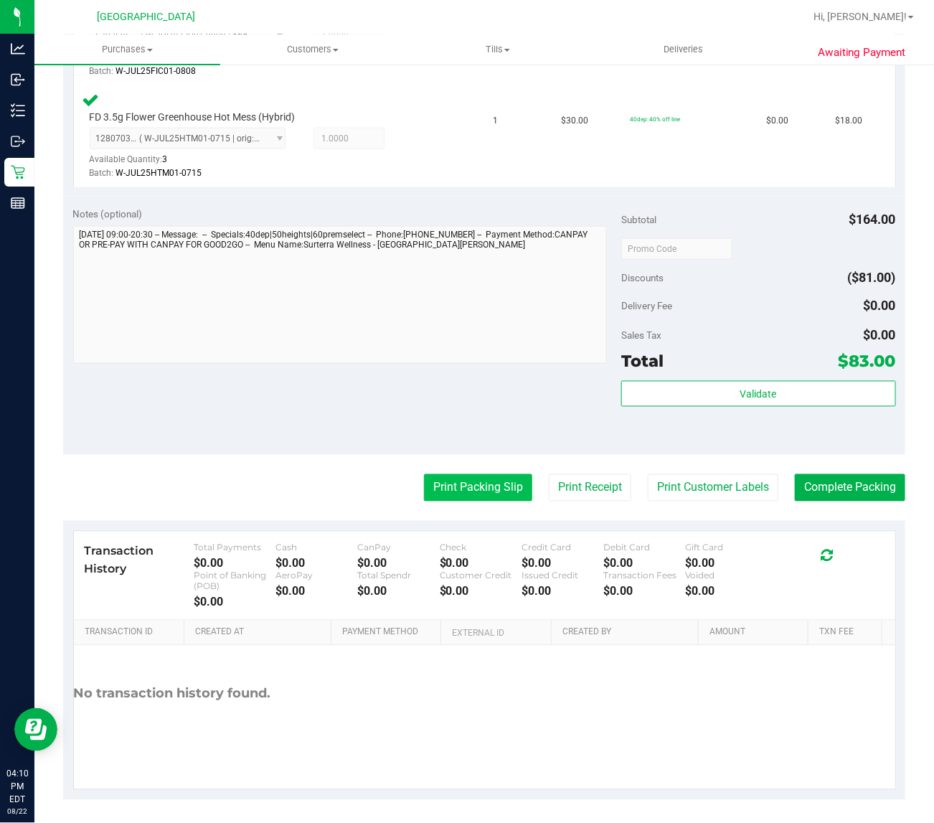
click at [436, 479] on button "Print Packing Slip" at bounding box center [478, 487] width 108 height 27
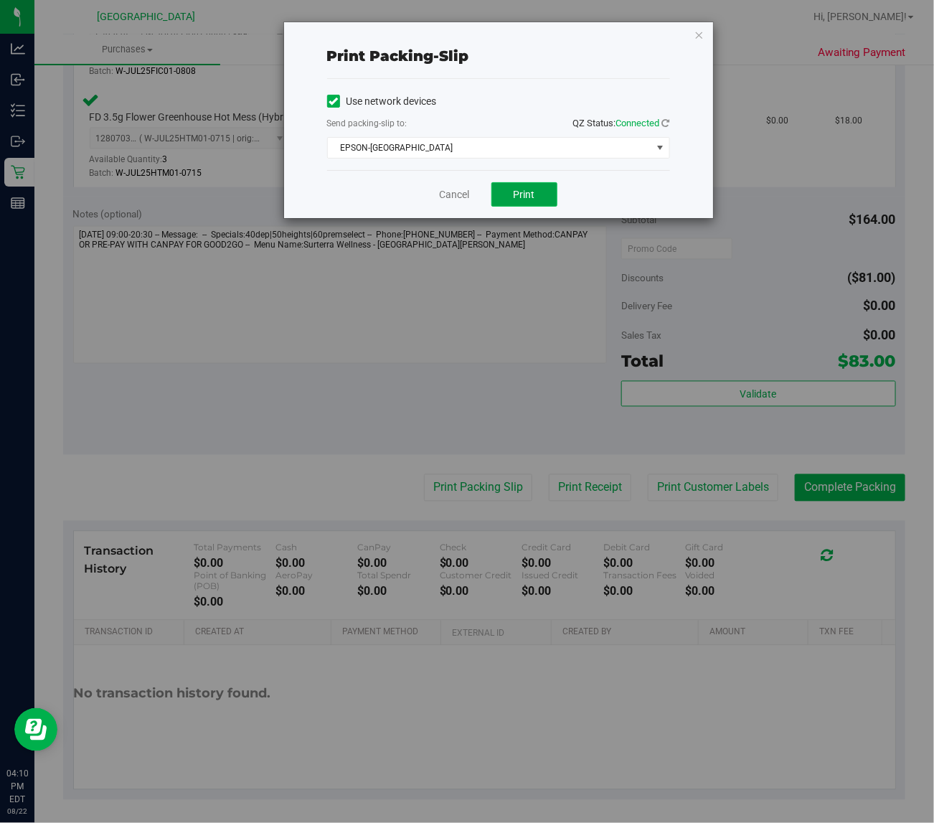
click at [526, 200] on span "Print" at bounding box center [525, 194] width 22 height 11
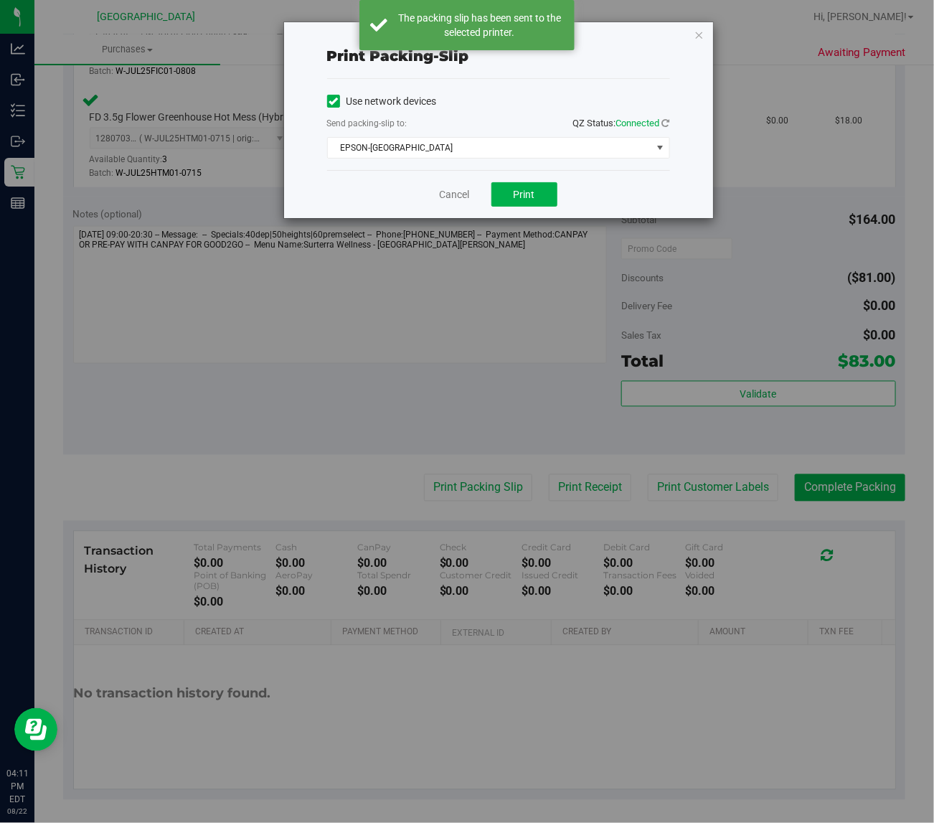
click at [418, 196] on div "Cancel Print" at bounding box center [498, 194] width 343 height 48
click at [477, 188] on div "Cancel Print" at bounding box center [498, 194] width 343 height 48
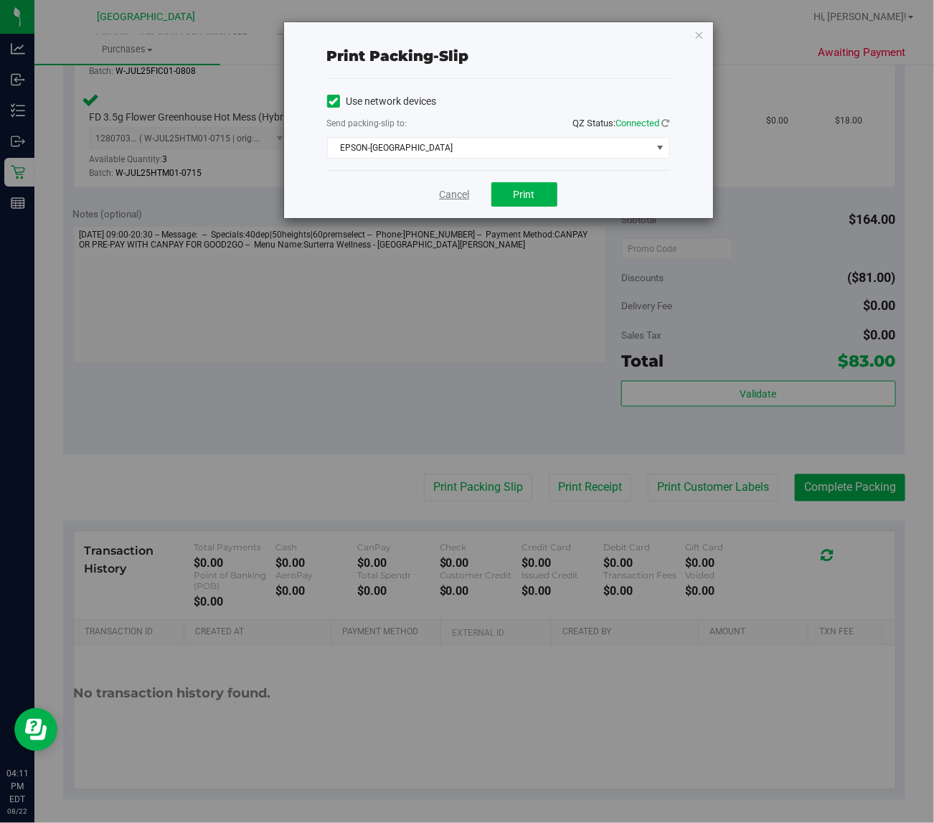
click at [453, 192] on link "Cancel" at bounding box center [455, 194] width 30 height 15
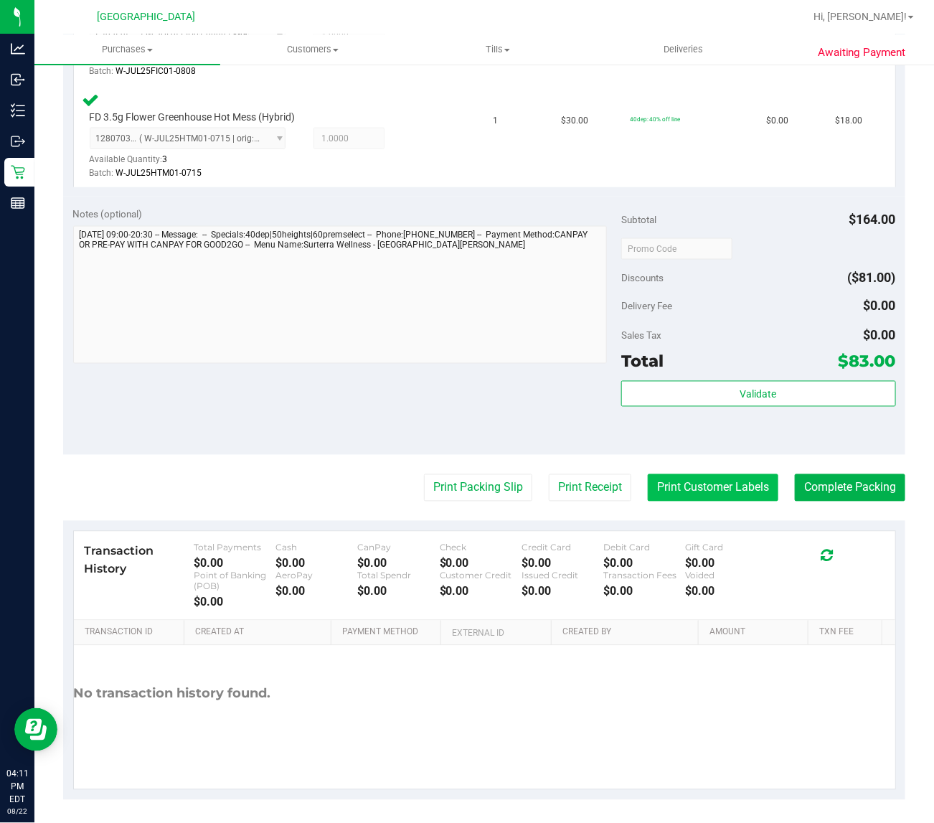
click at [703, 487] on button "Print Customer Labels" at bounding box center [713, 487] width 131 height 27
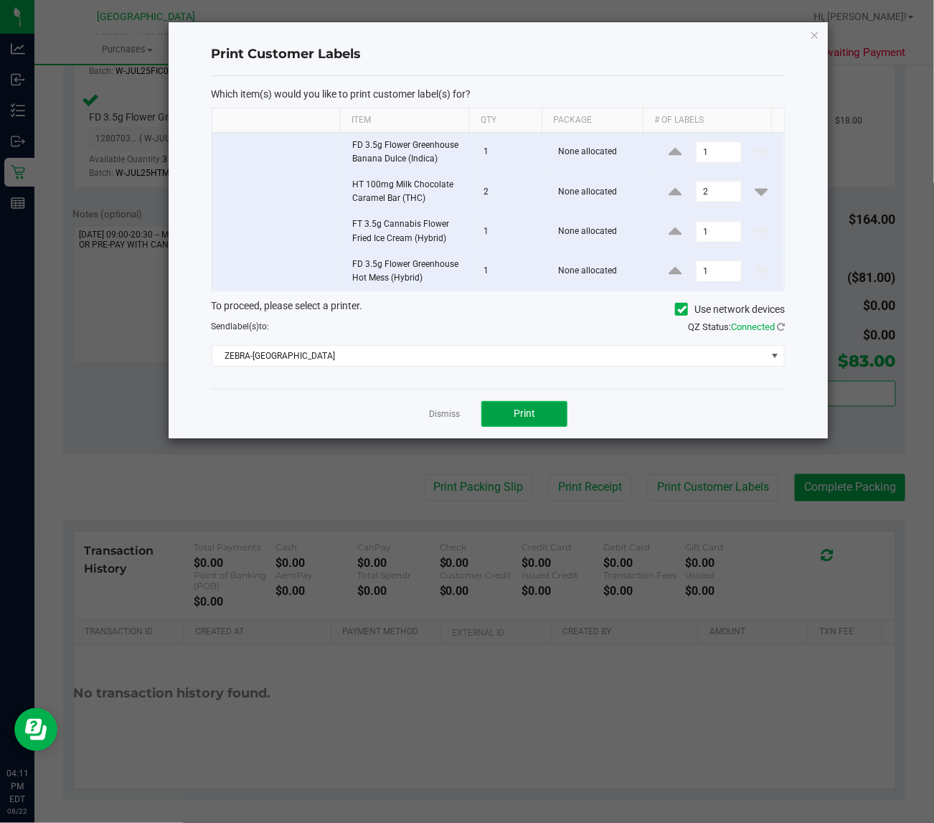
click at [538, 423] on button "Print" at bounding box center [524, 414] width 86 height 26
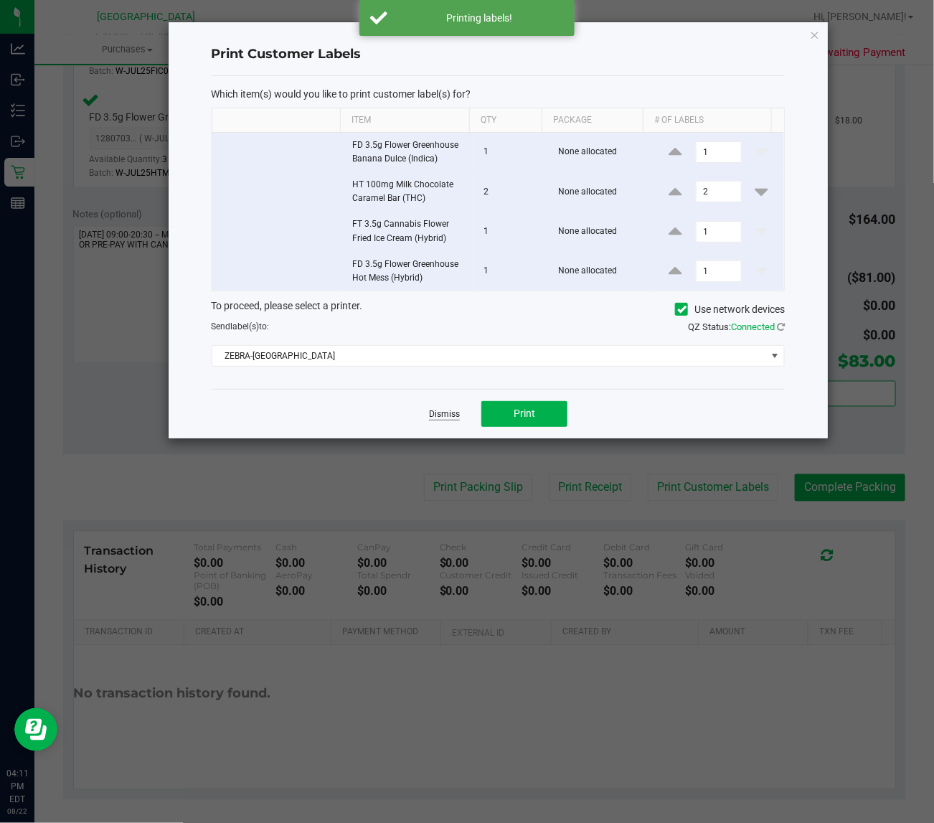
click at [443, 418] on link "Dismiss" at bounding box center [444, 414] width 31 height 12
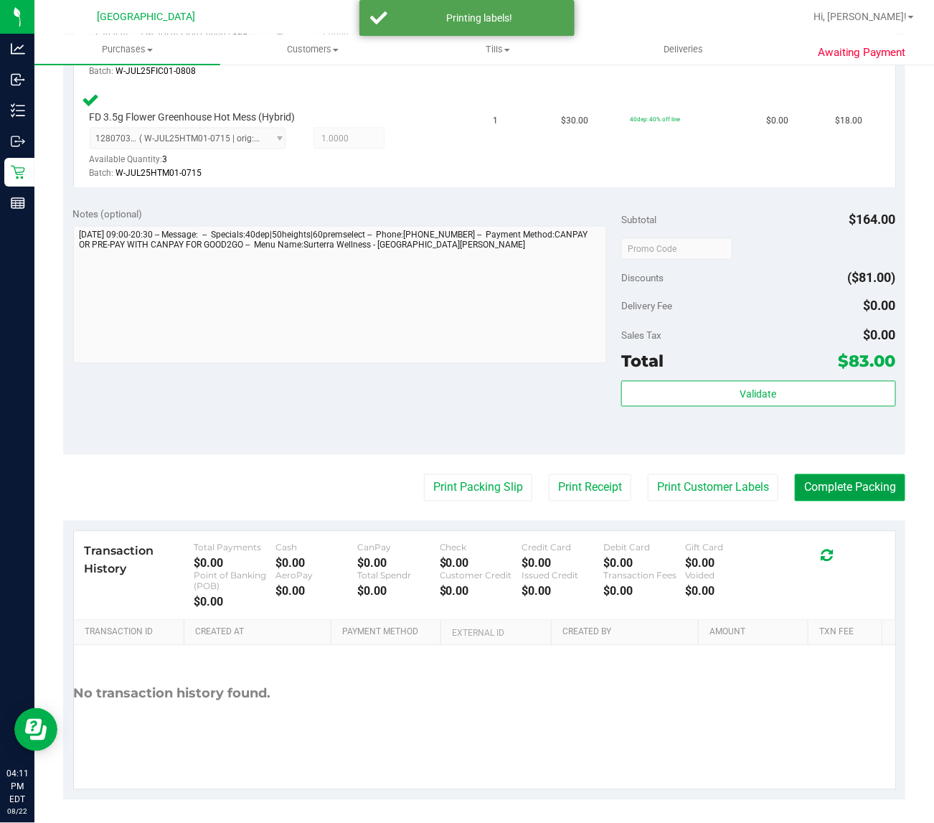
click at [823, 482] on button "Complete Packing" at bounding box center [850, 487] width 111 height 27
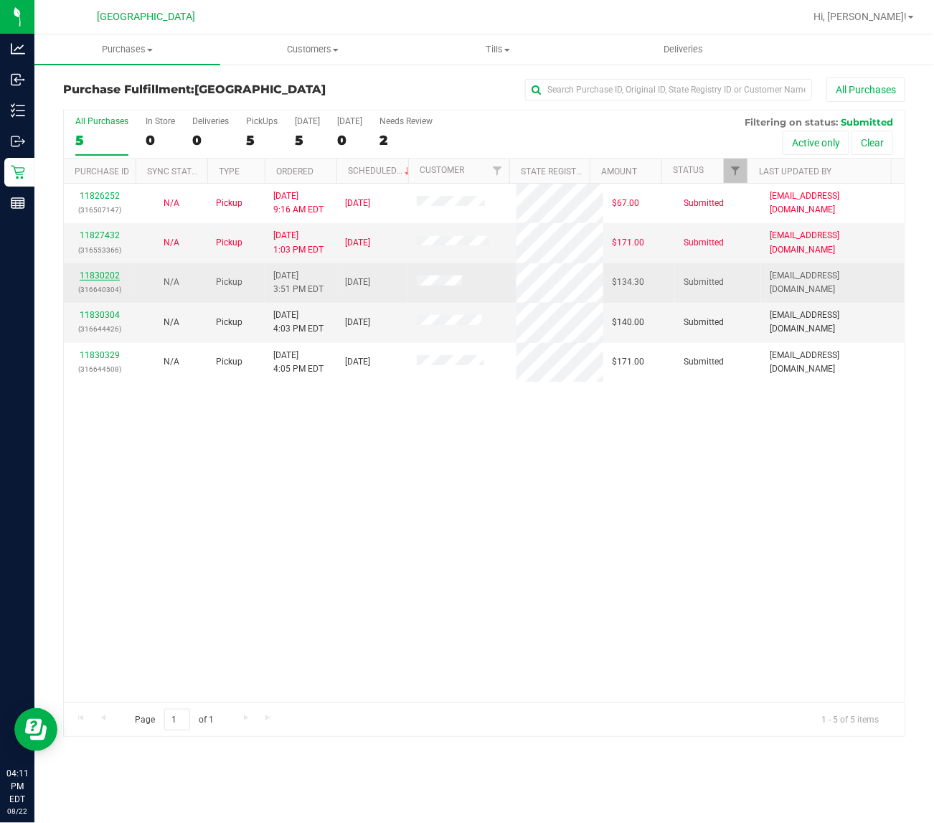
click at [99, 280] on link "11830202" at bounding box center [100, 276] width 40 height 10
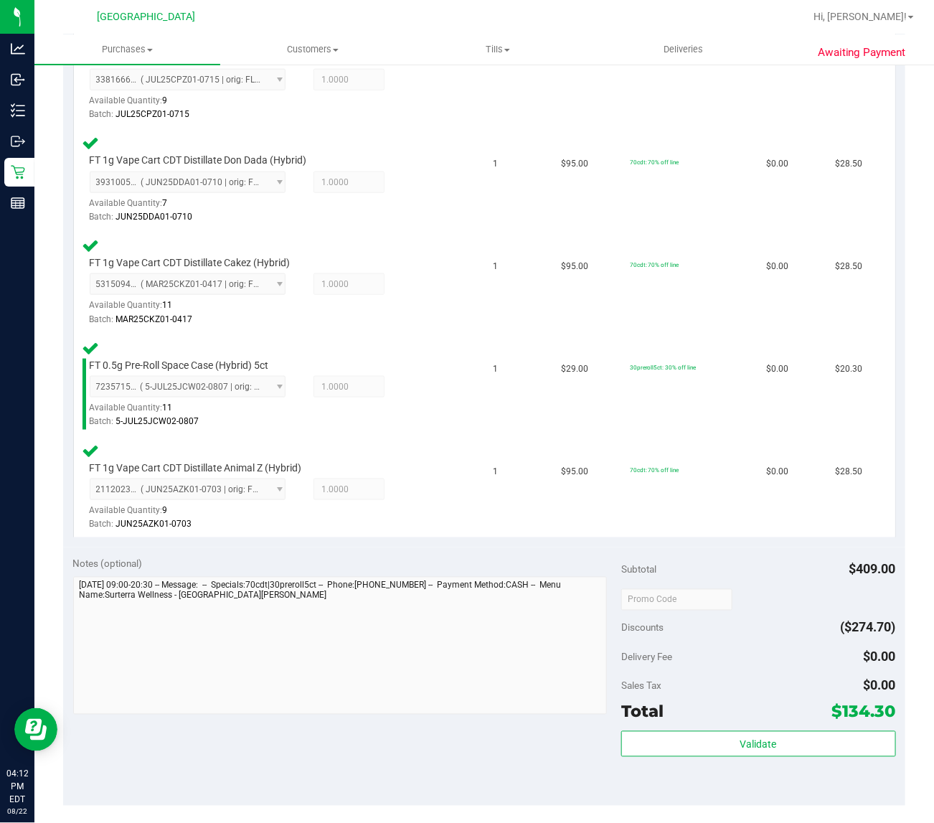
scroll to position [784, 0]
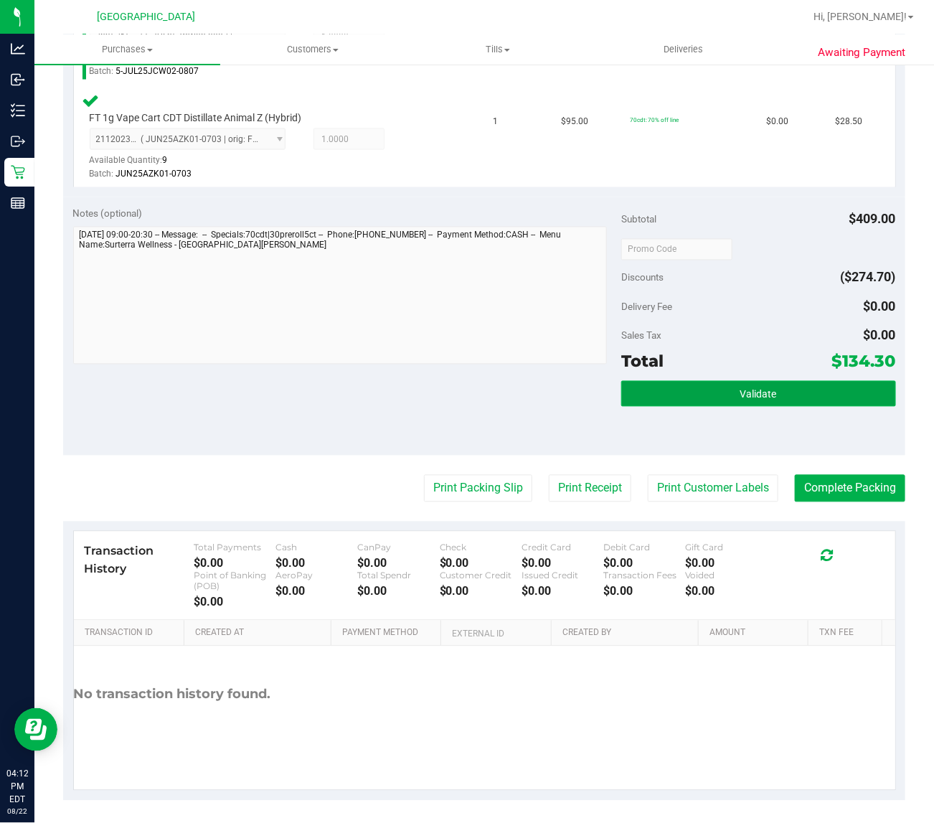
click at [715, 389] on button "Validate" at bounding box center [758, 394] width 274 height 26
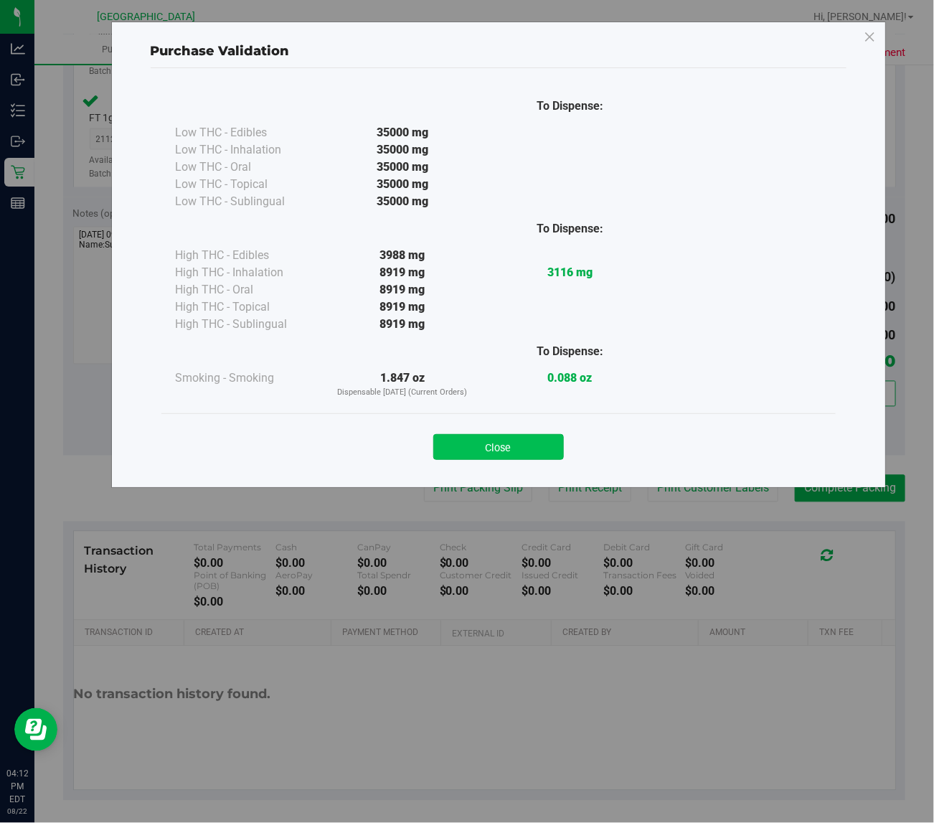
click at [502, 440] on button "Close" at bounding box center [498, 447] width 131 height 26
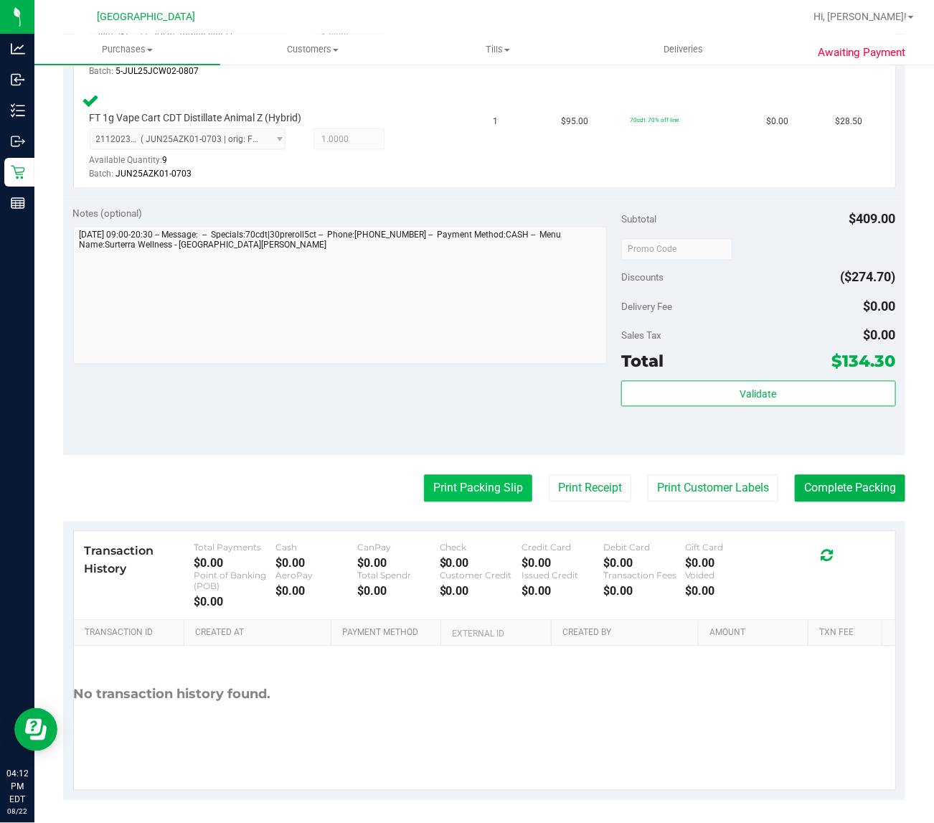
click at [469, 482] on button "Print Packing Slip" at bounding box center [478, 488] width 108 height 27
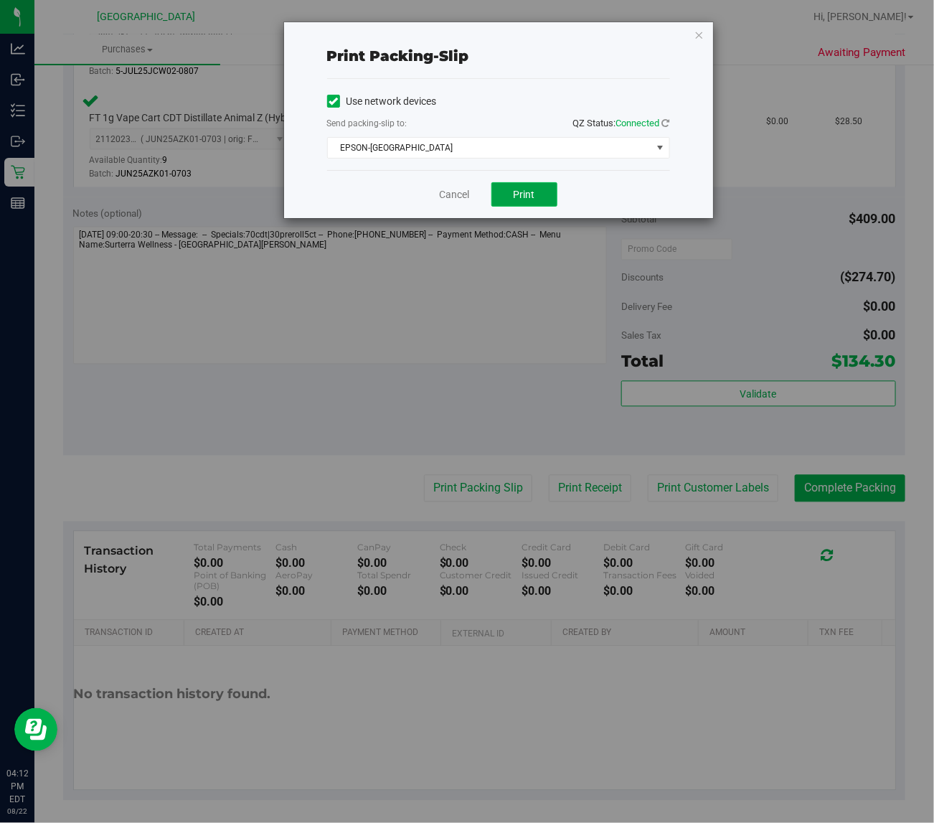
click at [535, 200] on span "Print" at bounding box center [525, 194] width 22 height 11
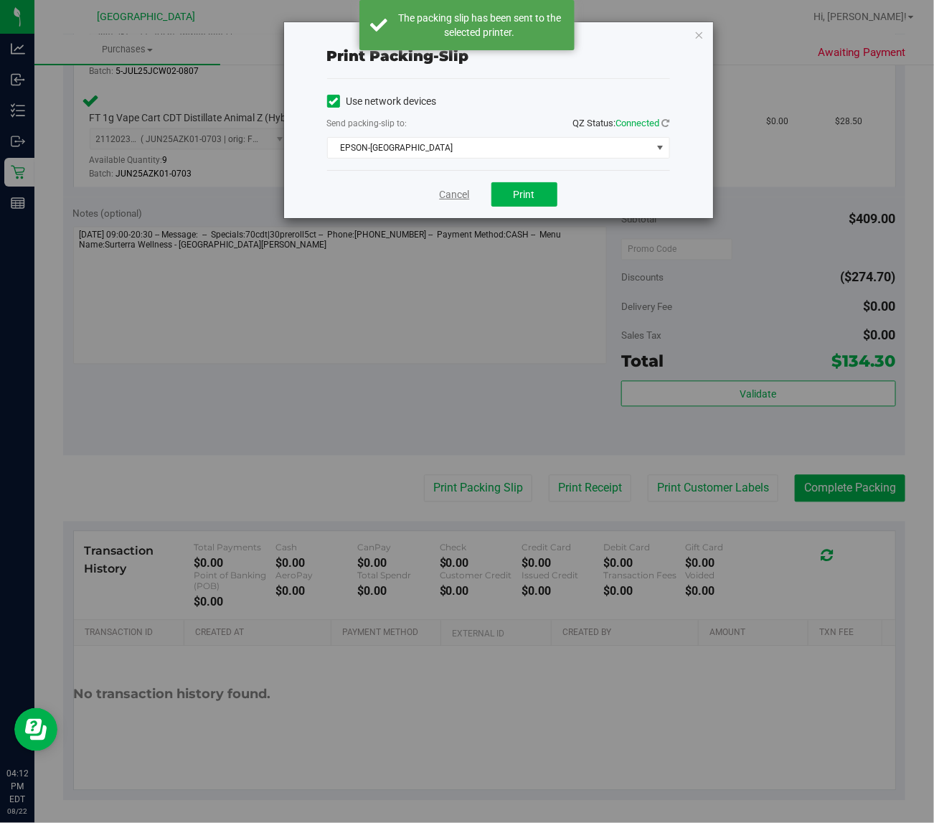
click at [456, 201] on link "Cancel" at bounding box center [455, 194] width 30 height 15
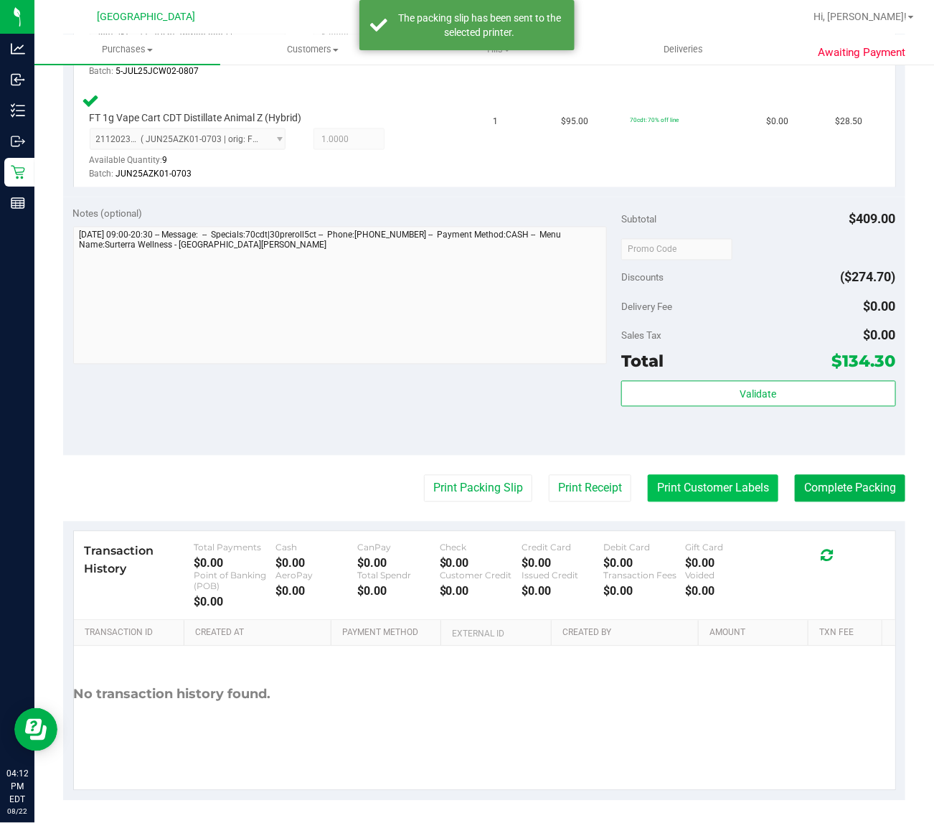
click at [729, 481] on button "Print Customer Labels" at bounding box center [713, 488] width 131 height 27
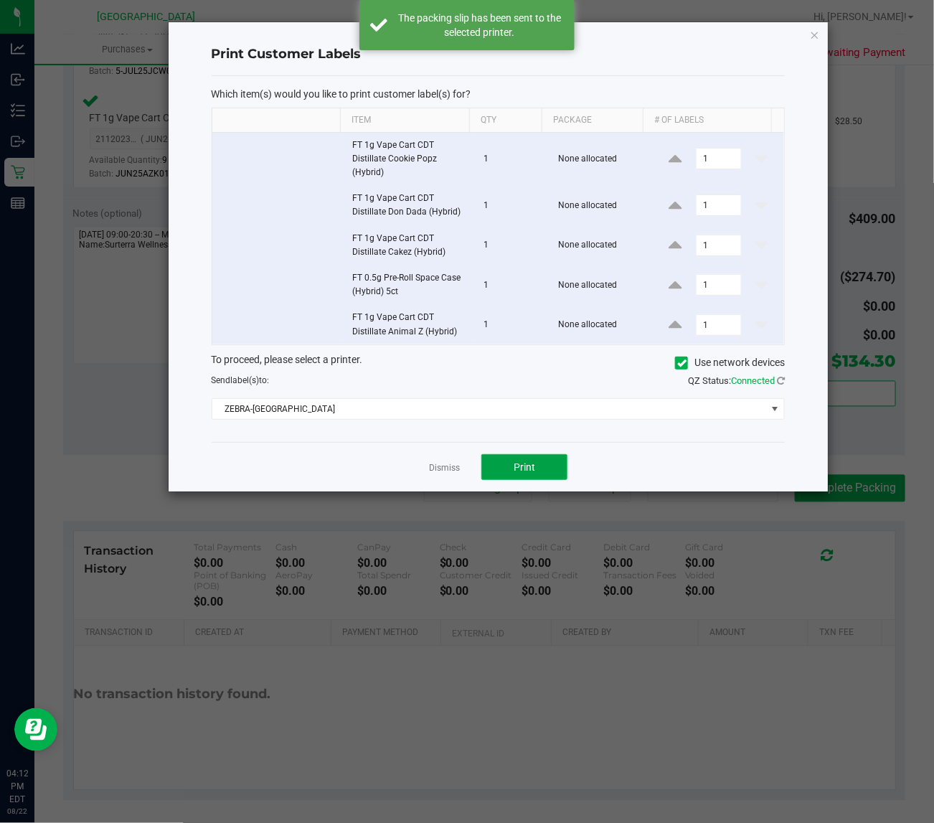
click at [535, 456] on button "Print" at bounding box center [524, 467] width 86 height 26
click at [456, 469] on link "Dismiss" at bounding box center [444, 468] width 31 height 12
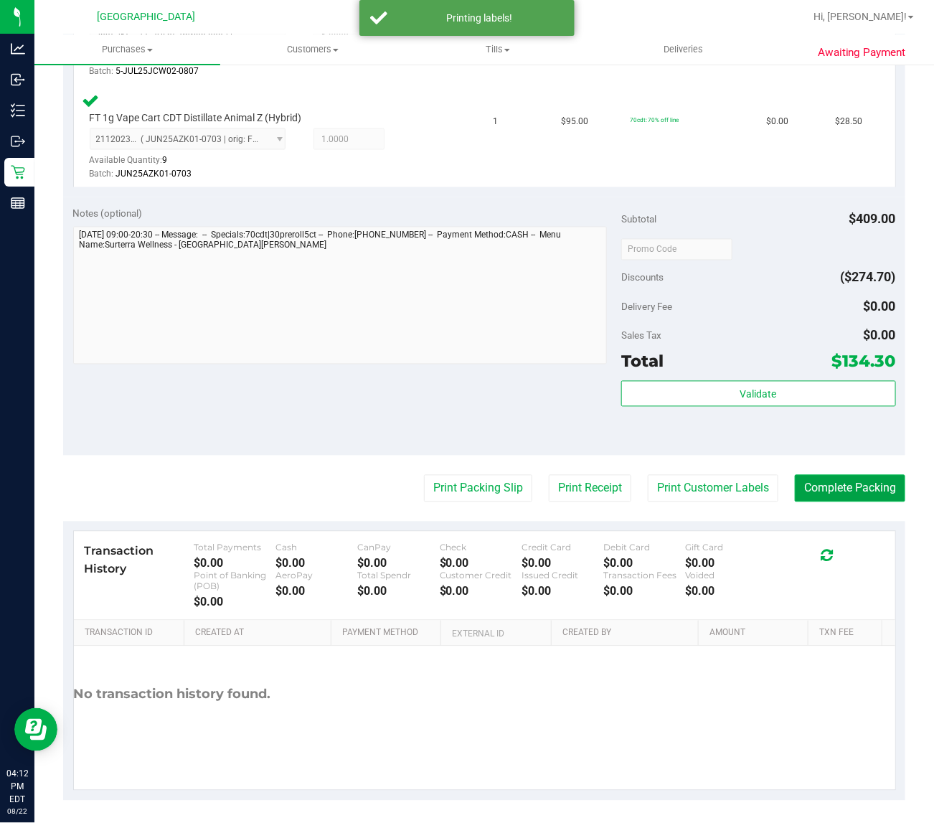
click at [843, 477] on button "Complete Packing" at bounding box center [850, 488] width 111 height 27
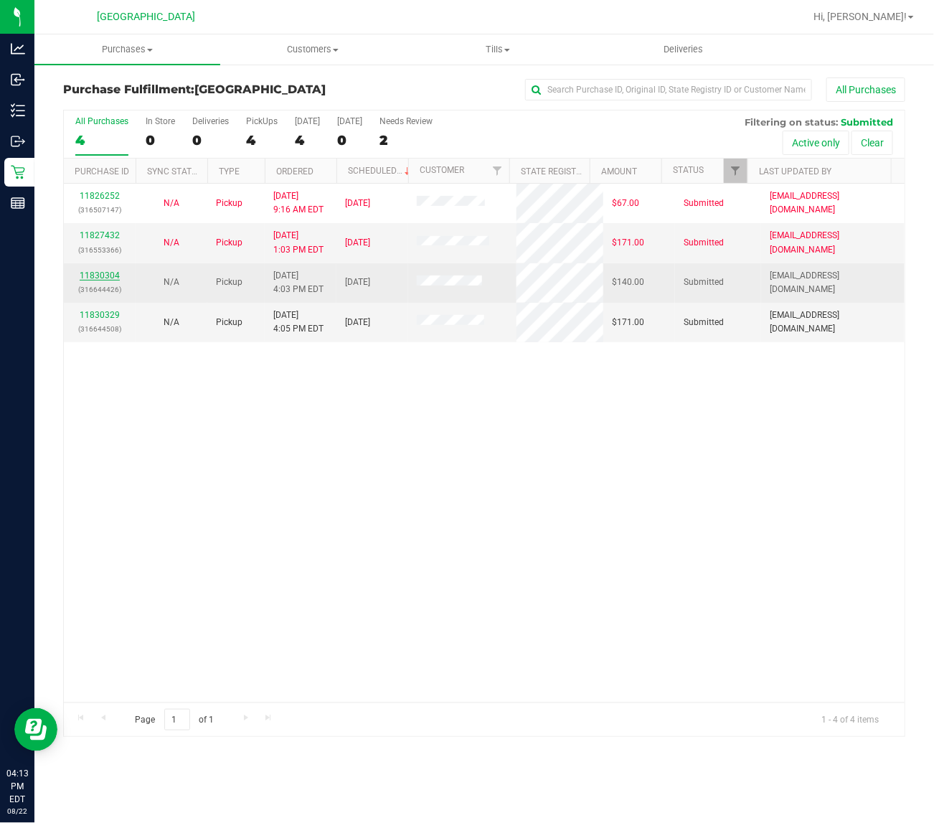
click at [95, 274] on link "11830304" at bounding box center [100, 276] width 40 height 10
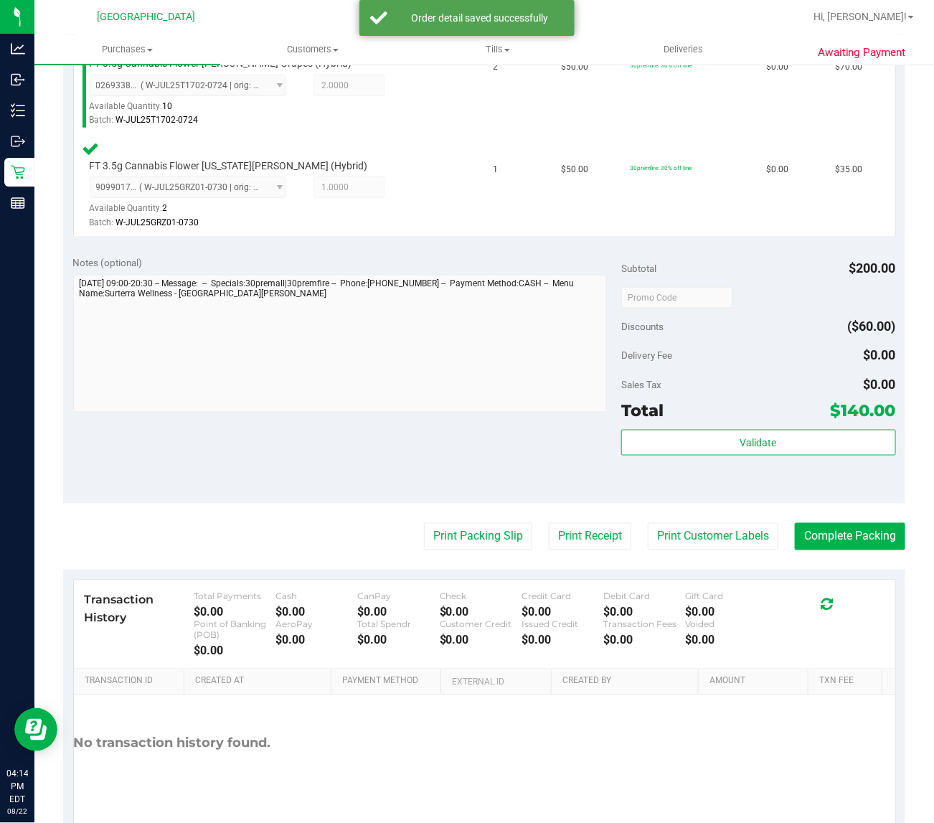
scroll to position [538, 0]
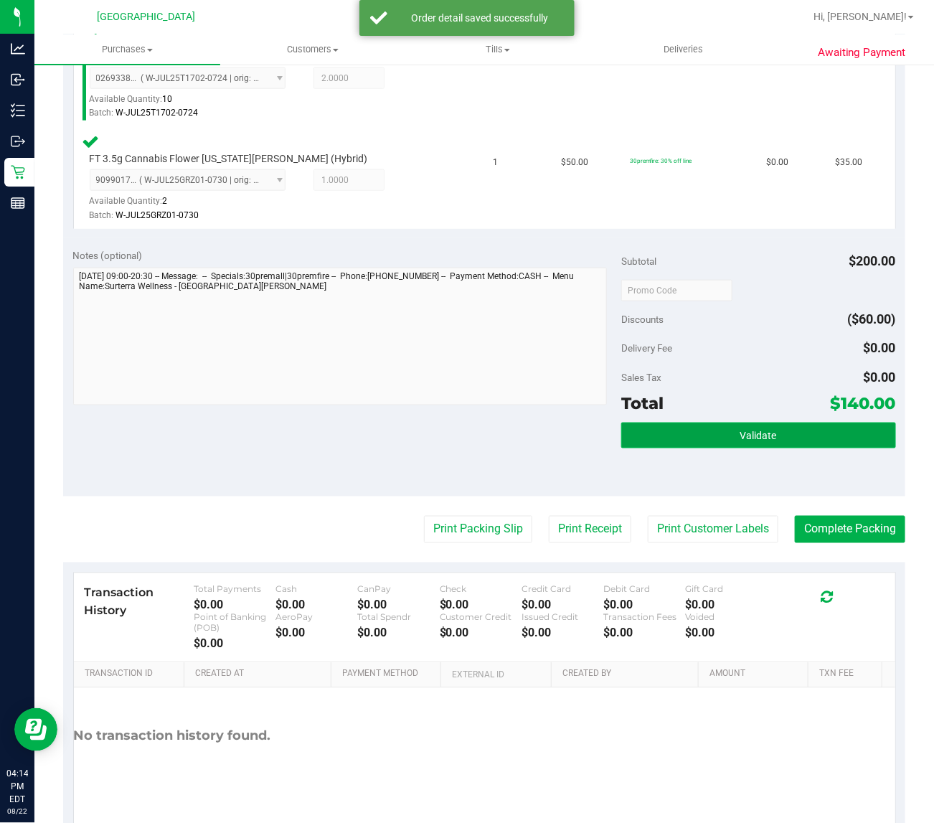
click at [793, 428] on button "Validate" at bounding box center [758, 436] width 274 height 26
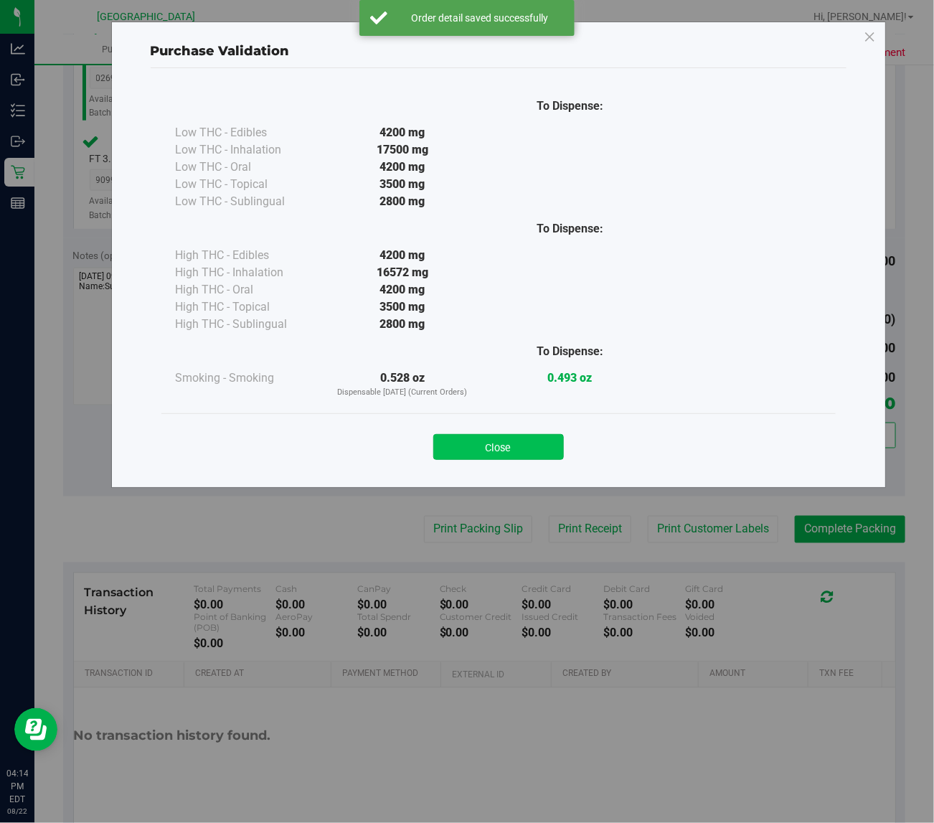
click at [514, 453] on button "Close" at bounding box center [498, 447] width 131 height 26
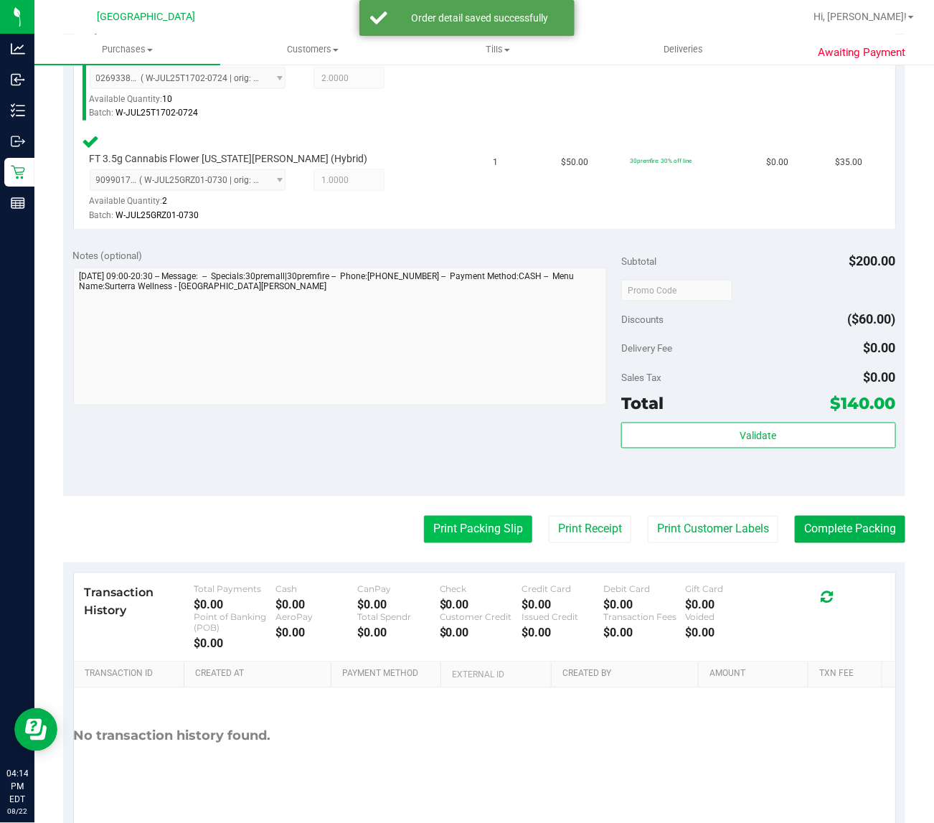
click at [465, 525] on button "Print Packing Slip" at bounding box center [478, 529] width 108 height 27
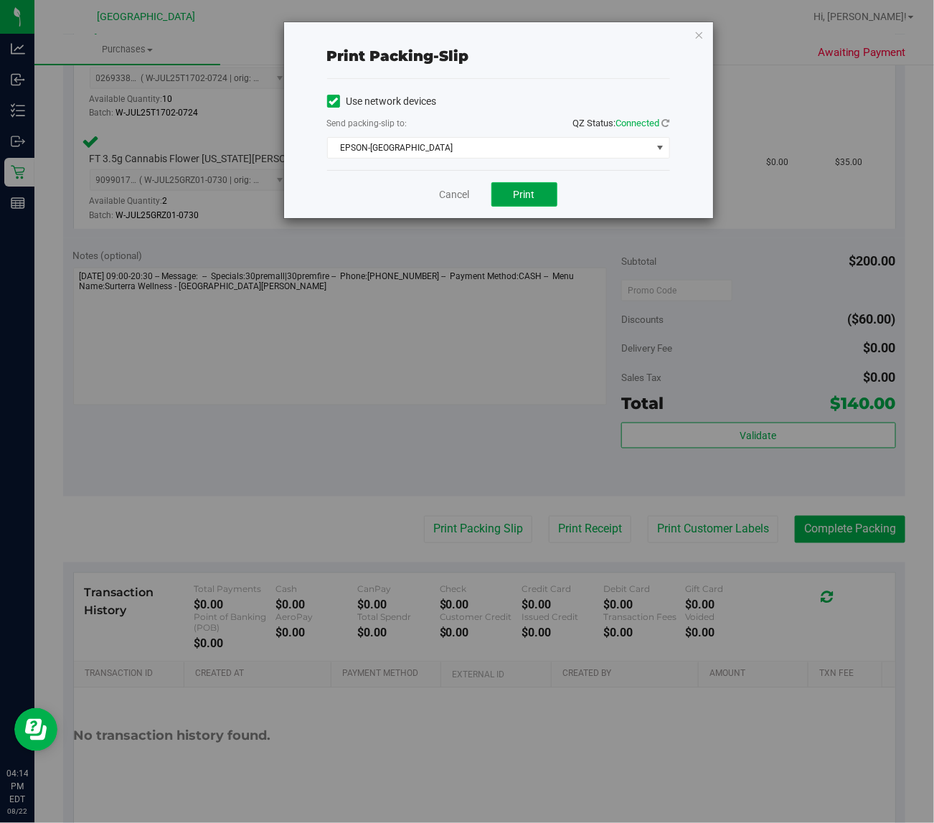
click at [532, 189] on span "Print" at bounding box center [525, 194] width 22 height 11
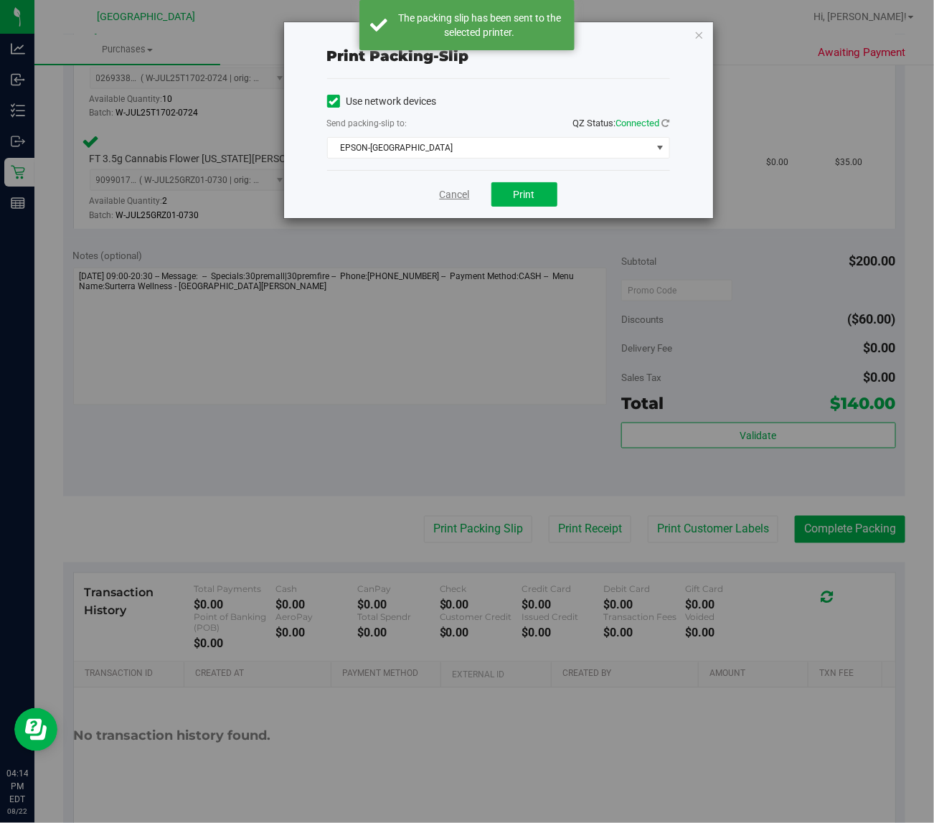
click at [464, 199] on link "Cancel" at bounding box center [455, 194] width 30 height 15
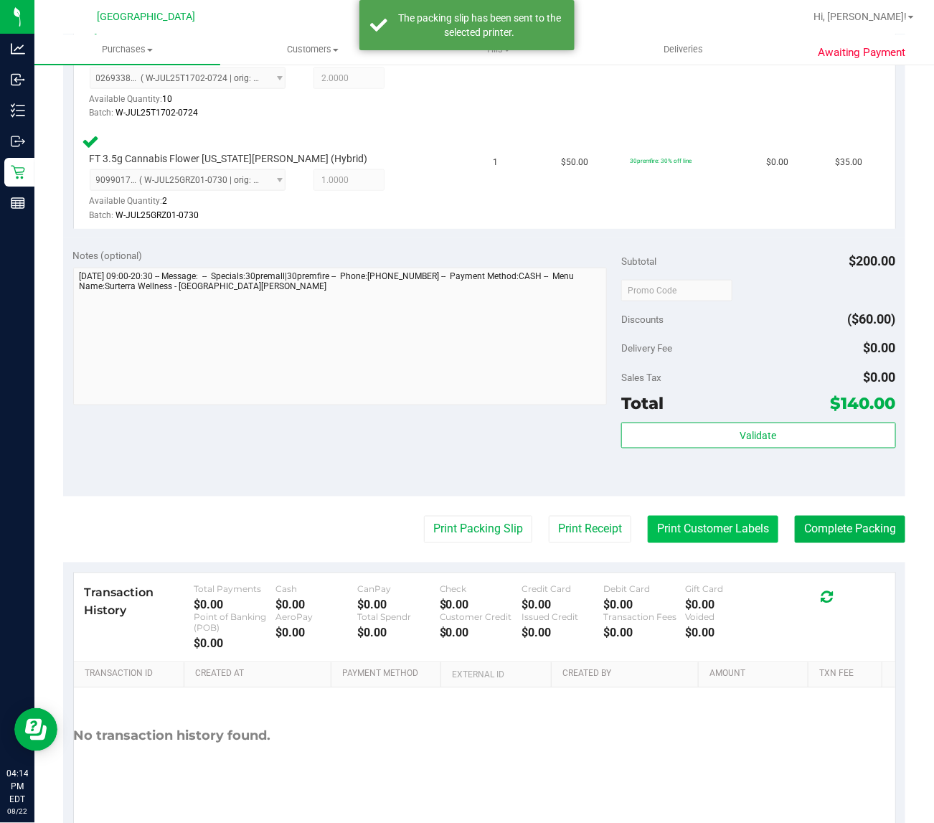
click at [700, 525] on button "Print Customer Labels" at bounding box center [713, 529] width 131 height 27
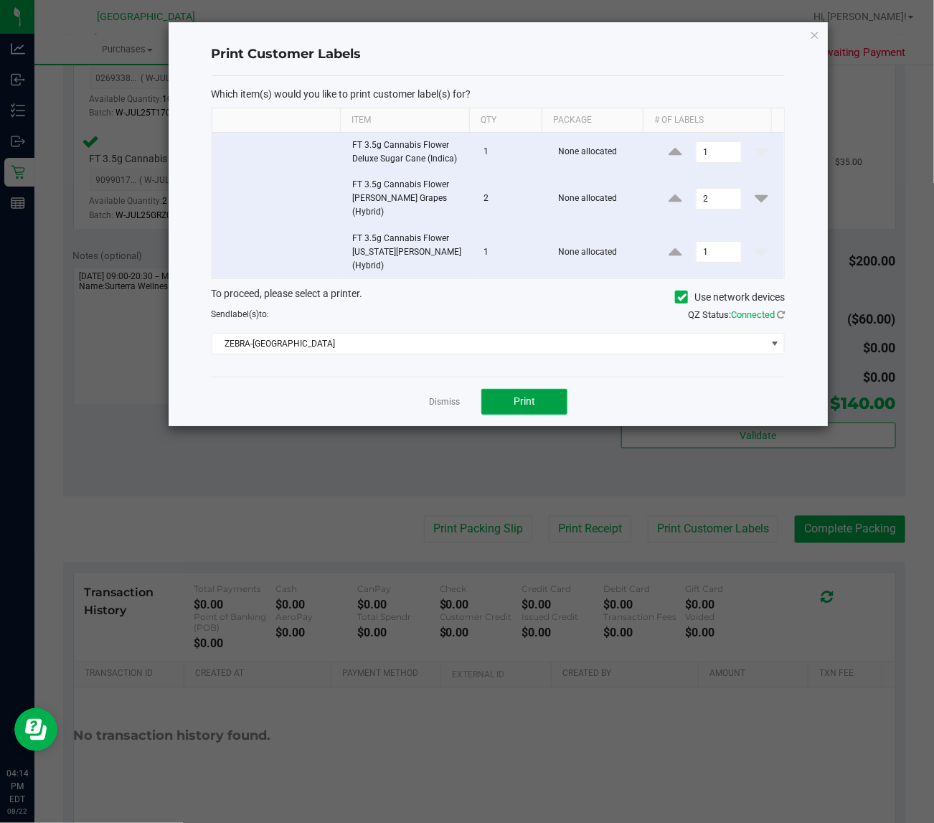
click at [531, 395] on span "Print" at bounding box center [525, 400] width 22 height 11
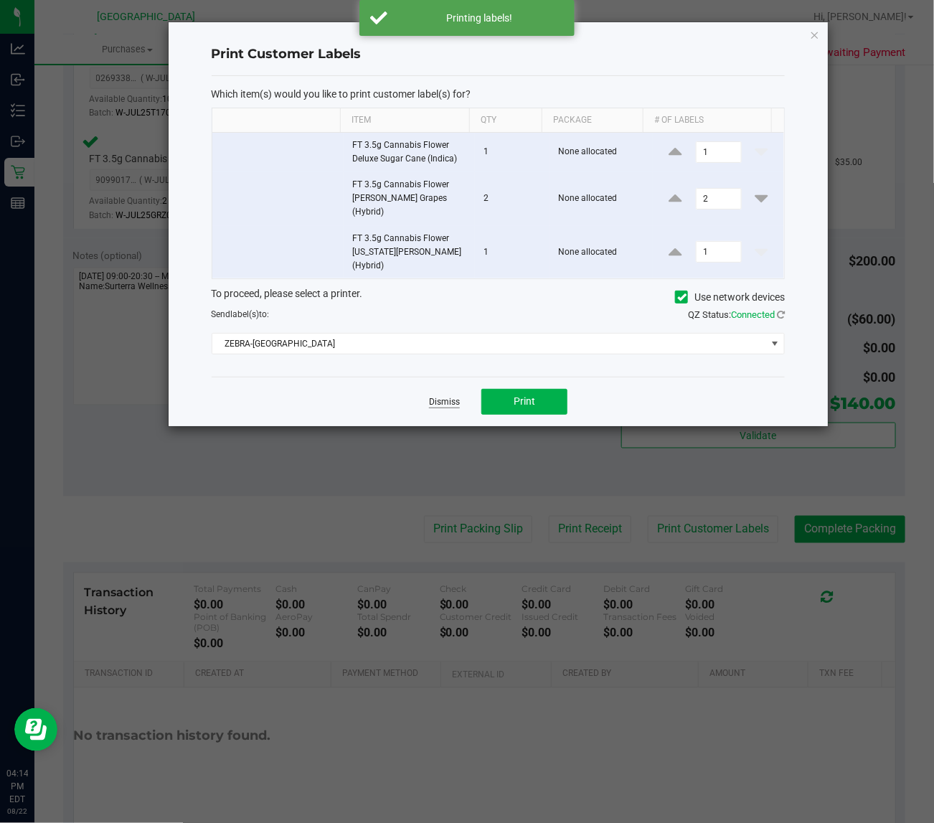
click at [443, 396] on link "Dismiss" at bounding box center [444, 402] width 31 height 12
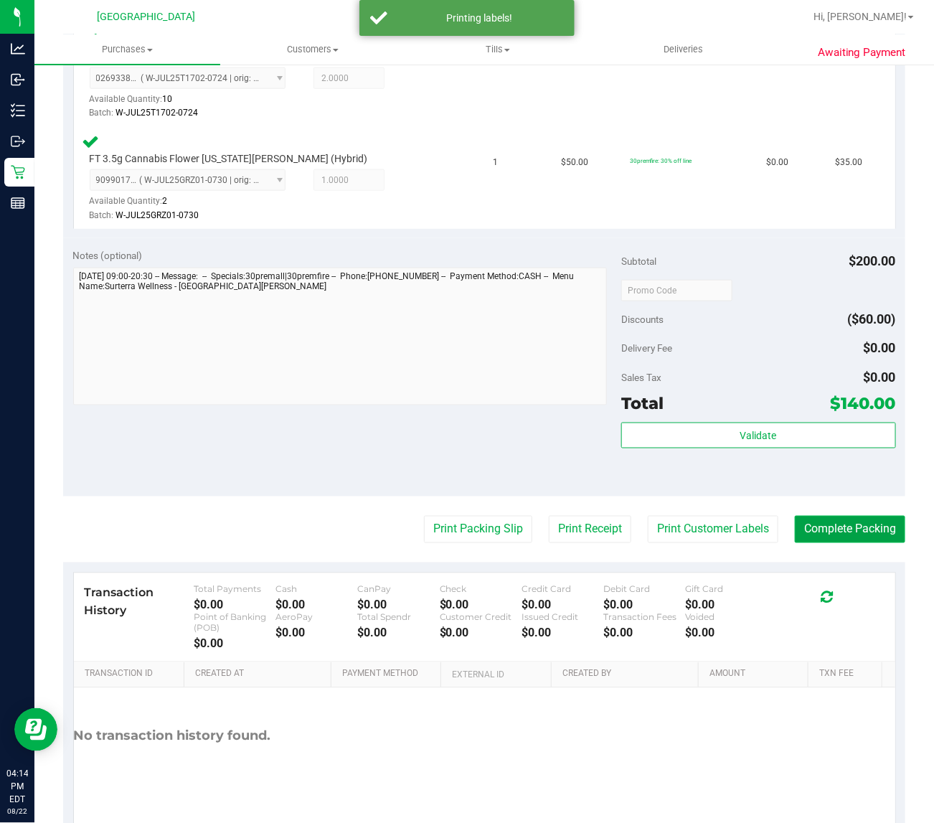
click at [826, 533] on button "Complete Packing" at bounding box center [850, 529] width 111 height 27
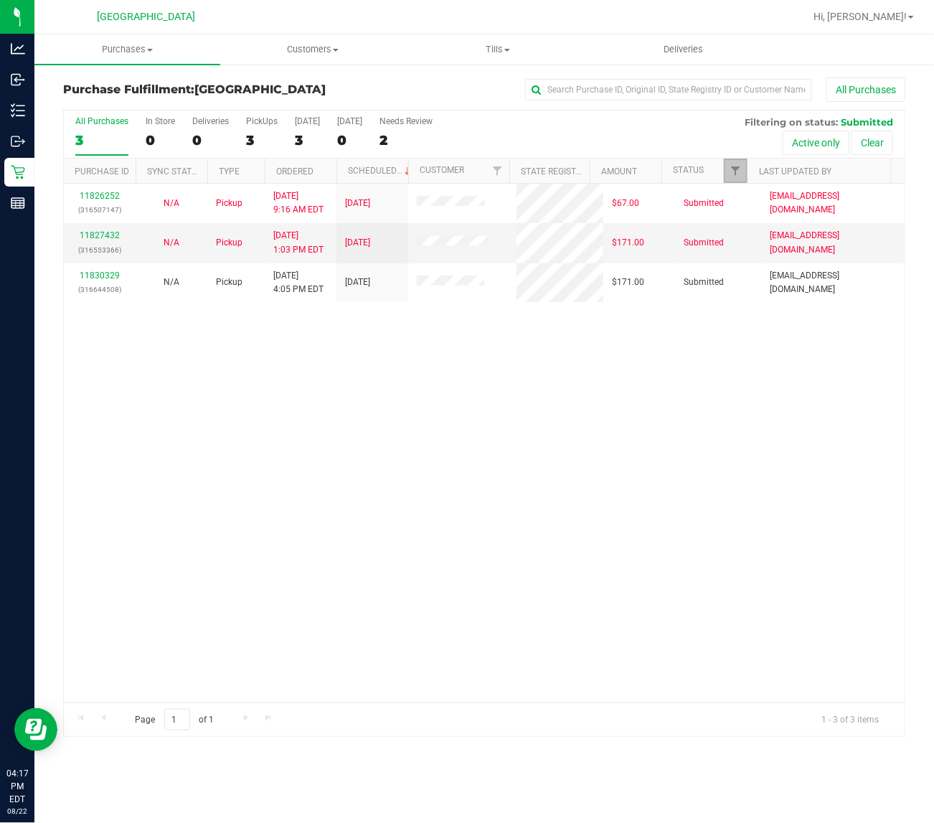
click at [725, 166] on link "Filter" at bounding box center [736, 171] width 24 height 24
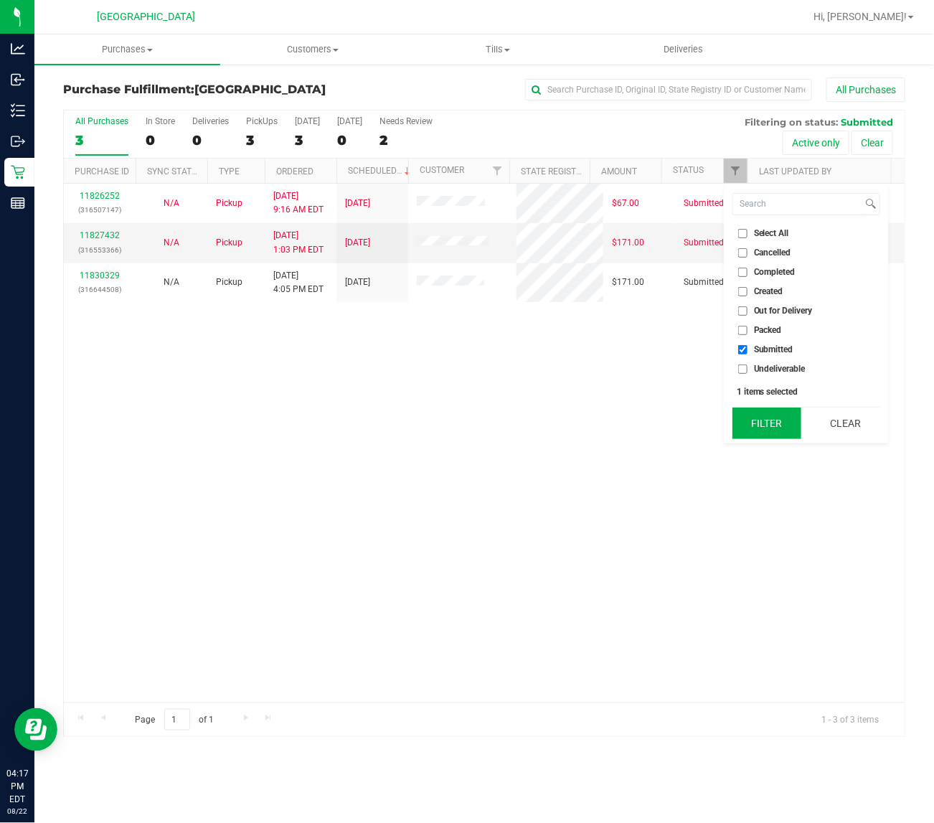
click at [757, 413] on button "Filter" at bounding box center [767, 424] width 69 height 32
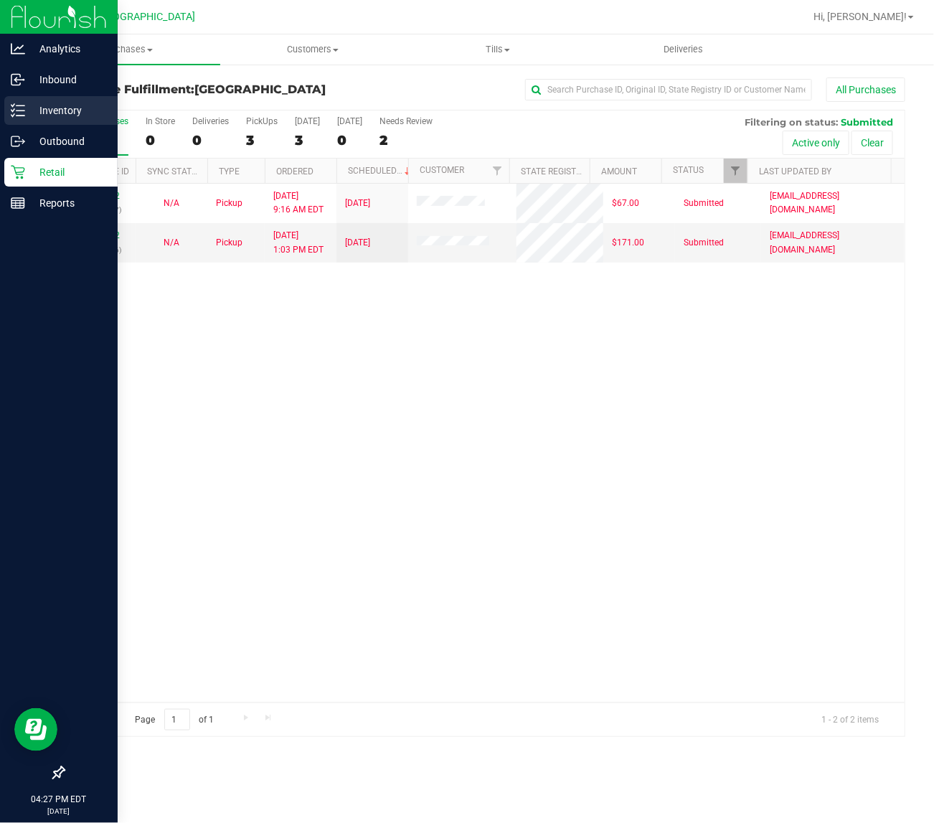
click at [12, 110] on icon at bounding box center [18, 110] width 14 height 14
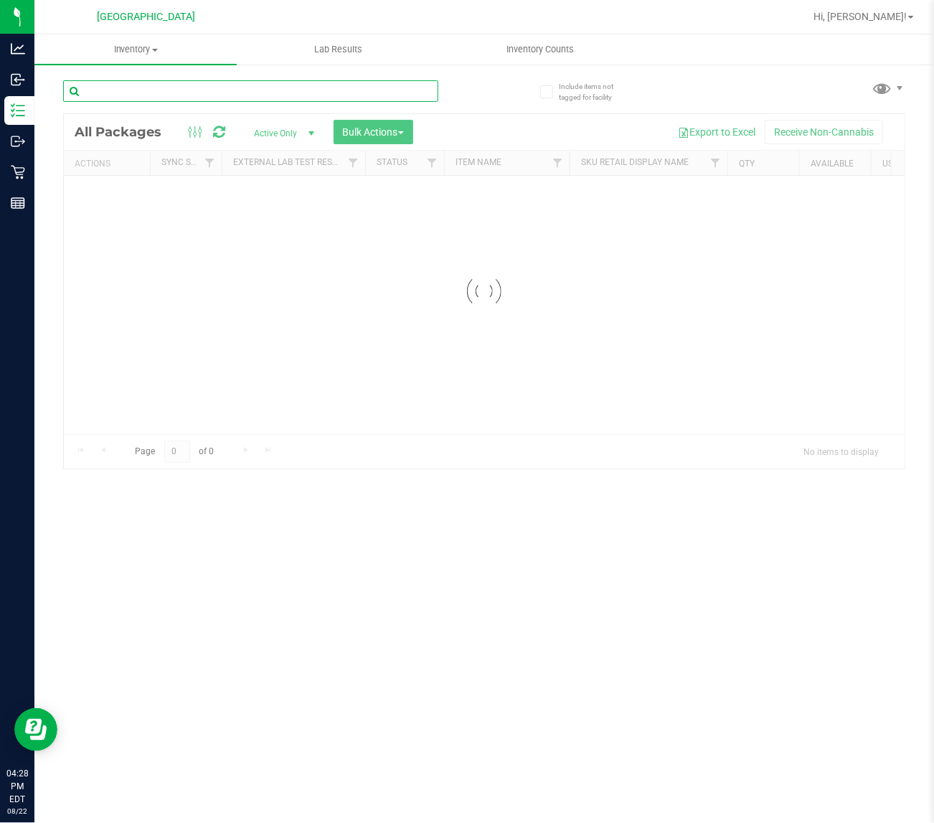
click at [131, 90] on input "text" at bounding box center [250, 91] width 375 height 22
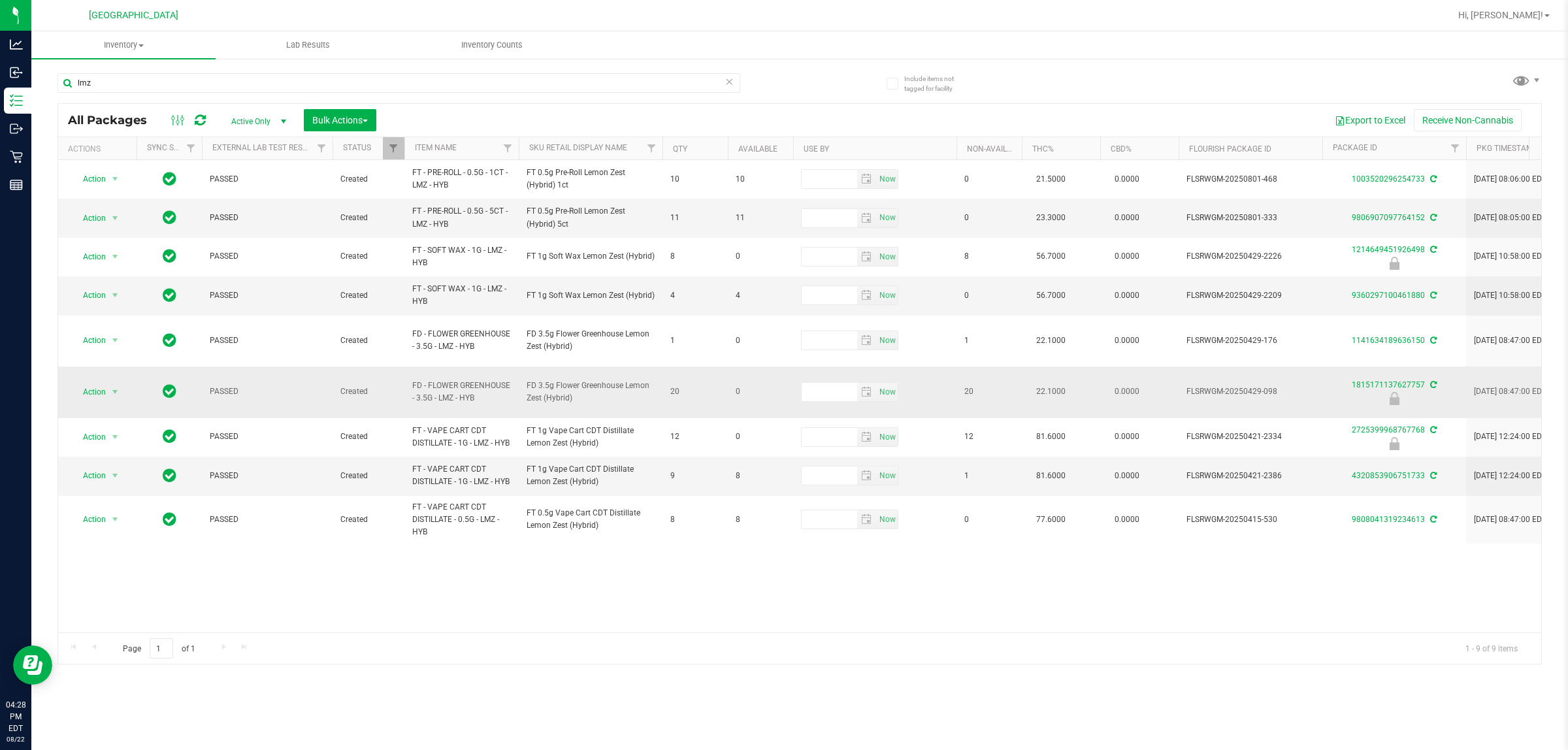
click at [474, 380] on span "FD - FLOWER GREENHOUSE - 3.5G - LMZ - HYB" at bounding box center [462, 391] width 98 height 25
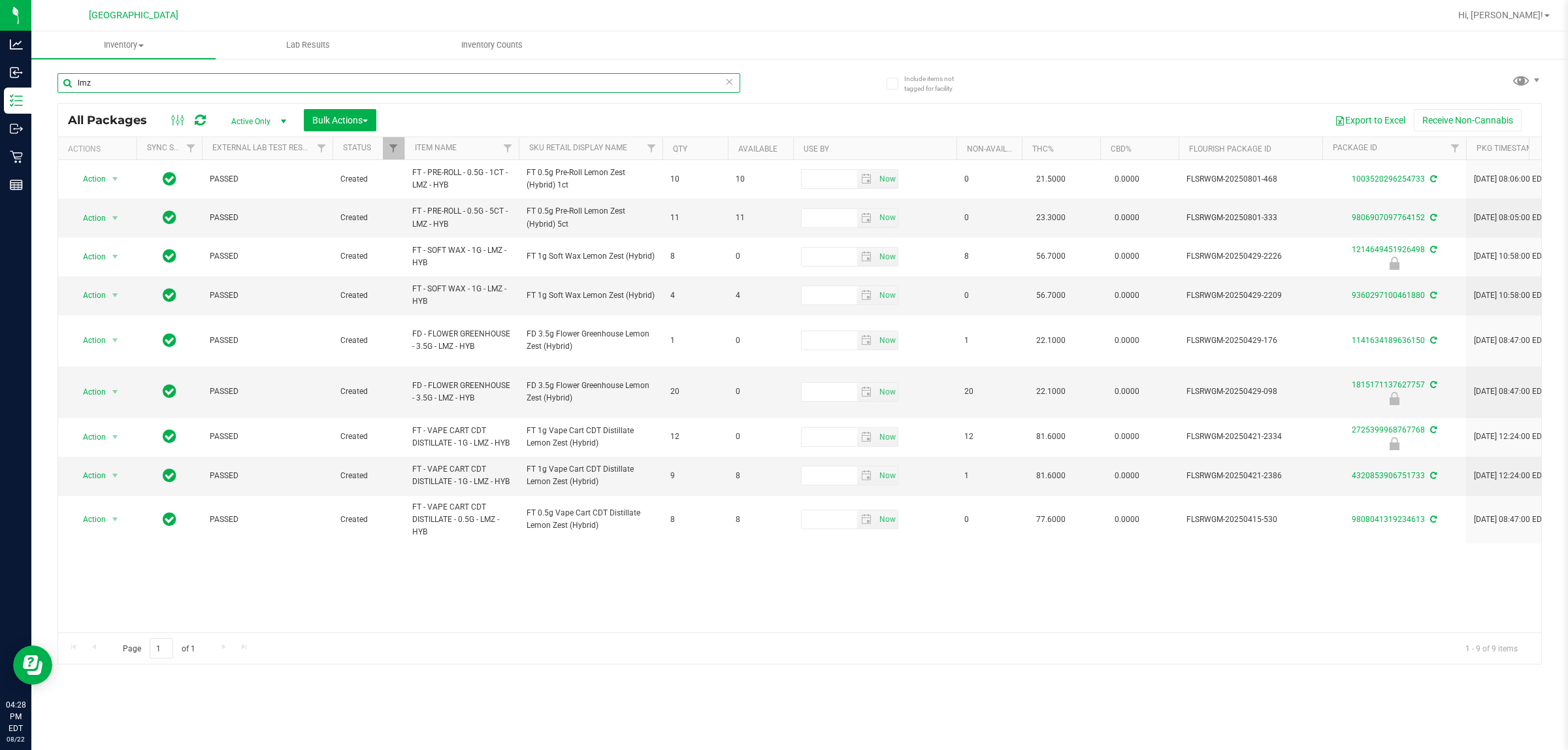
click at [144, 77] on input "lmz" at bounding box center [399, 83] width 683 height 20
type input "1815171137627757"
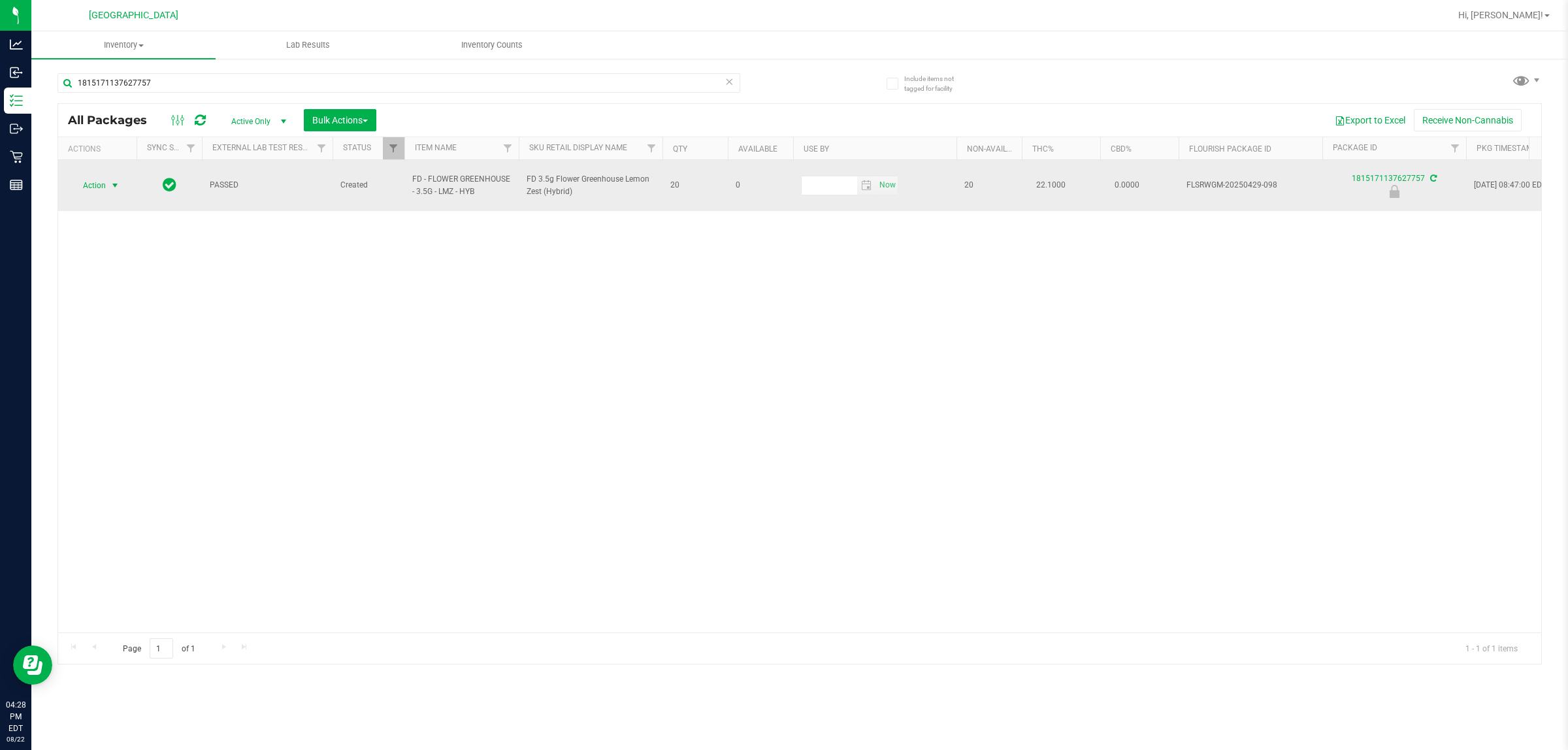
click at [116, 180] on span "select" at bounding box center [115, 185] width 10 height 10
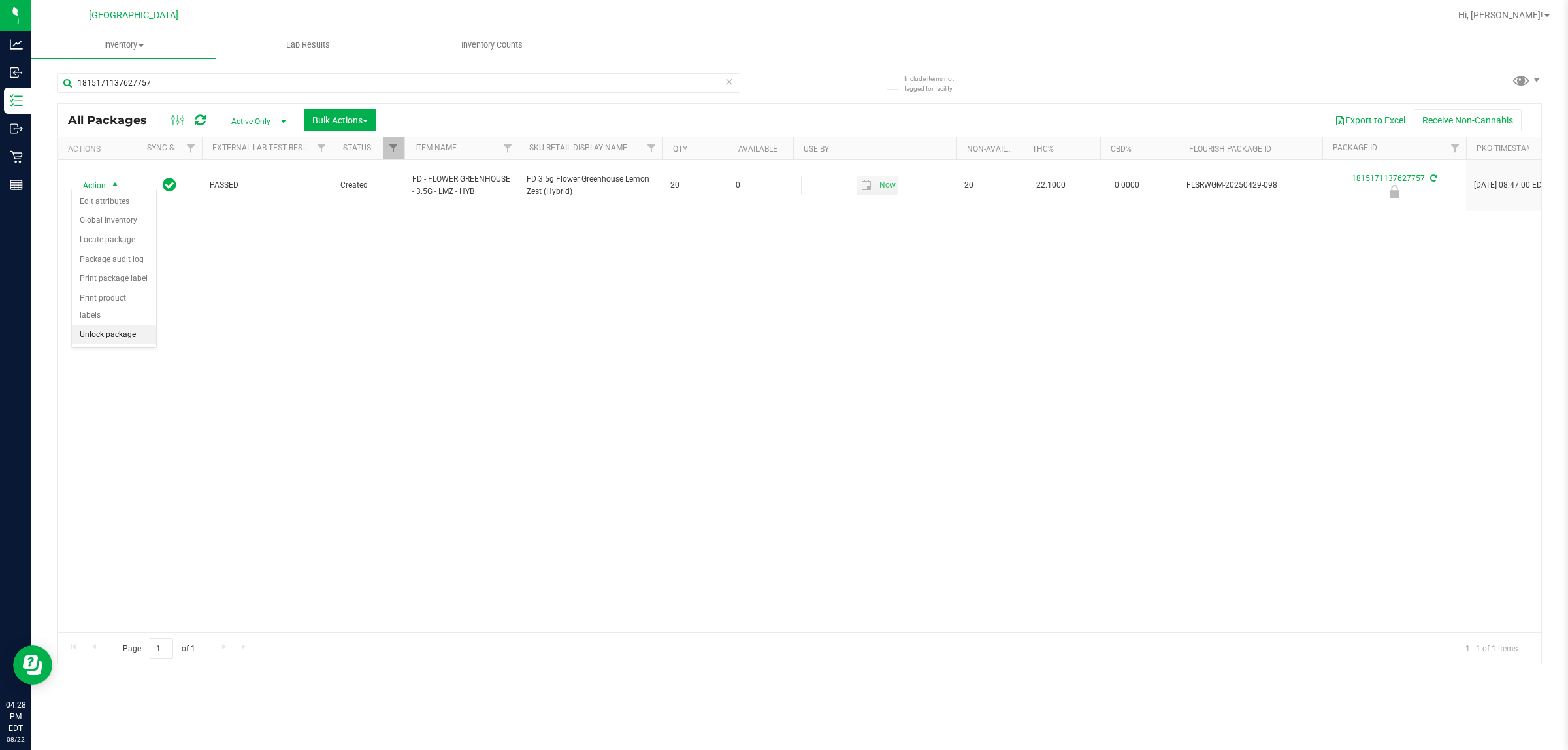
click at [100, 325] on li "Unlock package" at bounding box center [114, 335] width 85 height 20
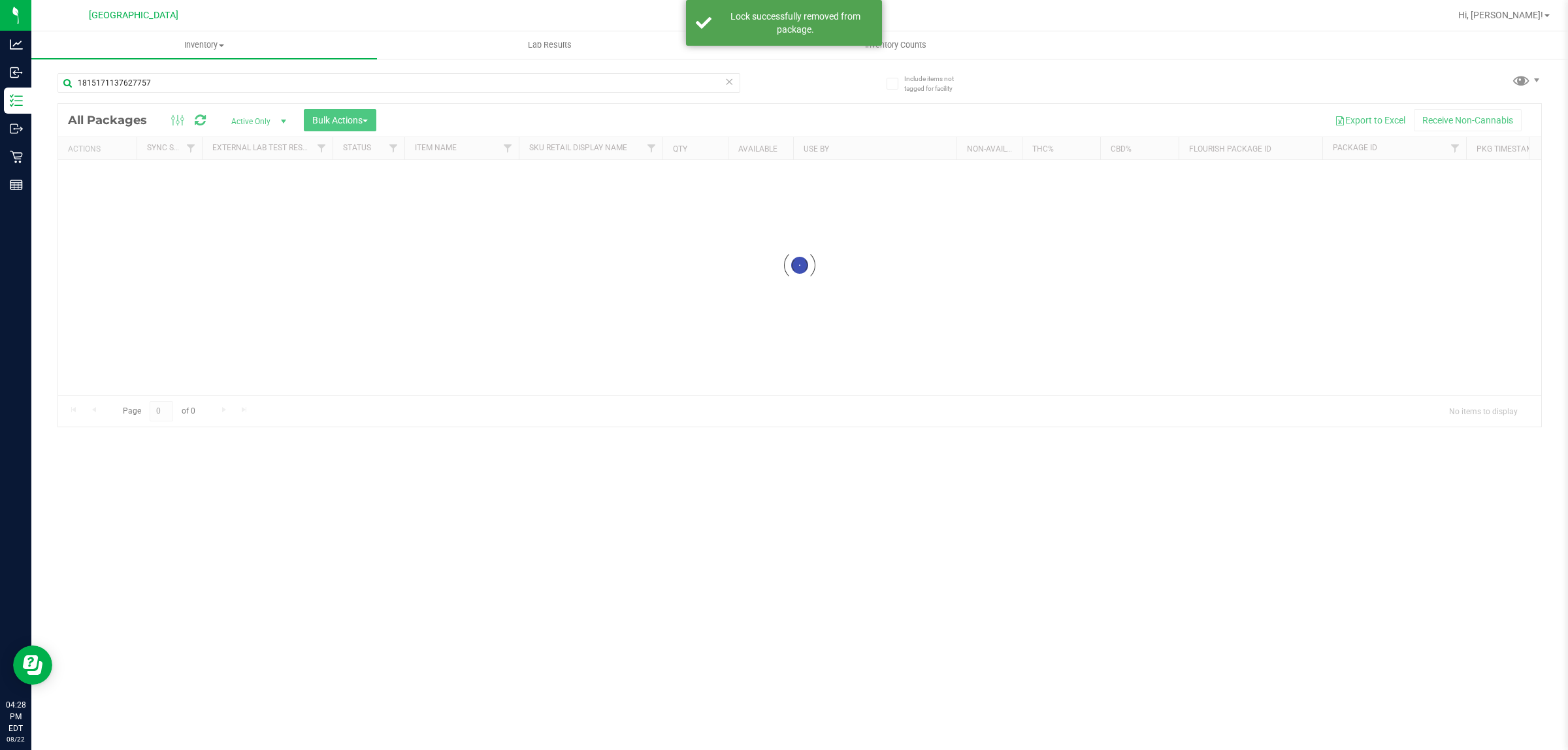
click at [199, 64] on div "1815171137627757" at bounding box center [428, 82] width 742 height 42
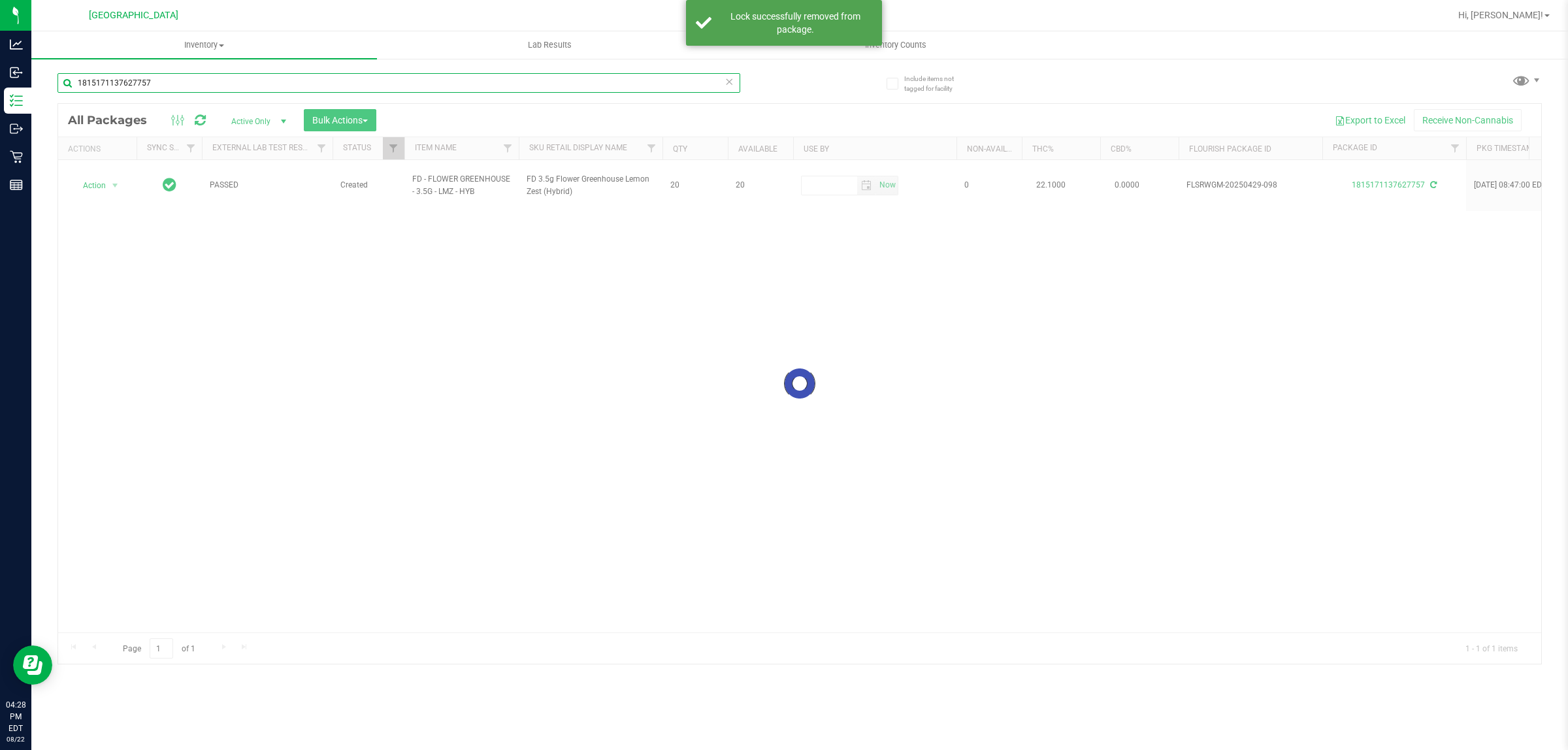
click at [177, 86] on input "1815171137627757" at bounding box center [399, 83] width 683 height 20
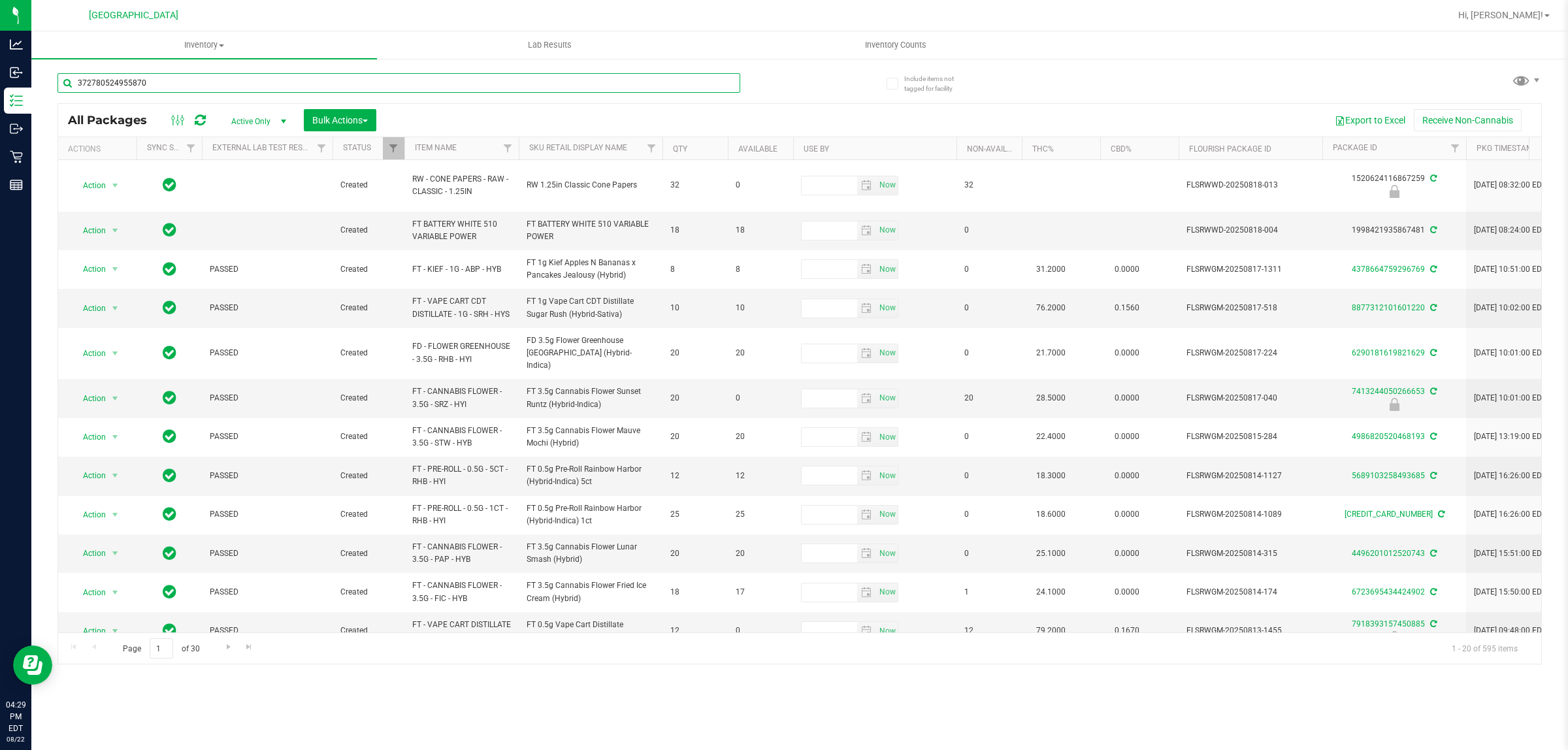
type input "3727805249558700"
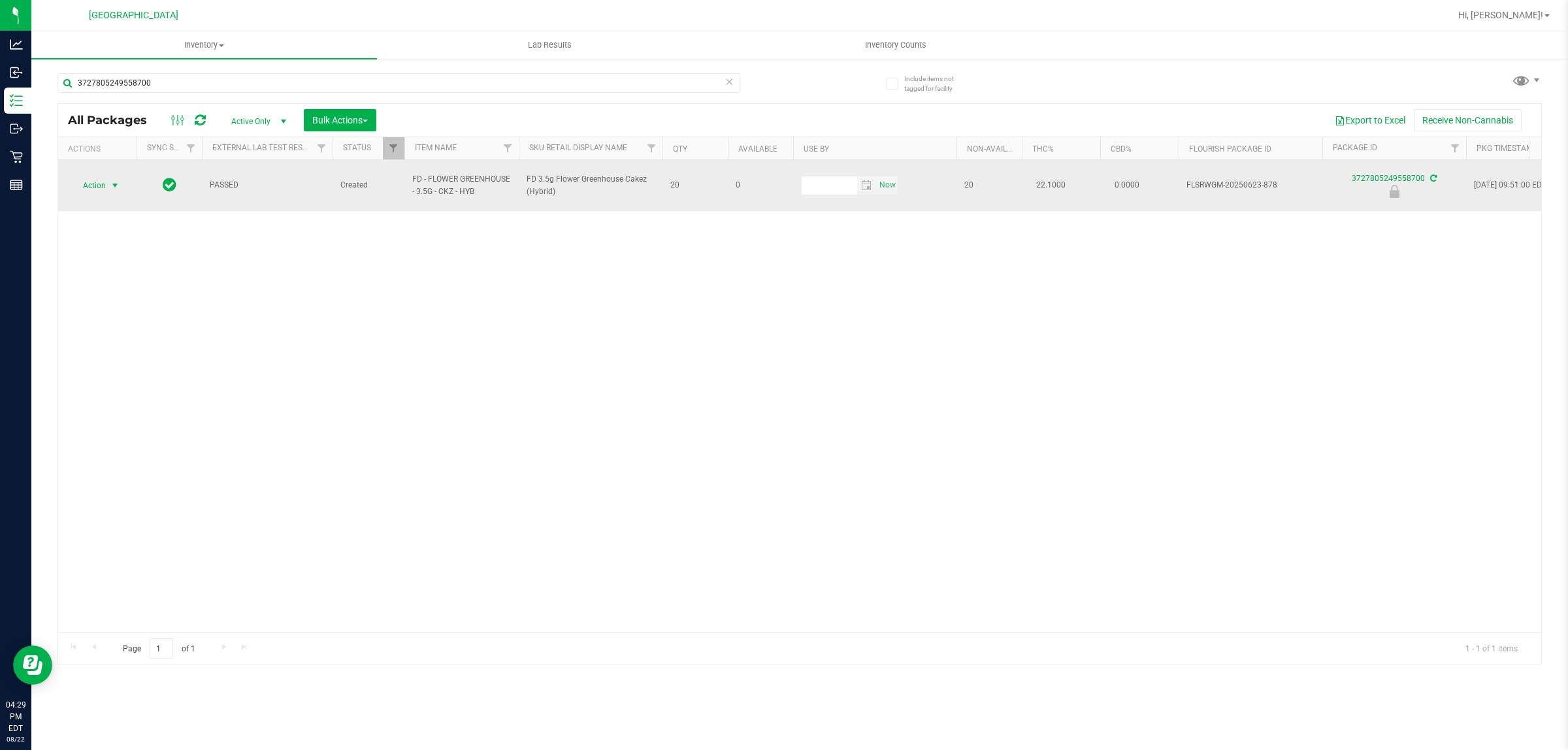
click at [102, 181] on span "Action" at bounding box center [88, 186] width 36 height 18
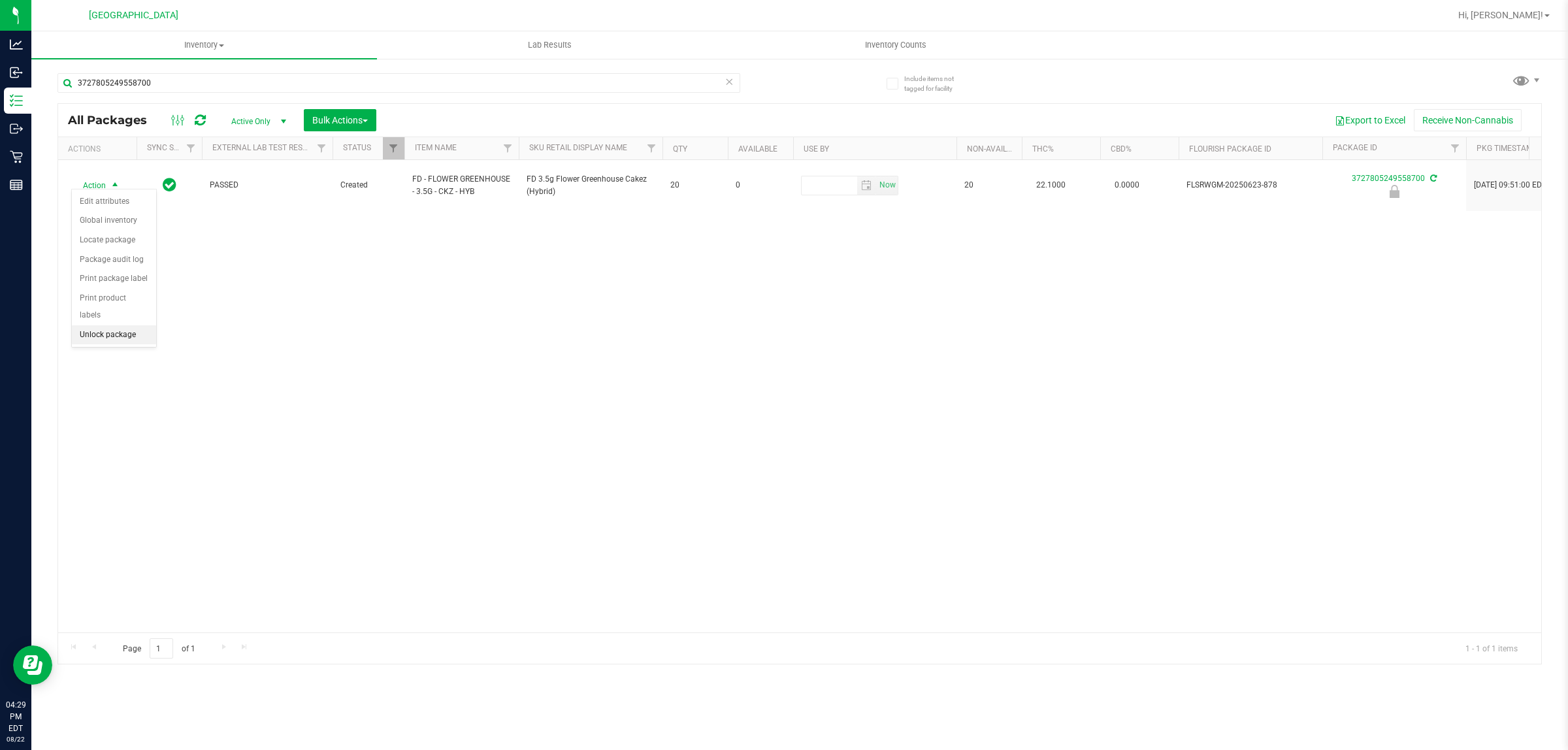
click at [103, 325] on li "Unlock package" at bounding box center [114, 335] width 85 height 20
